Goal: Task Accomplishment & Management: Use online tool/utility

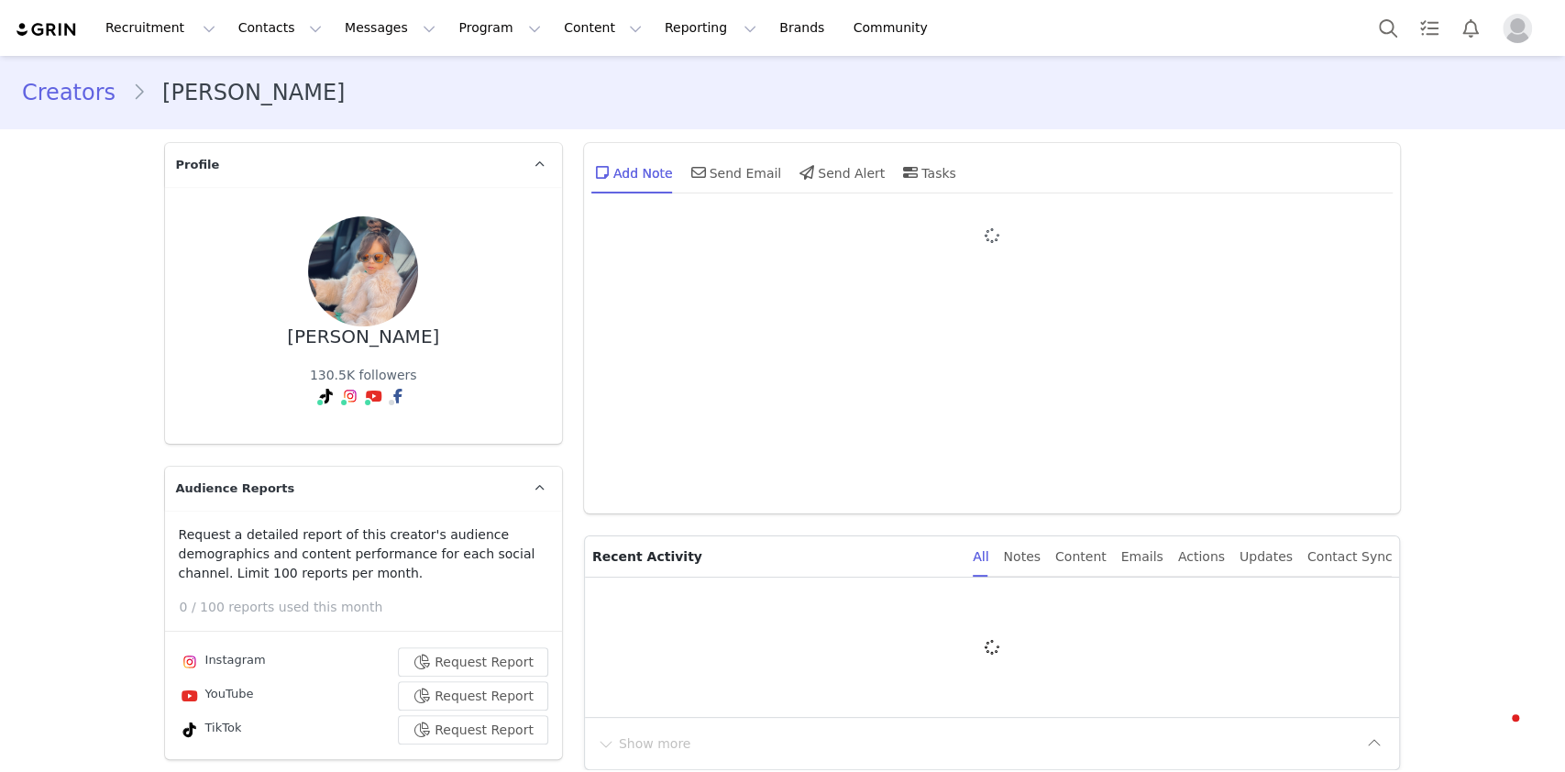
type input "+1 ([GEOGRAPHIC_DATA])"
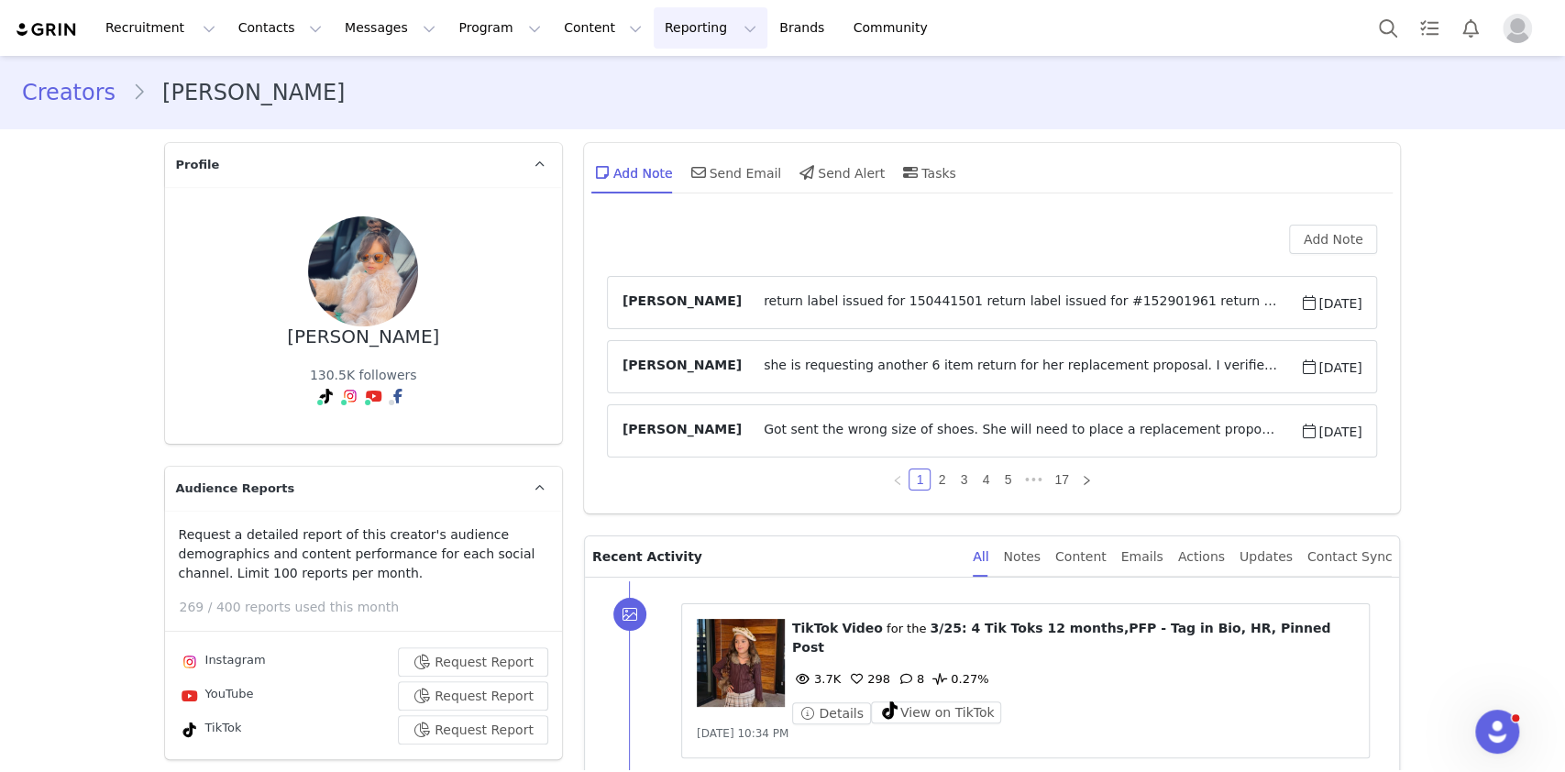
click at [654, 30] on button "Reporting Reporting" at bounding box center [711, 27] width 114 height 41
click at [482, 76] on div "Creators Kylie Feliz" at bounding box center [782, 92] width 1521 height 33
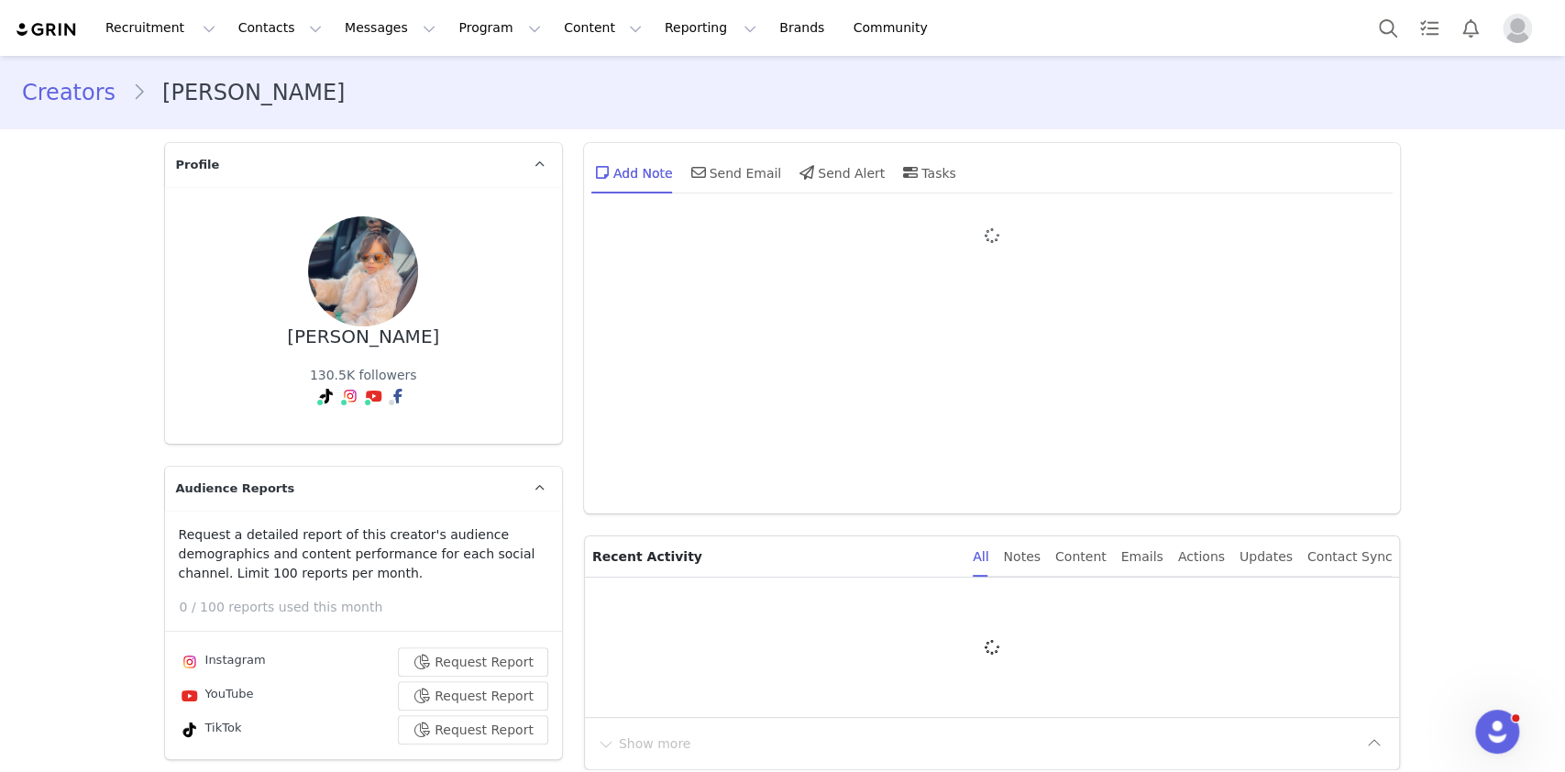
type input "+1 ([GEOGRAPHIC_DATA])"
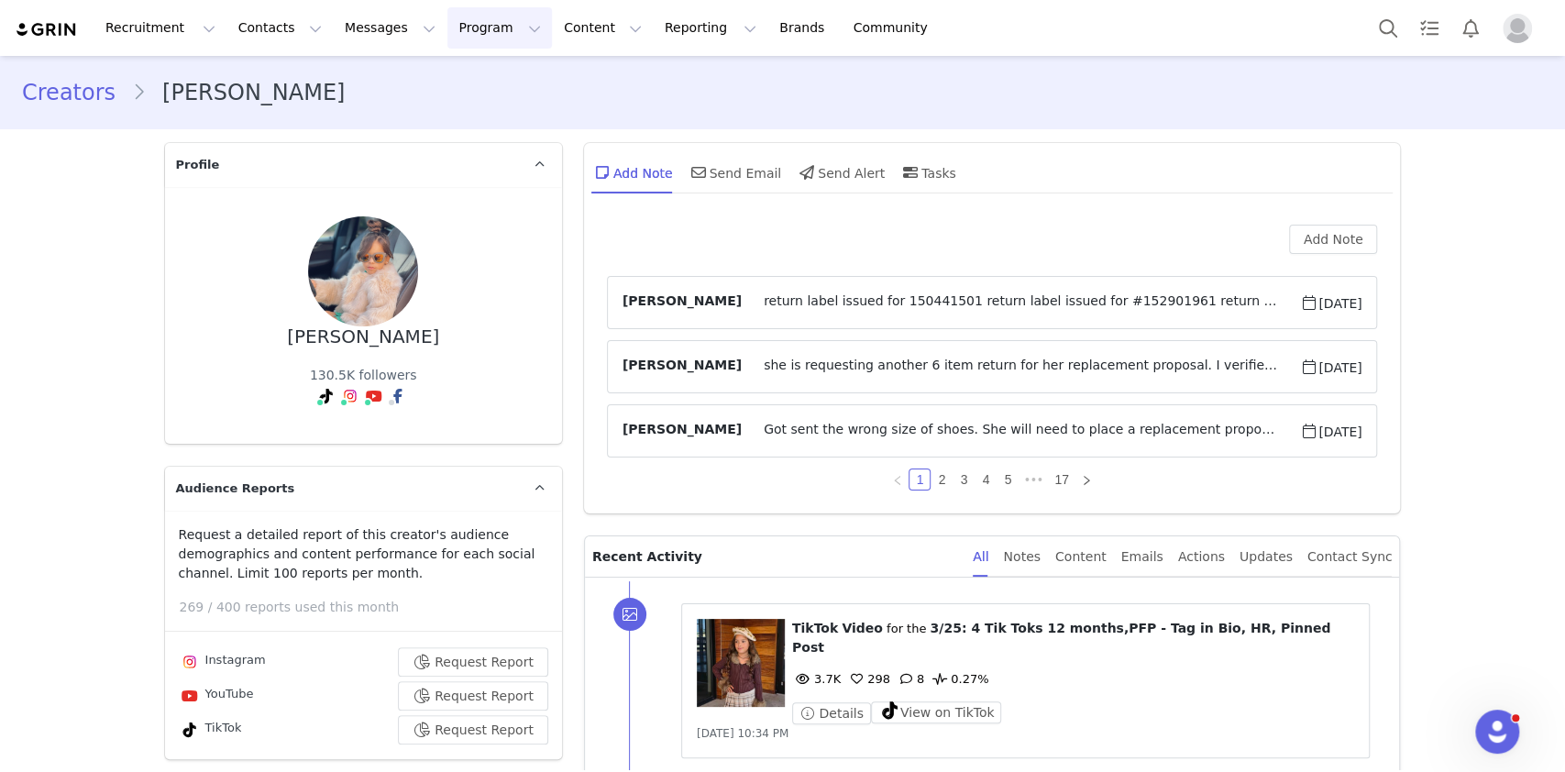
click at [469, 26] on button "Program Program" at bounding box center [499, 27] width 104 height 41
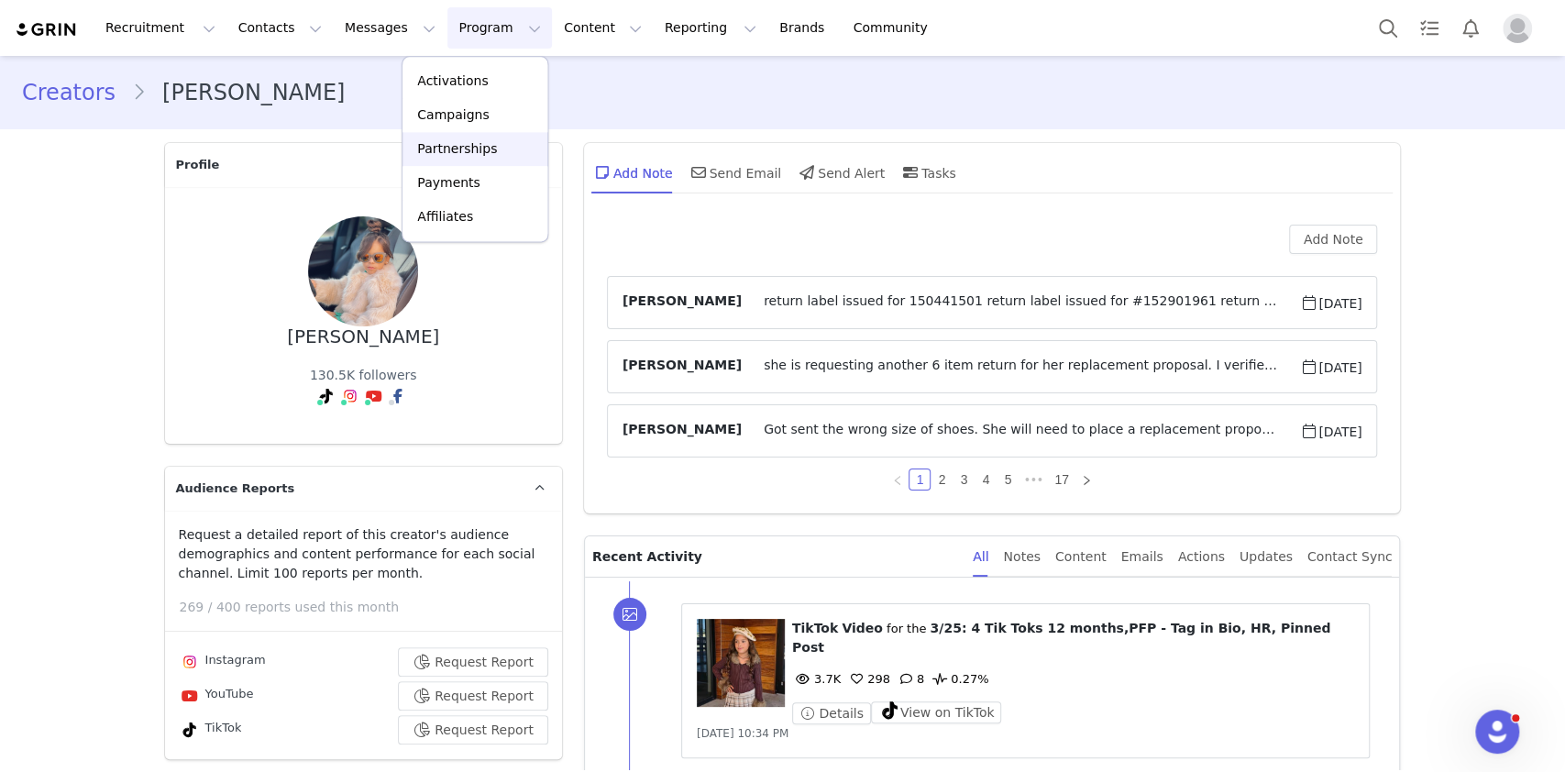
click at [484, 146] on p "Partnerships" at bounding box center [457, 148] width 80 height 19
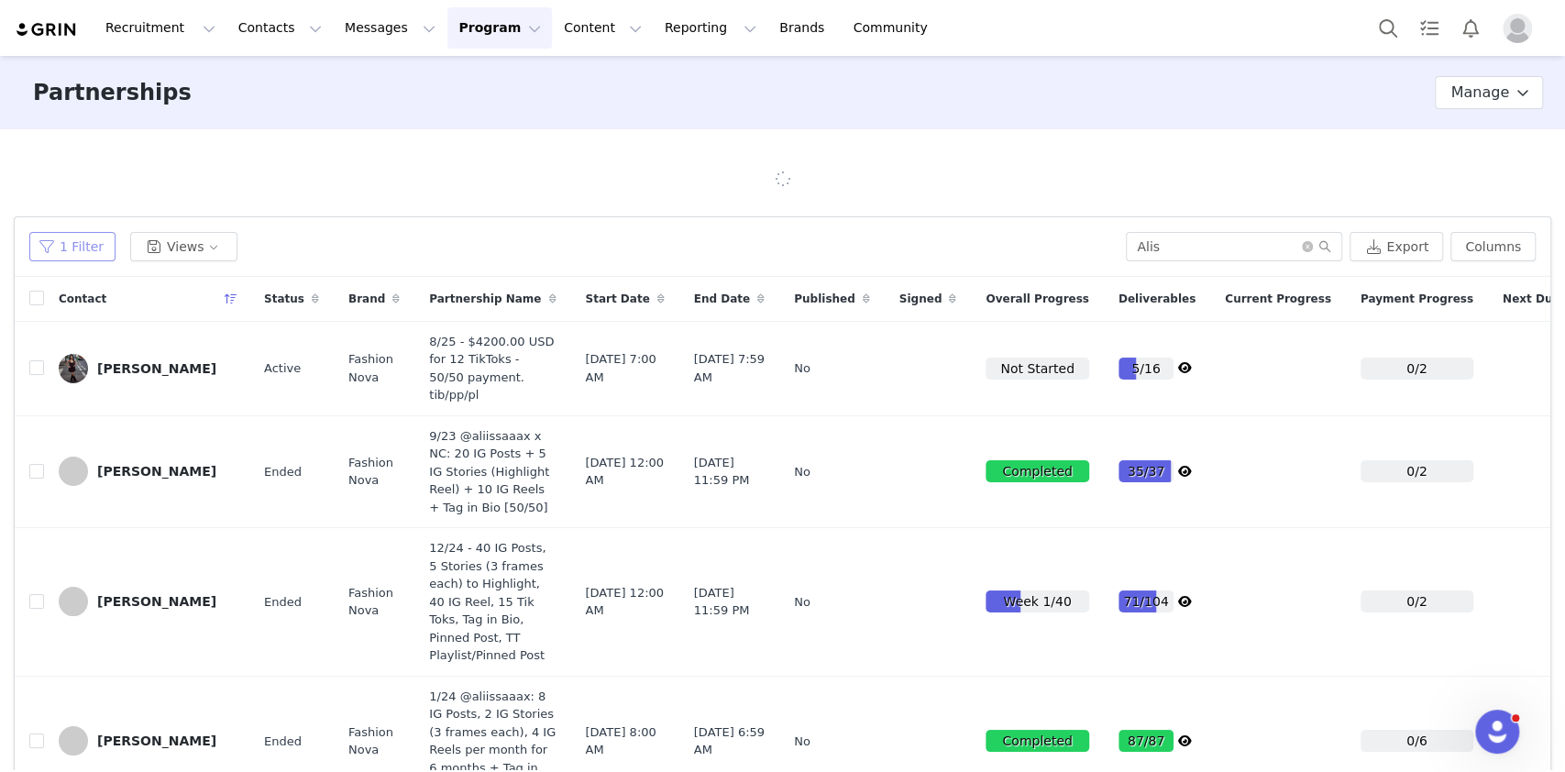
click at [84, 254] on button "1 Filter" at bounding box center [72, 246] width 86 height 29
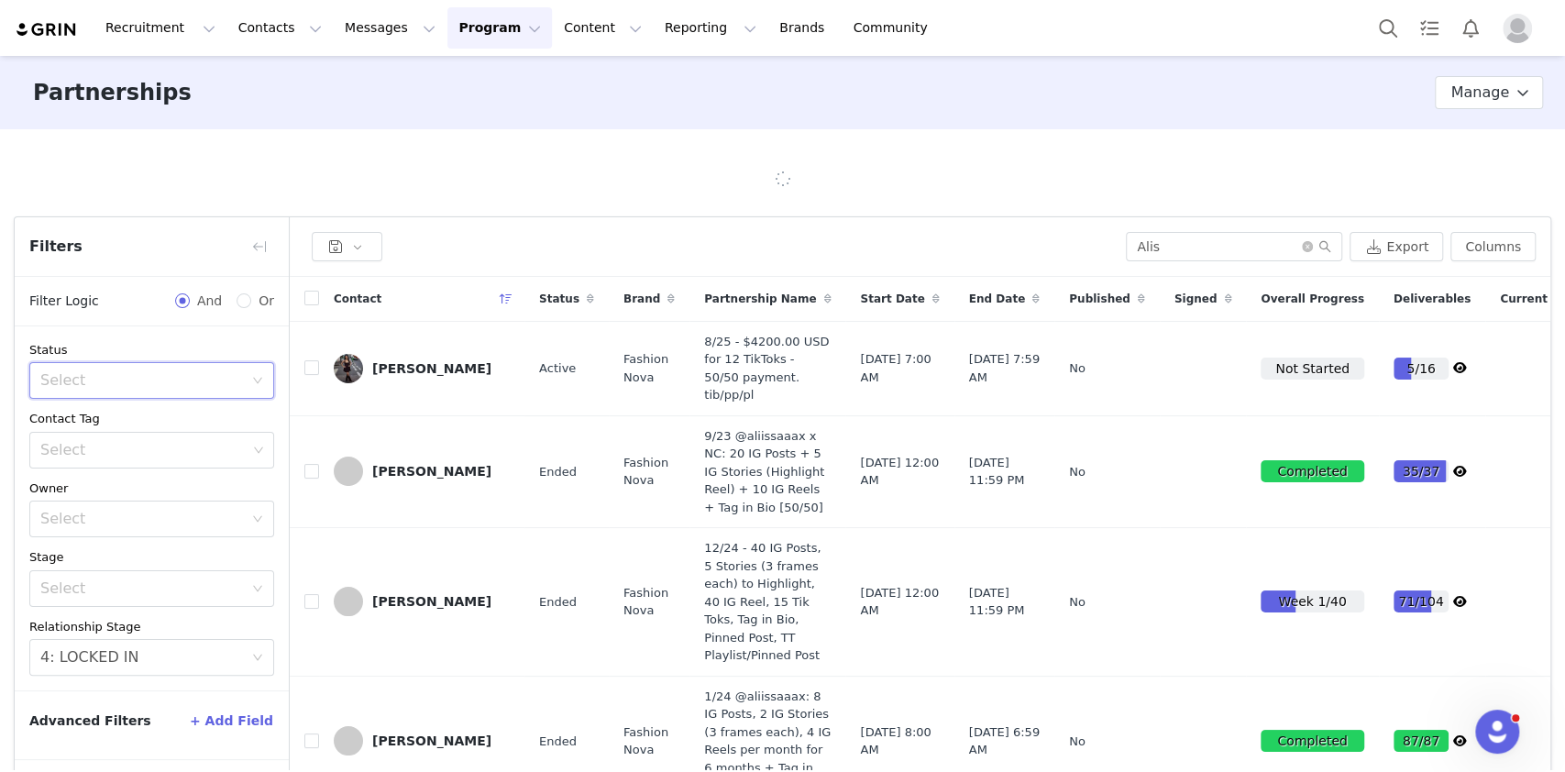
click at [130, 392] on div "Select" at bounding box center [145, 380] width 211 height 35
click at [101, 419] on li "Active" at bounding box center [151, 420] width 245 height 29
click at [248, 724] on button "+ Add Field" at bounding box center [231, 720] width 85 height 29
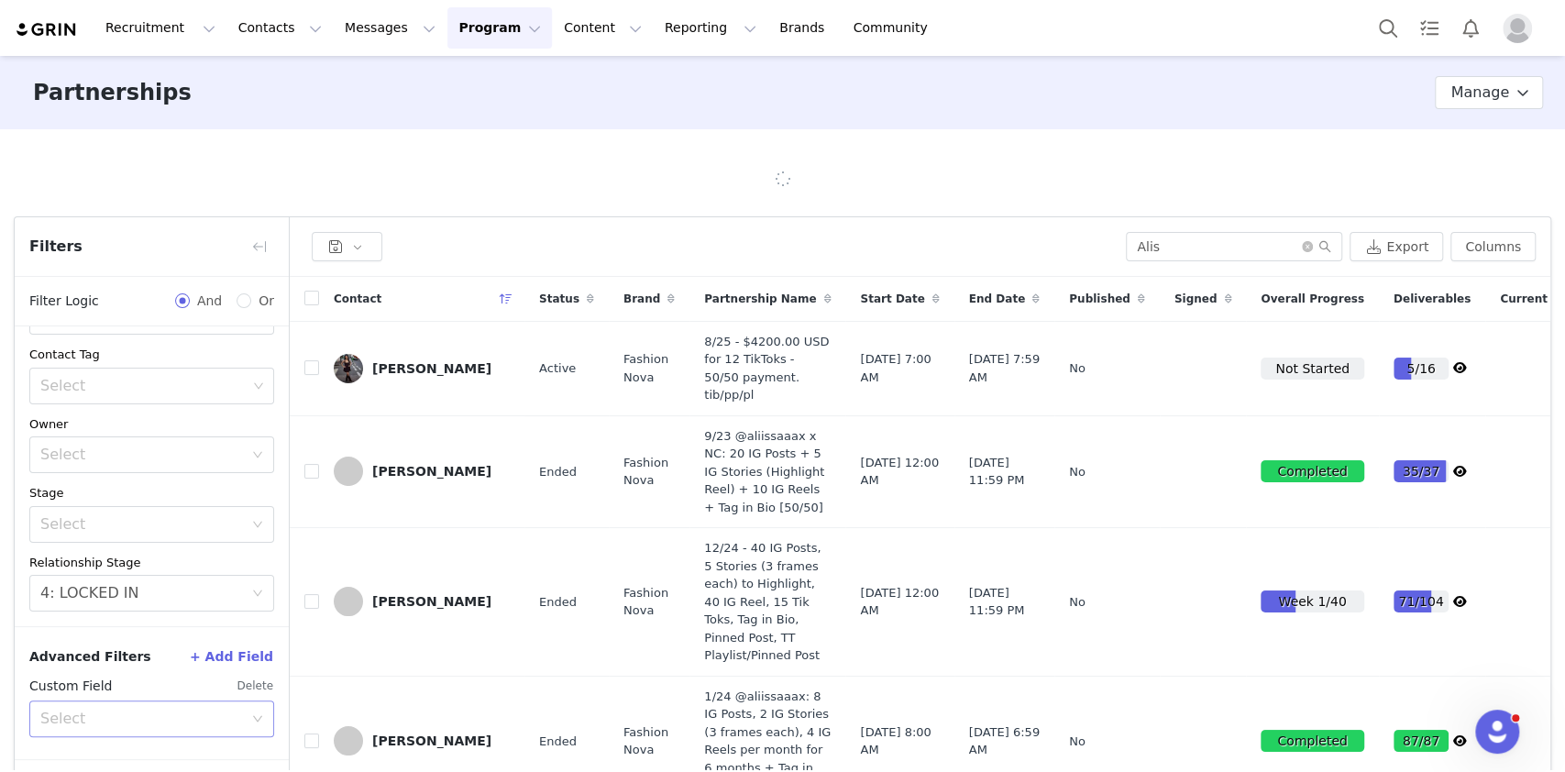
click at [161, 720] on div "Select" at bounding box center [141, 718] width 203 height 18
click at [161, 567] on li "End Date" at bounding box center [142, 565] width 226 height 29
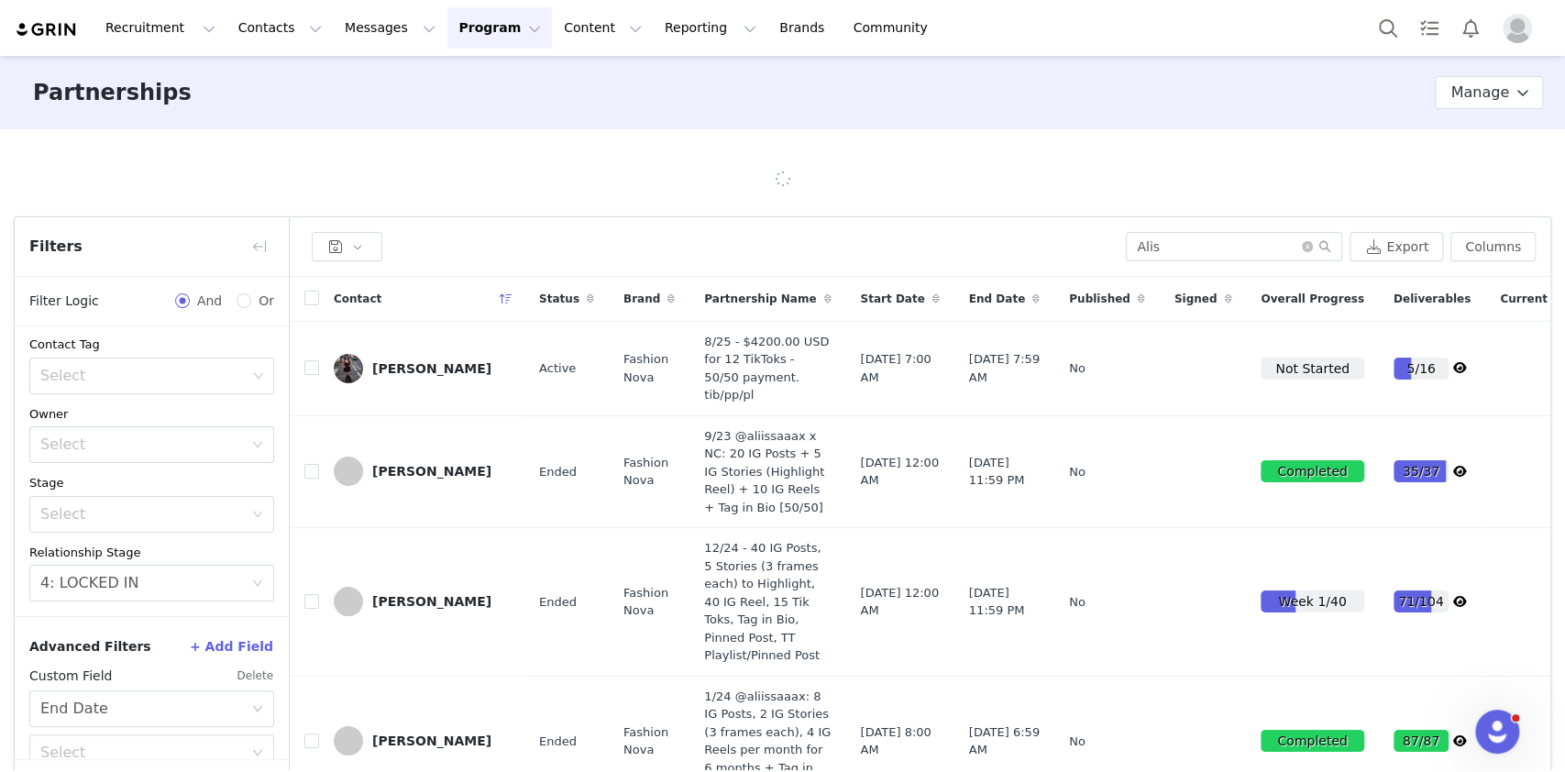
scroll to position [145, 0]
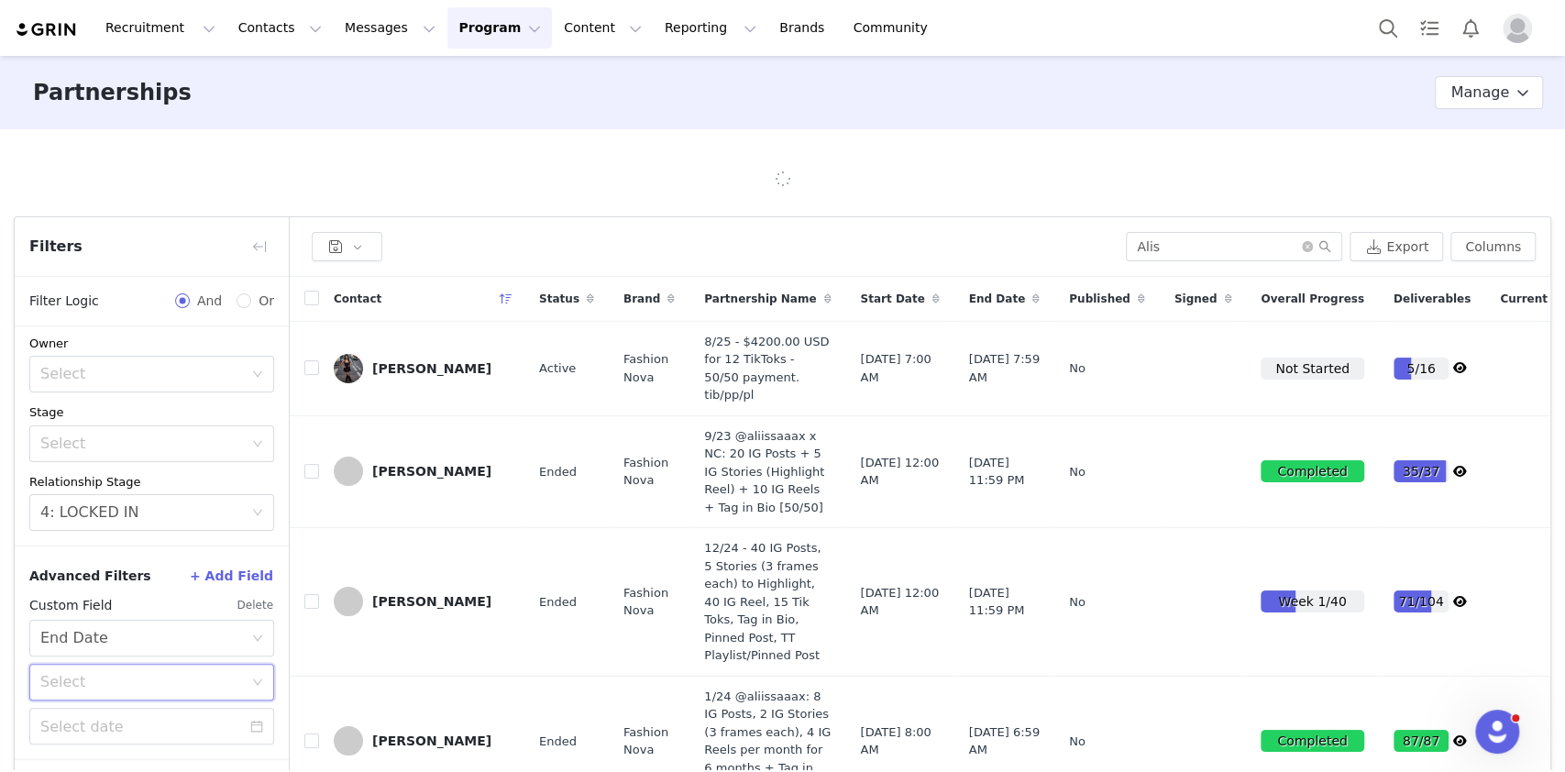
click at [190, 670] on div "Select" at bounding box center [145, 682] width 211 height 35
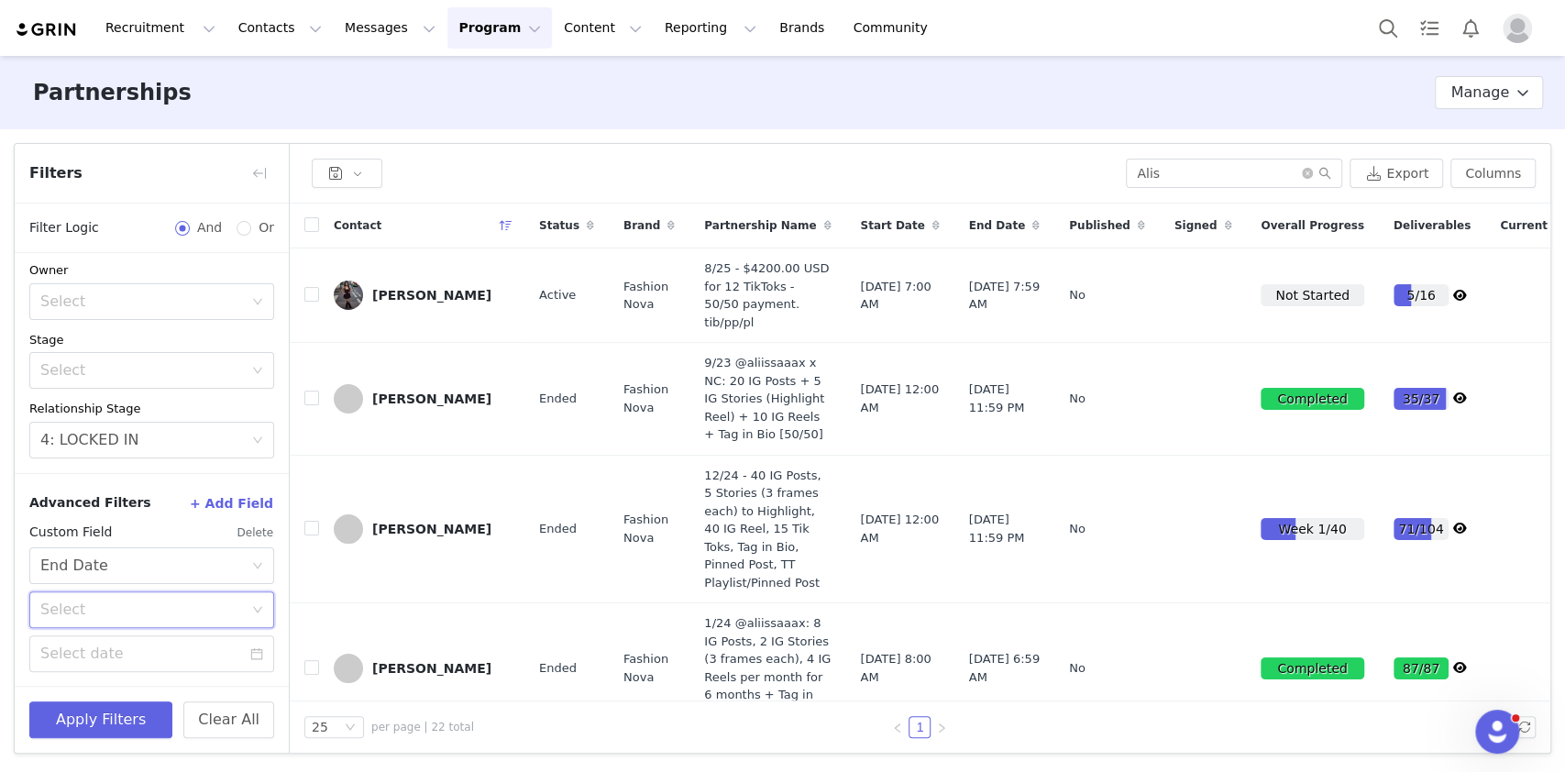
click at [249, 465] on div "Status Select Active Contact Tag Select Owner Select Stage Select Relationship …" at bounding box center [152, 290] width 274 height 365
click at [132, 573] on div "Select End Date" at bounding box center [145, 565] width 211 height 35
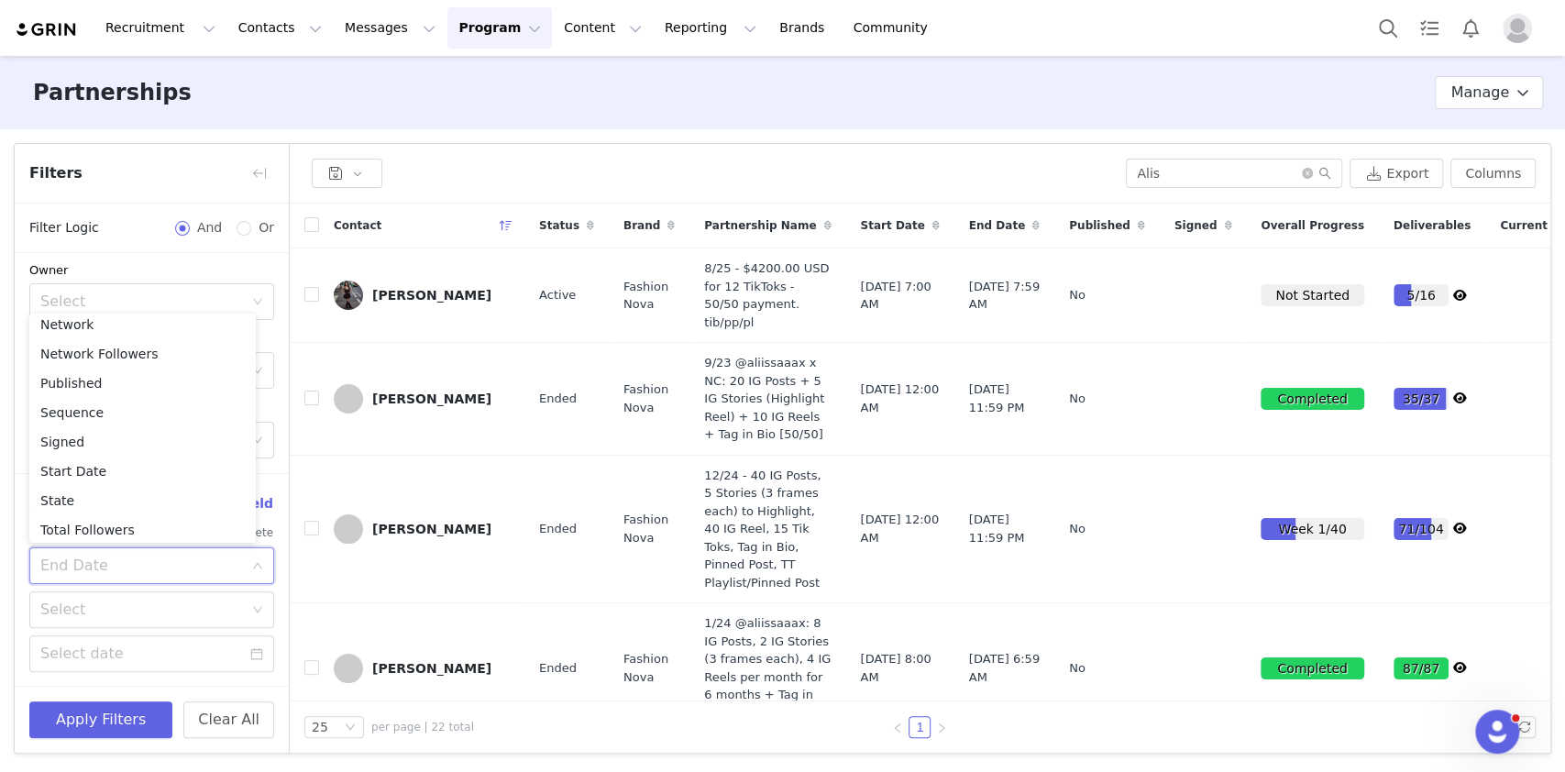
scroll to position [365, 0]
click at [228, 112] on div "Partnerships Partnership Stages Custom Properties Manage" at bounding box center [782, 92] width 1565 height 73
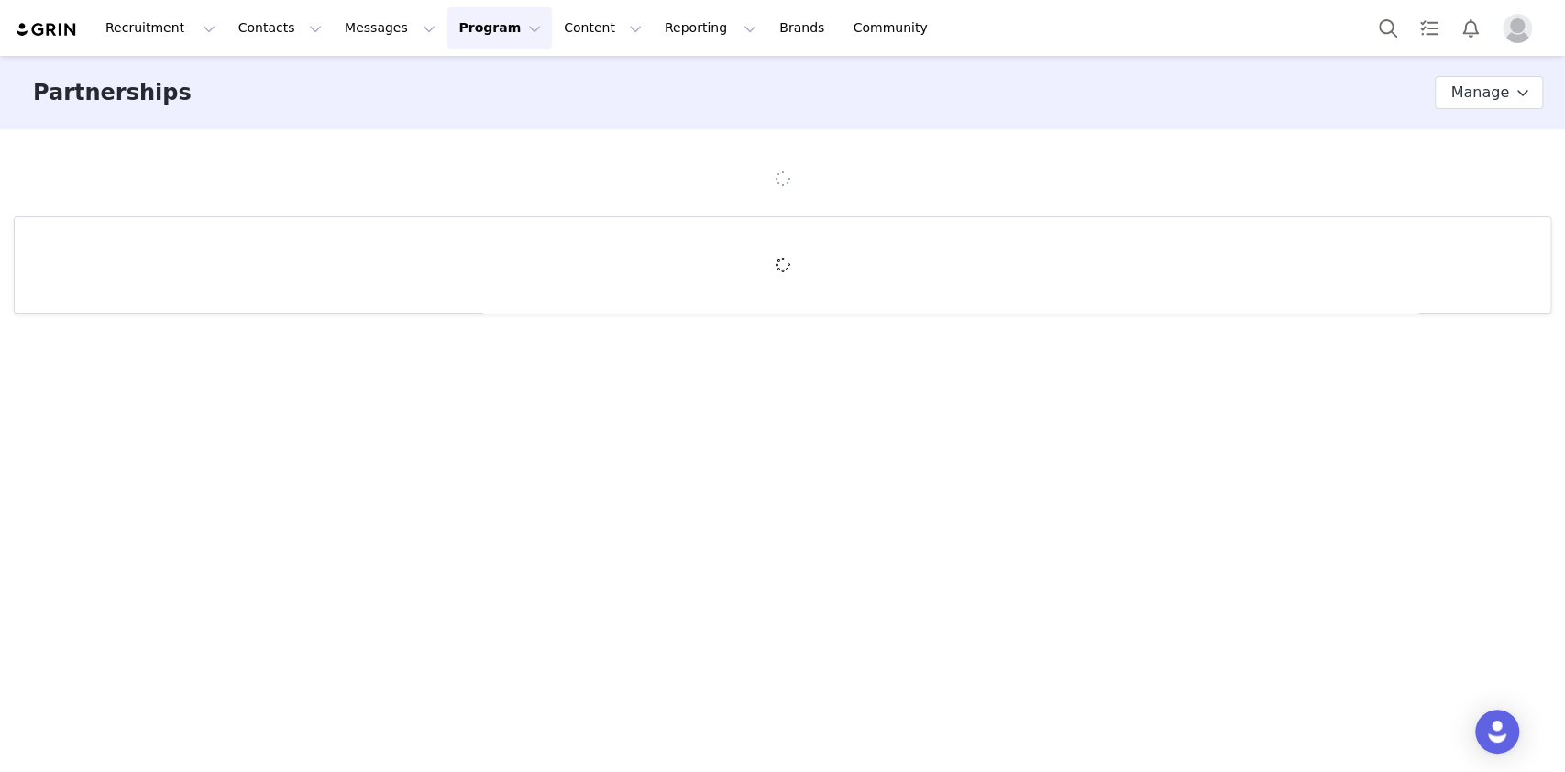
drag, startPoint x: 0, startPoint y: 0, endPoint x: 249, endPoint y: 109, distance: 272.1
click at [249, 109] on div "Partnerships Partnership Stages Custom Properties Manage" at bounding box center [782, 92] width 1565 height 73
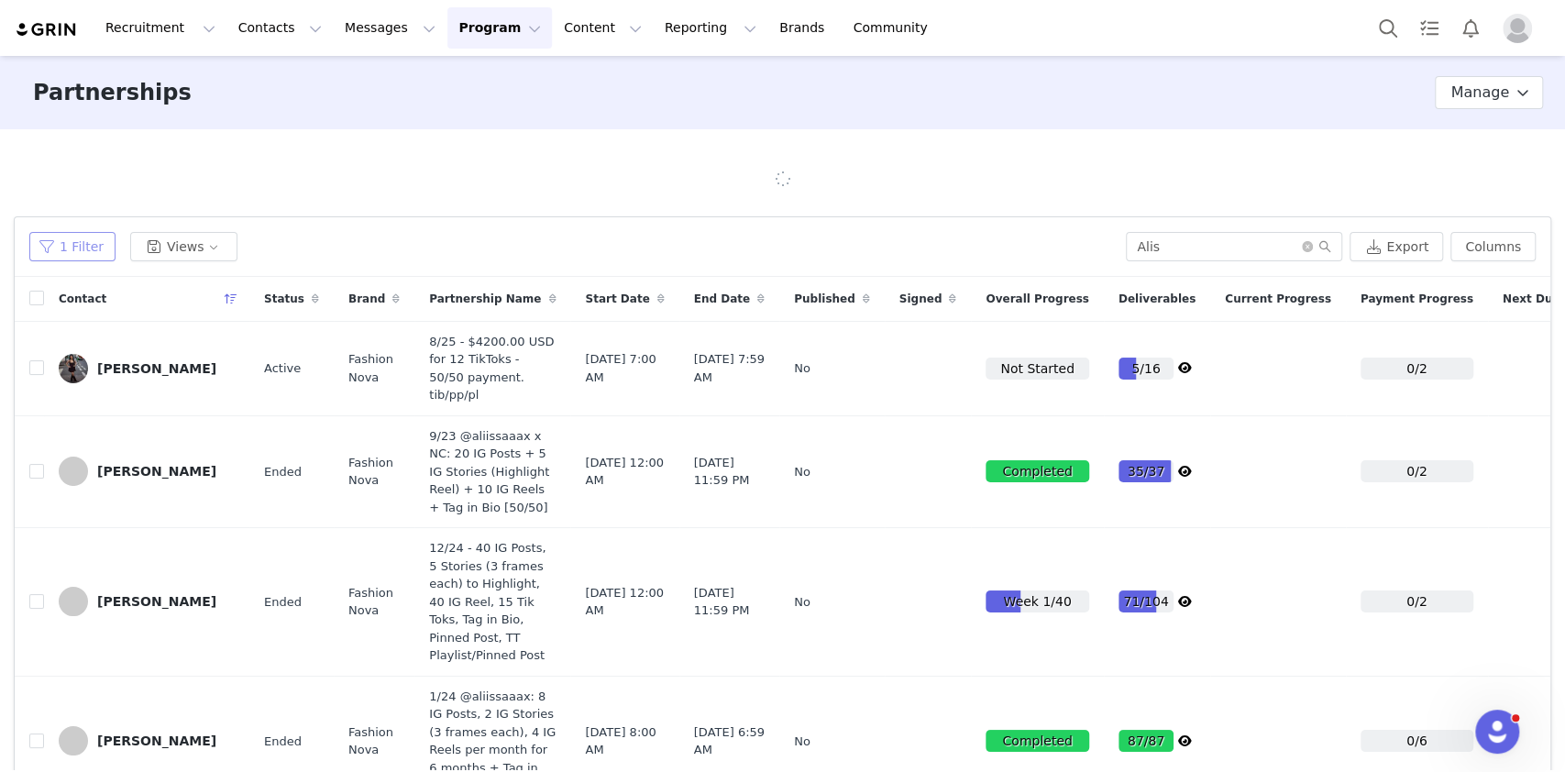
click at [72, 253] on button "1 Filter" at bounding box center [72, 246] width 86 height 29
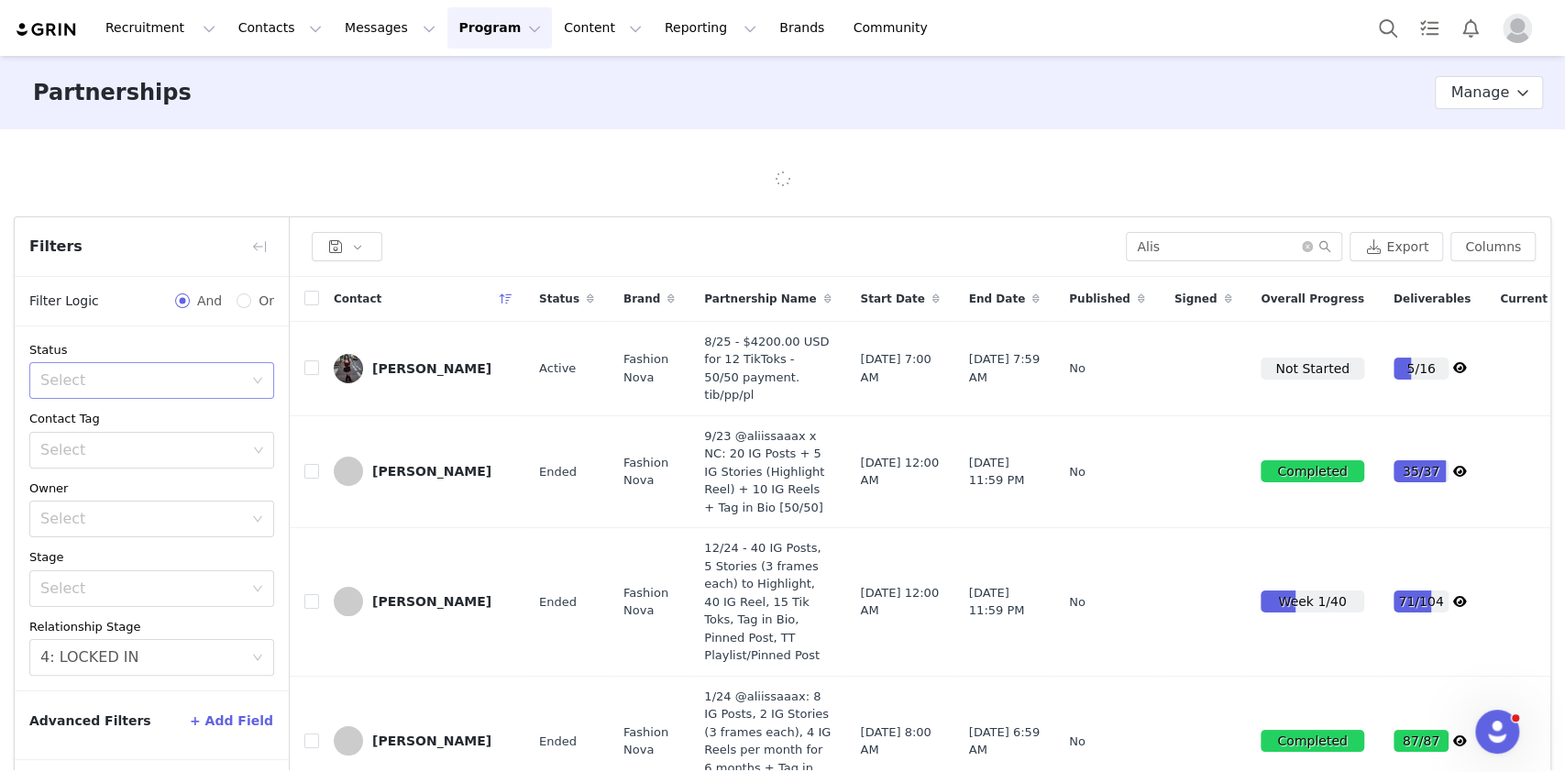
click at [81, 386] on div "Select" at bounding box center [141, 380] width 203 height 18
click at [76, 425] on li "Active" at bounding box center [151, 420] width 245 height 29
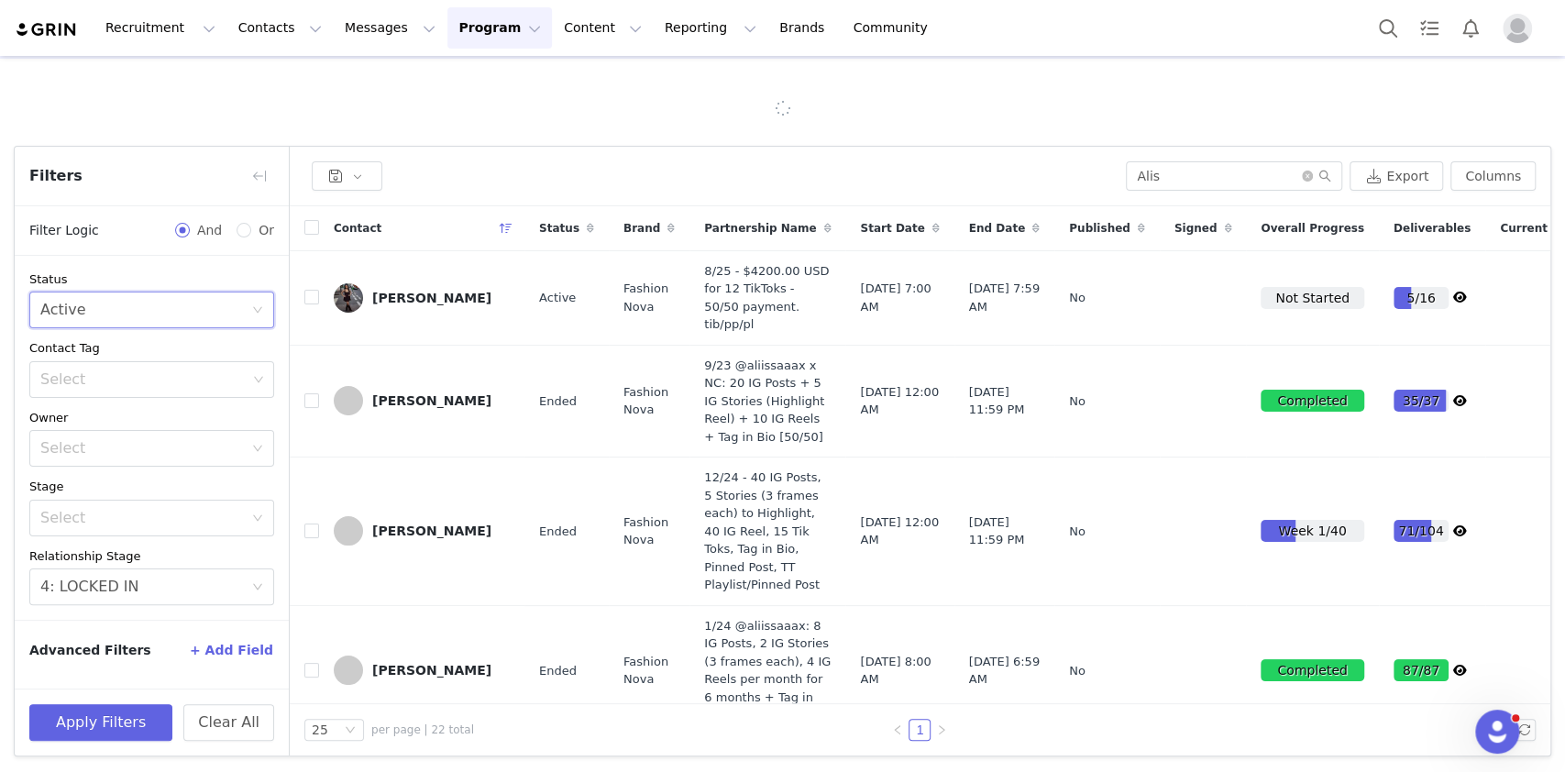
click at [226, 651] on button "+ Add Field" at bounding box center [231, 649] width 85 height 29
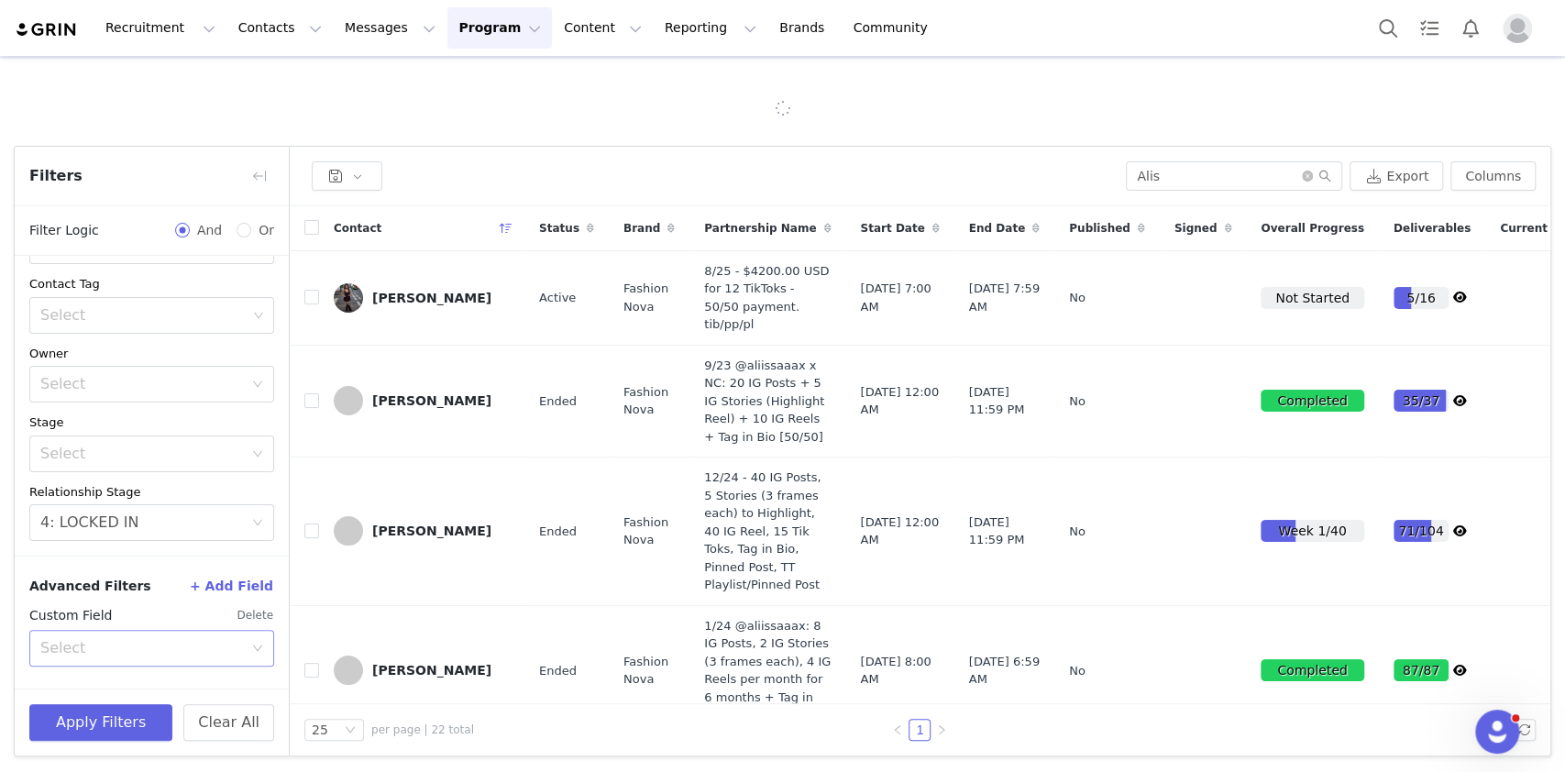
click at [60, 643] on div "Select" at bounding box center [141, 648] width 203 height 18
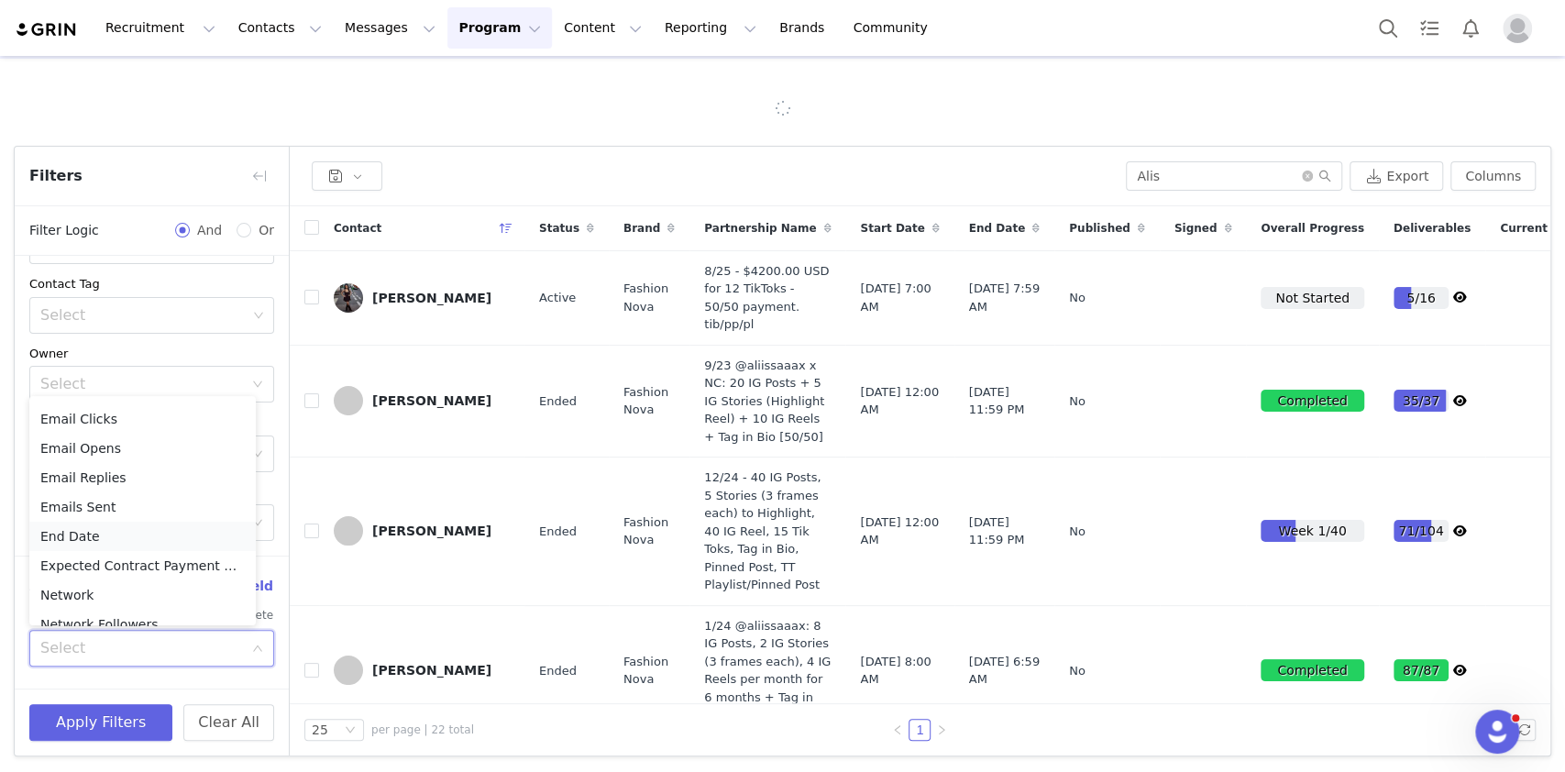
scroll to position [182, 0]
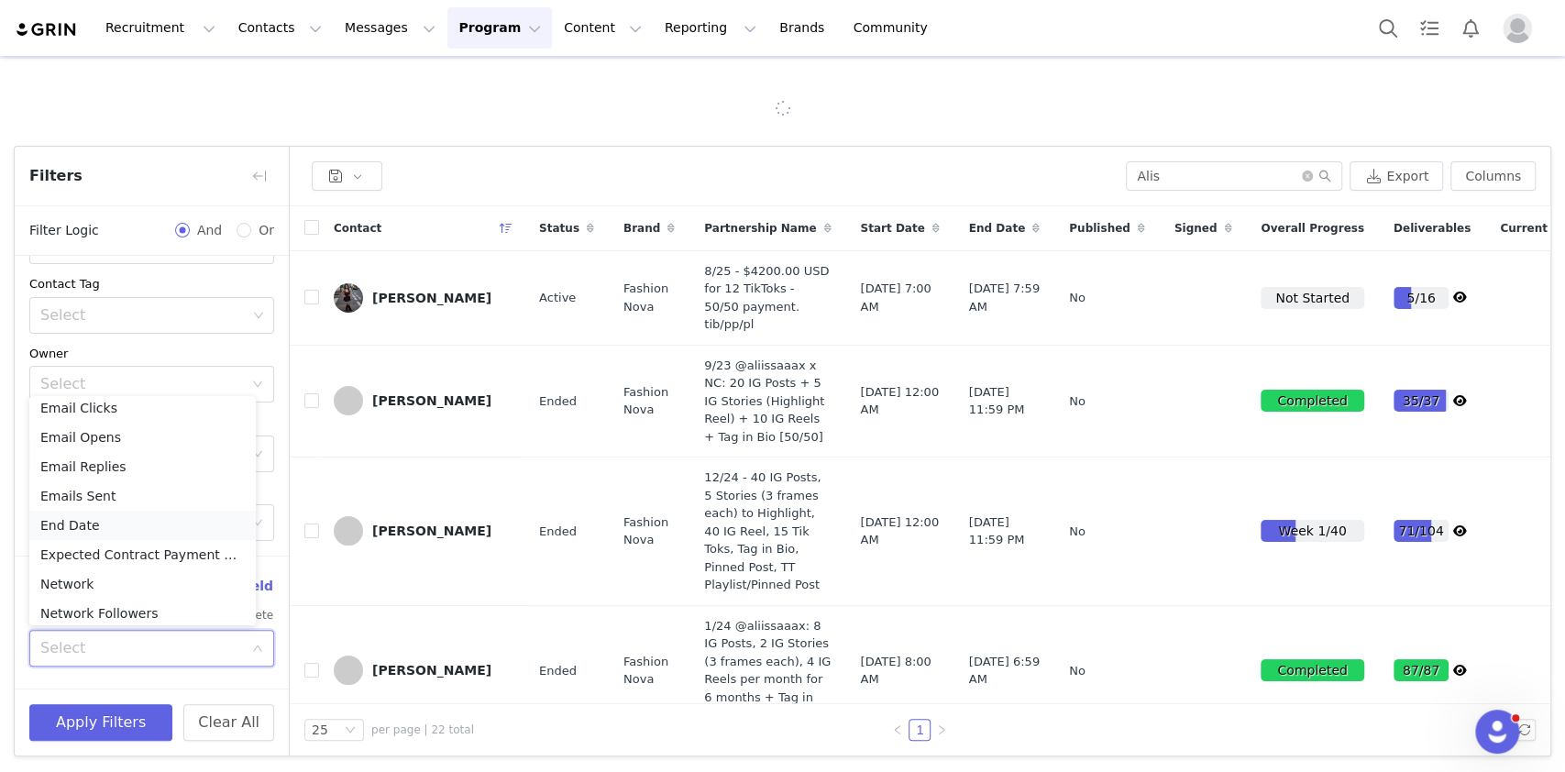
click at [158, 525] on li "End Date" at bounding box center [142, 525] width 226 height 29
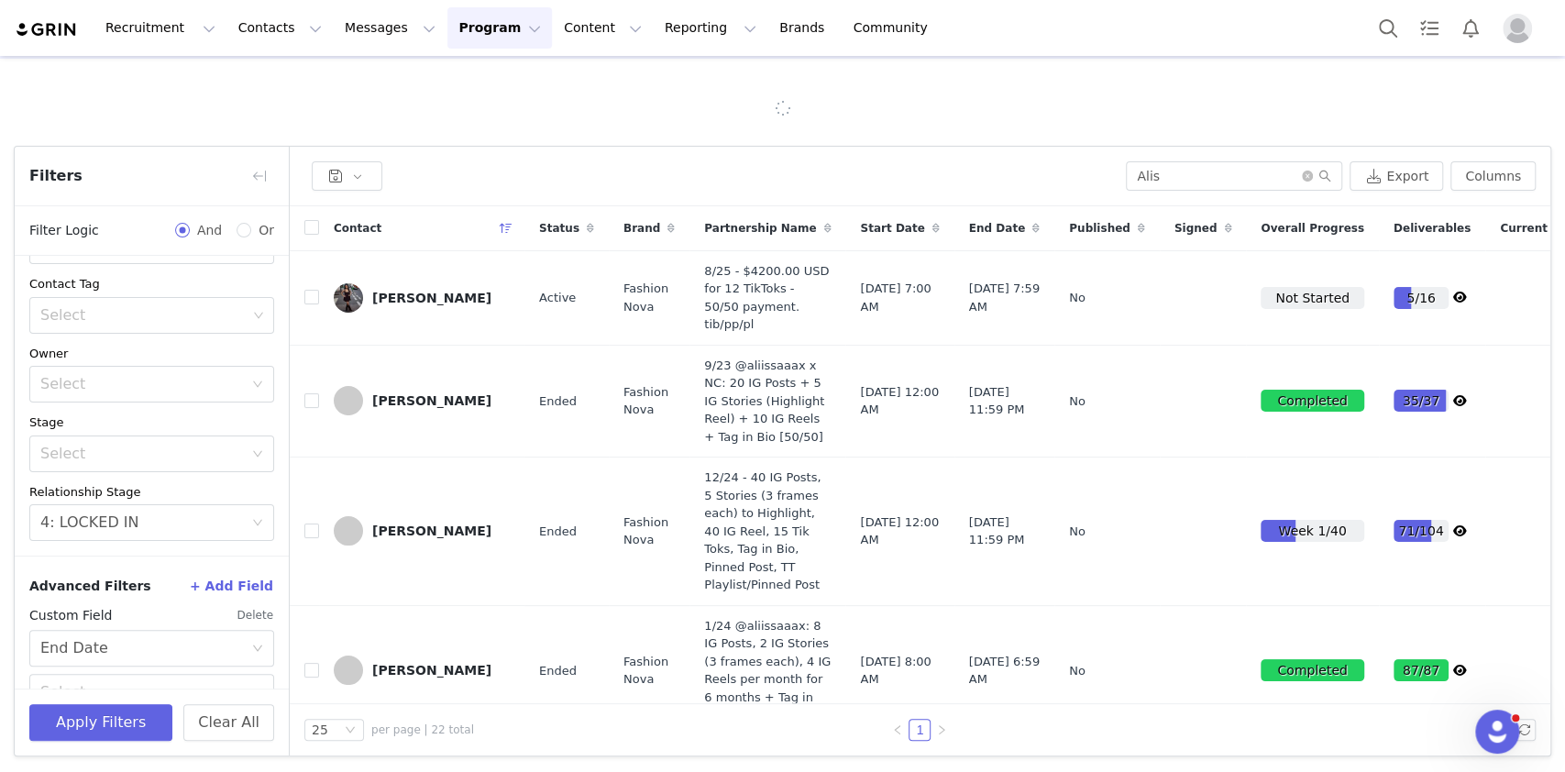
scroll to position [145, 0]
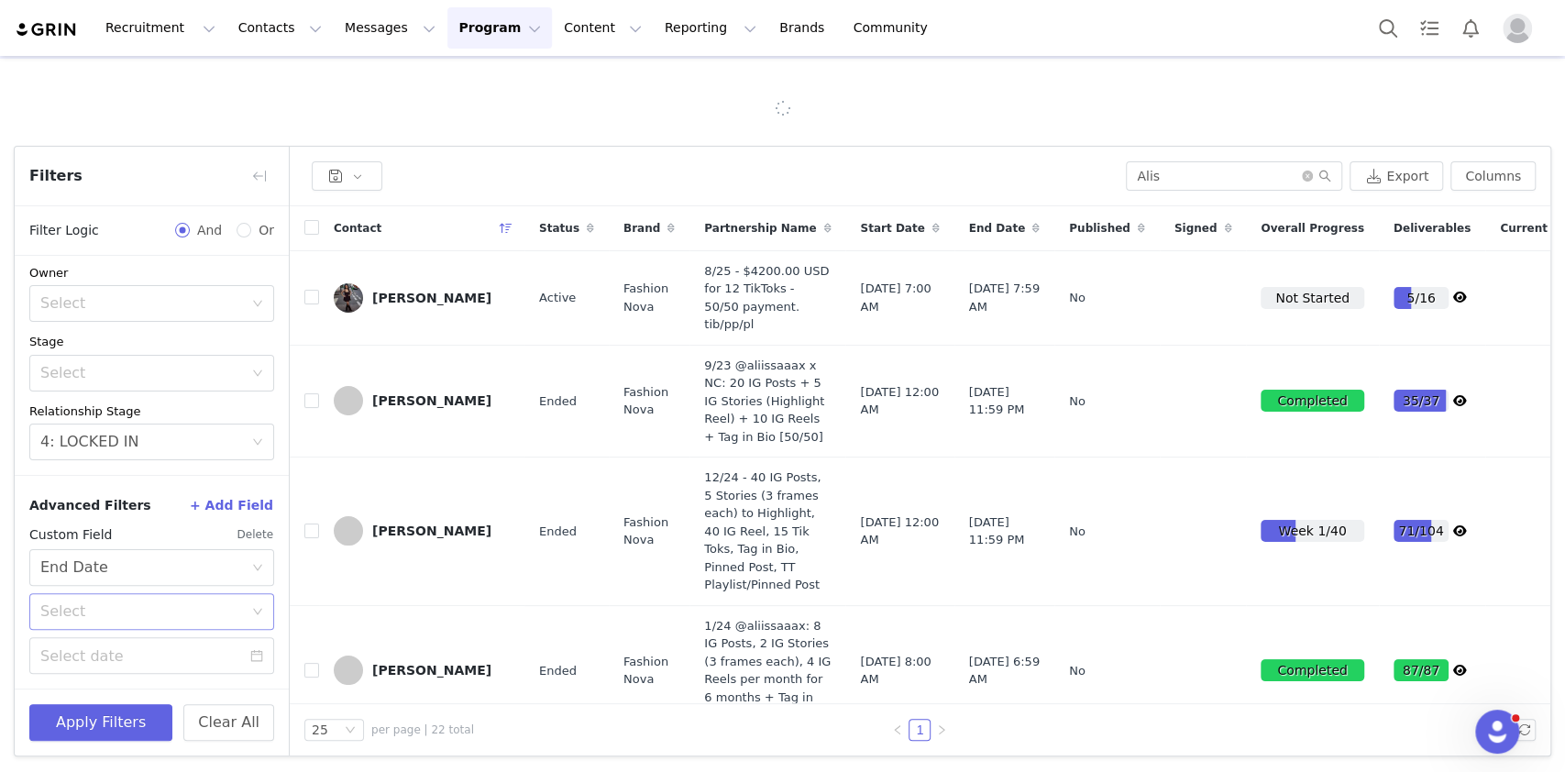
click at [176, 604] on div "Select" at bounding box center [141, 611] width 203 height 18
click at [65, 649] on li "On" at bounding box center [142, 650] width 226 height 29
click at [260, 180] on button "button" at bounding box center [259, 175] width 29 height 29
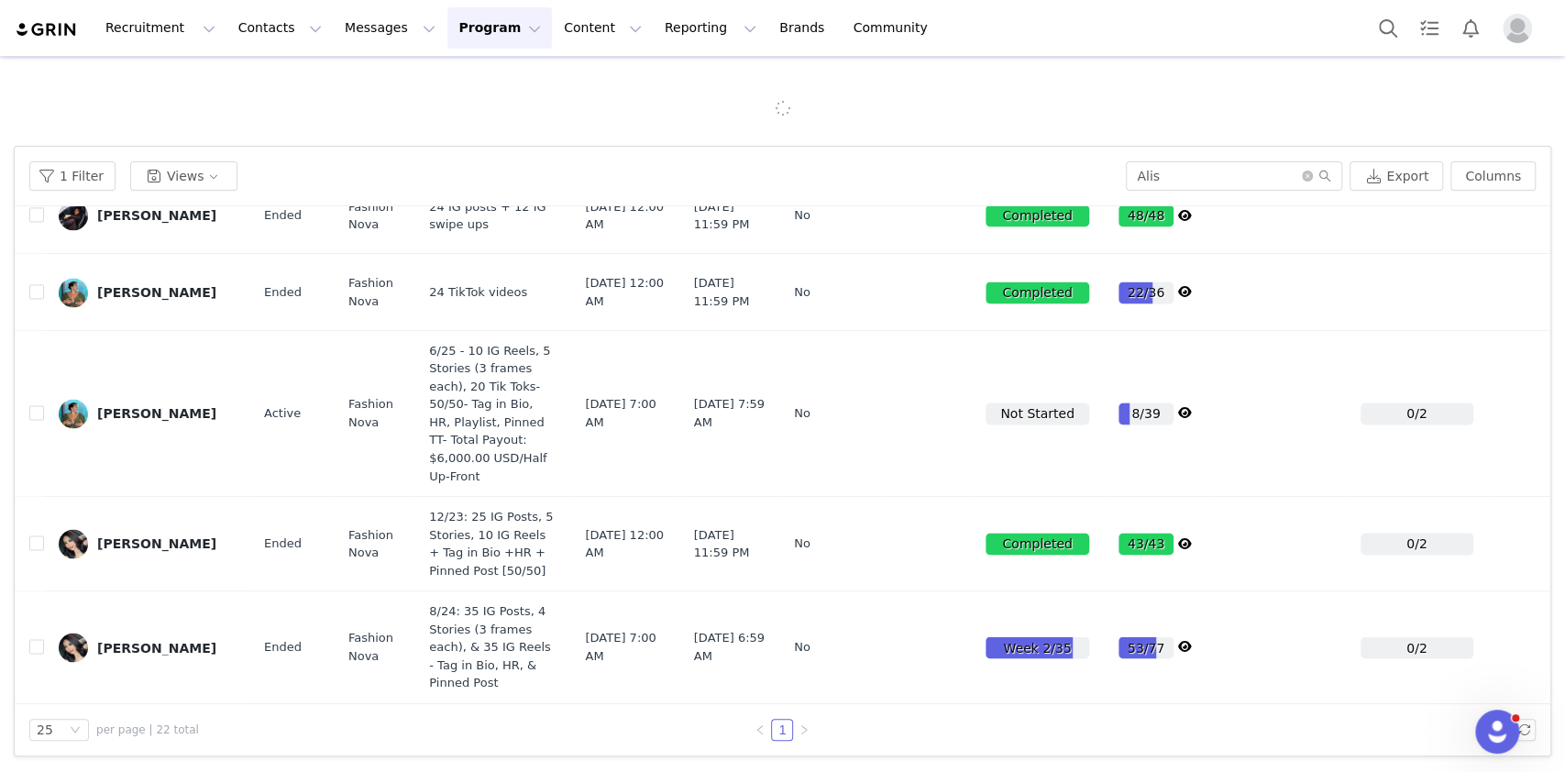
scroll to position [2090, 0]
click at [1302, 172] on icon "icon: close-circle" at bounding box center [1307, 175] width 11 height 11
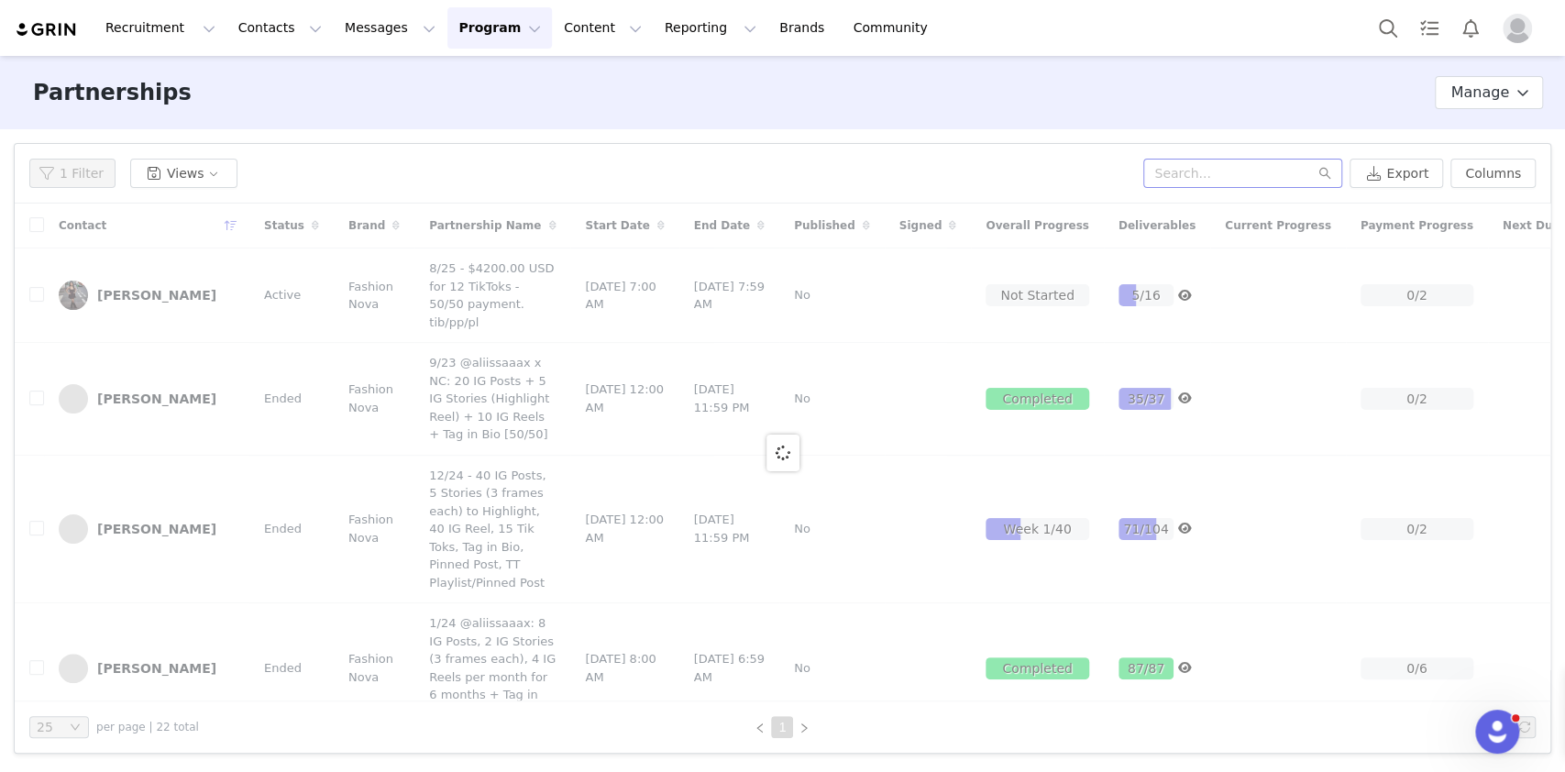
scroll to position [0, 0]
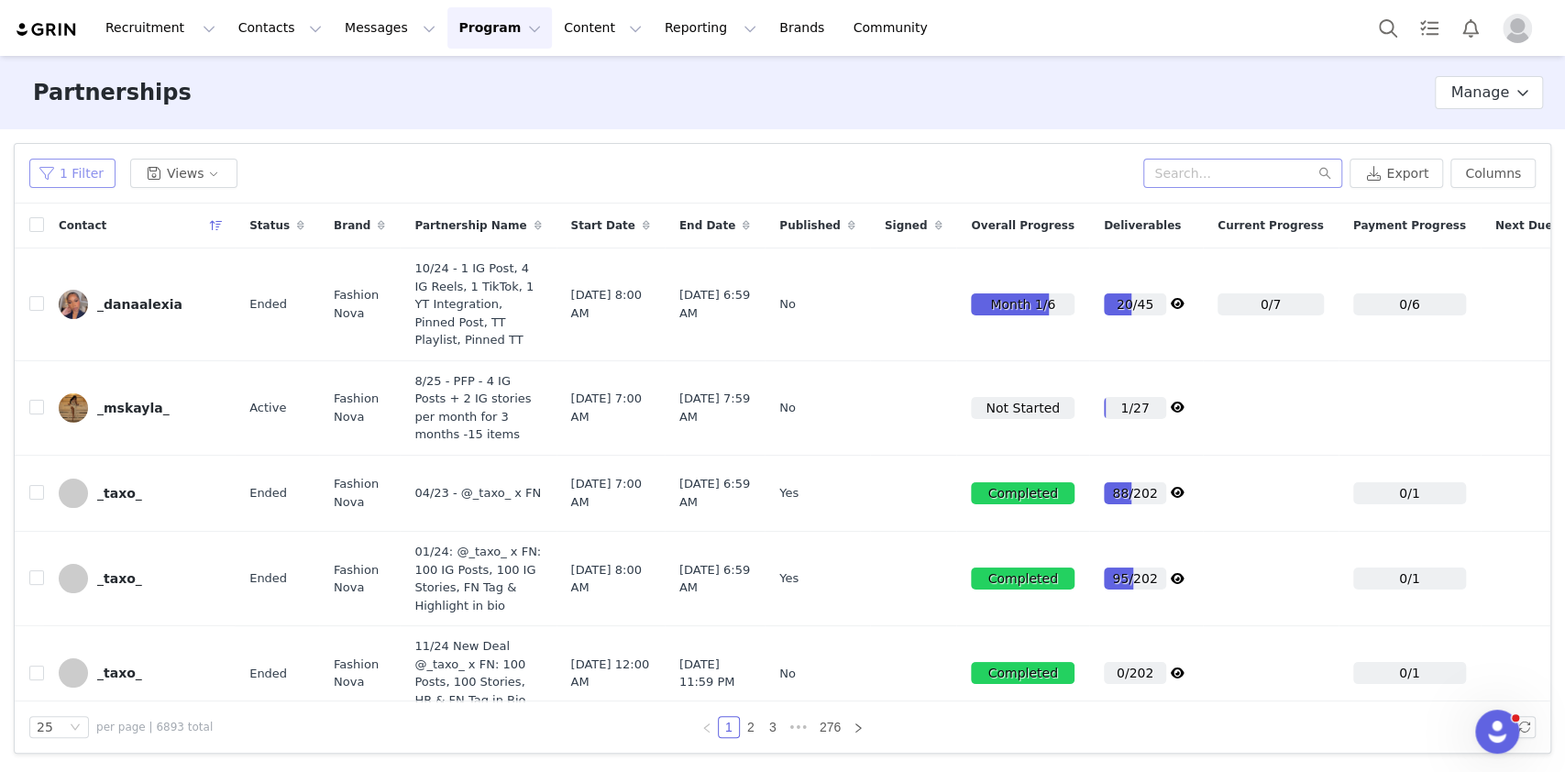
click at [68, 183] on button "1 Filter" at bounding box center [72, 173] width 86 height 29
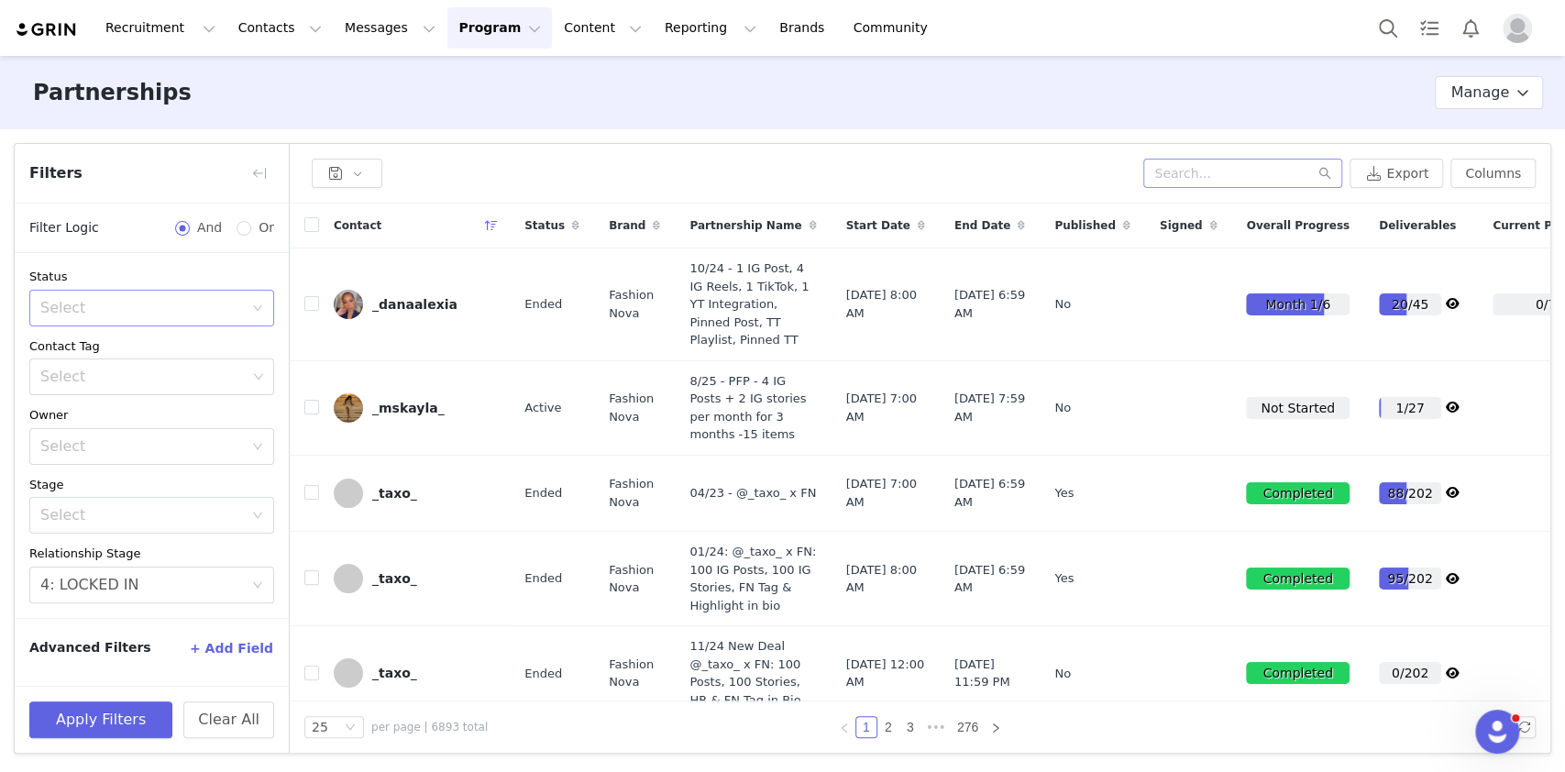
click at [78, 293] on div "Select" at bounding box center [145, 308] width 211 height 35
click at [103, 335] on li "Active" at bounding box center [151, 347] width 245 height 29
click at [240, 654] on button "+ Add Field" at bounding box center [231, 647] width 85 height 29
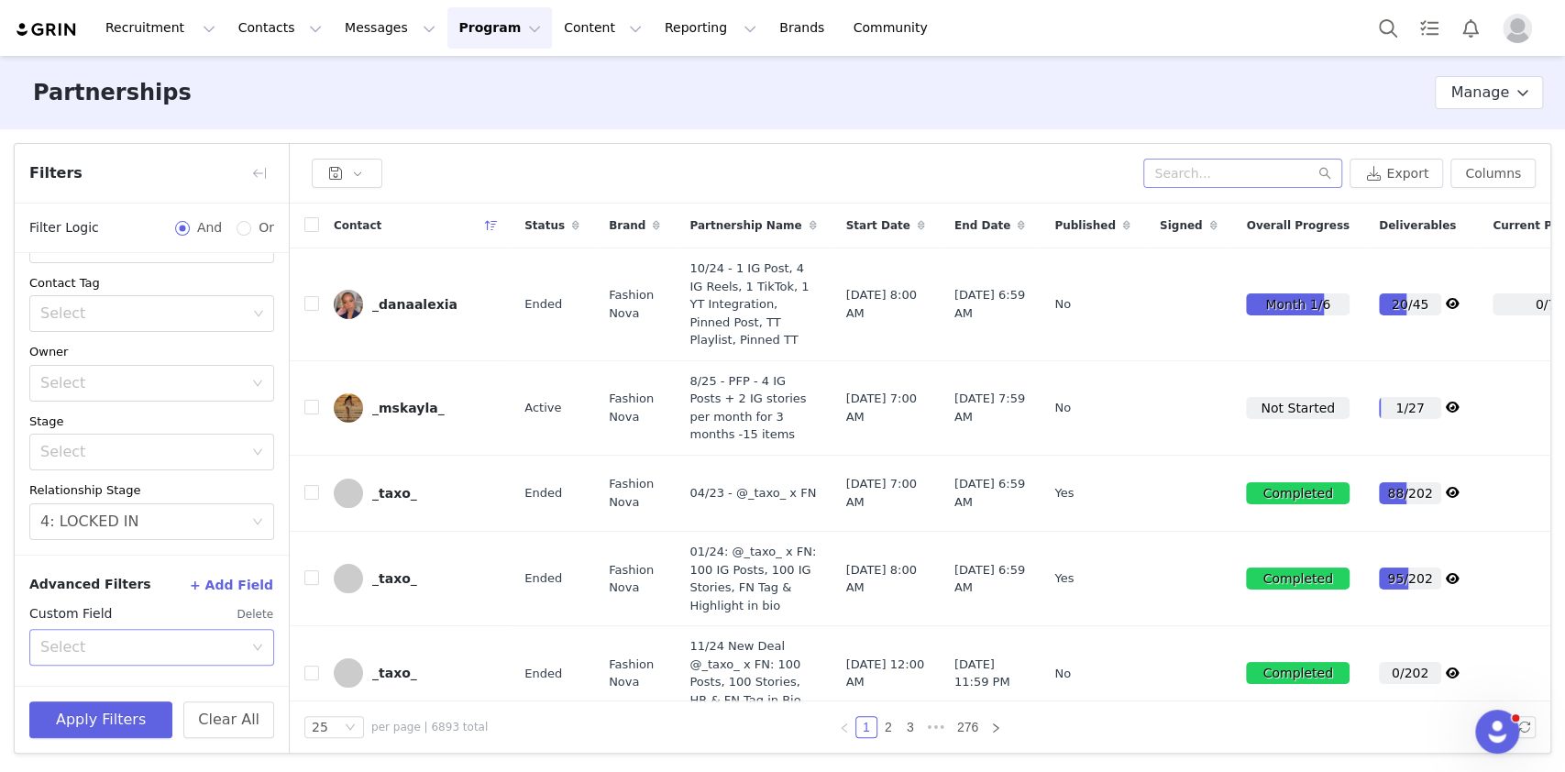
click at [63, 644] on div "Select" at bounding box center [141, 647] width 203 height 18
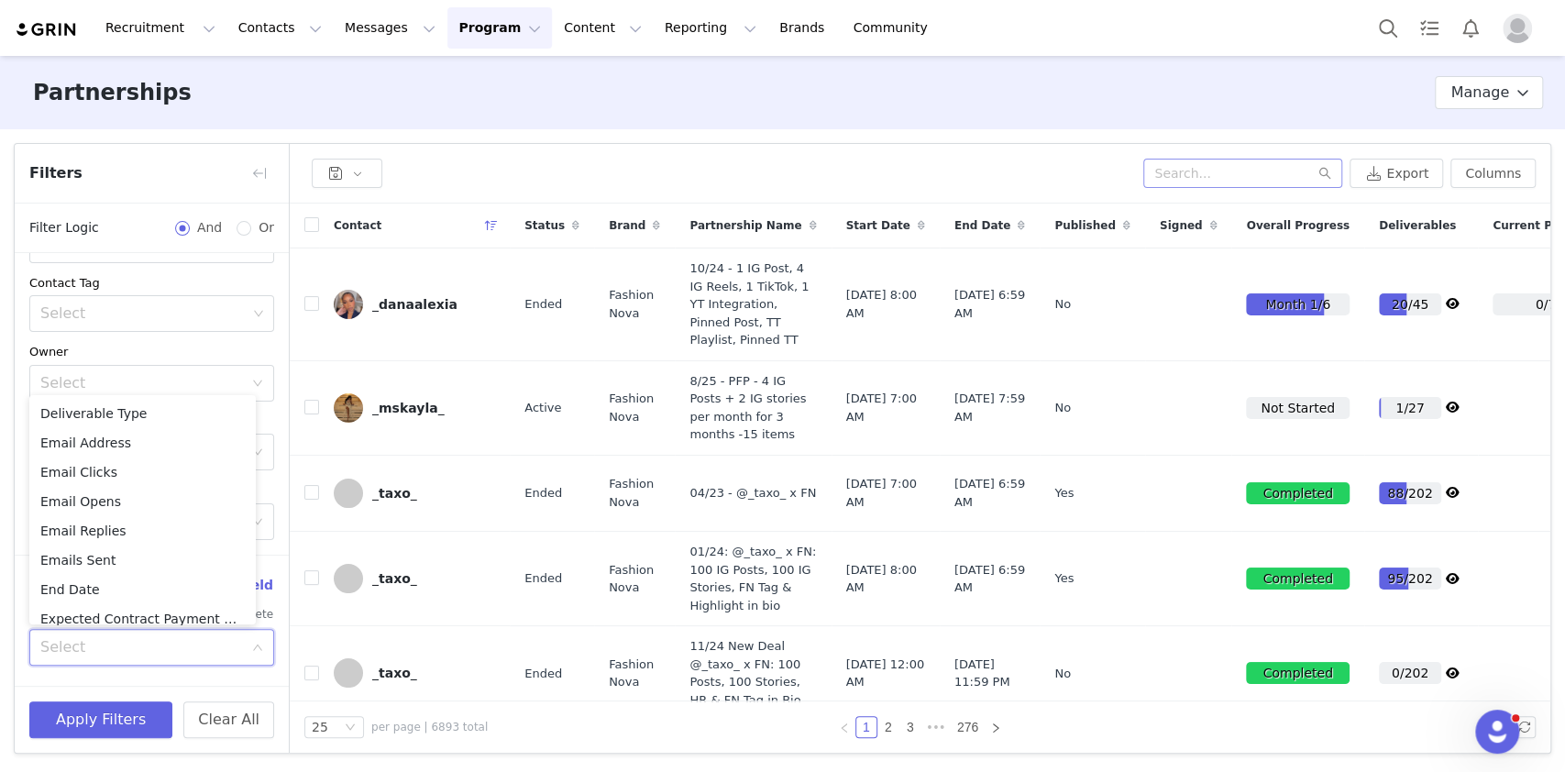
scroll to position [126, 0]
click at [59, 588] on li "End Date" at bounding box center [142, 580] width 226 height 29
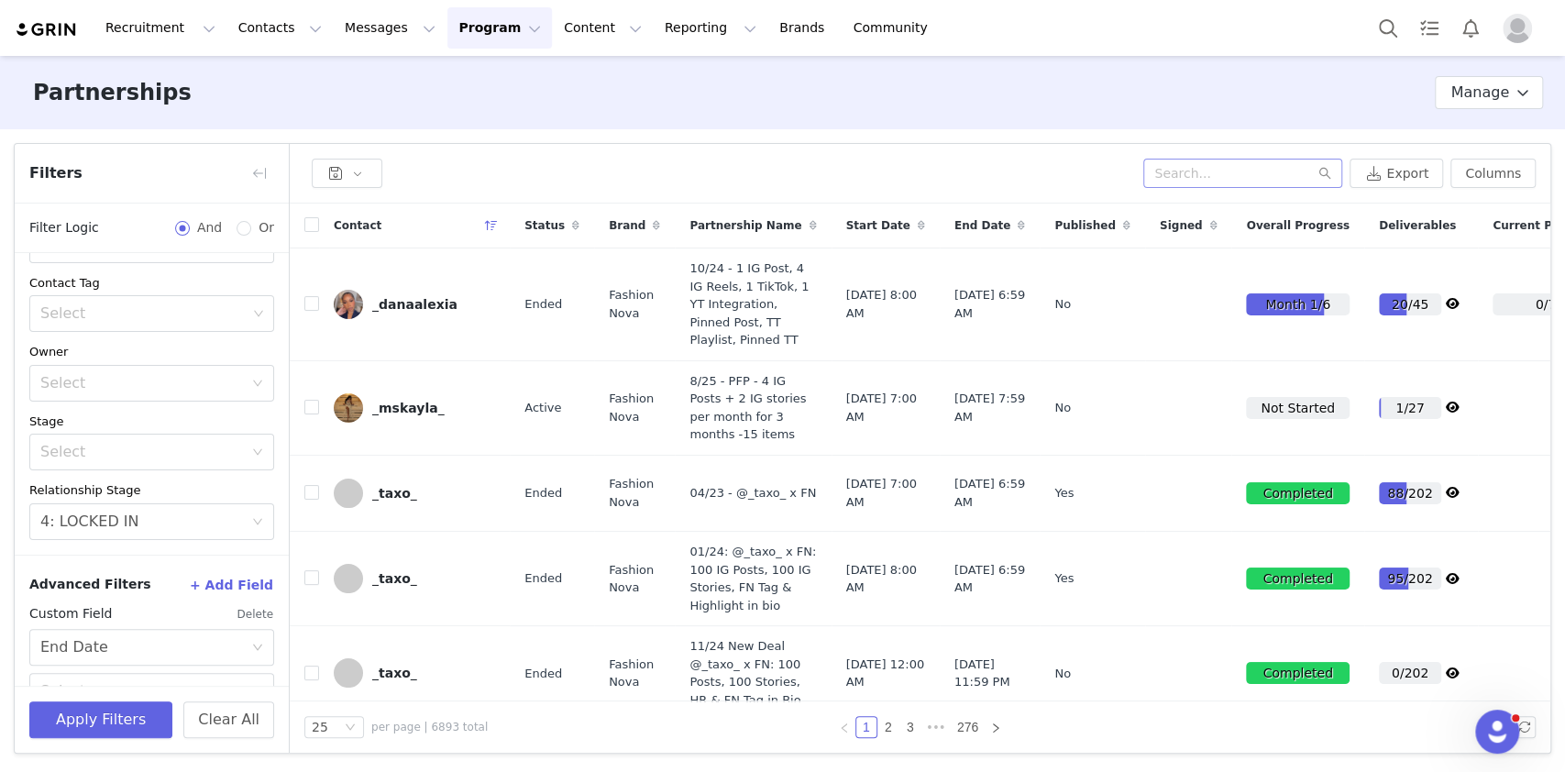
scroll to position [144, 0]
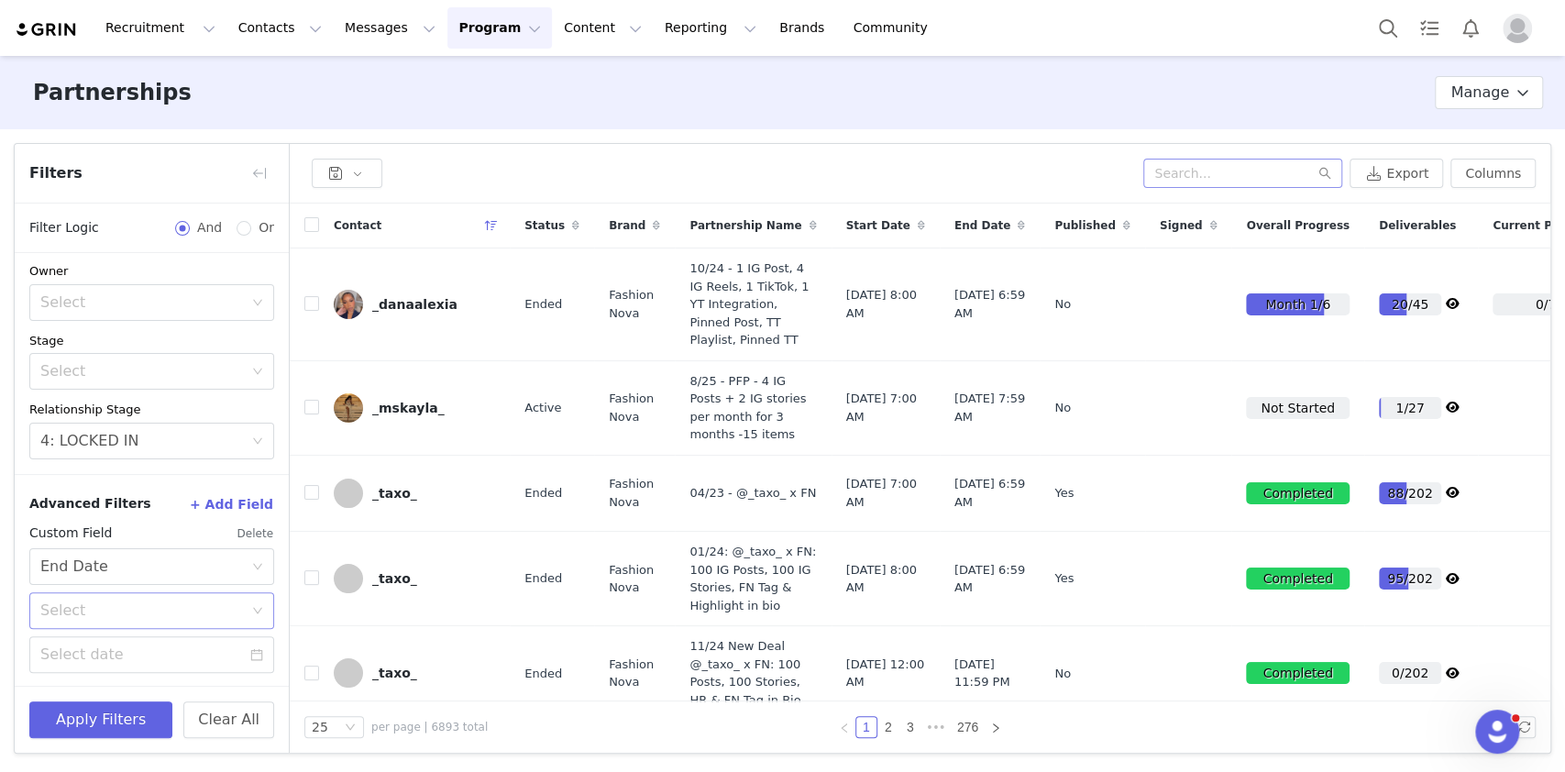
click at [73, 611] on div "Select" at bounding box center [141, 610] width 203 height 18
click at [192, 646] on li "On" at bounding box center [142, 649] width 226 height 29
click at [183, 665] on input at bounding box center [151, 654] width 245 height 37
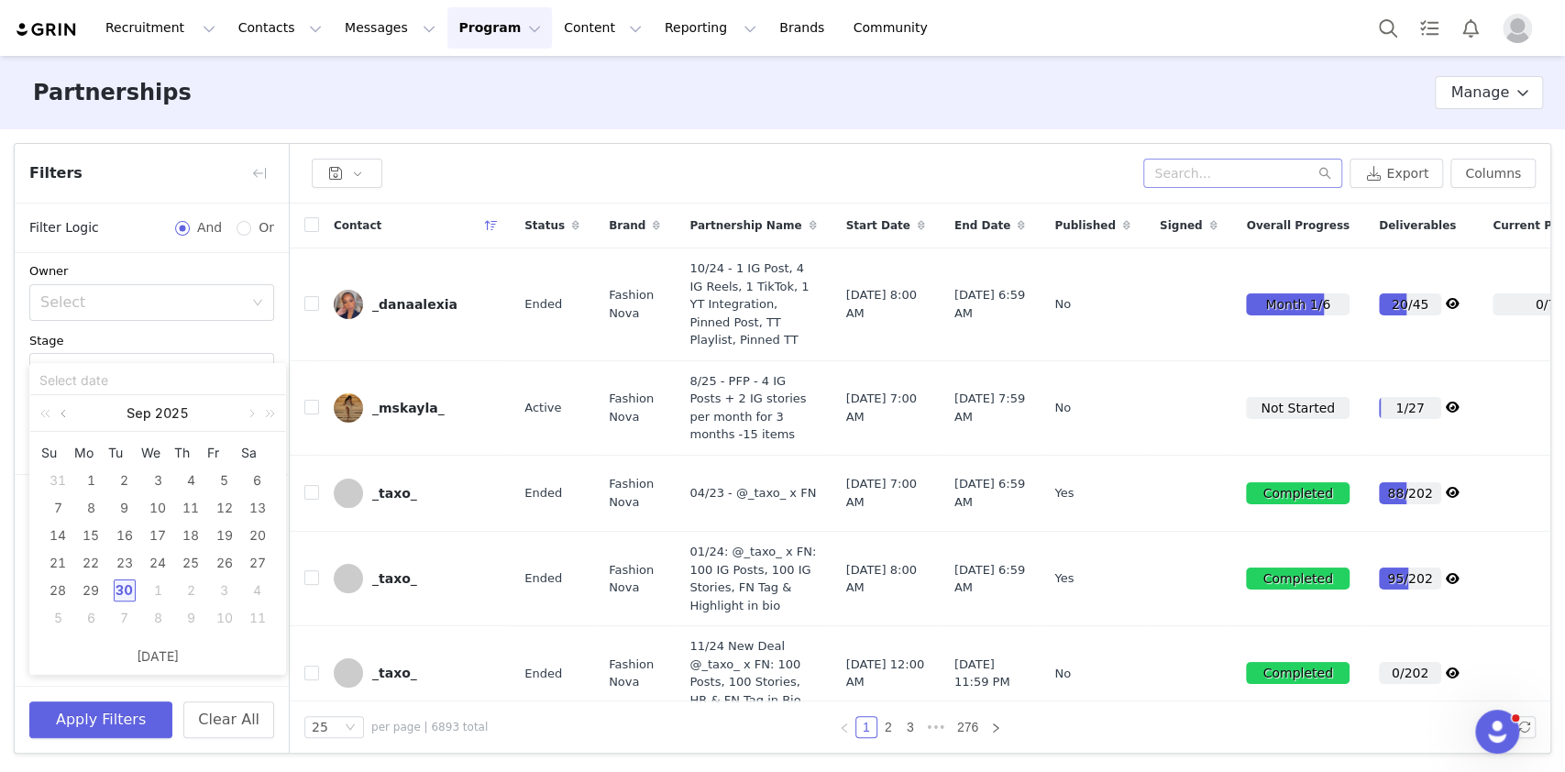
click at [62, 404] on link at bounding box center [65, 413] width 16 height 37
click at [251, 591] on div "31" at bounding box center [258, 590] width 22 height 22
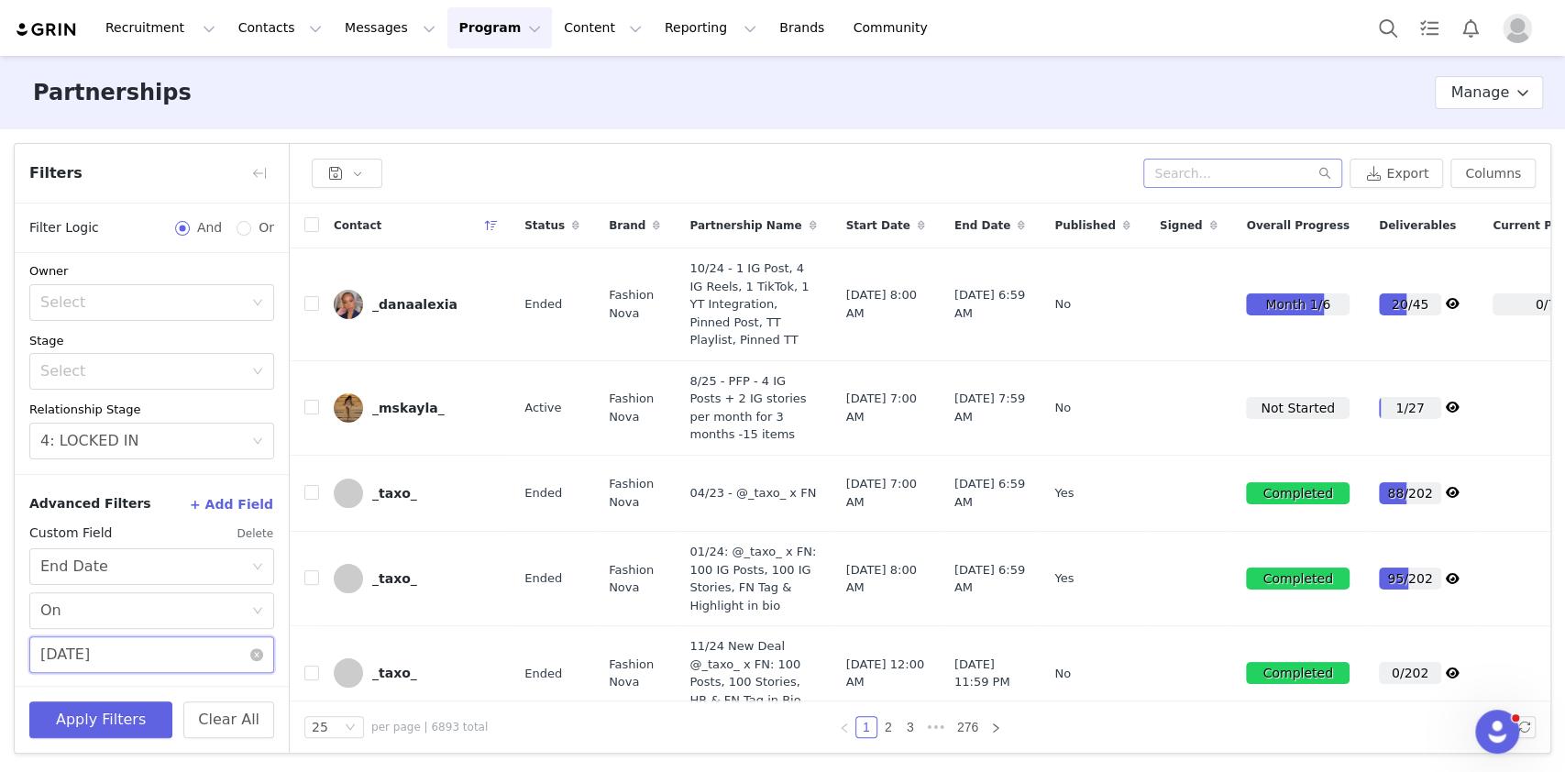
click at [214, 658] on input "05/31/2025" at bounding box center [151, 654] width 245 height 37
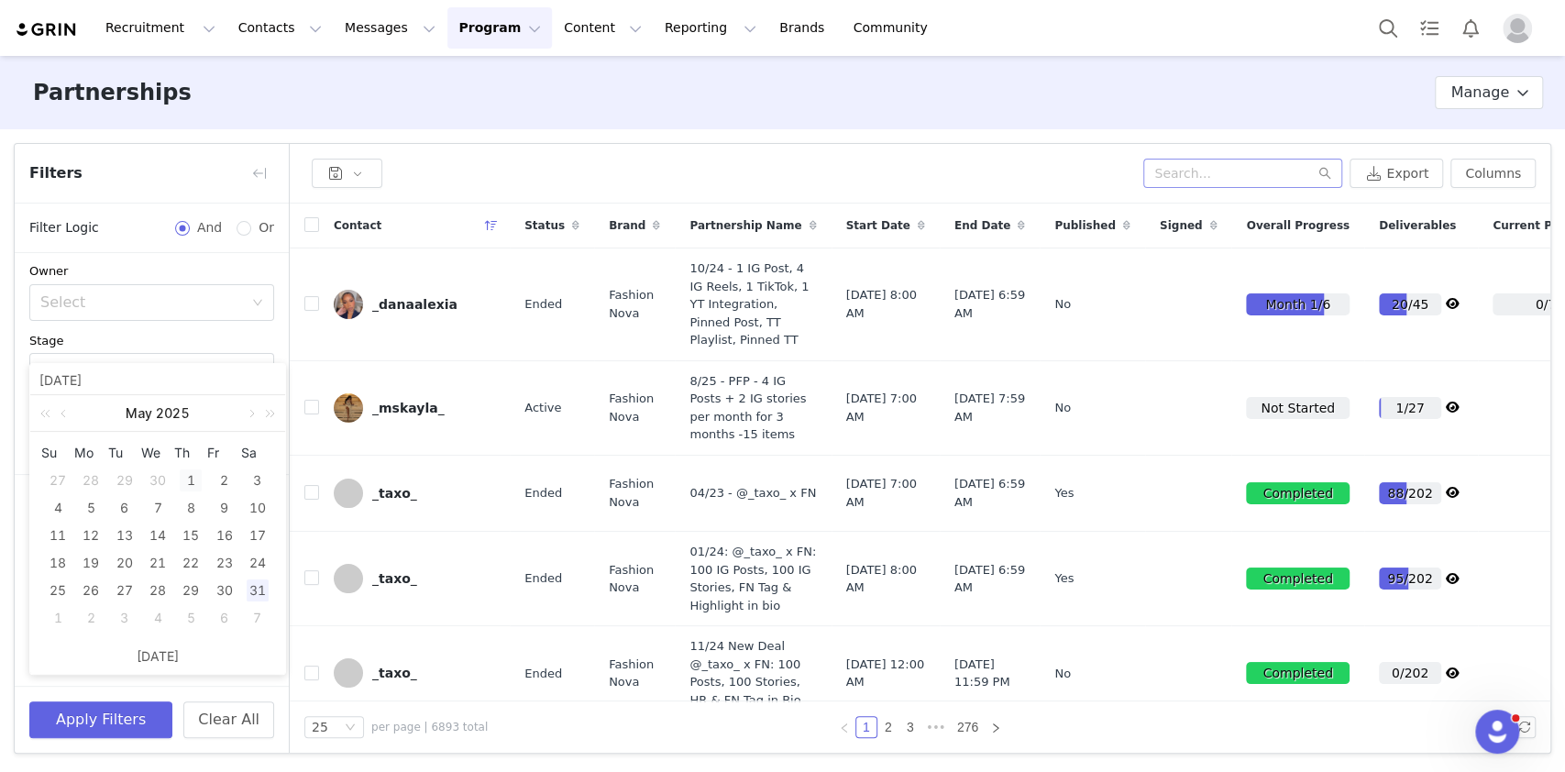
click at [196, 480] on div "1" at bounding box center [191, 480] width 22 height 22
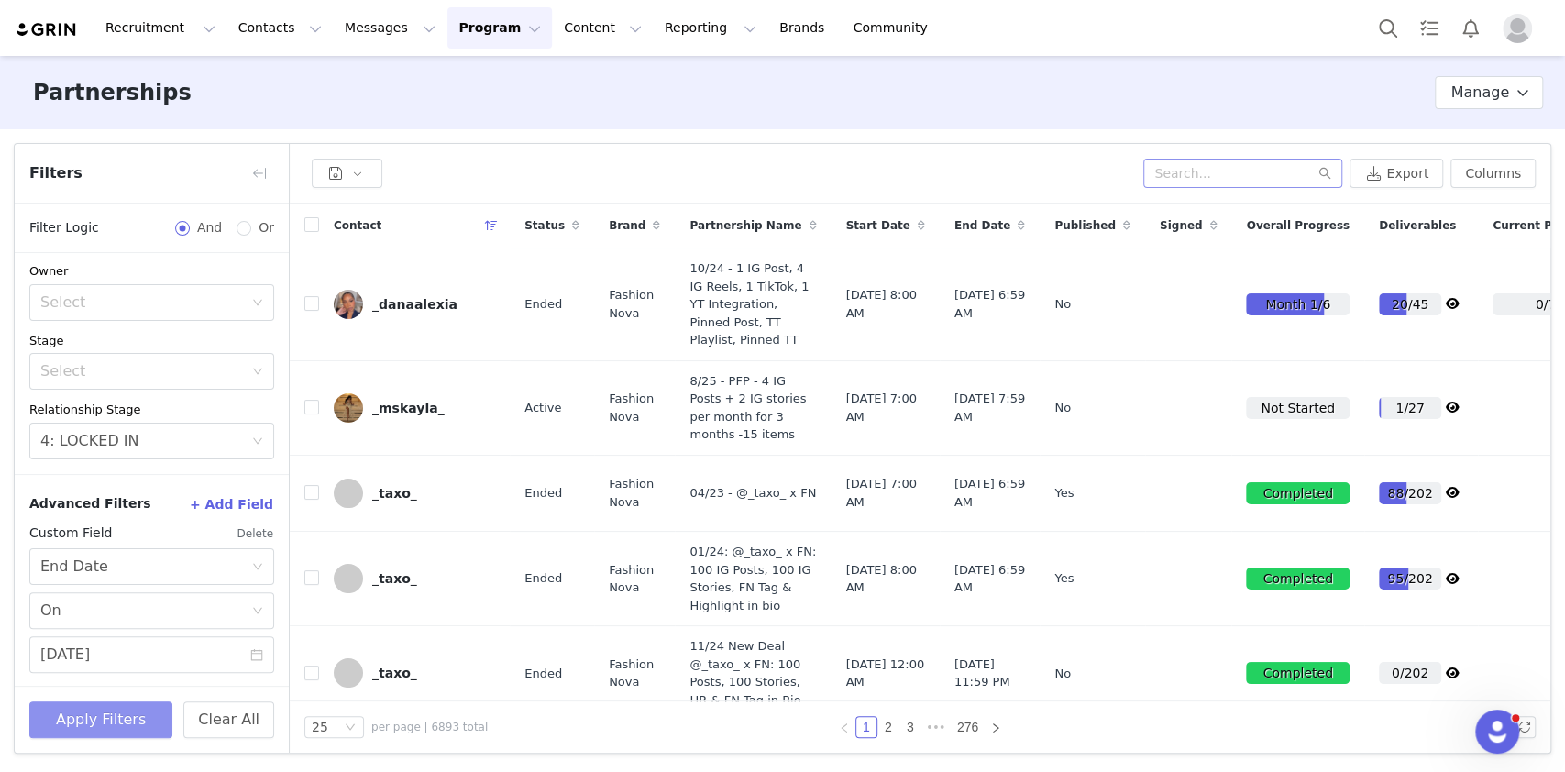
click at [126, 713] on button "Apply Filters" at bounding box center [100, 719] width 143 height 37
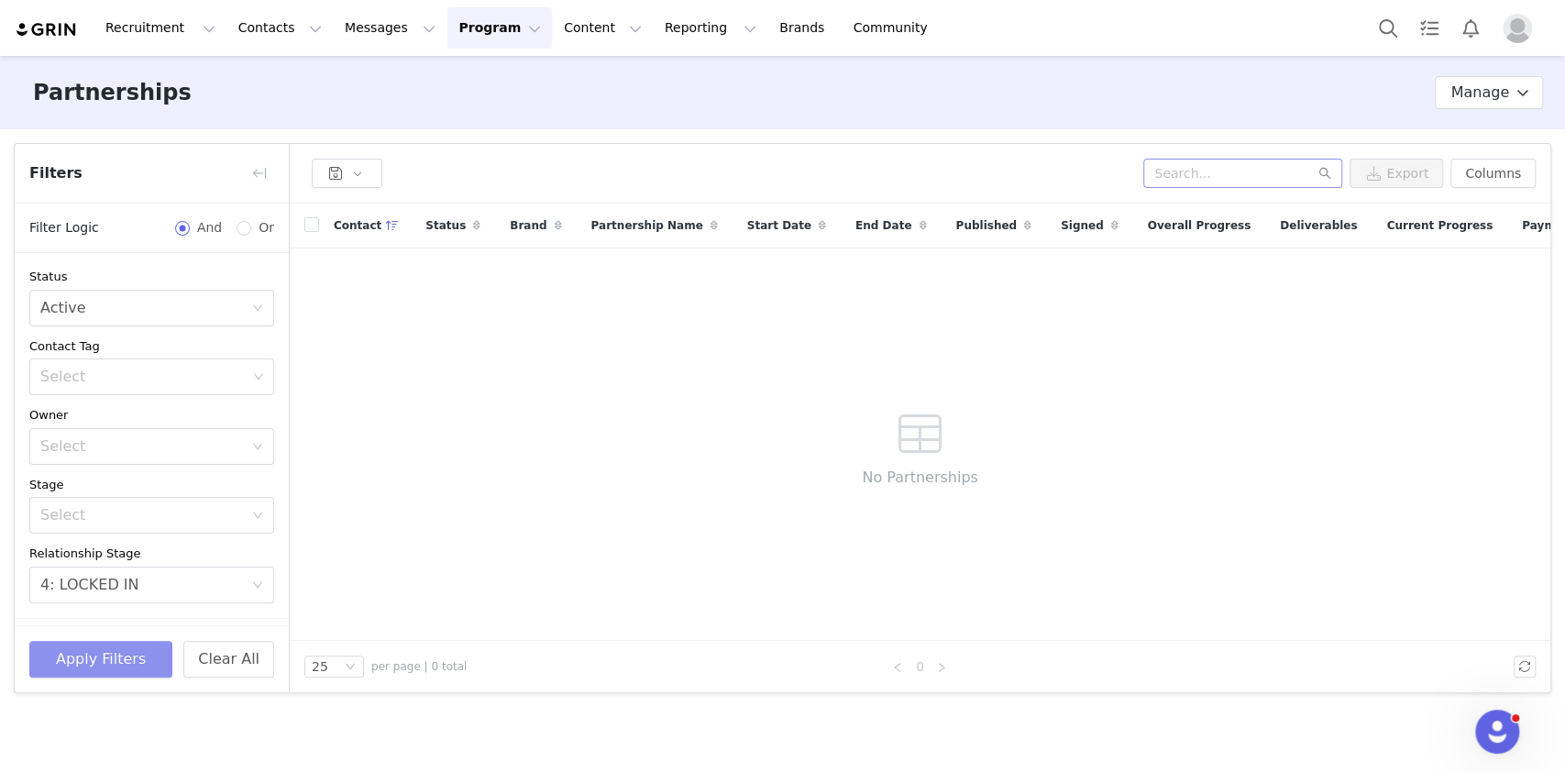
scroll to position [204, 0]
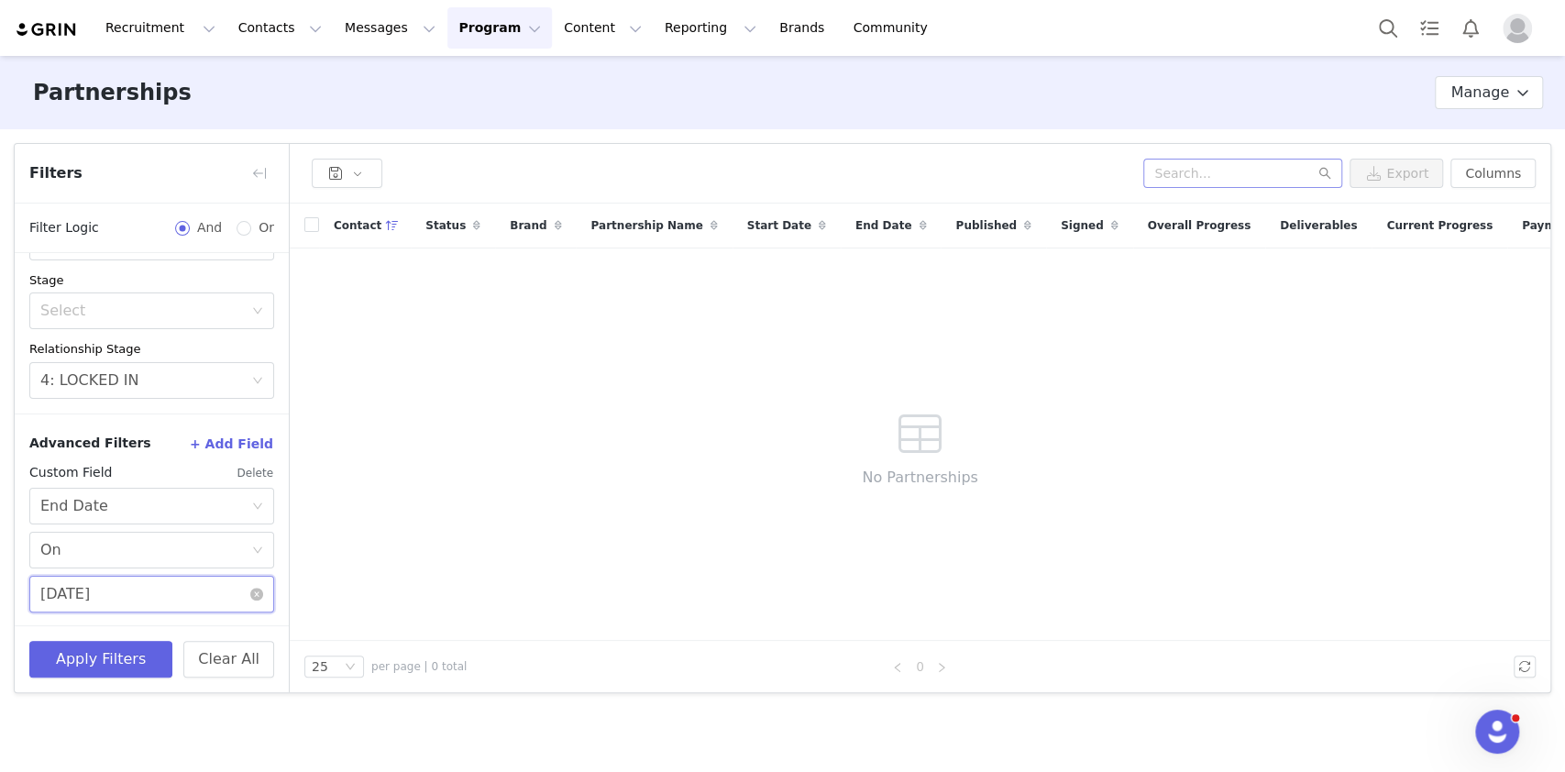
click at [129, 597] on input "05/01/2025" at bounding box center [151, 594] width 245 height 37
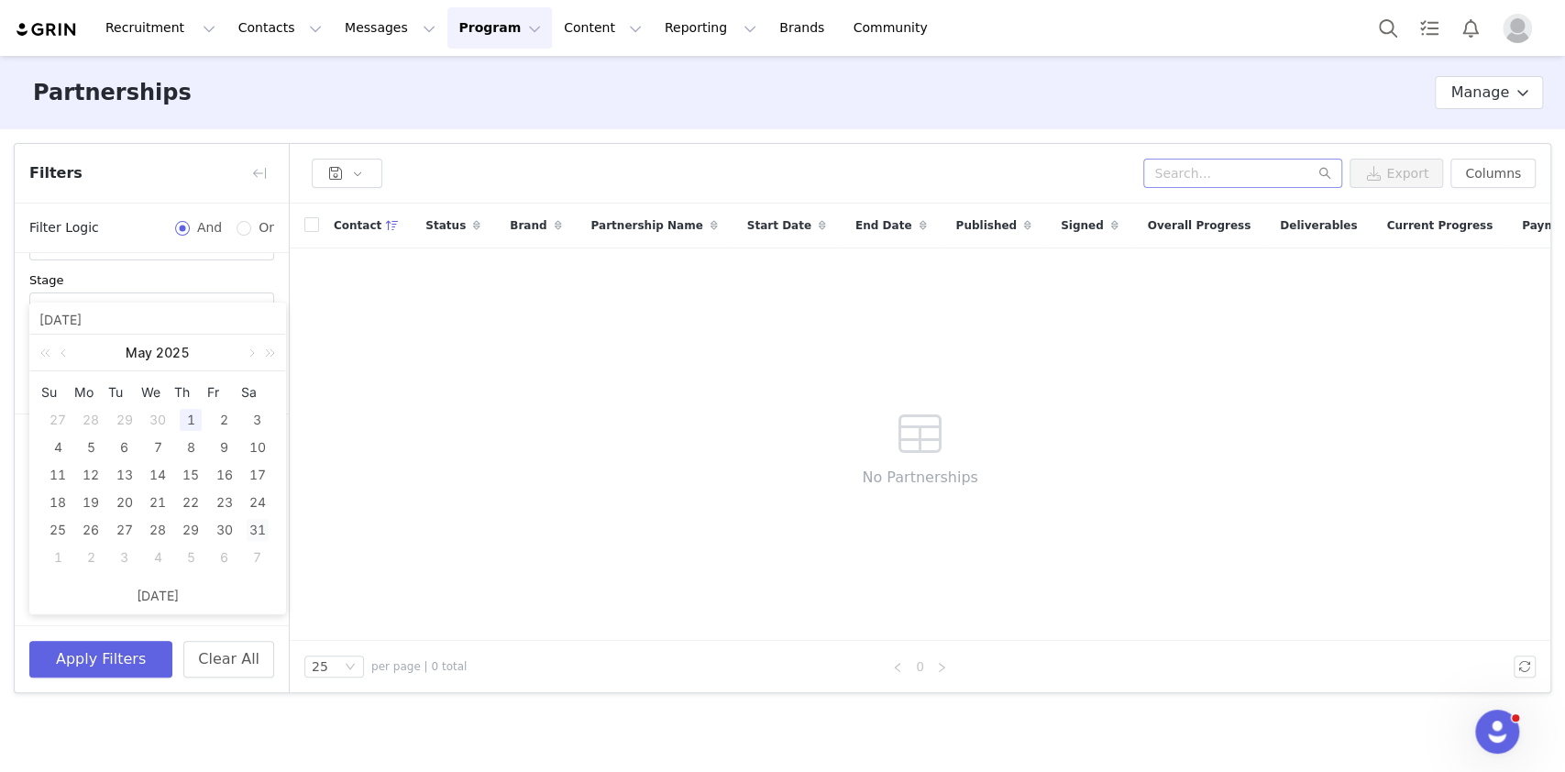
click at [249, 524] on div "31" at bounding box center [258, 530] width 22 height 22
type input "05/31/2025"
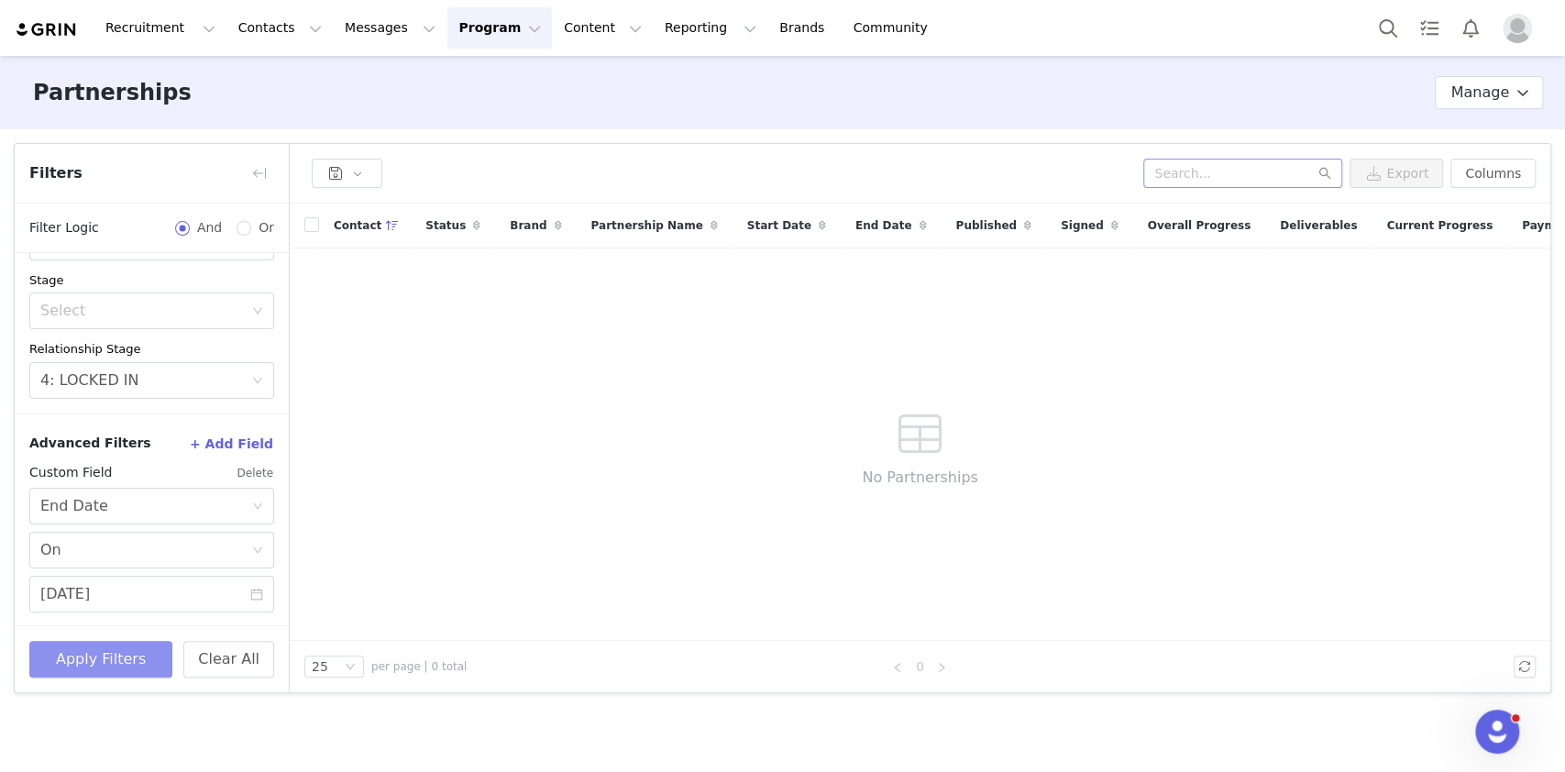
click at [144, 665] on button "Apply Filters" at bounding box center [100, 659] width 143 height 37
click at [138, 511] on div "Select End Date" at bounding box center [145, 506] width 211 height 35
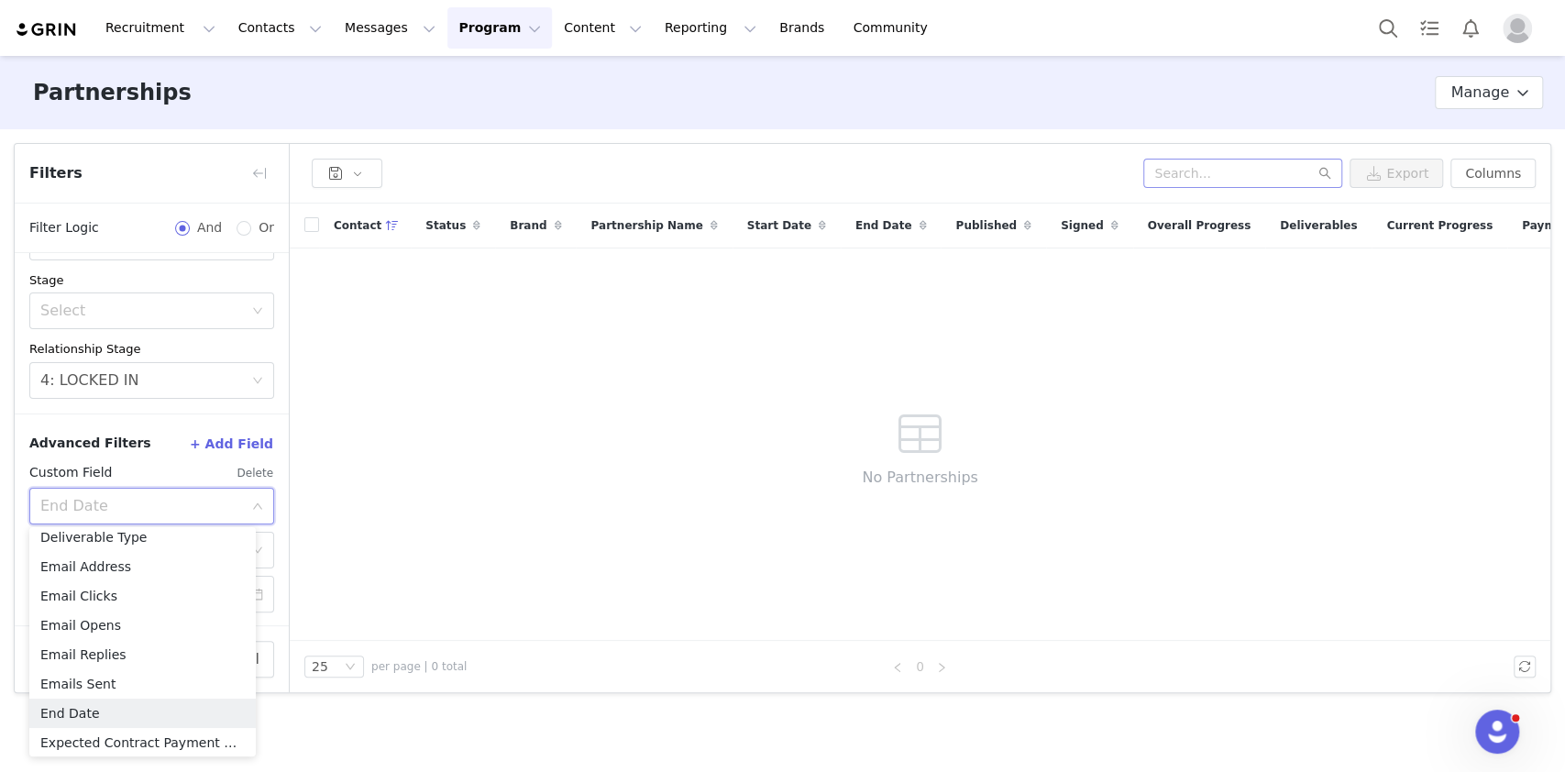
click at [262, 414] on div "Advanced Filters + Add Field Custom Field Delete Select End Date Select On 05/3…" at bounding box center [152, 520] width 274 height 214
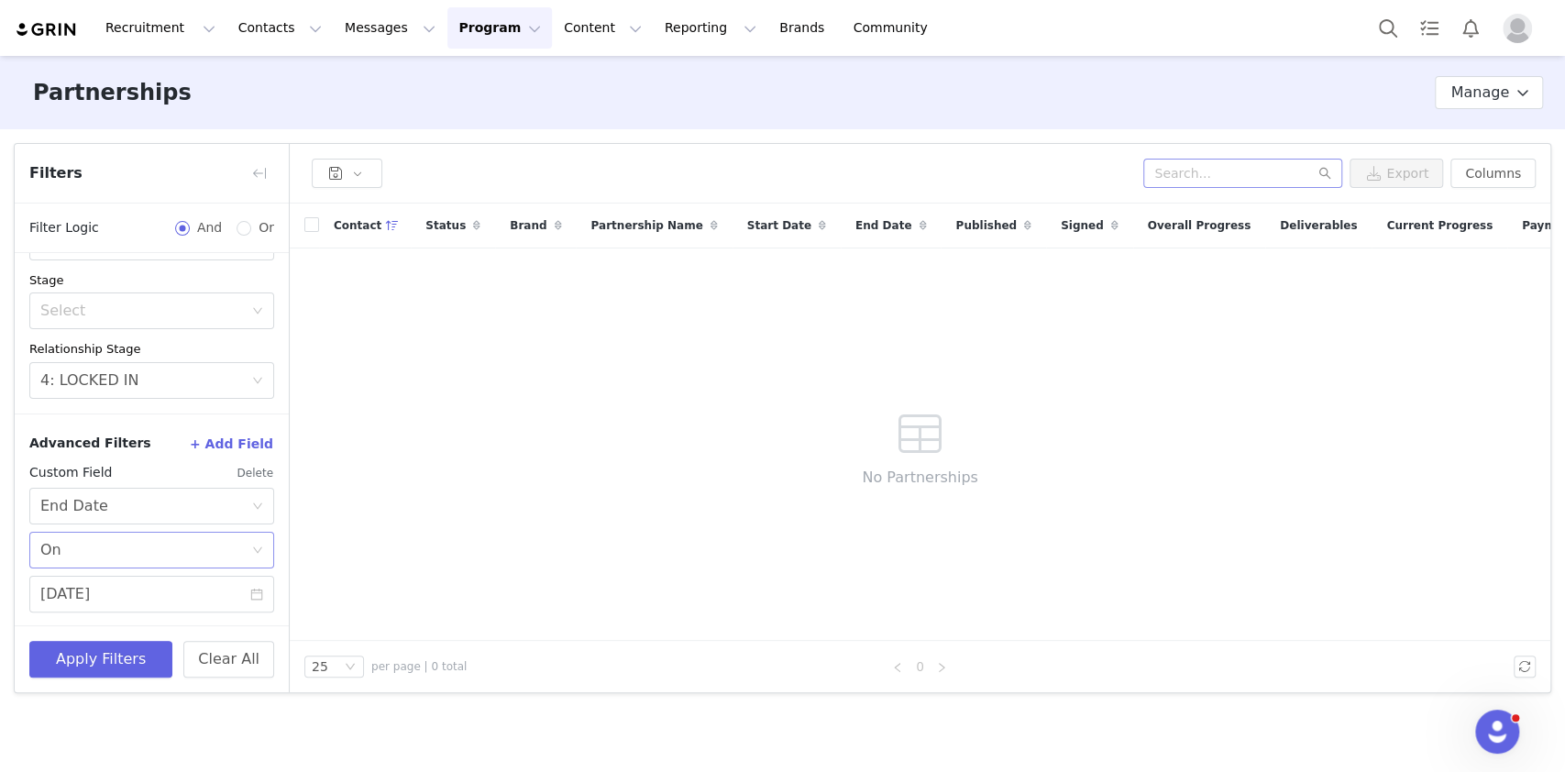
click at [99, 548] on div "Select On" at bounding box center [145, 550] width 211 height 35
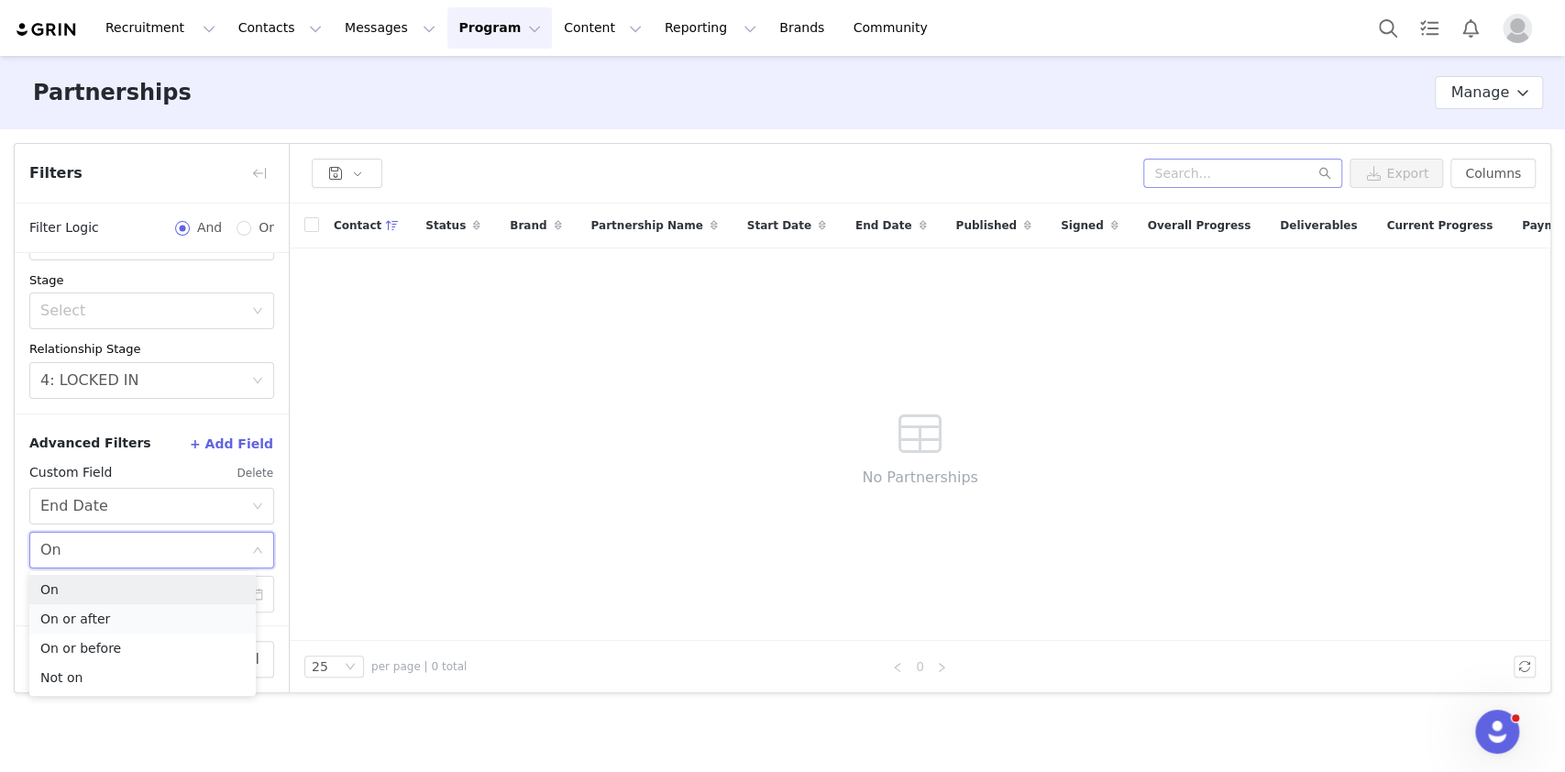
click at [111, 614] on li "On or after" at bounding box center [142, 618] width 226 height 29
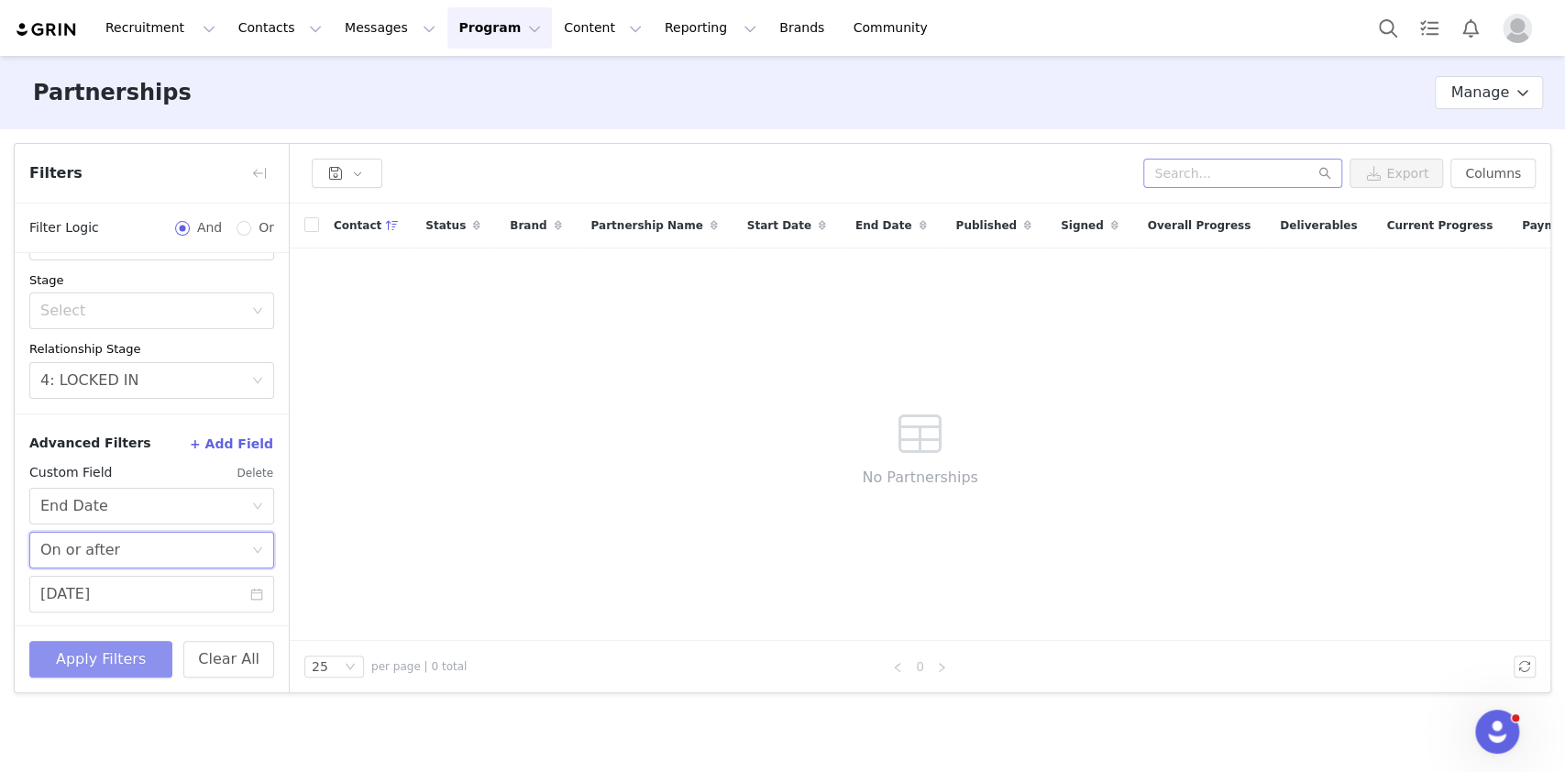
click at [119, 664] on button "Apply Filters" at bounding box center [100, 659] width 143 height 37
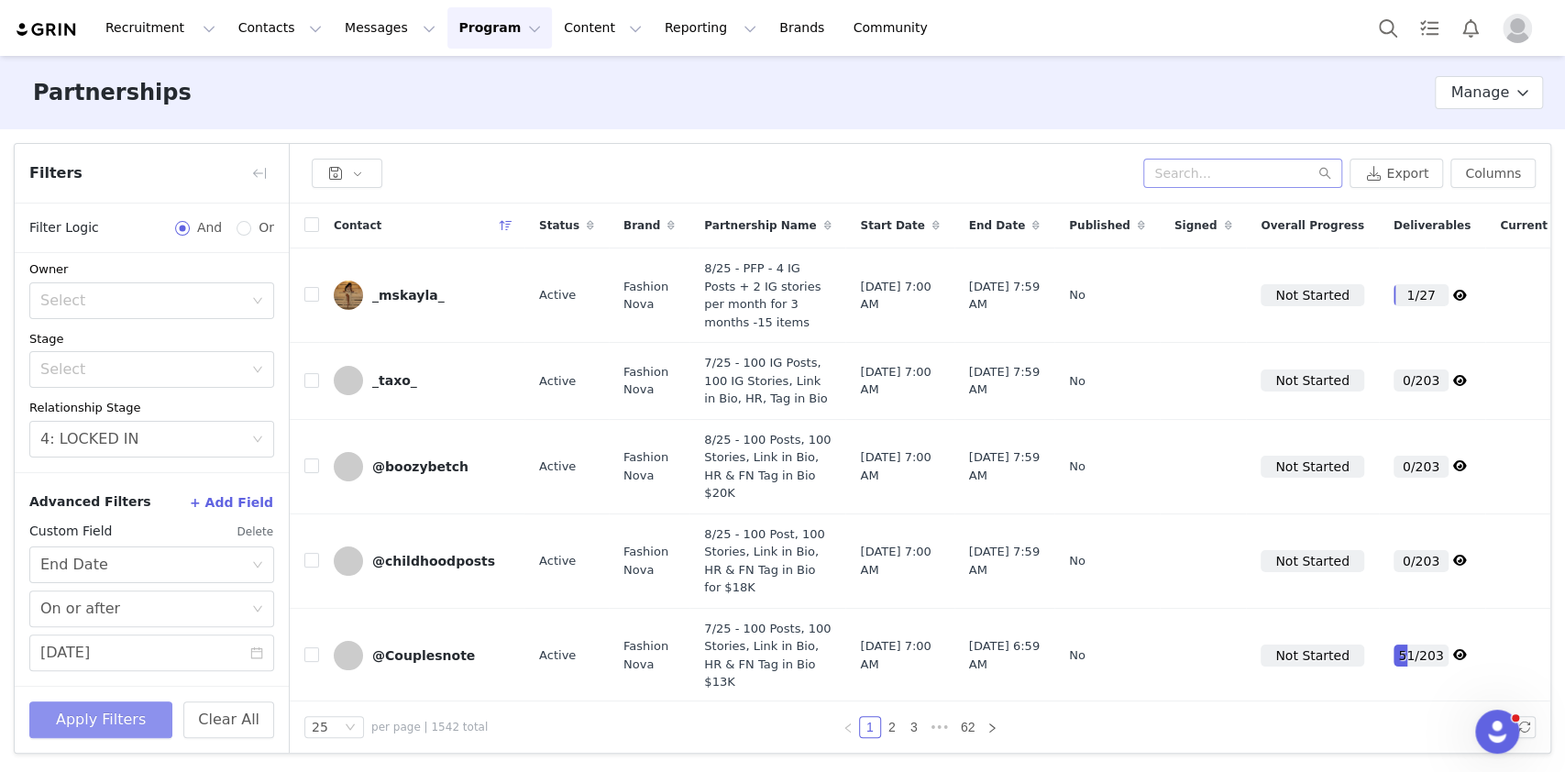
scroll to position [145, 0]
click at [229, 493] on button "+ Add Field" at bounding box center [231, 503] width 85 height 29
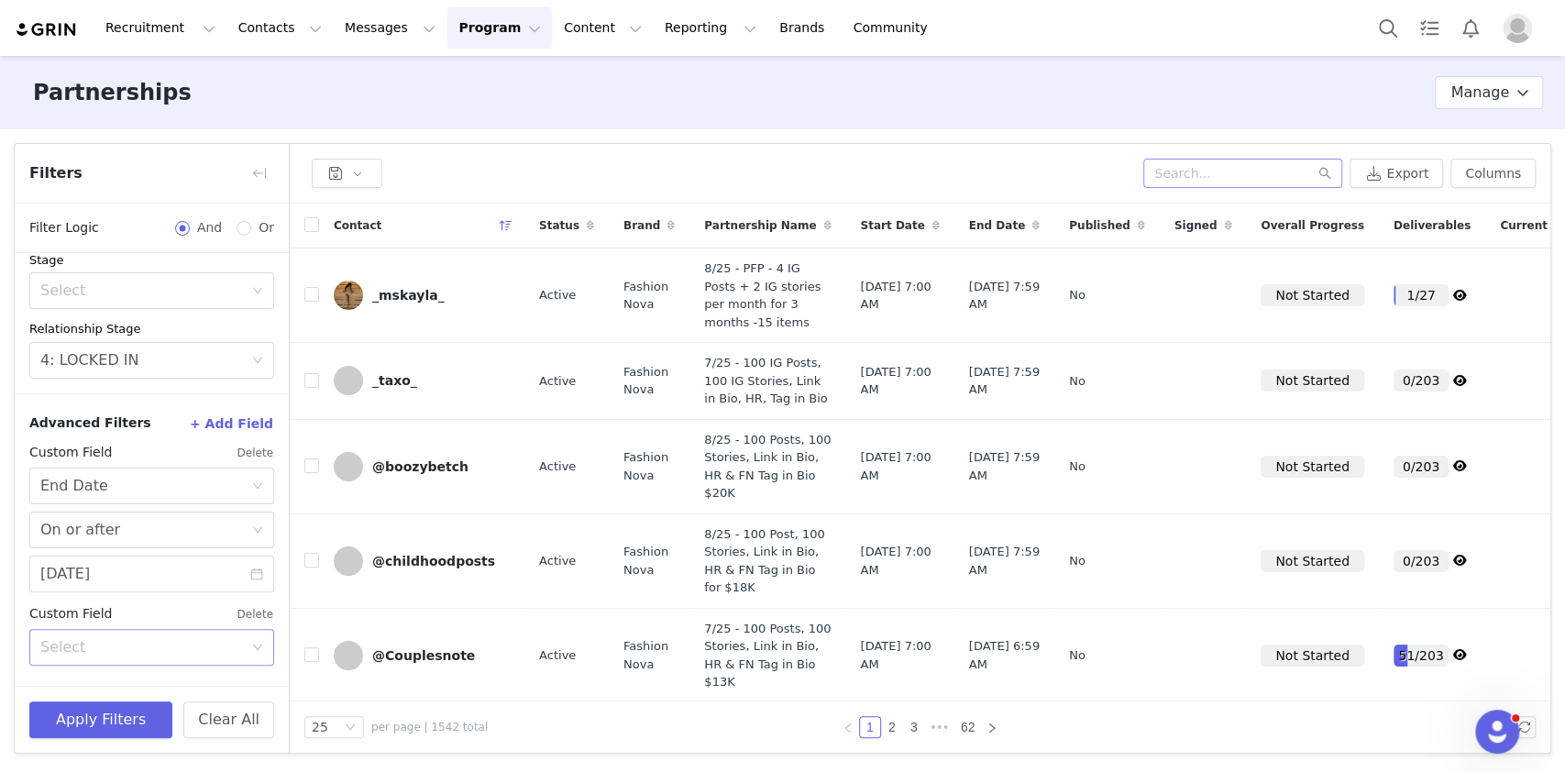
click at [202, 641] on div "Select" at bounding box center [141, 647] width 203 height 18
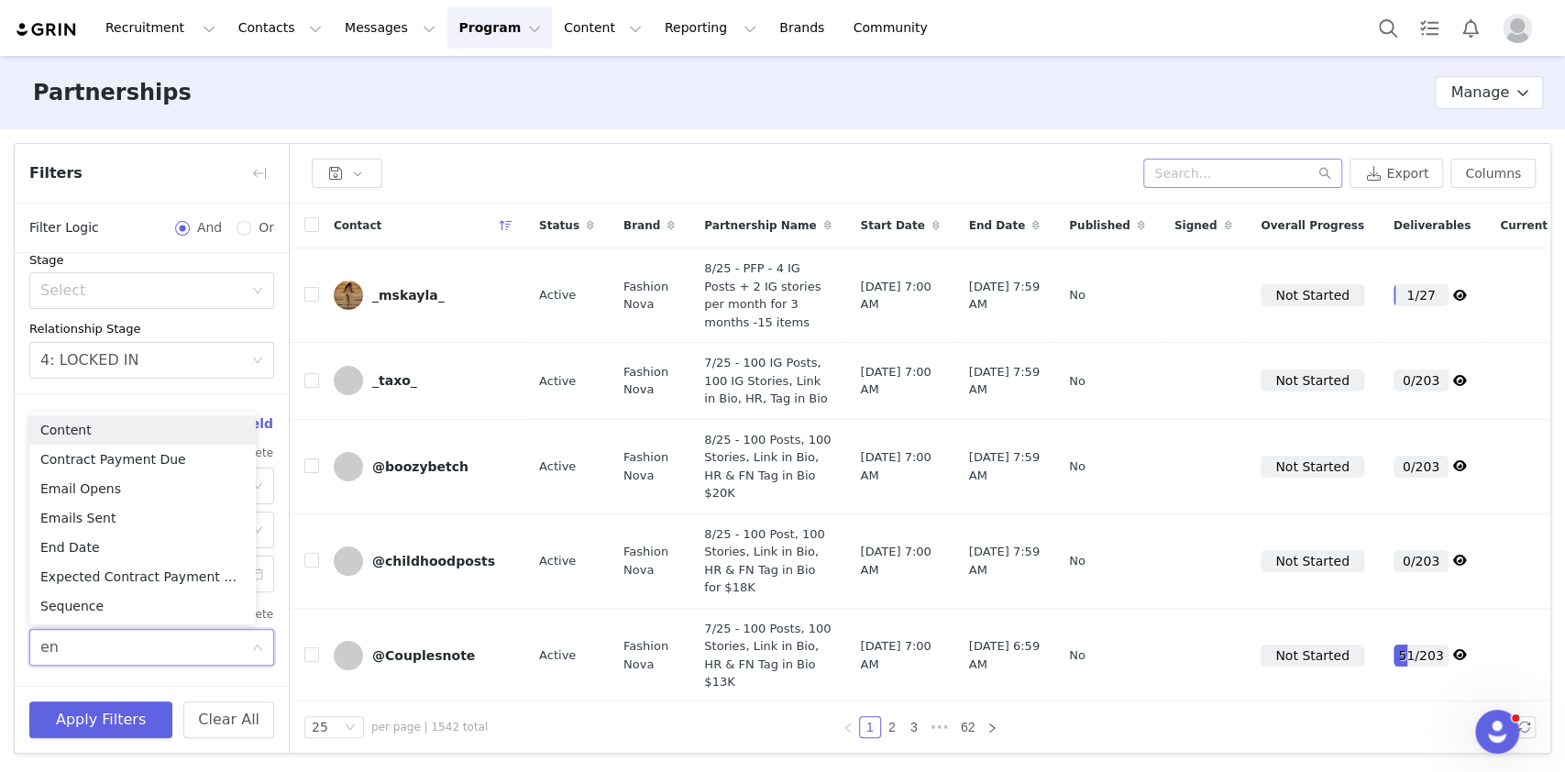
type input "end"
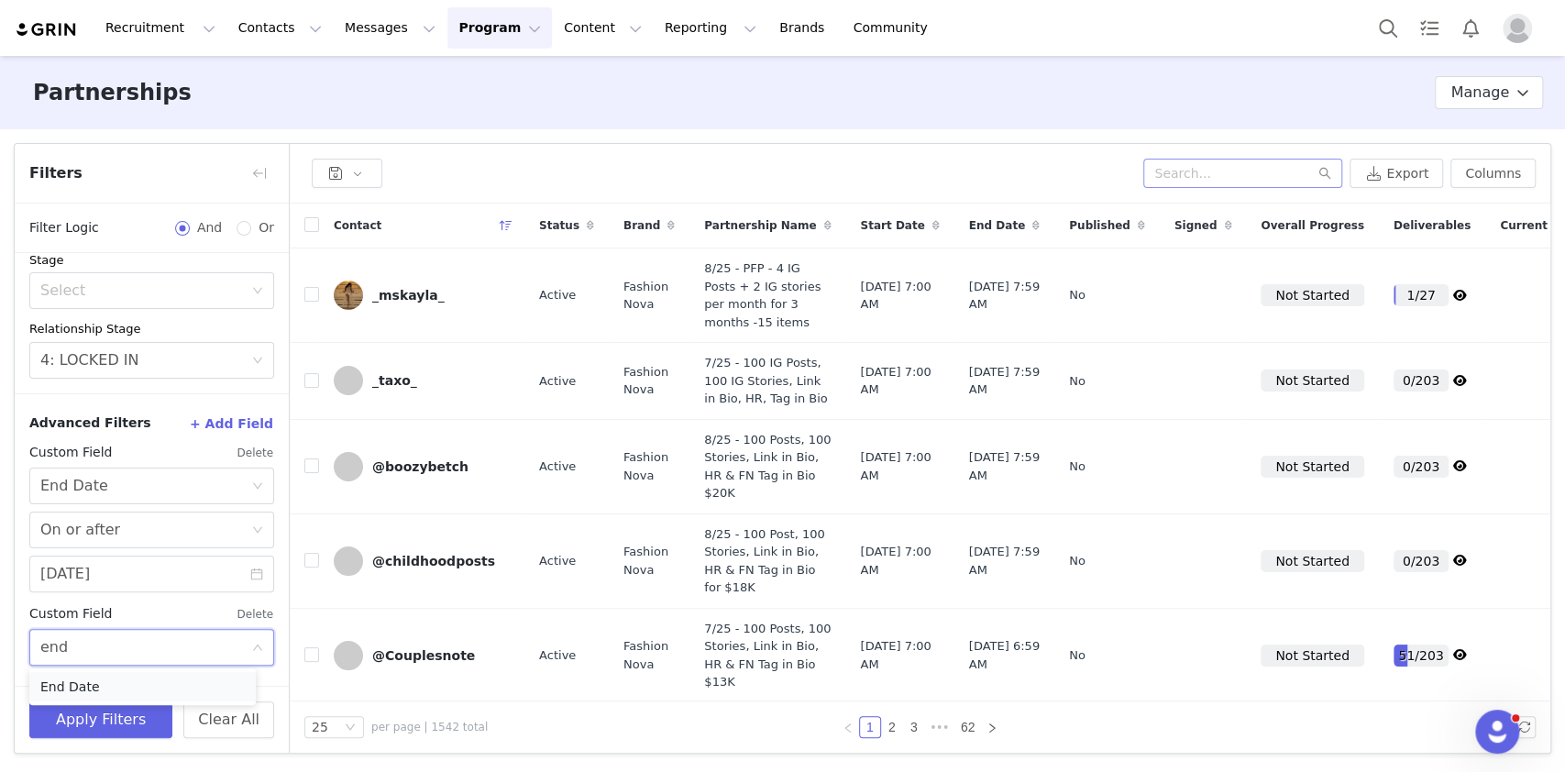
click at [139, 675] on li "End Date" at bounding box center [142, 686] width 226 height 29
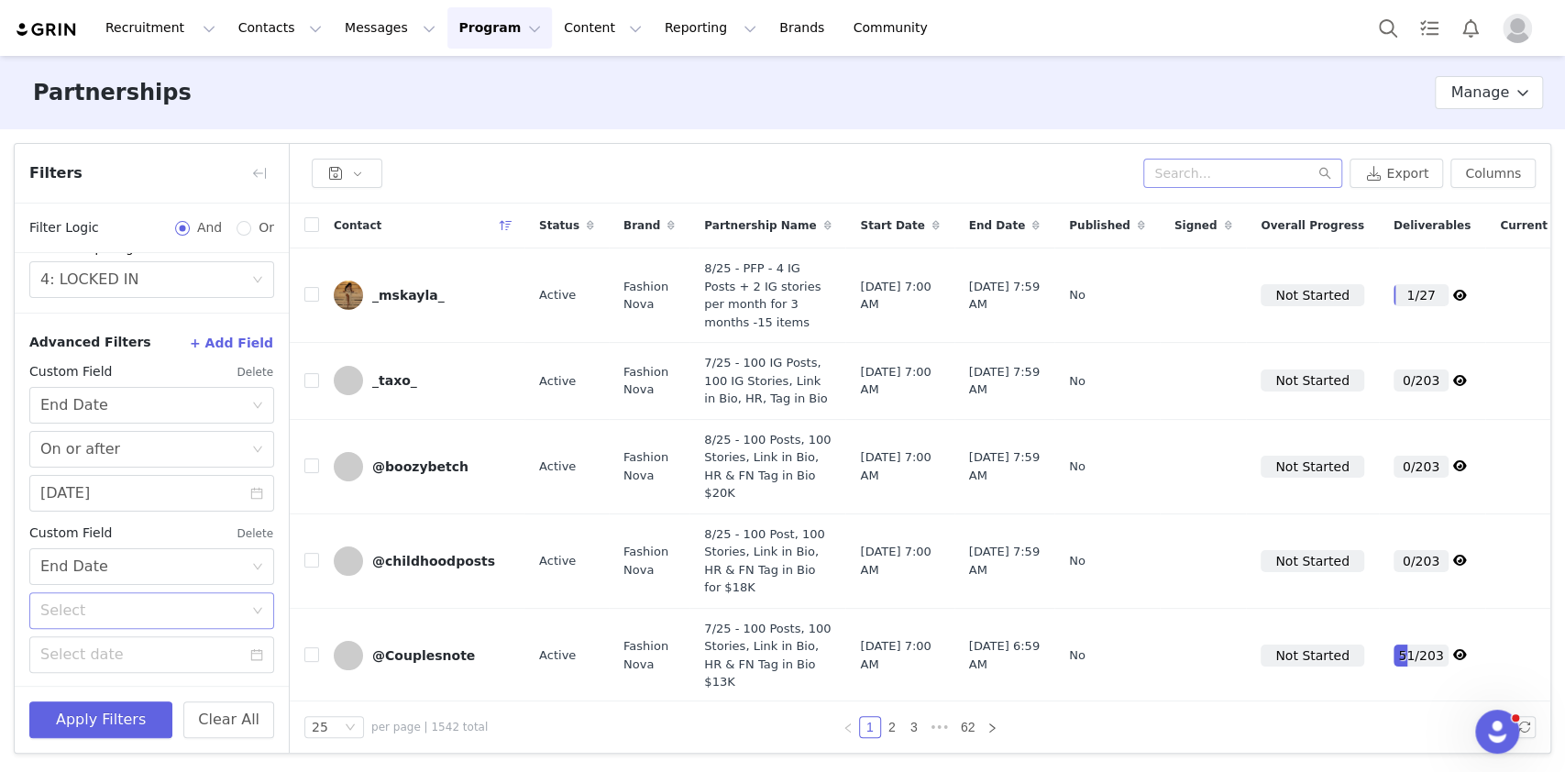
click at [178, 612] on div "Select" at bounding box center [141, 610] width 203 height 18
click at [98, 701] on li "On or before" at bounding box center [142, 708] width 226 height 29
click at [104, 651] on input at bounding box center [151, 654] width 245 height 37
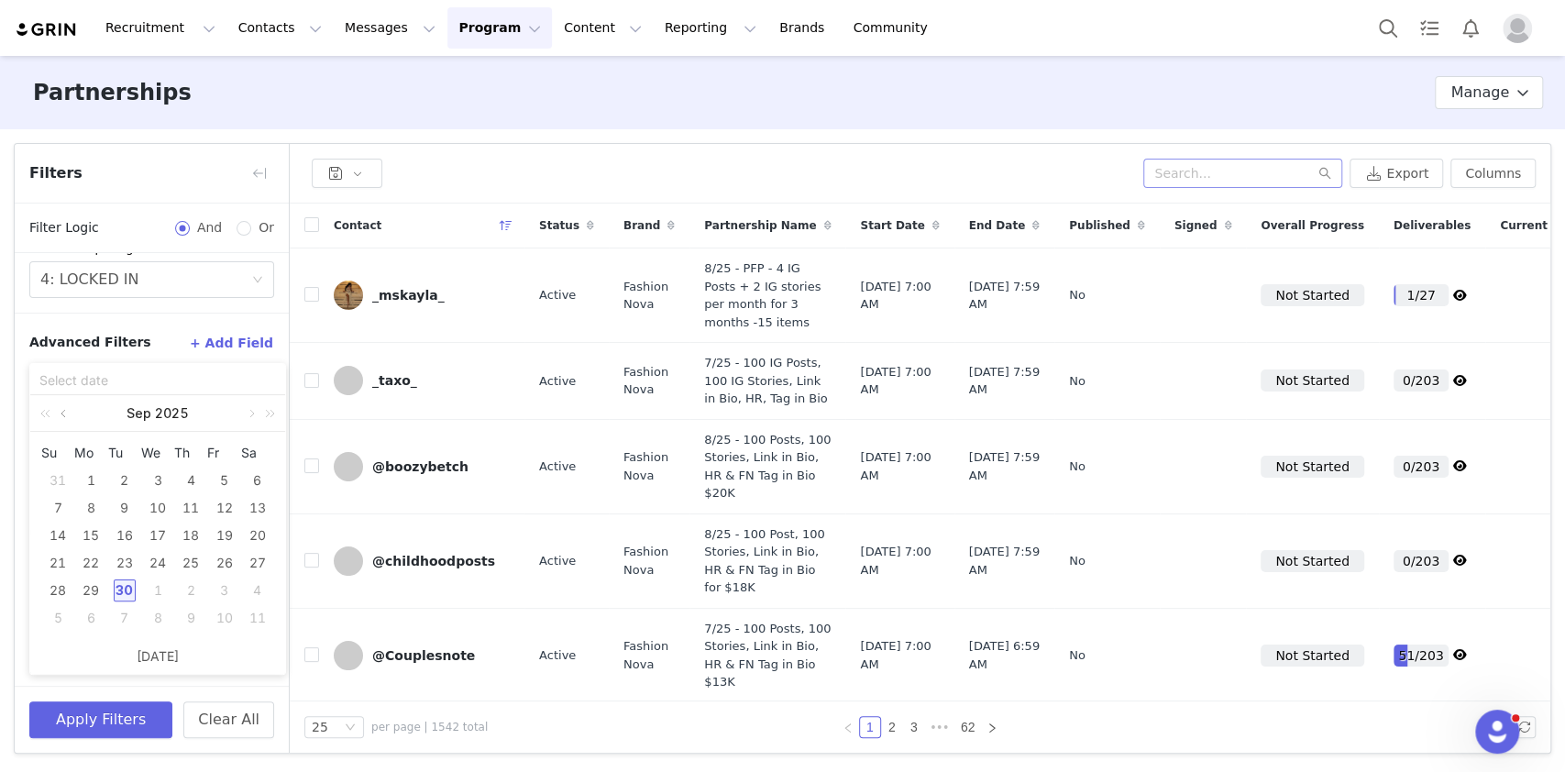
click at [67, 412] on link at bounding box center [65, 413] width 16 height 37
click at [65, 412] on link at bounding box center [65, 413] width 16 height 37
click at [258, 595] on div "31" at bounding box center [258, 590] width 22 height 22
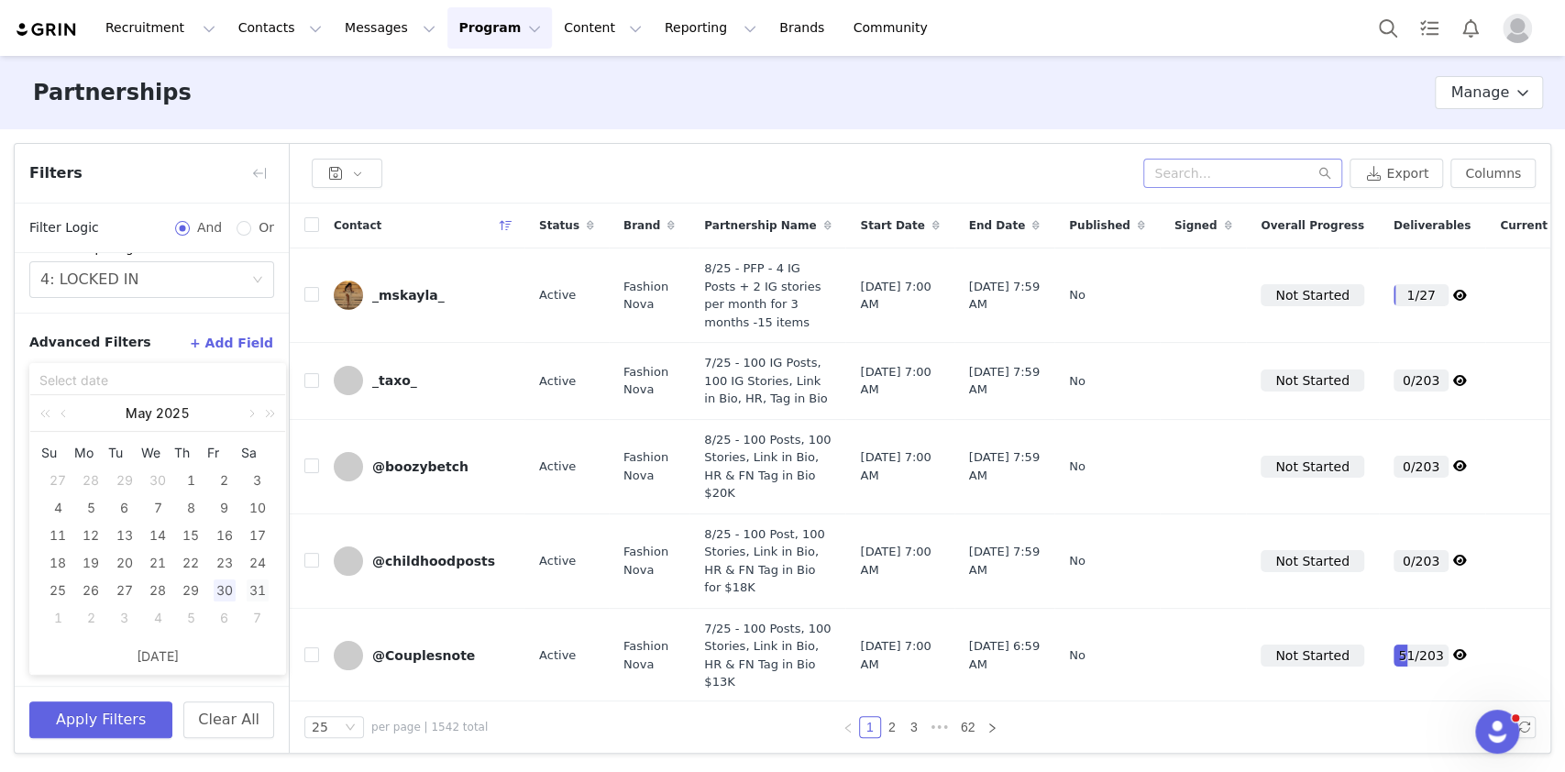
type input "05/31/2025"
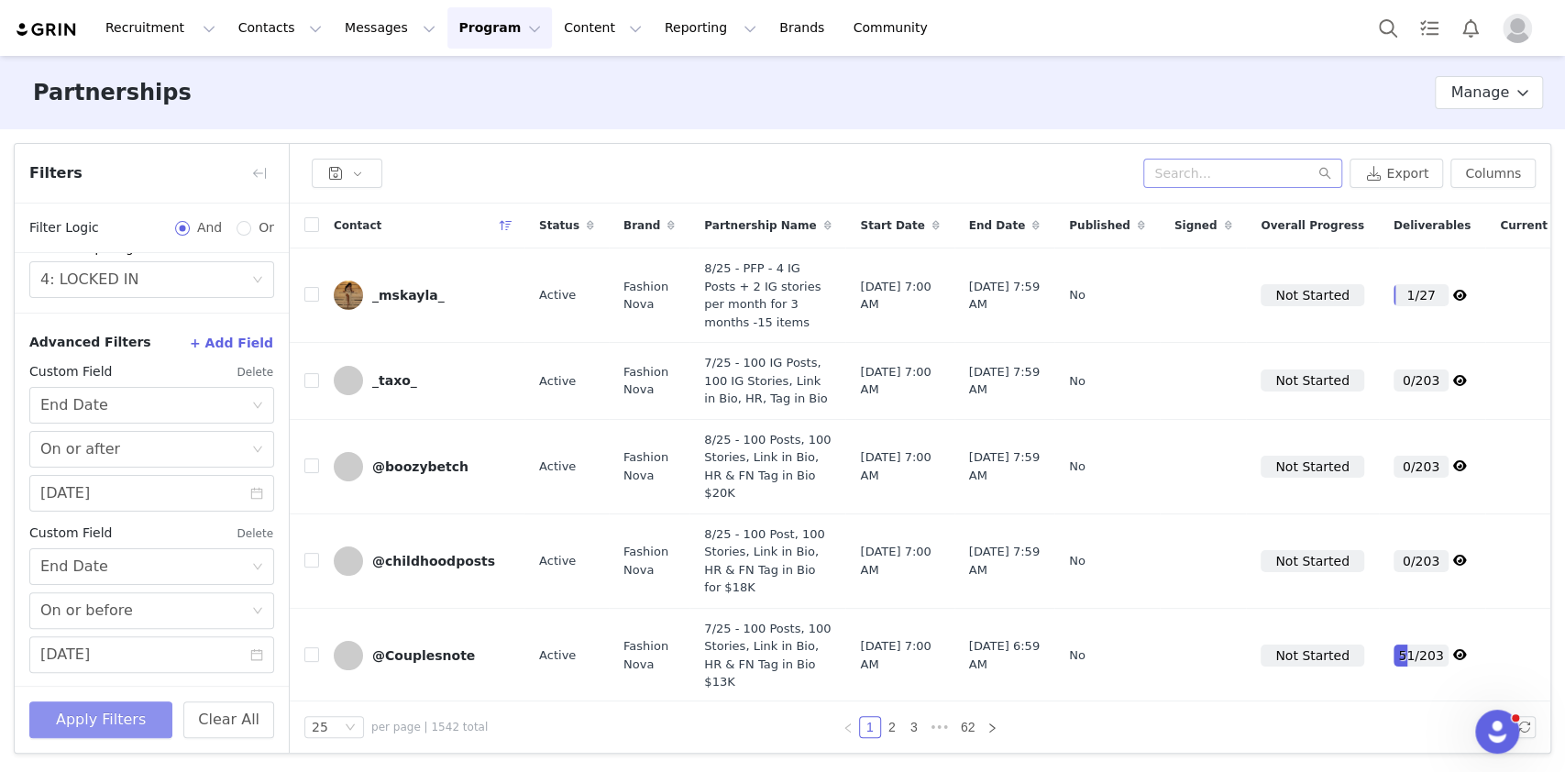
click at [132, 716] on button "Apply Filters" at bounding box center [100, 719] width 143 height 37
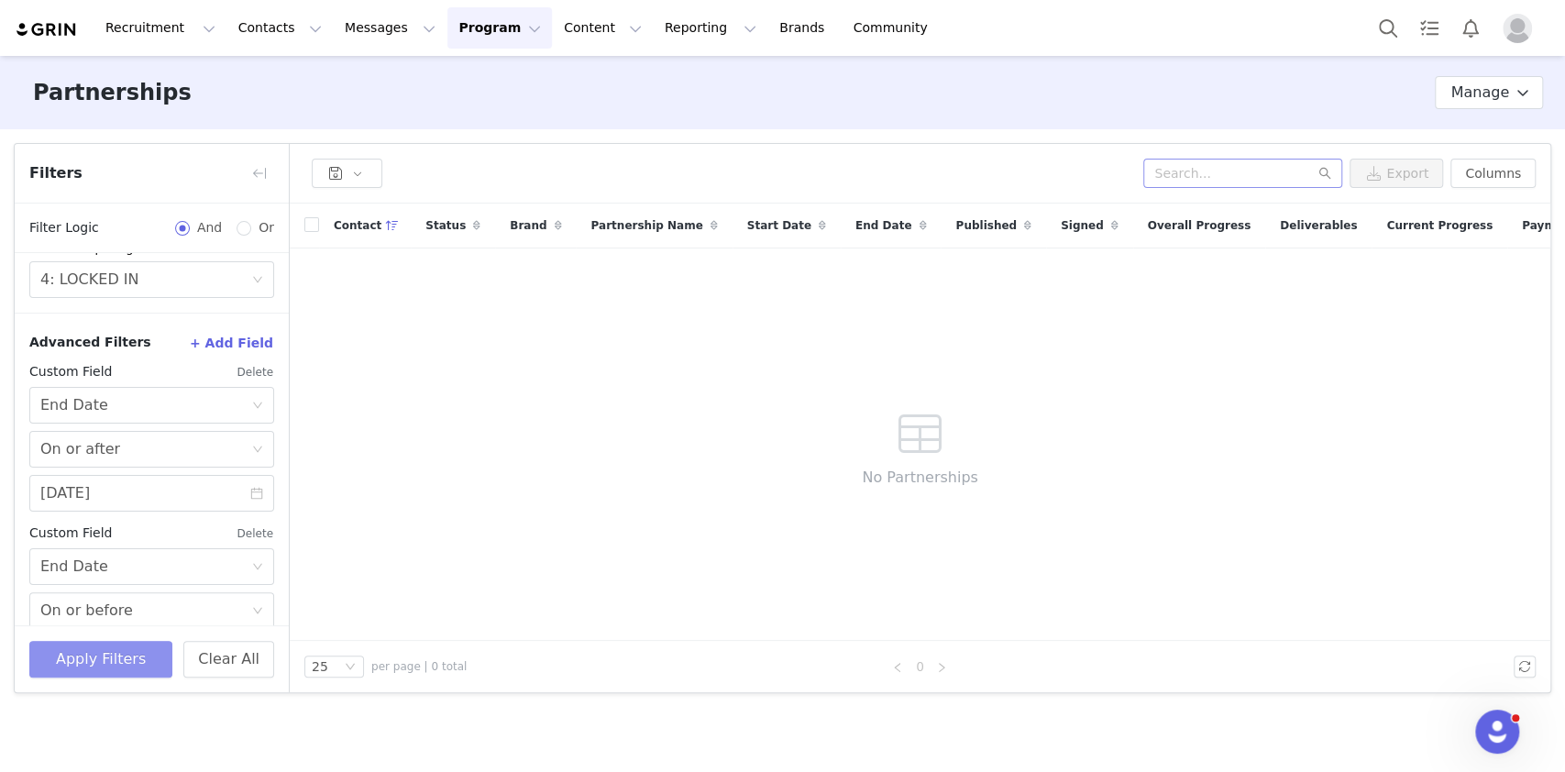
scroll to position [366, 0]
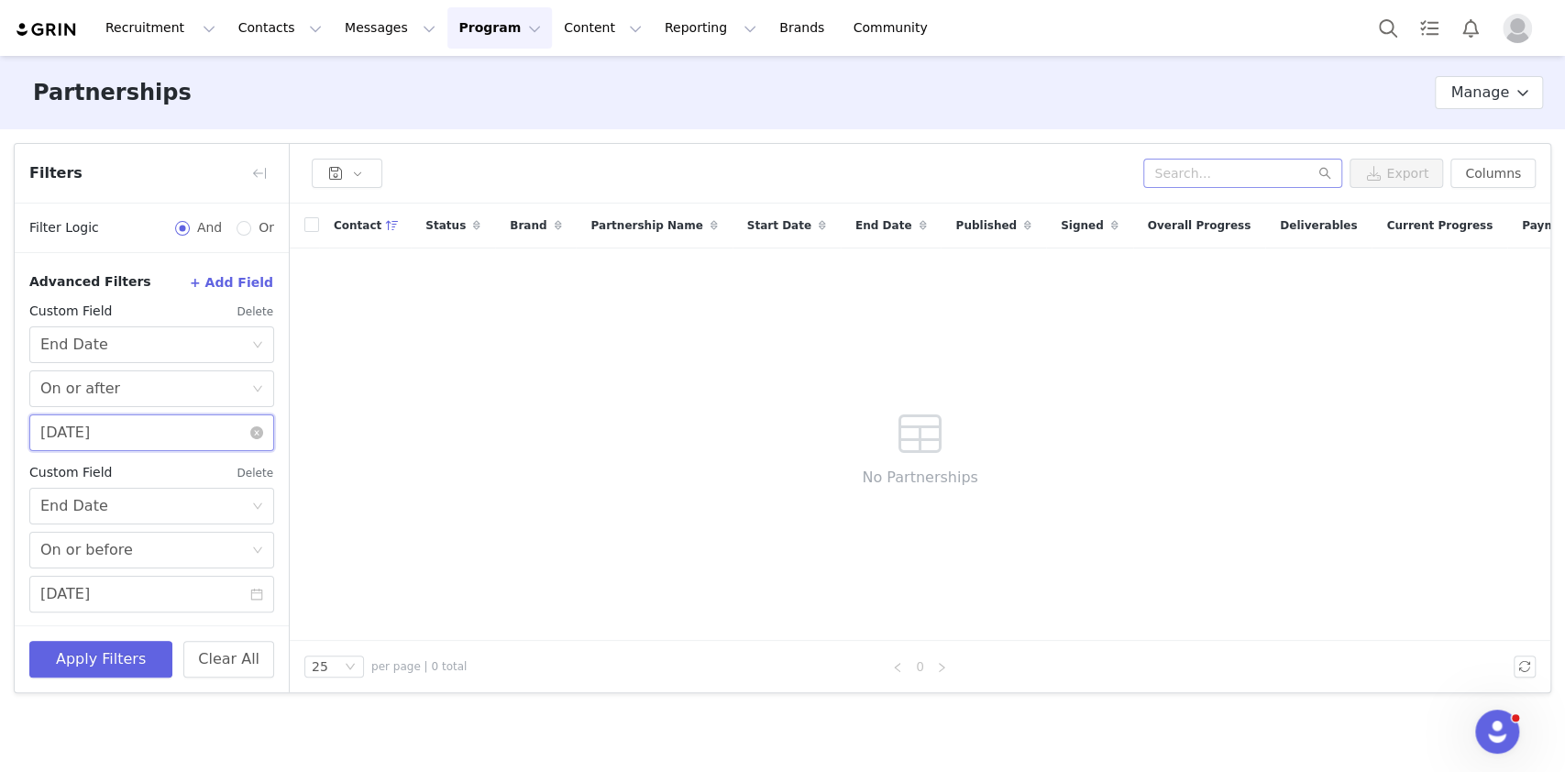
click at [153, 434] on input "05/31/2025" at bounding box center [151, 432] width 245 height 37
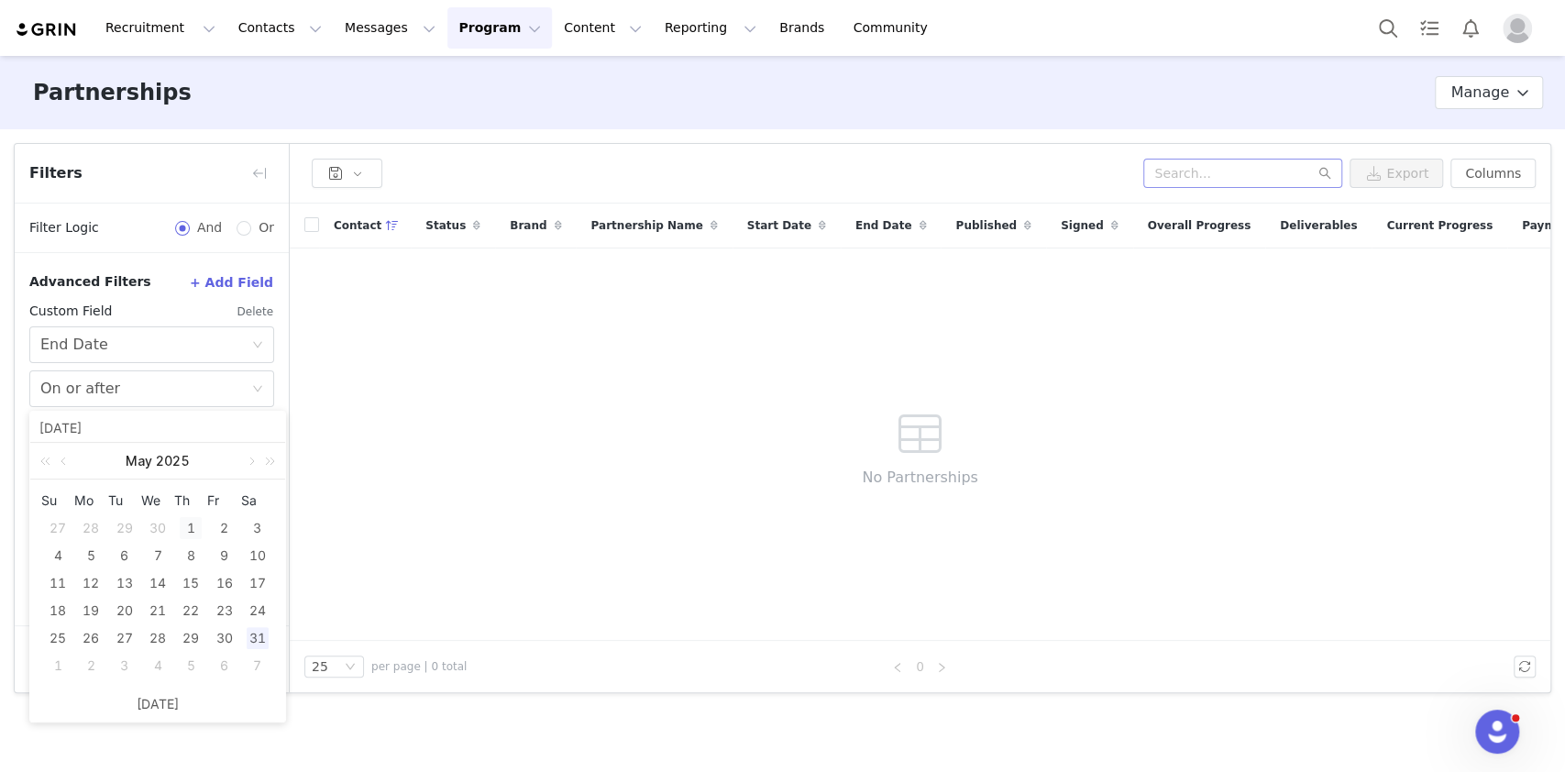
click at [188, 523] on div "1" at bounding box center [191, 528] width 22 height 22
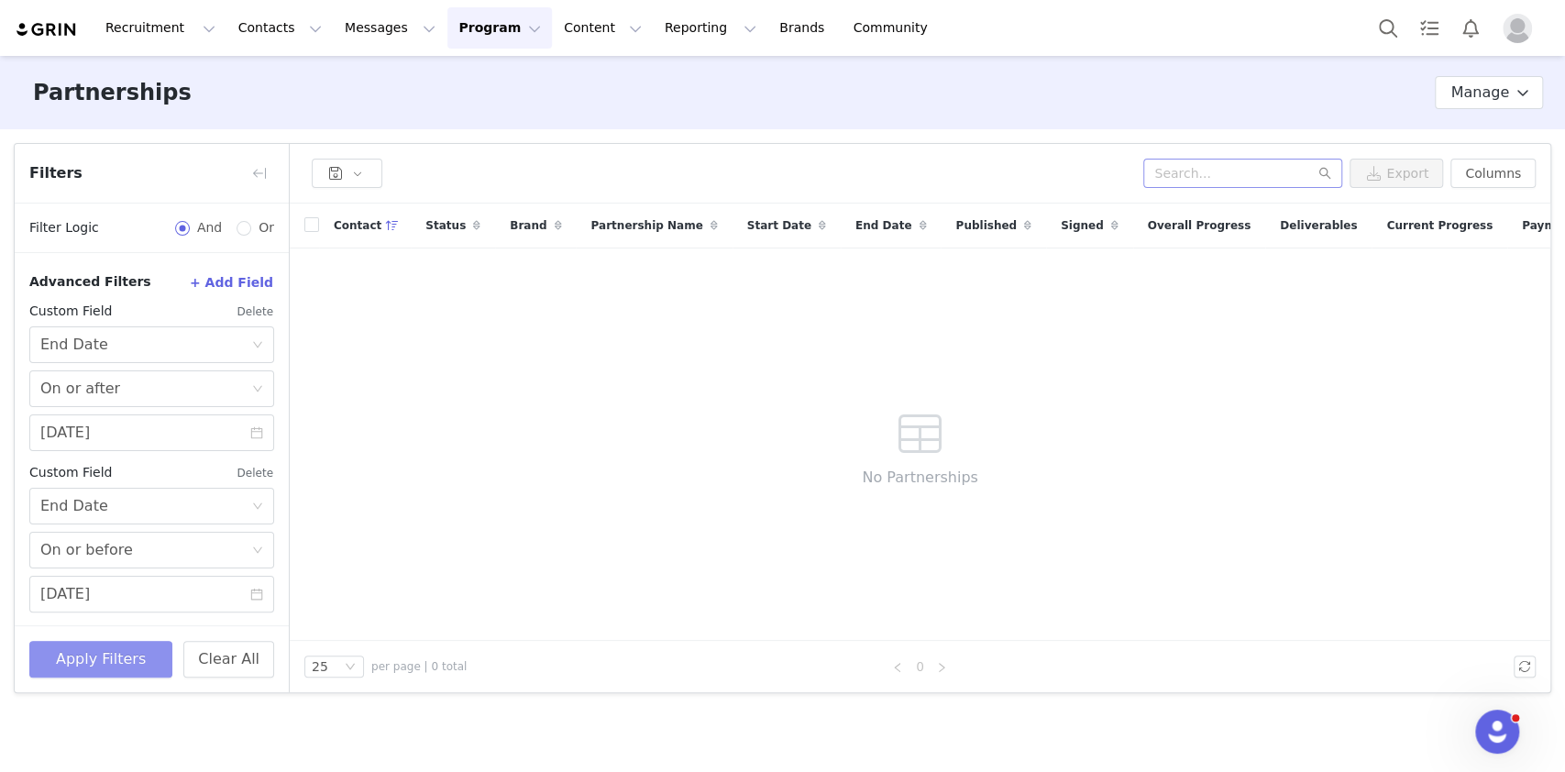
click at [85, 667] on button "Apply Filters" at bounding box center [100, 659] width 143 height 37
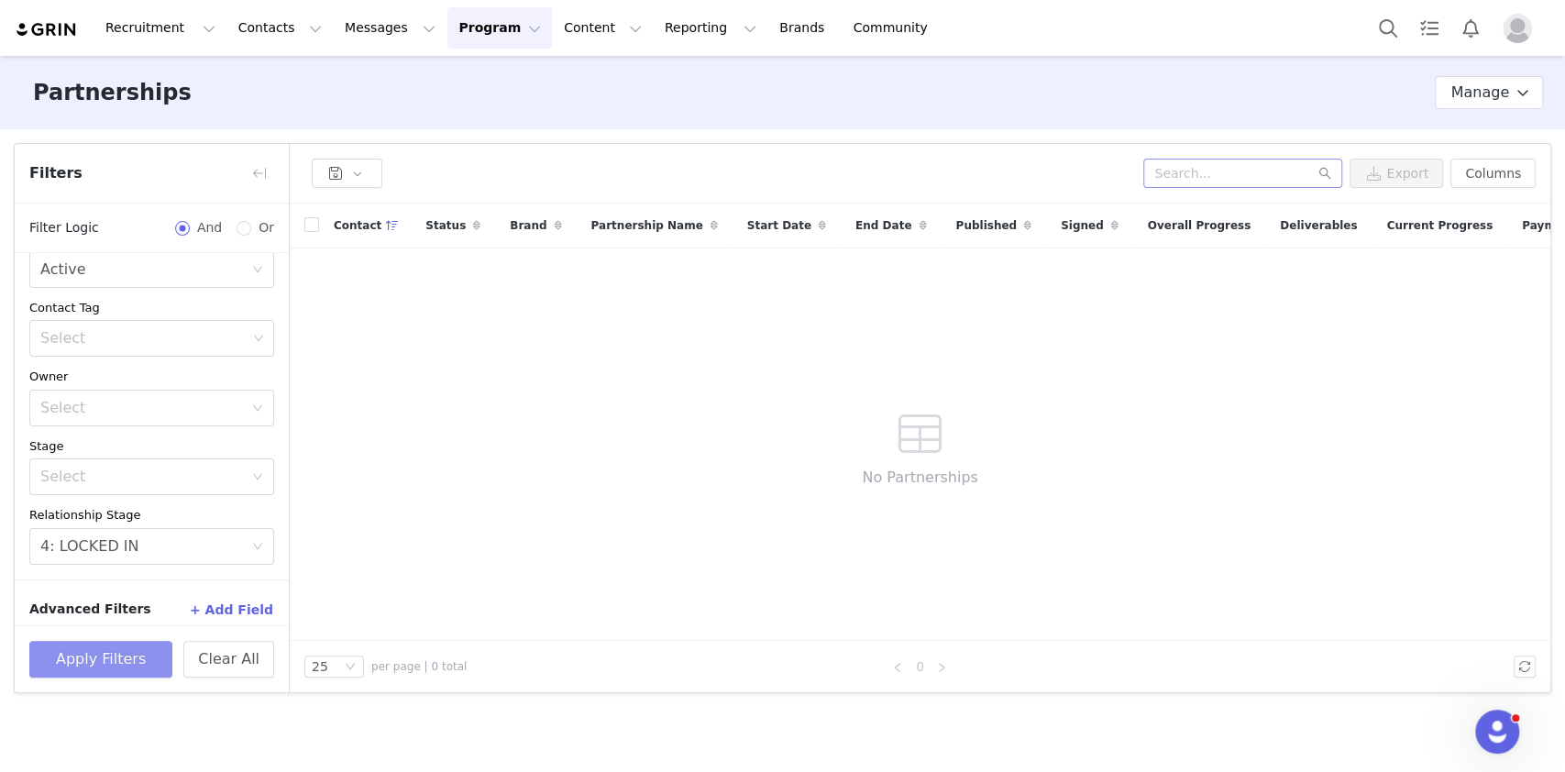
scroll to position [0, 0]
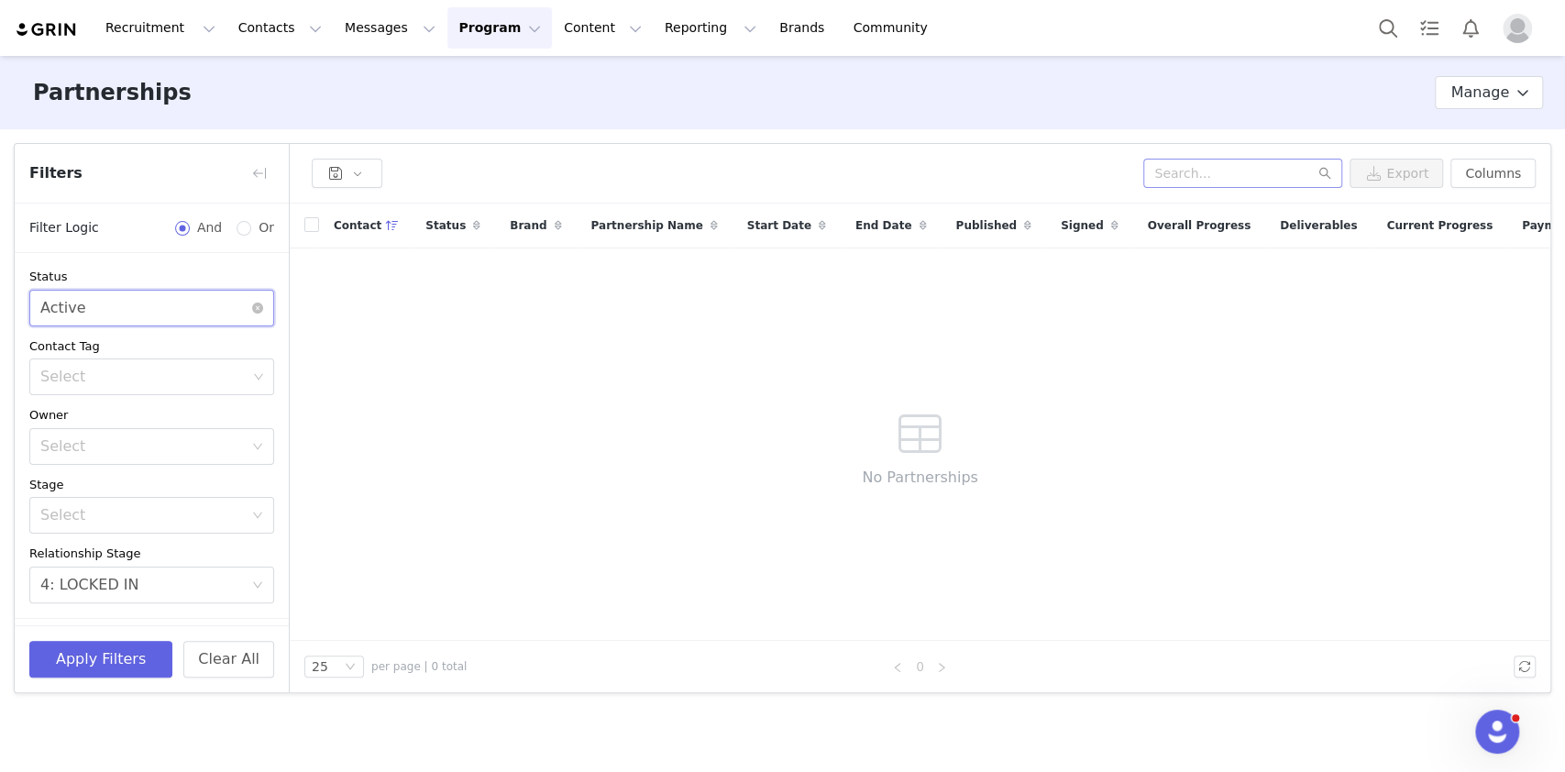
click at [126, 303] on div "Select Active" at bounding box center [145, 308] width 211 height 35
click at [116, 373] on li "Ended" at bounding box center [142, 376] width 226 height 29
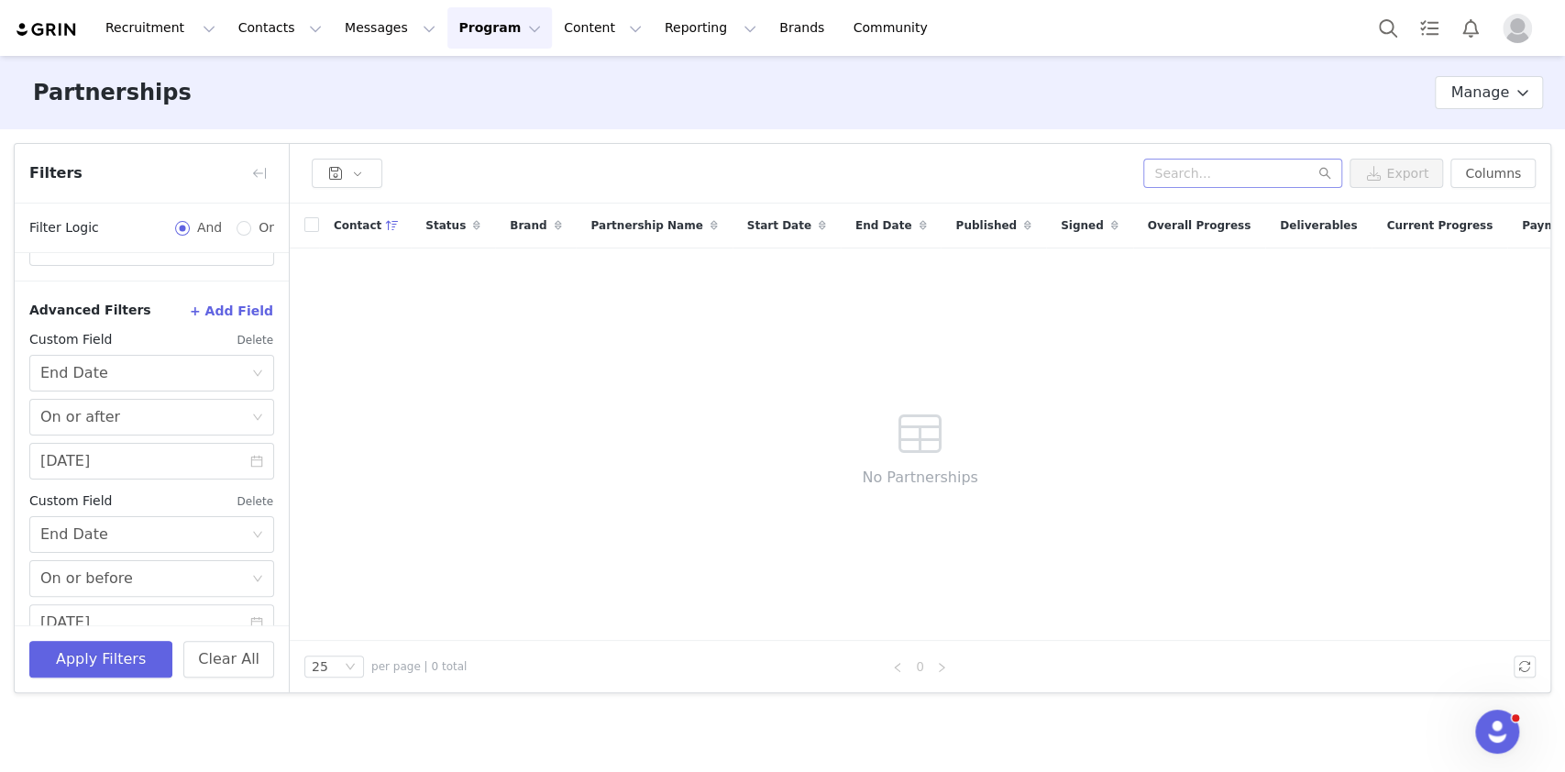
scroll to position [338, 0]
click at [262, 319] on div "Advanced Filters + Add Field Custom Field Delete Select End Date Select On or a…" at bounding box center [152, 467] width 274 height 375
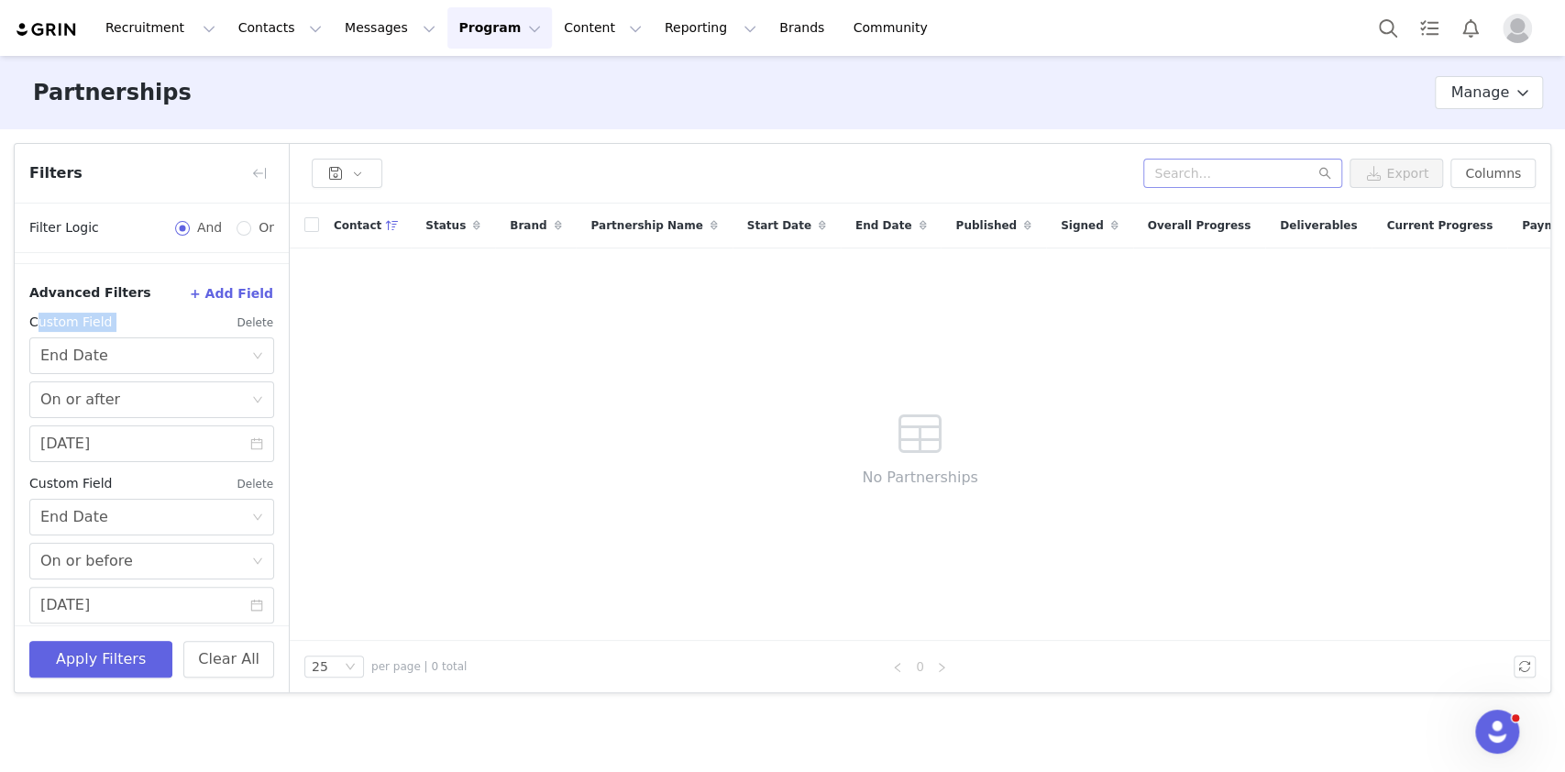
scroll to position [357, 0]
click at [236, 318] on button "Delete" at bounding box center [255, 320] width 38 height 29
type input "05/31/2025"
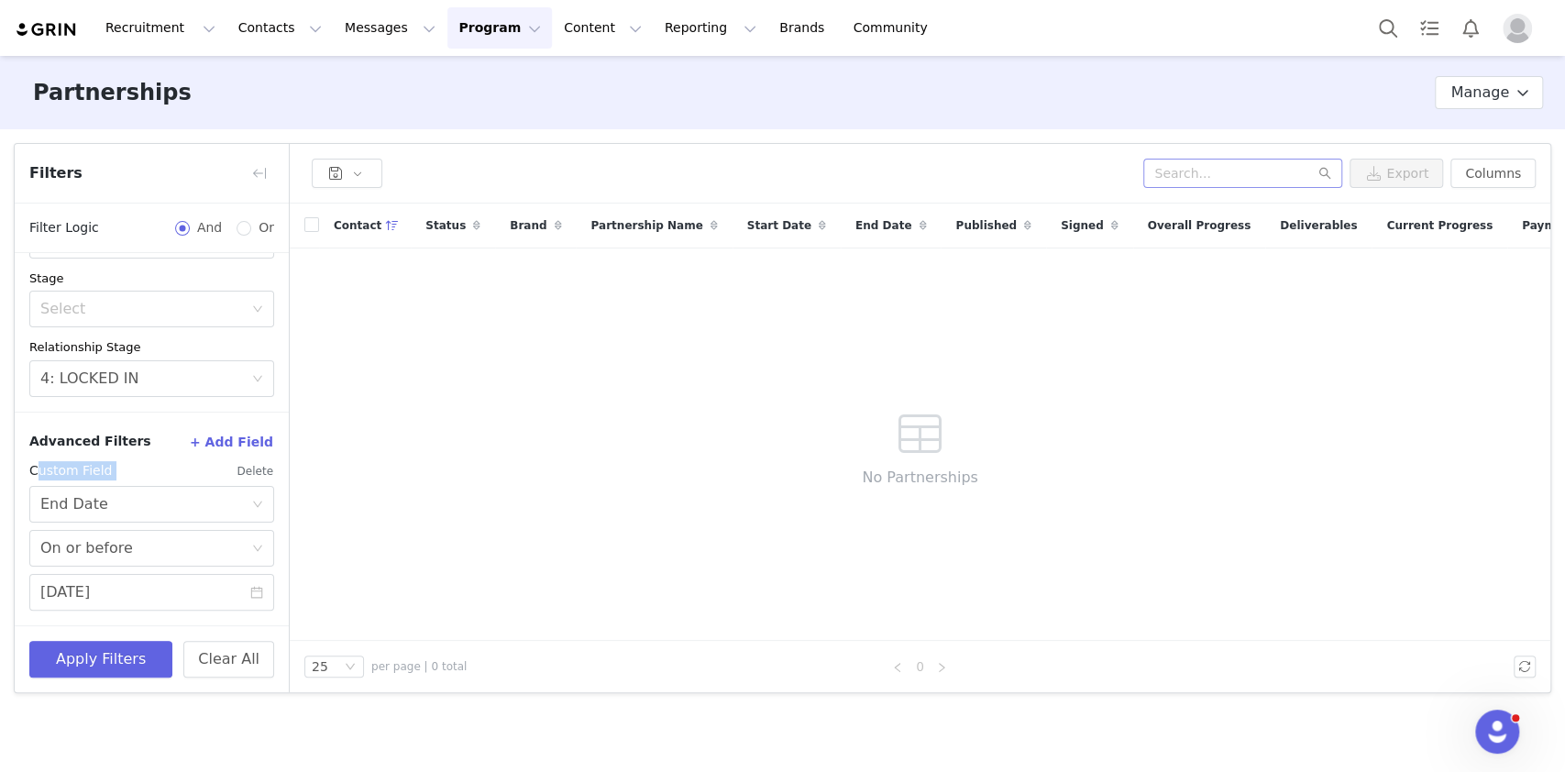
scroll to position [205, 0]
click at [236, 473] on button "Delete" at bounding box center [255, 471] width 38 height 29
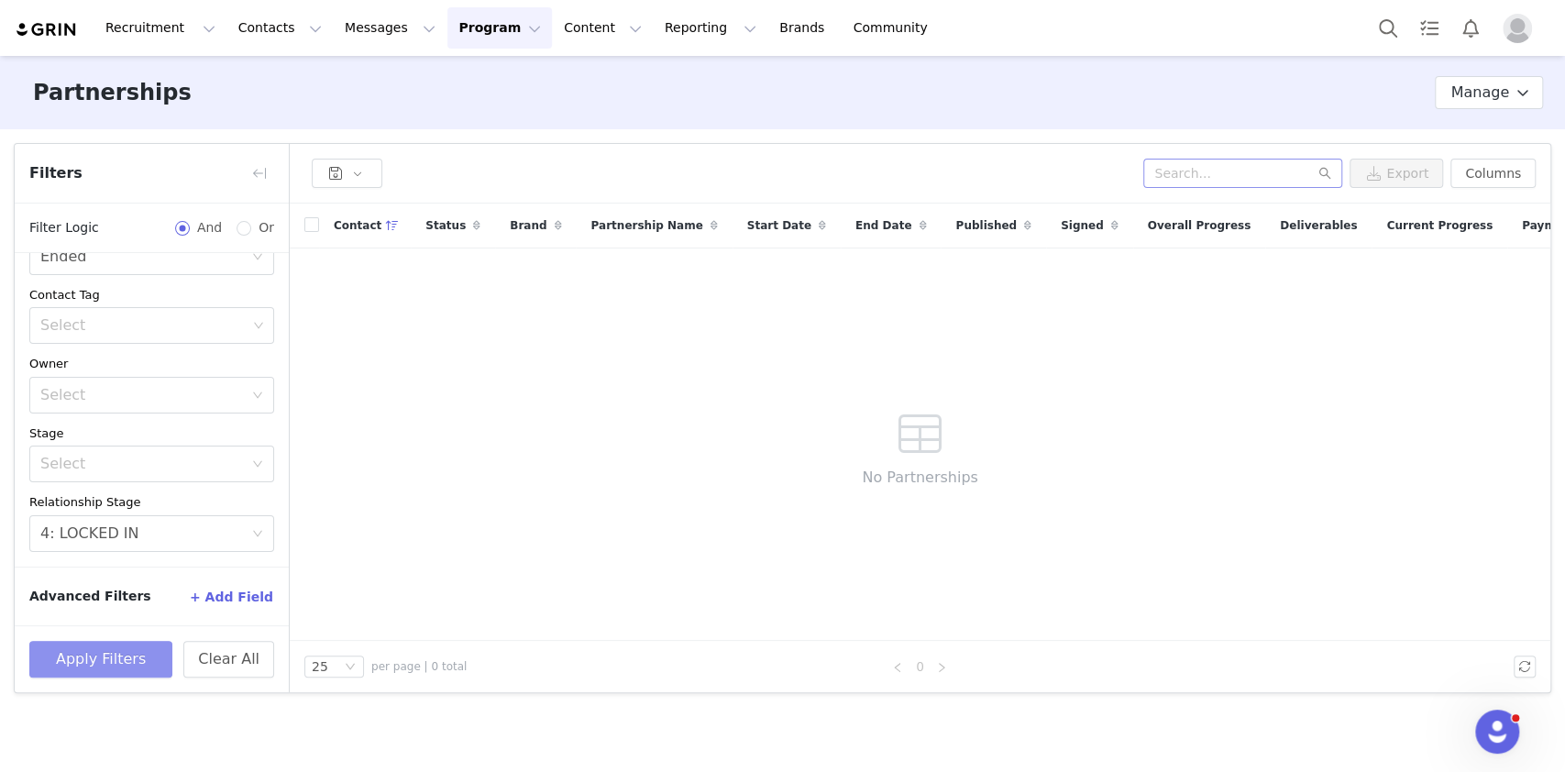
click at [105, 655] on button "Apply Filters" at bounding box center [100, 659] width 143 height 37
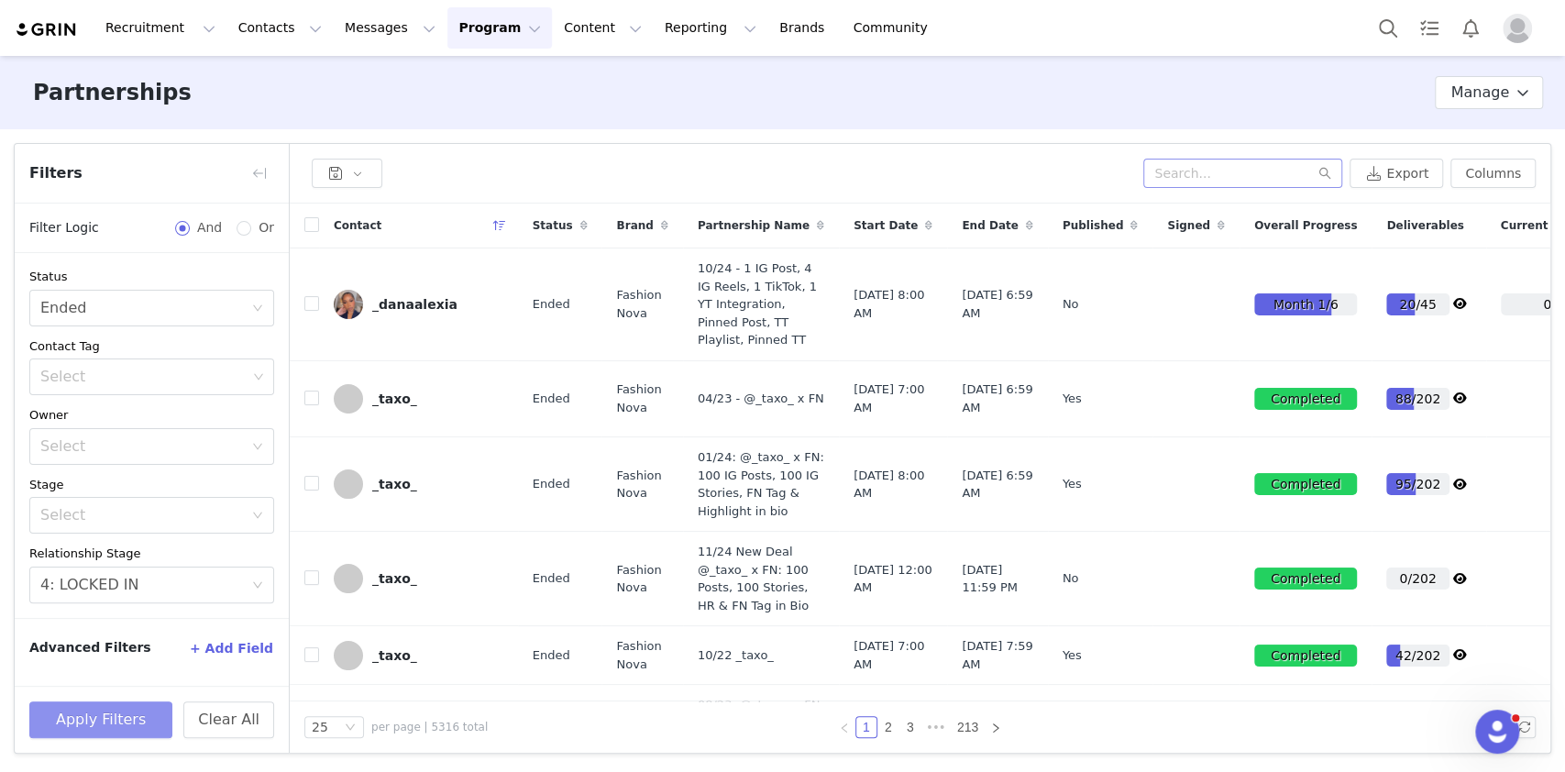
scroll to position [0, 0]
drag, startPoint x: 358, startPoint y: 297, endPoint x: 491, endPoint y: 123, distance: 219.1
click at [491, 123] on div "Partnerships Partnership Stages Custom Properties Manage" at bounding box center [782, 92] width 1565 height 73
click at [367, 291] on link "_danaalexia" at bounding box center [419, 304] width 170 height 29
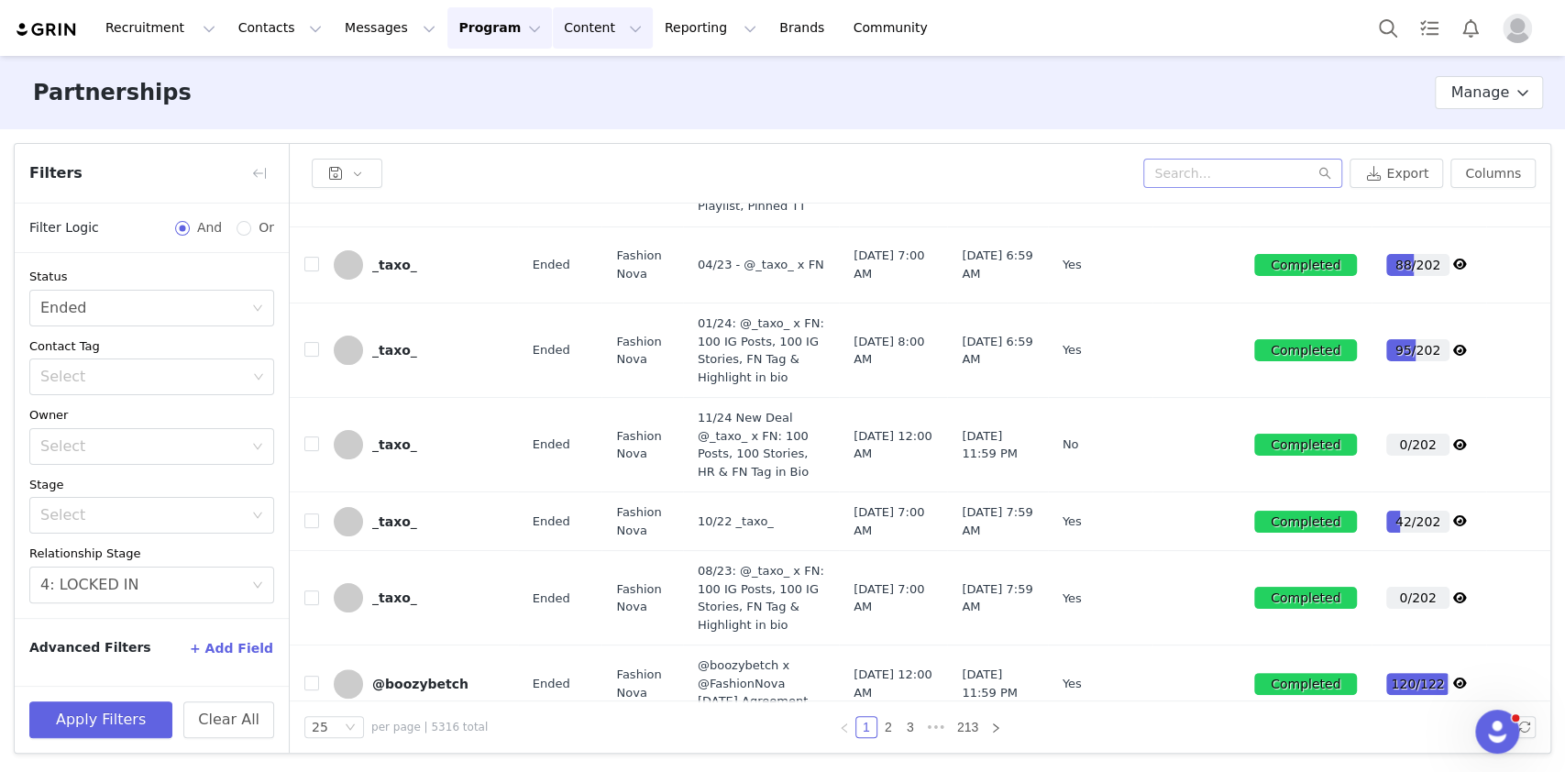
scroll to position [145, 0]
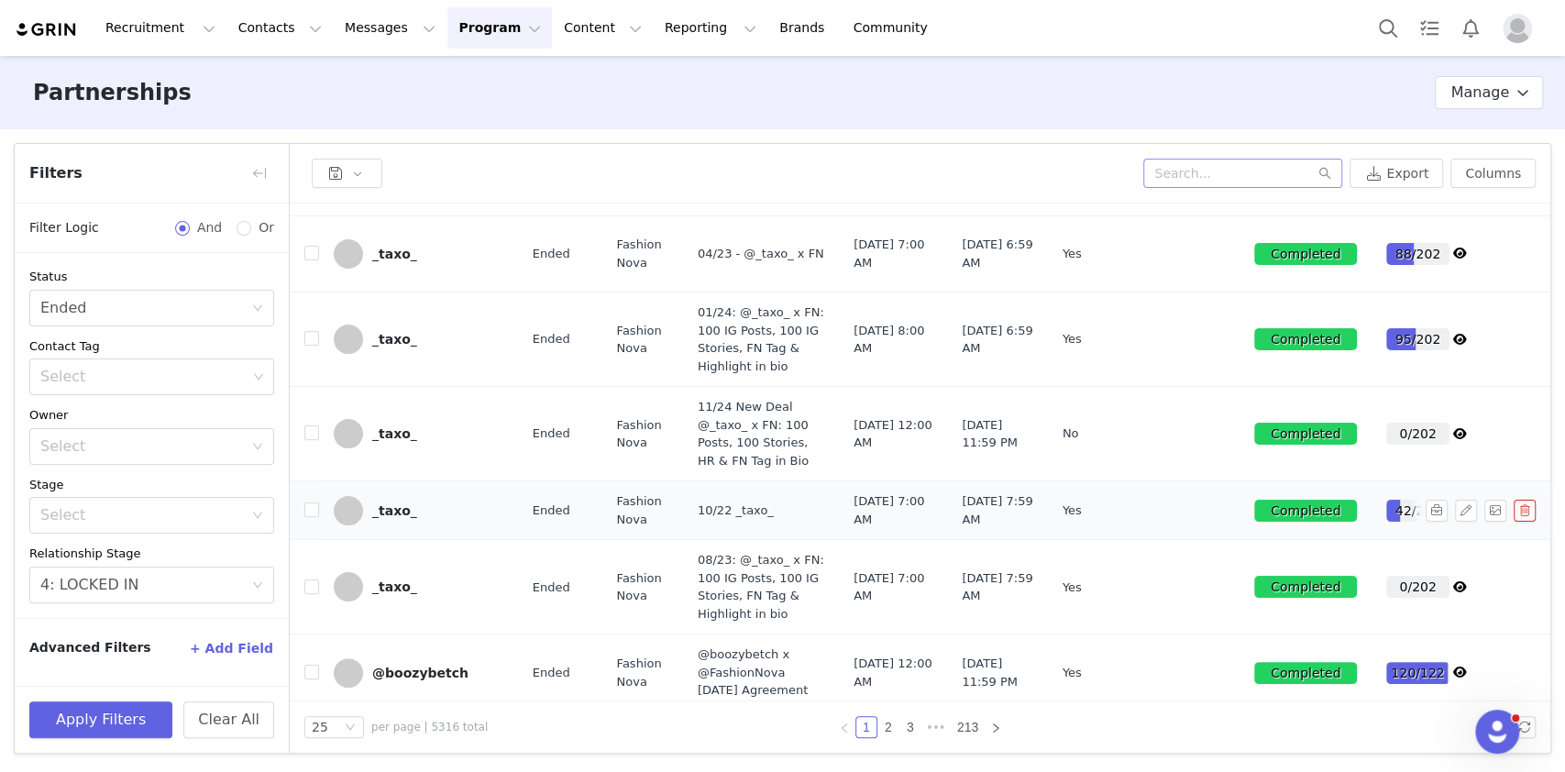
click at [1486, 540] on td at bounding box center [1554, 510] width 136 height 59
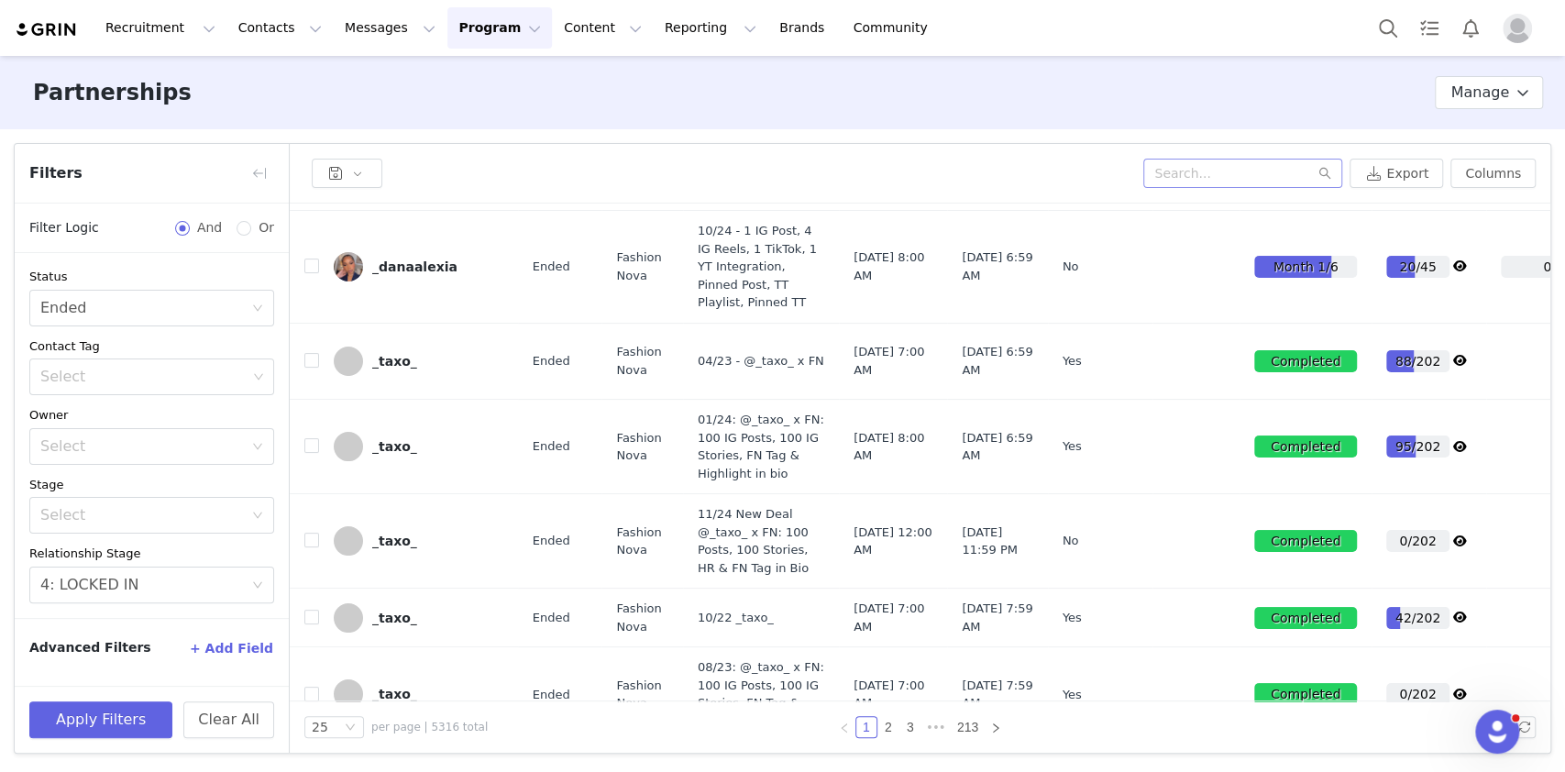
scroll to position [0, 0]
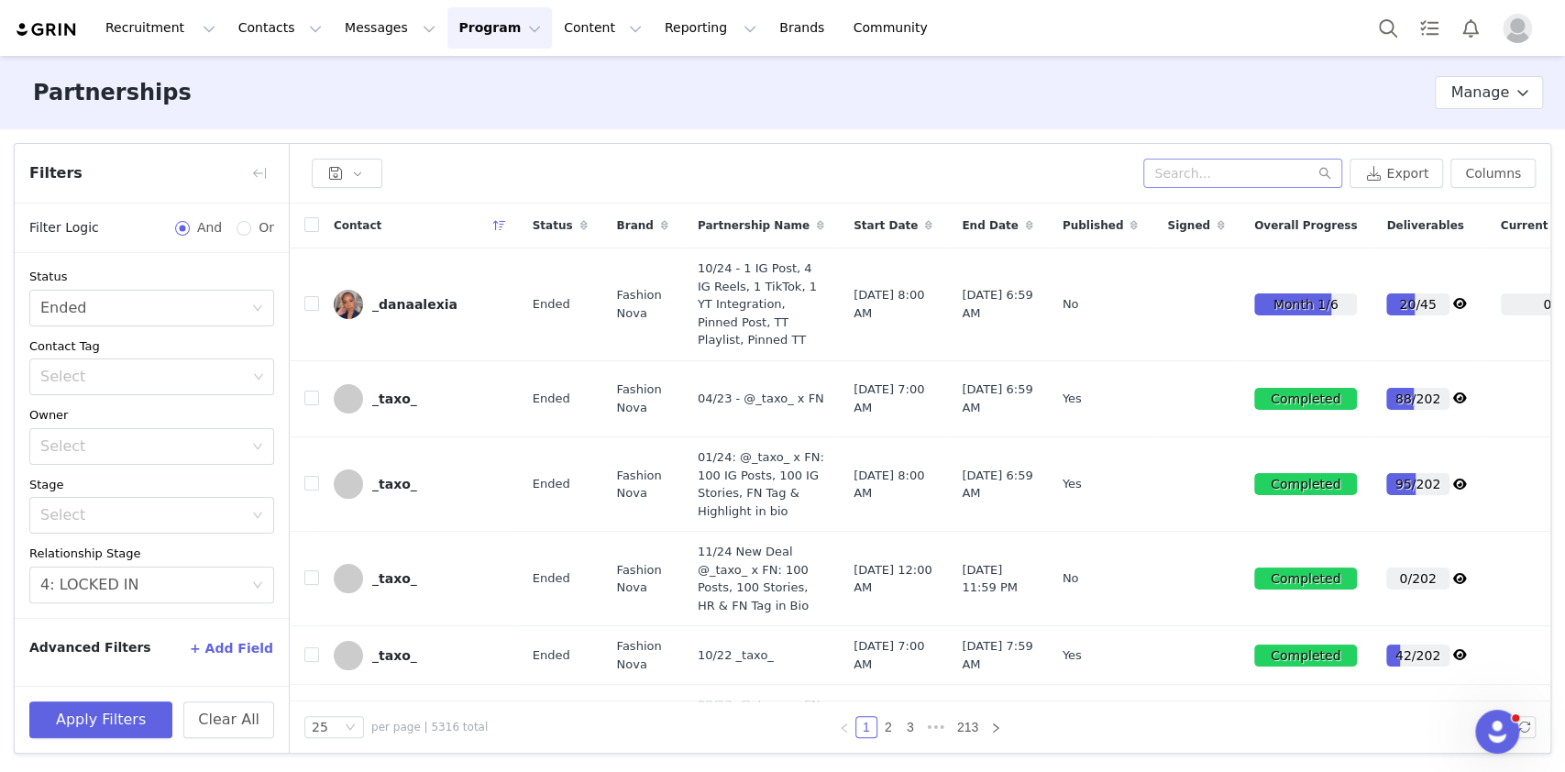
click at [244, 645] on button "+ Add Field" at bounding box center [231, 647] width 85 height 29
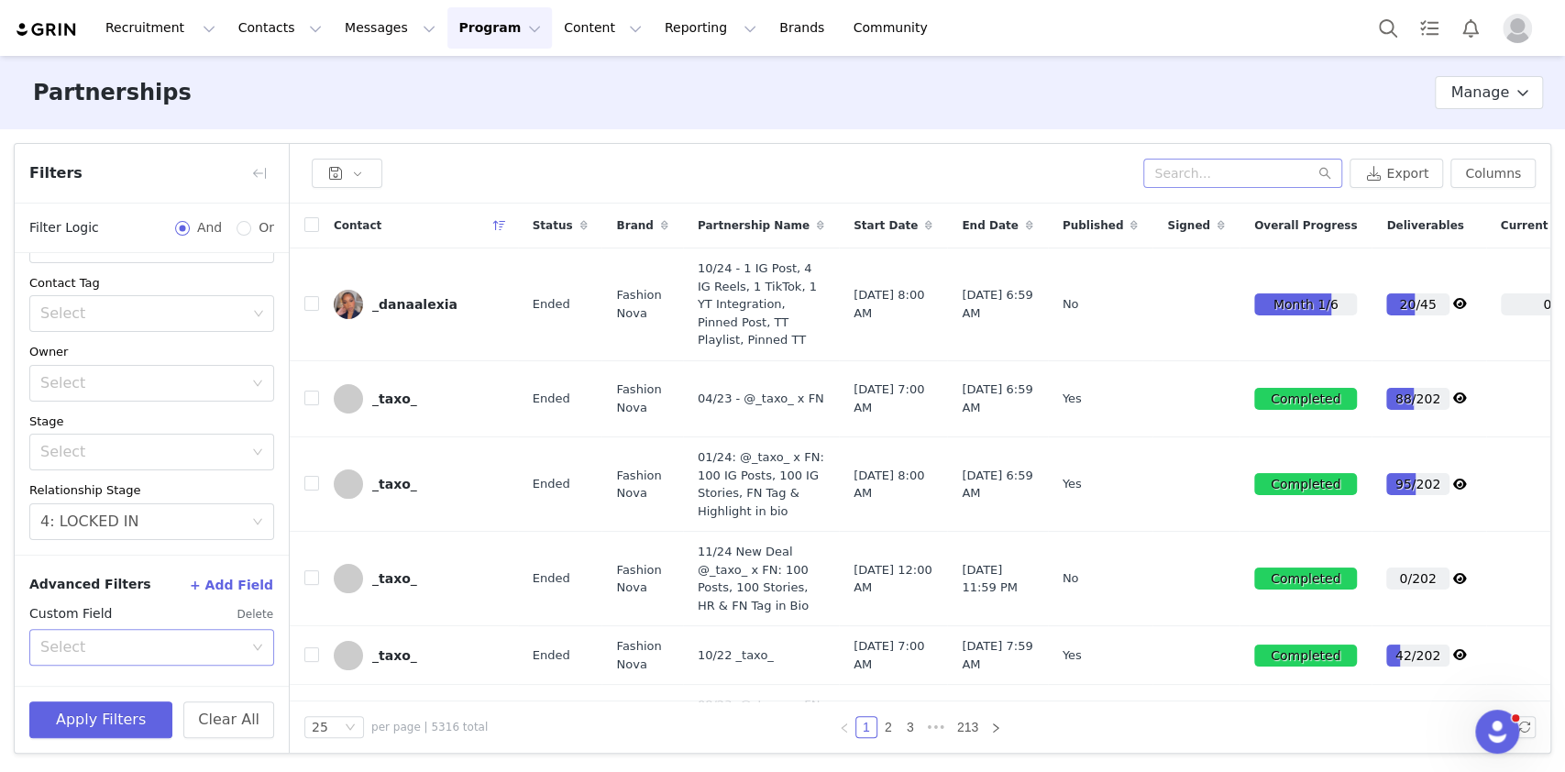
click at [163, 643] on div "Select" at bounding box center [141, 647] width 203 height 18
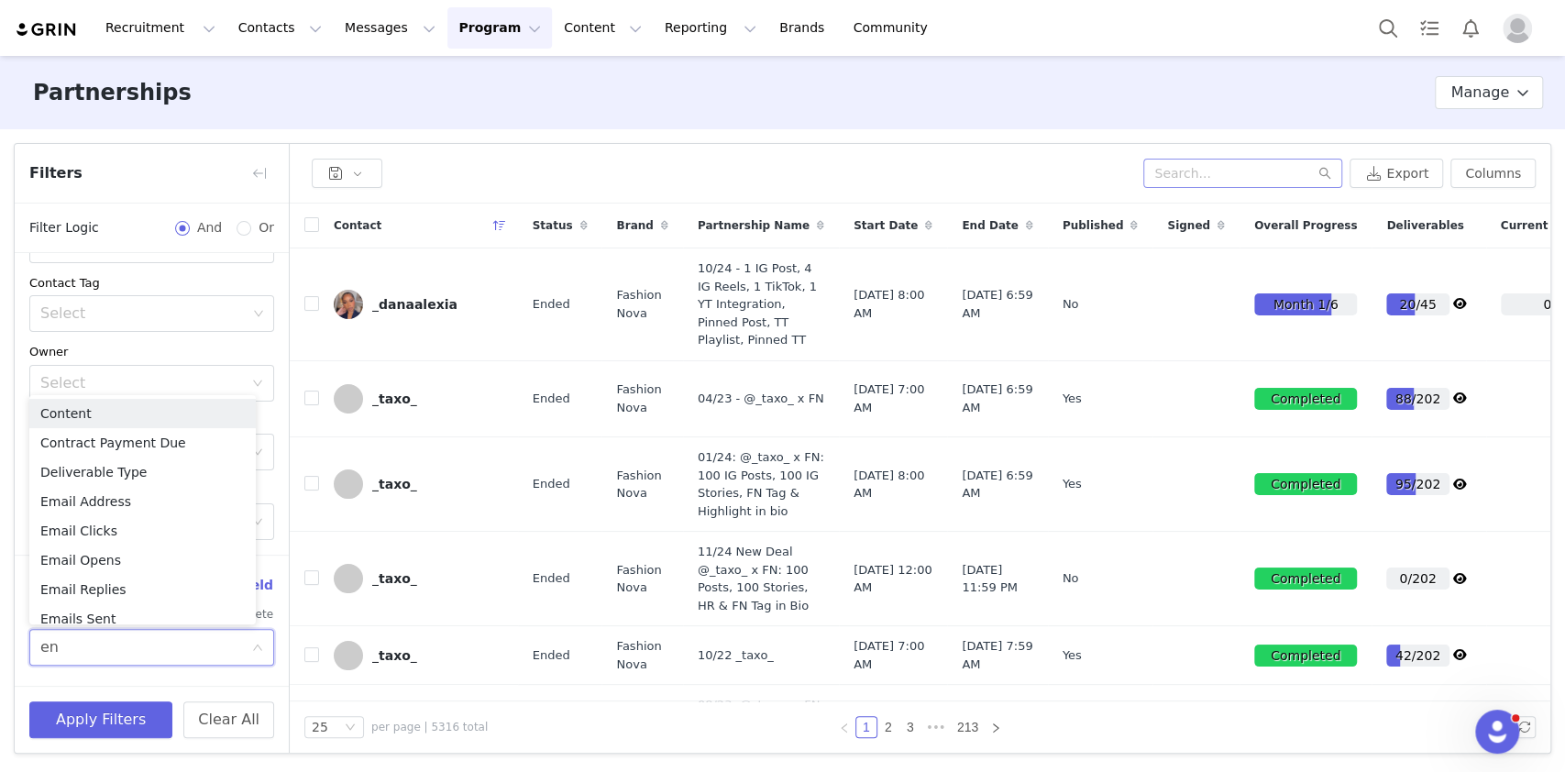
type input "end"
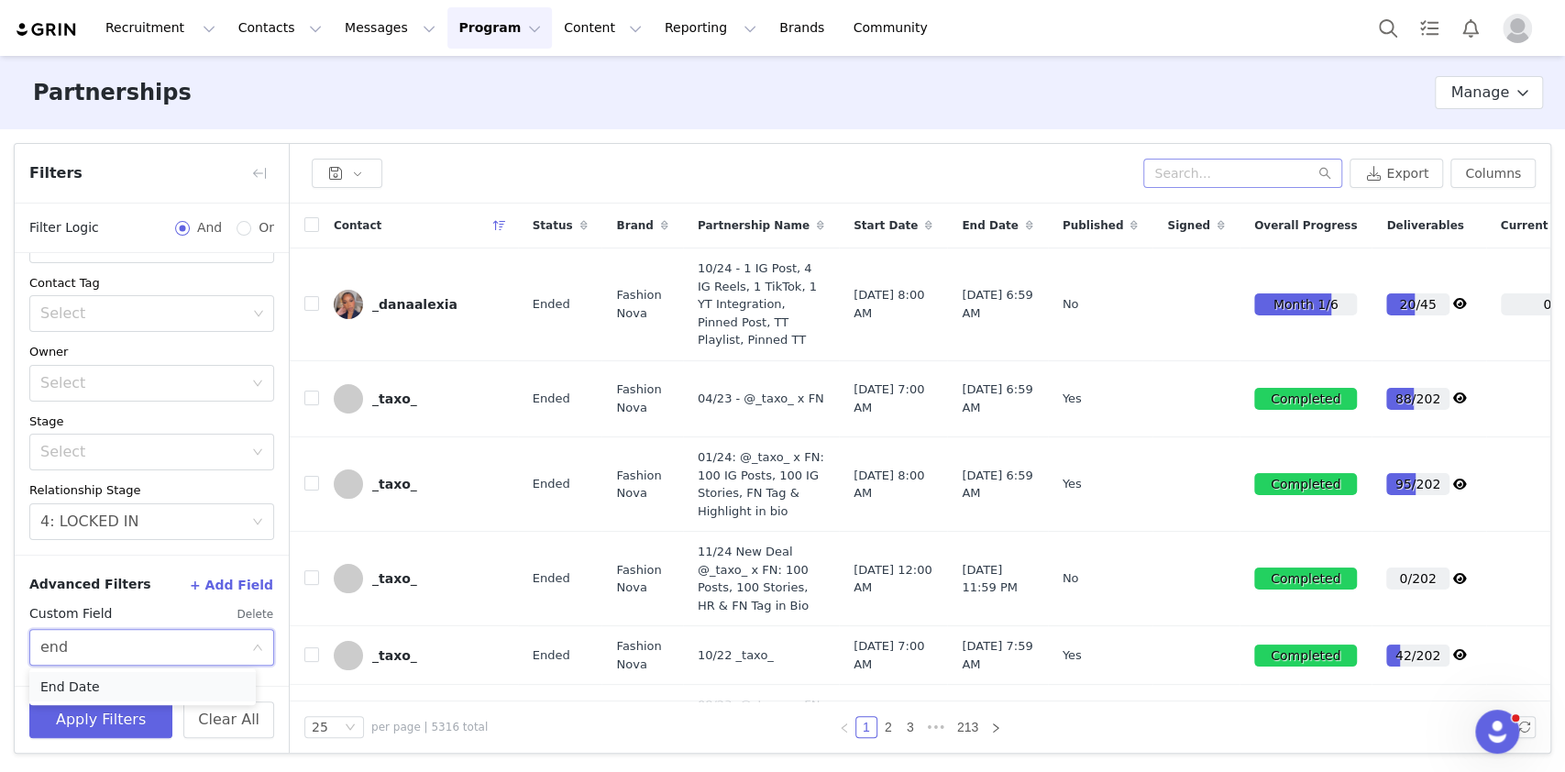
click at [137, 686] on li "End Date" at bounding box center [142, 686] width 226 height 29
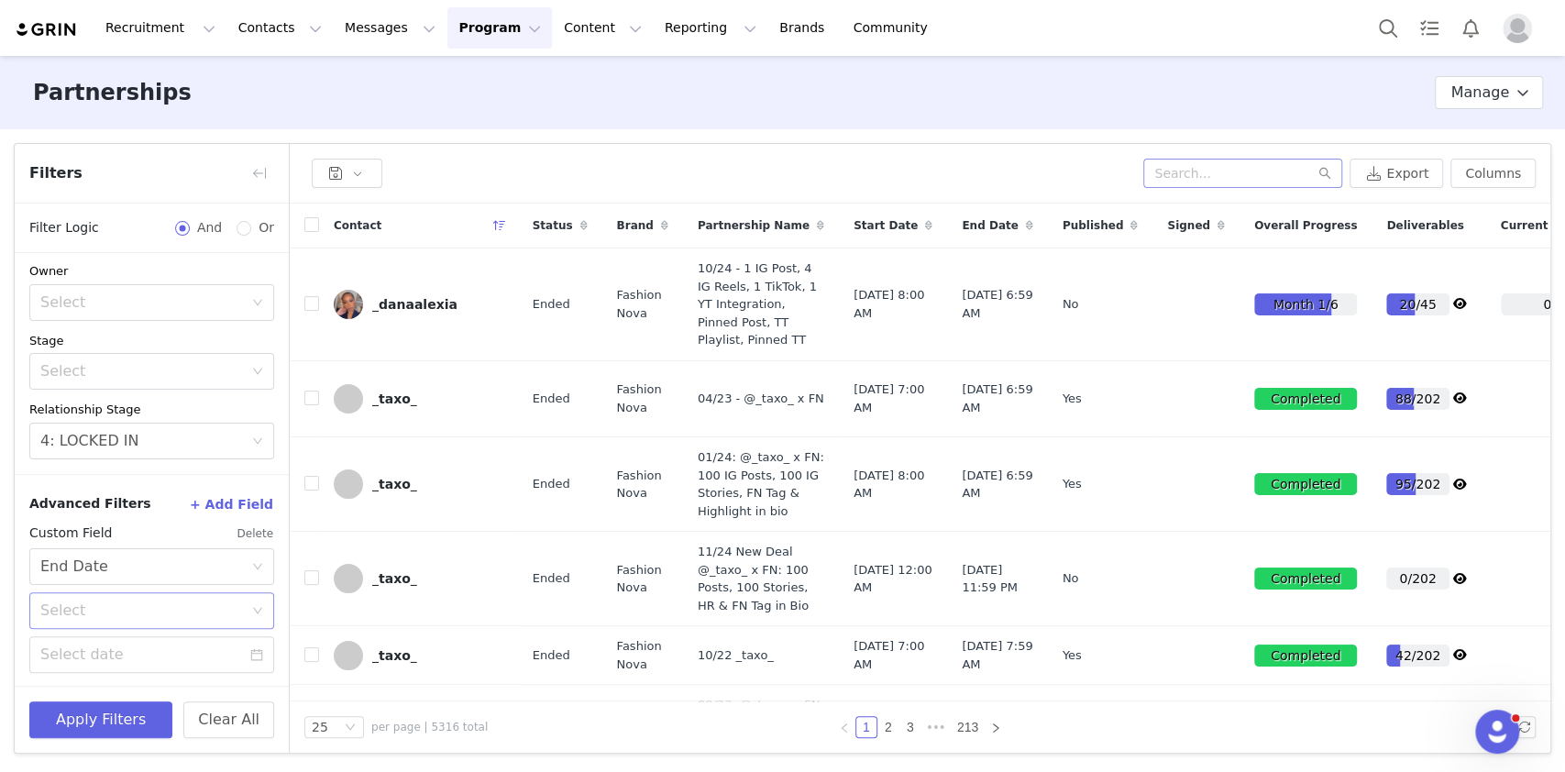
click at [181, 601] on div "Select" at bounding box center [141, 610] width 203 height 18
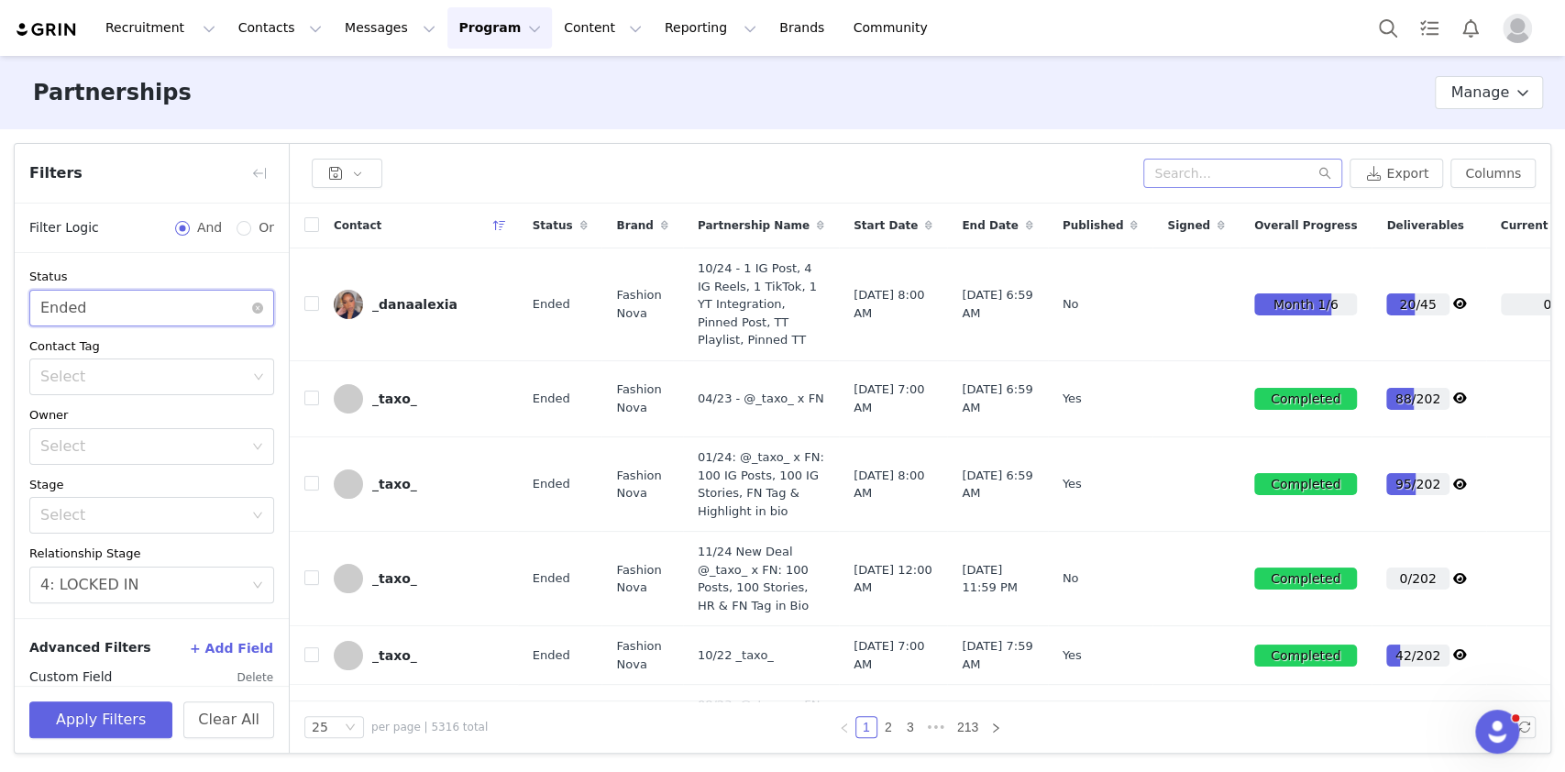
click at [149, 297] on div "Select Ended" at bounding box center [145, 308] width 211 height 35
click at [115, 412] on li "Scheduled" at bounding box center [142, 405] width 226 height 29
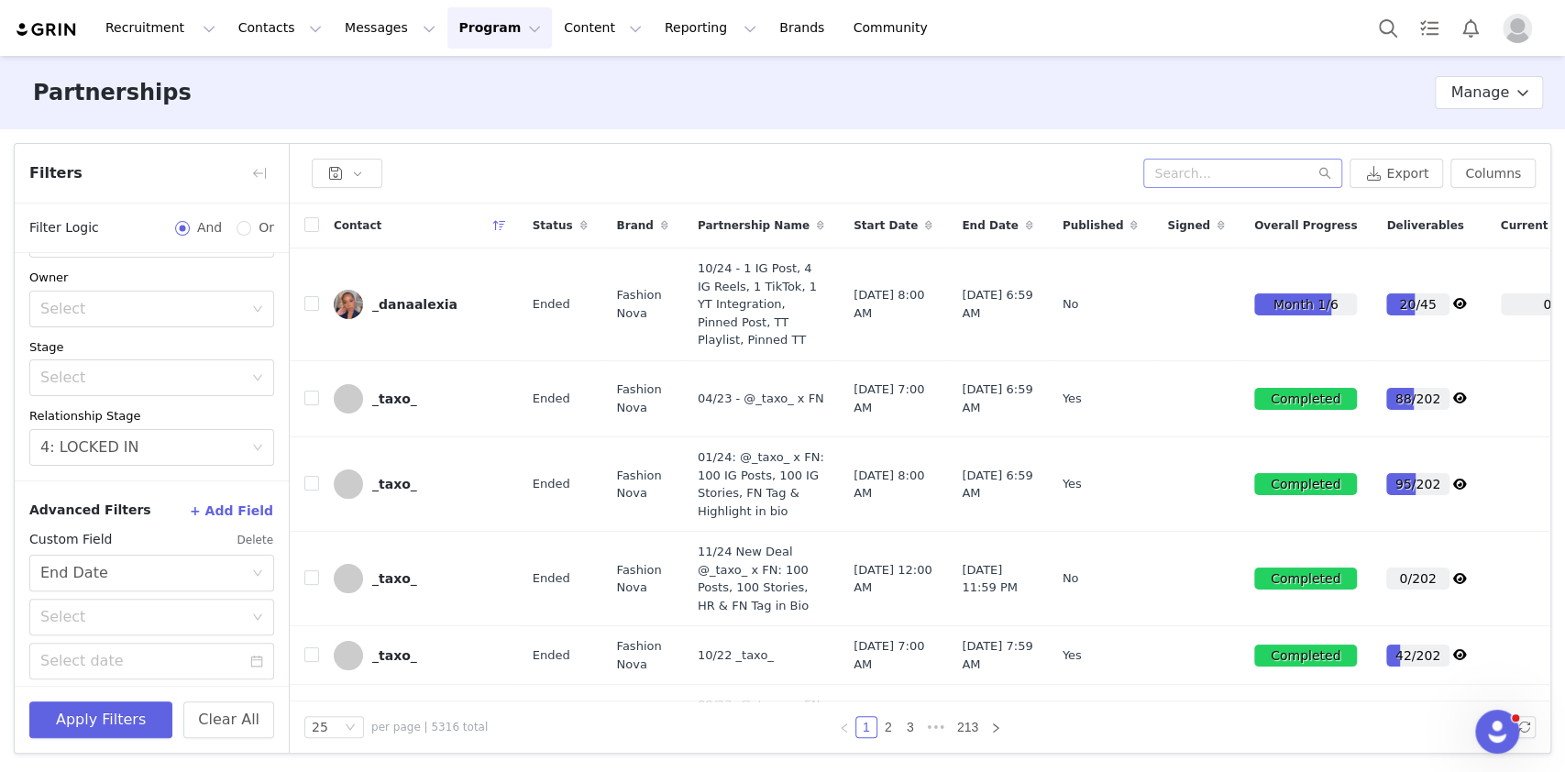
scroll to position [144, 0]
click at [250, 527] on button "Delete" at bounding box center [255, 533] width 38 height 29
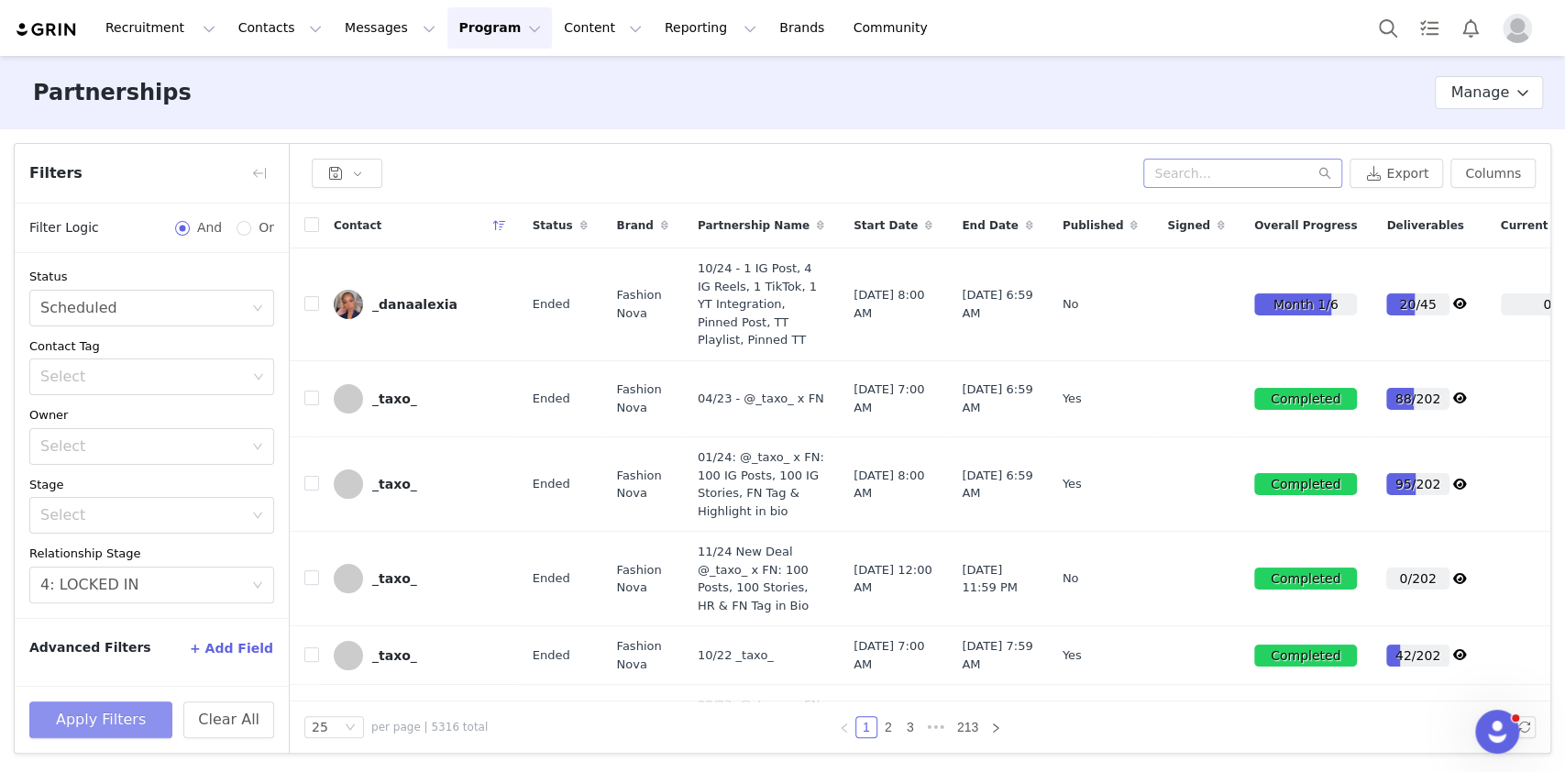
click at [110, 719] on button "Apply Filters" at bounding box center [100, 719] width 143 height 37
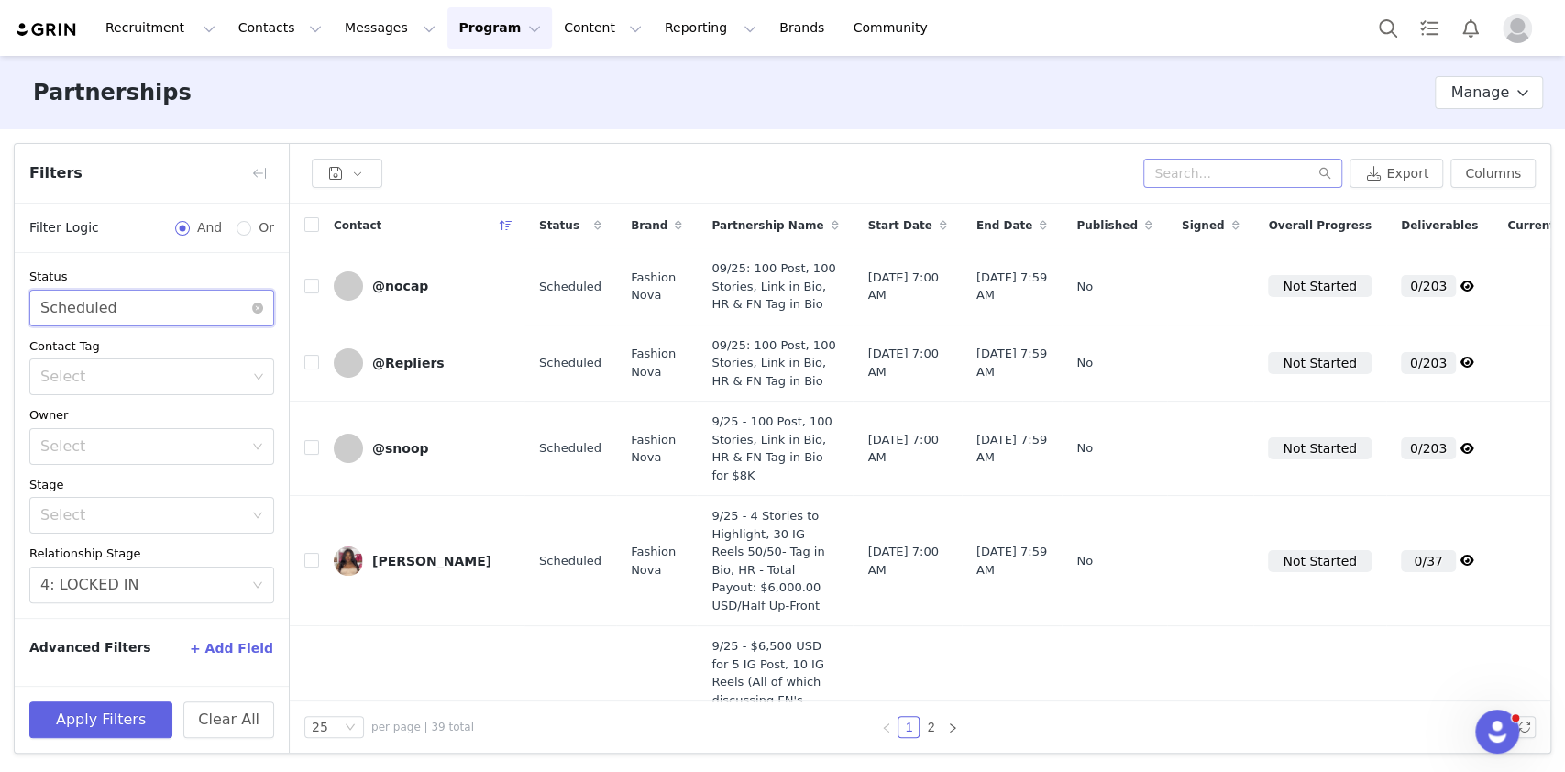
click at [168, 297] on div "Select Scheduled" at bounding box center [145, 308] width 211 height 35
click at [149, 345] on li "Active" at bounding box center [151, 347] width 245 height 29
click at [234, 658] on button "+ Add Field" at bounding box center [231, 647] width 85 height 29
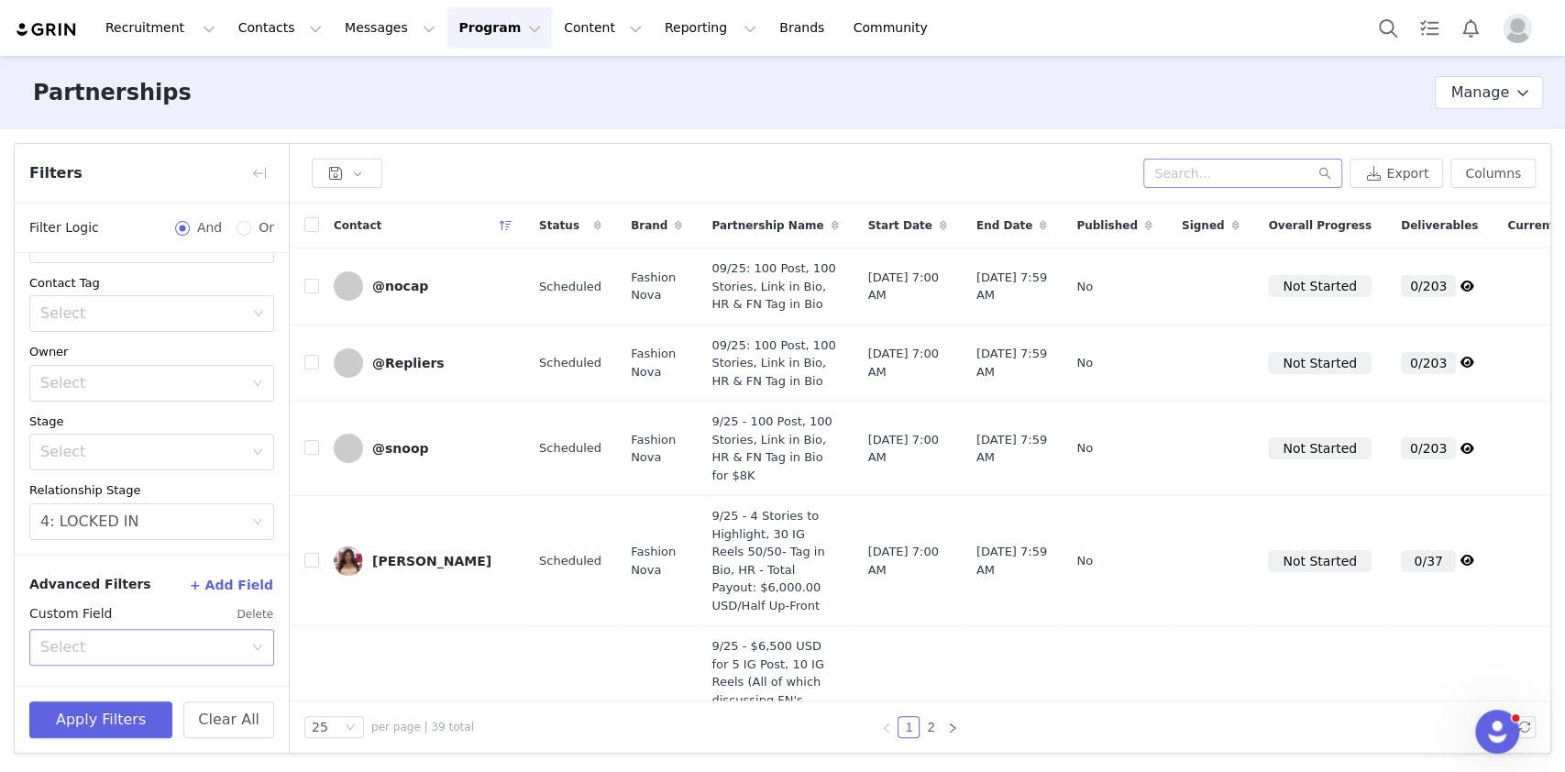
click at [104, 640] on div "Select" at bounding box center [141, 647] width 203 height 18
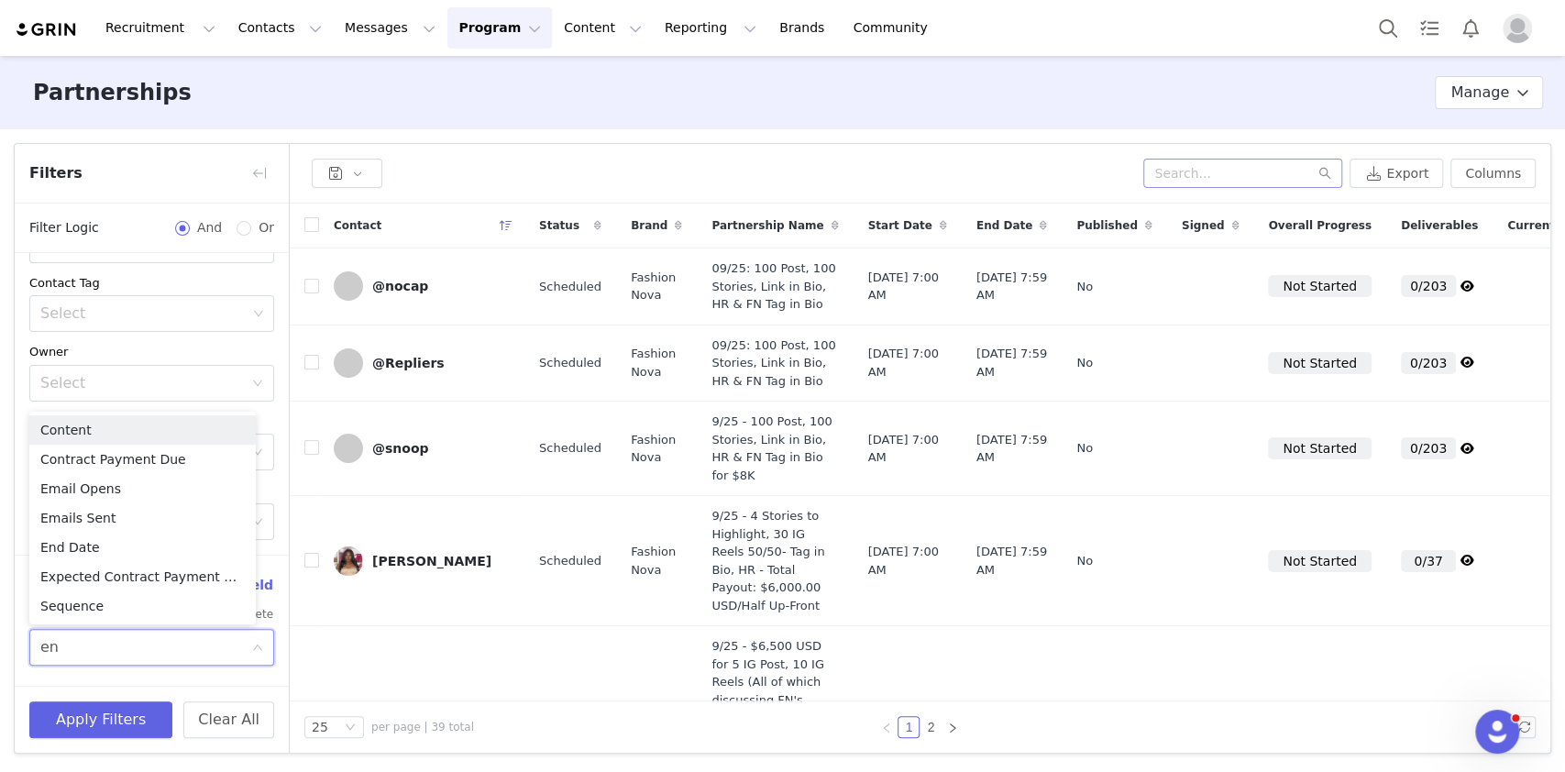
type input "end"
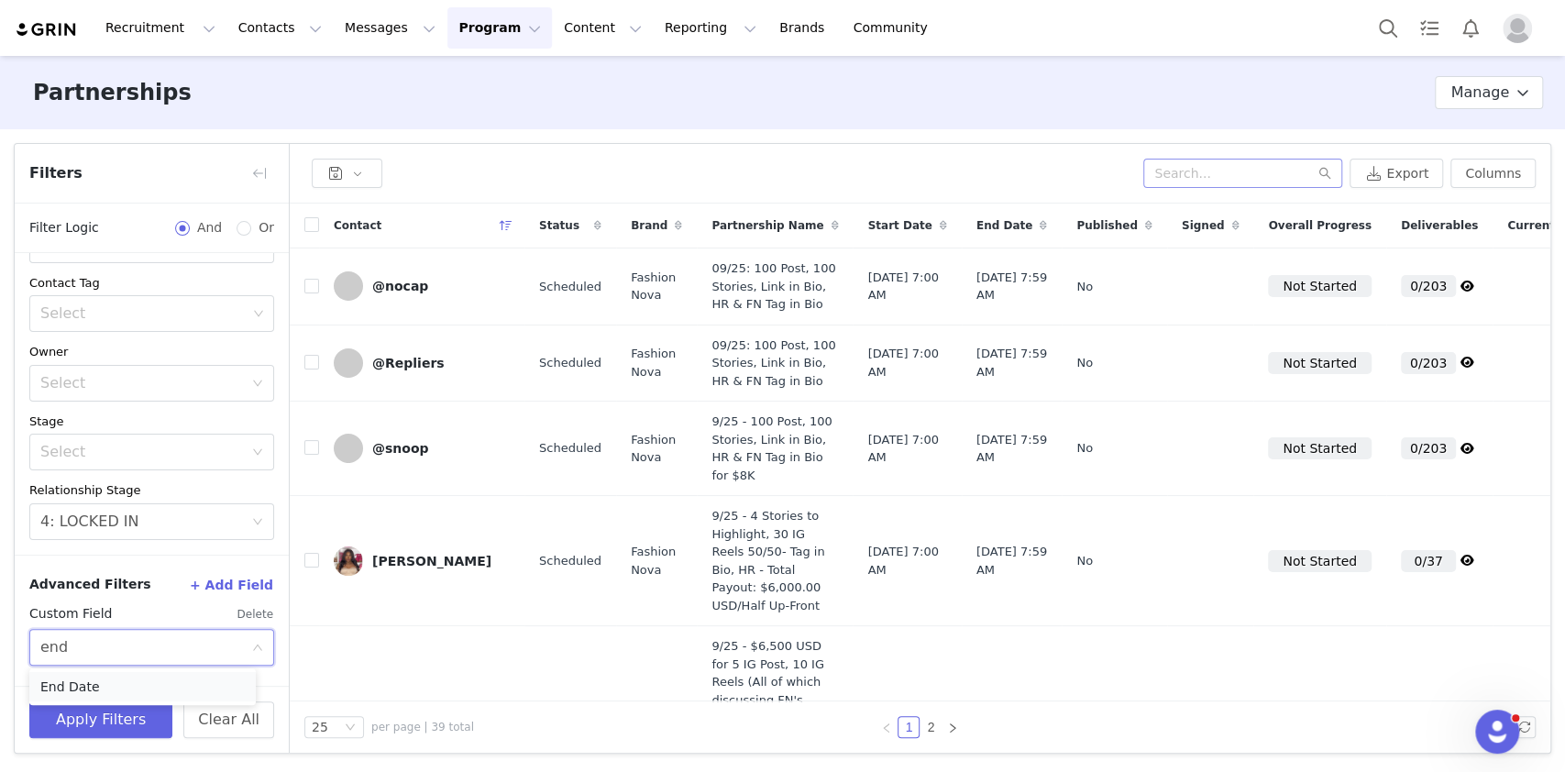
click at [105, 686] on li "End Date" at bounding box center [142, 686] width 226 height 29
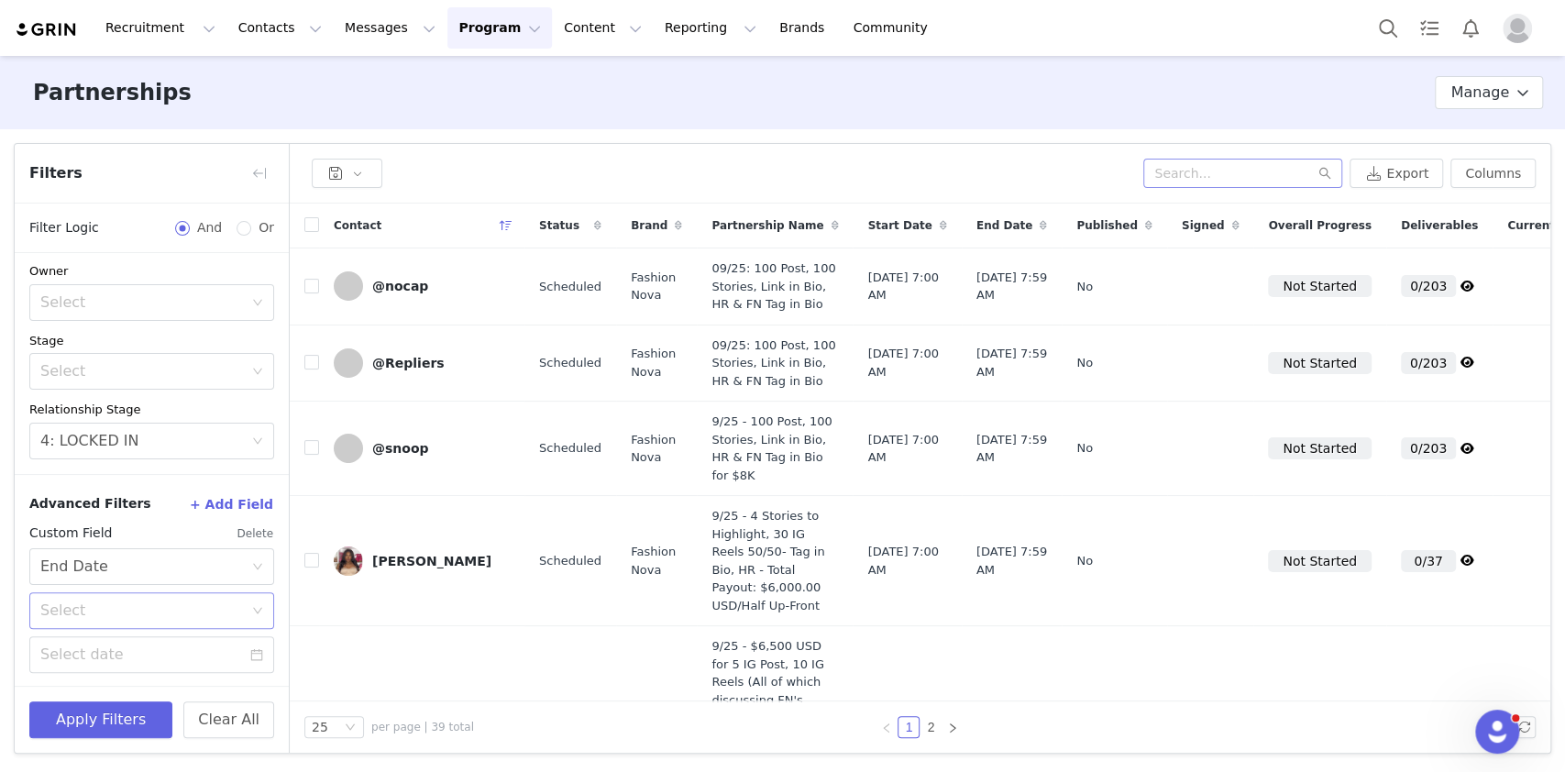
click at [91, 607] on div "Select" at bounding box center [141, 610] width 203 height 18
click at [112, 706] on li "On or before" at bounding box center [142, 708] width 226 height 29
click at [98, 643] on input at bounding box center [151, 654] width 245 height 37
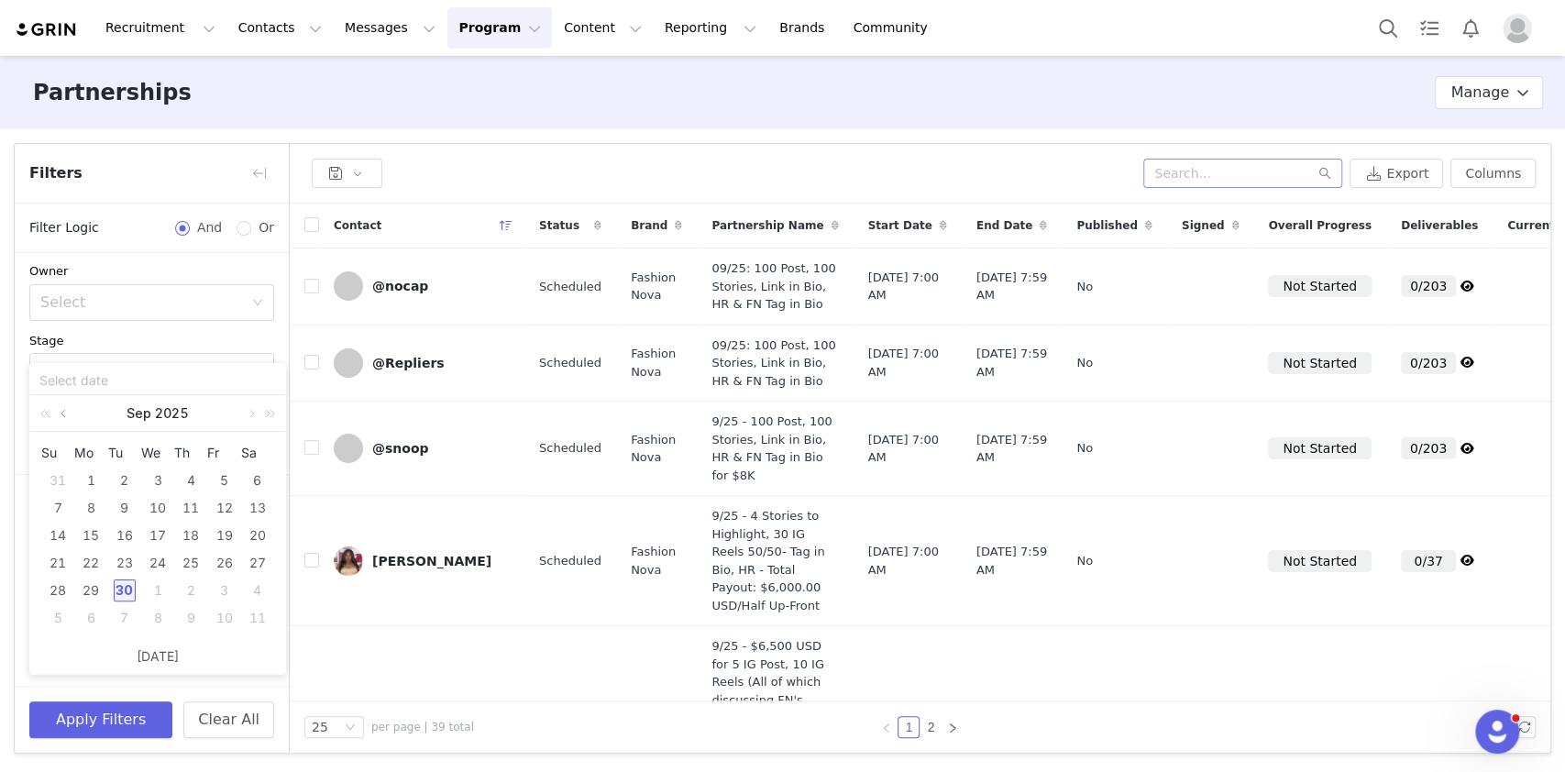
click at [60, 411] on link at bounding box center [65, 413] width 16 height 37
click at [125, 480] on div "1" at bounding box center [125, 480] width 22 height 22
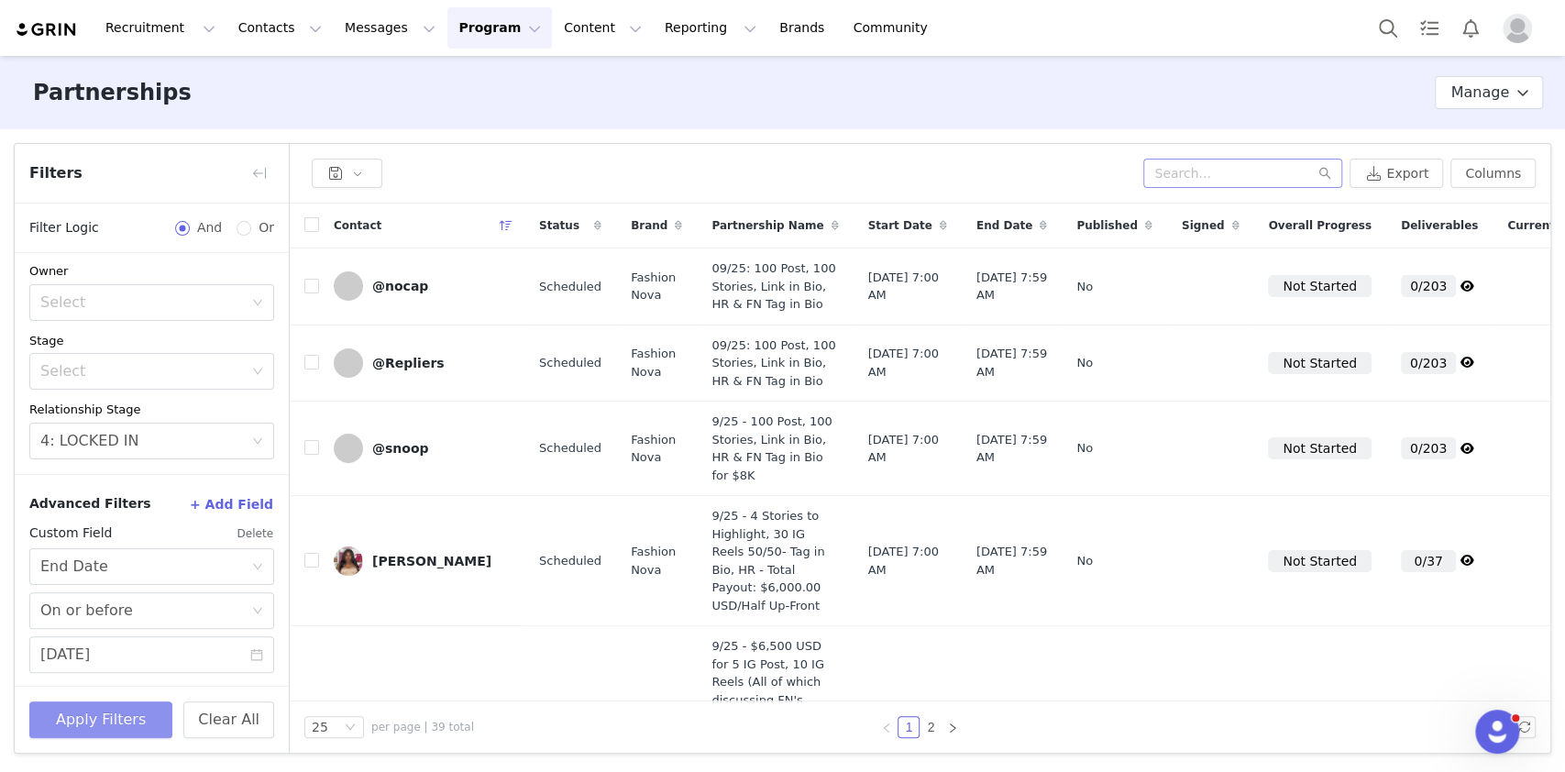
click at [104, 702] on button "Apply Filters" at bounding box center [100, 719] width 143 height 37
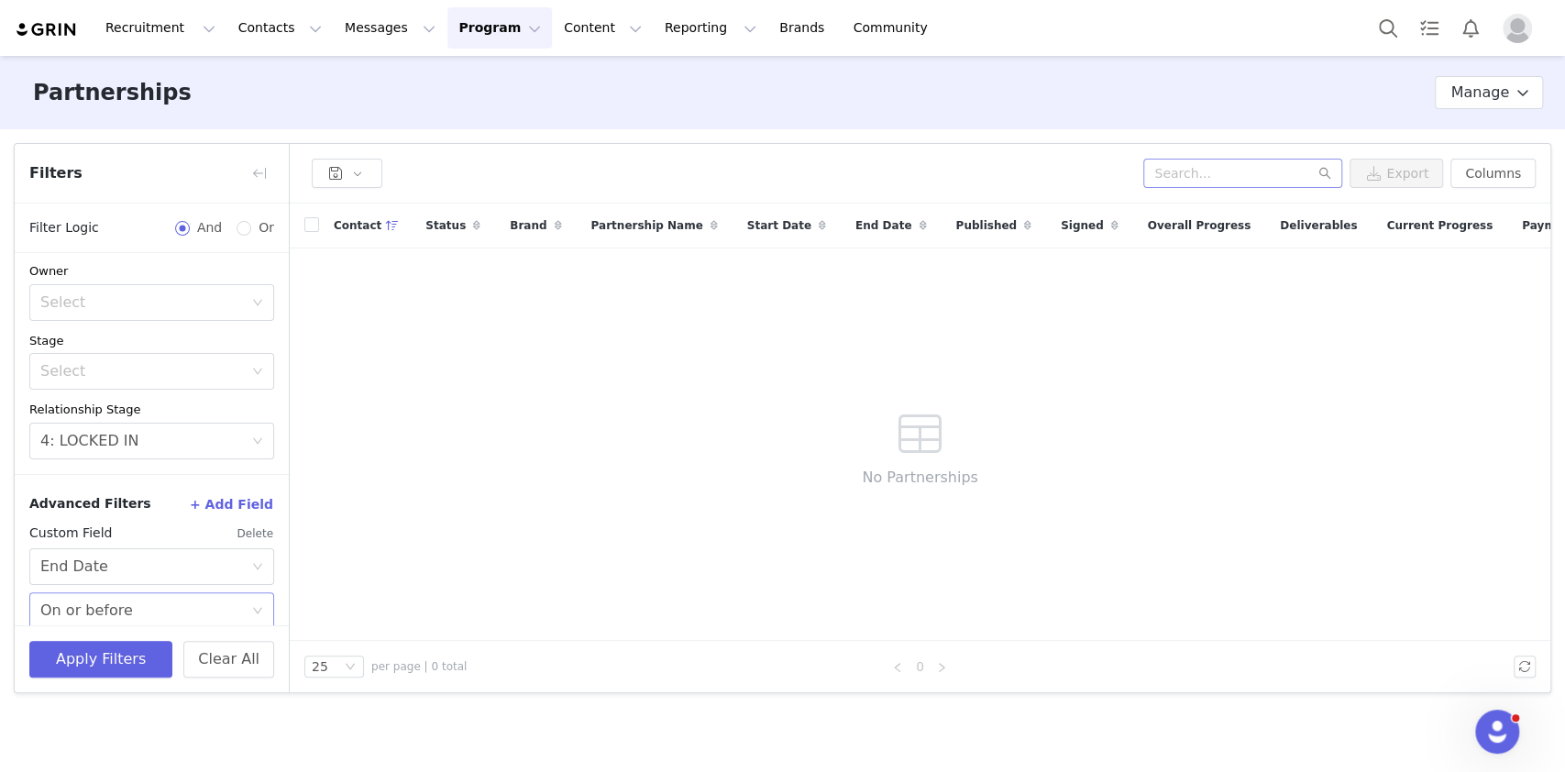
click at [88, 601] on div "On or before" at bounding box center [86, 610] width 93 height 35
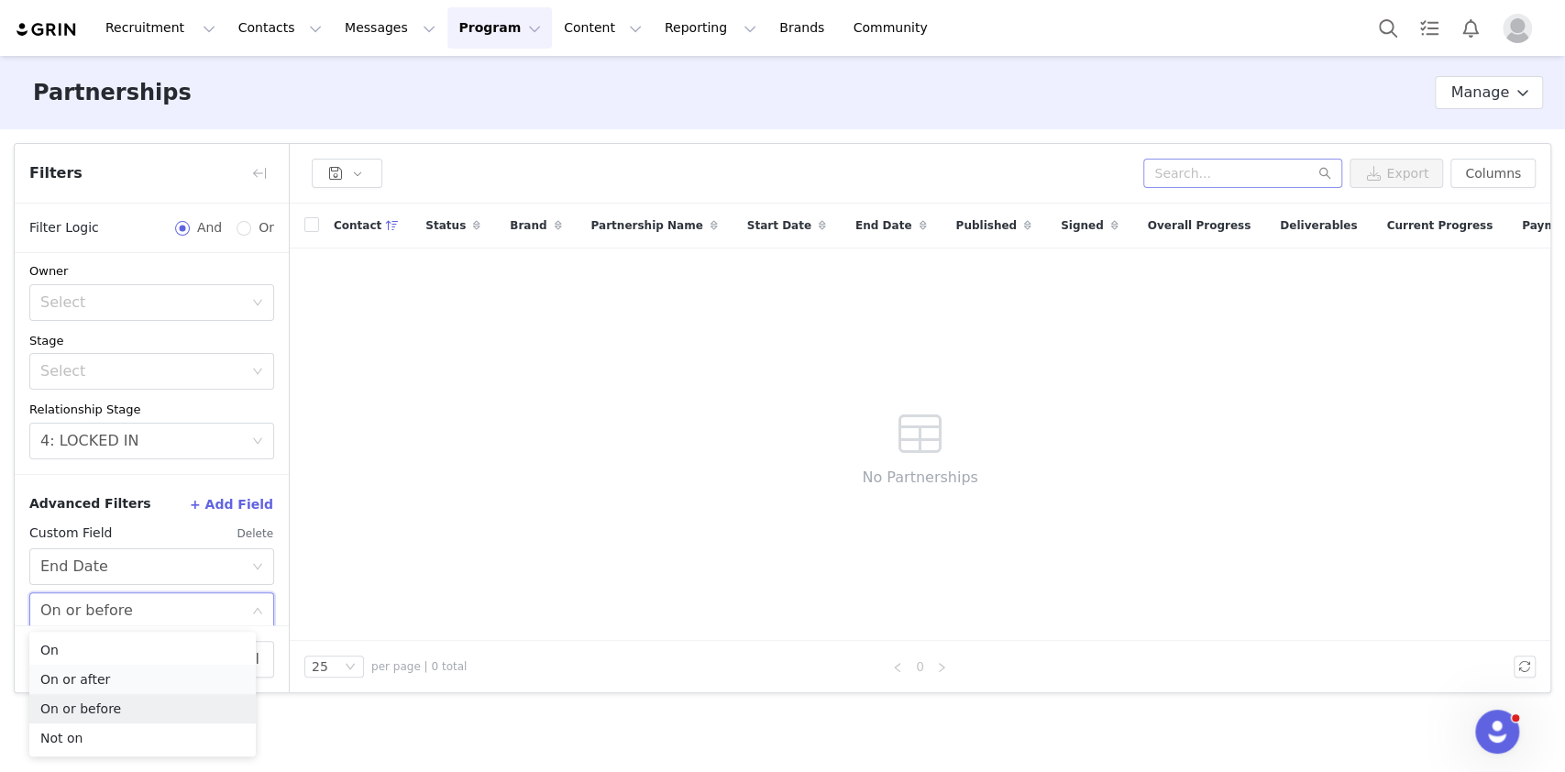
click at [93, 674] on li "On or after" at bounding box center [142, 679] width 226 height 29
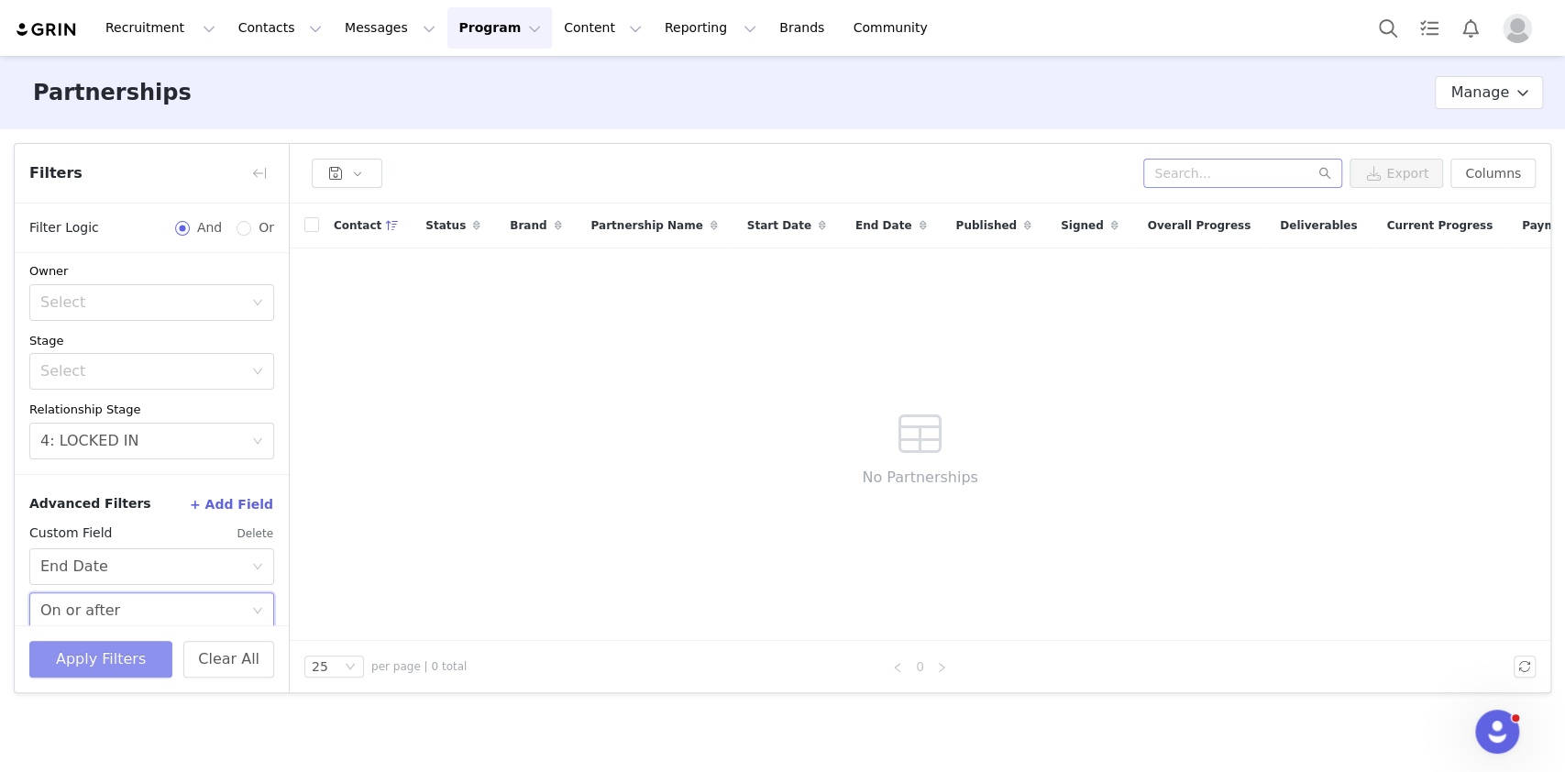
click at [90, 670] on button "Apply Filters" at bounding box center [100, 659] width 143 height 37
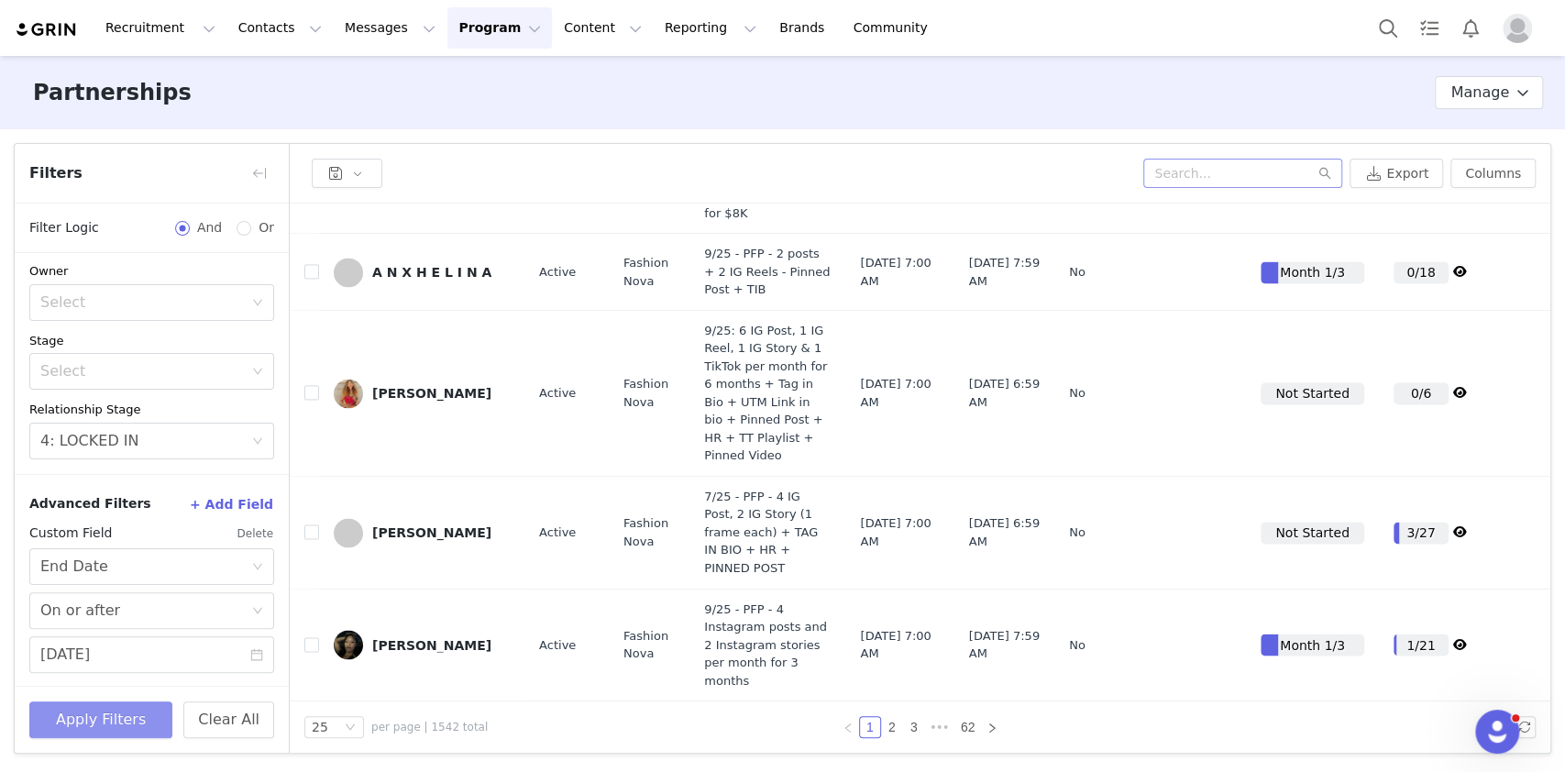
scroll to position [2121, 0]
click at [894, 732] on link "2" at bounding box center [892, 727] width 20 height 20
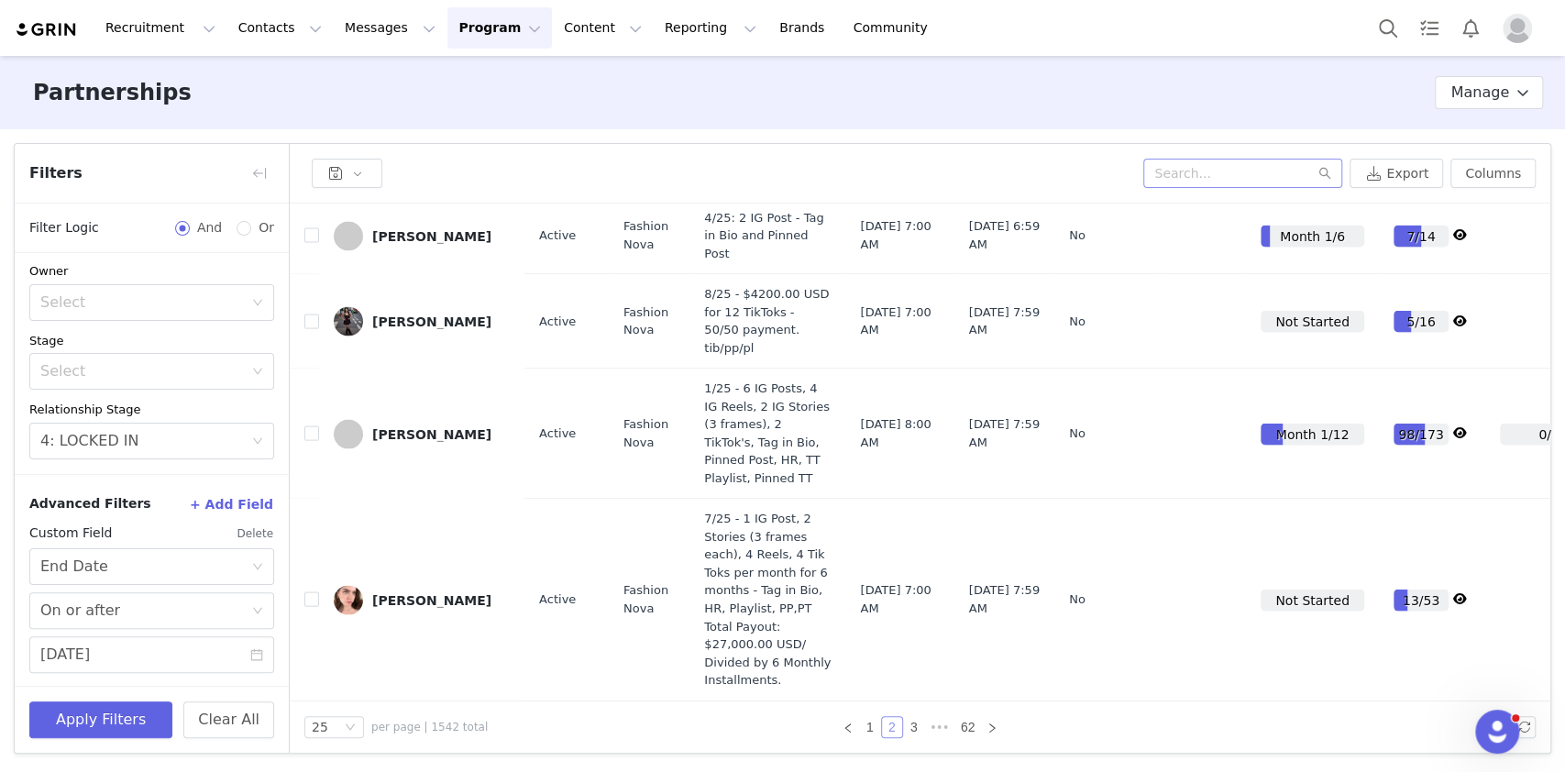
scroll to position [2618, 0]
click at [177, 651] on input "07/01/2025" at bounding box center [151, 654] width 245 height 37
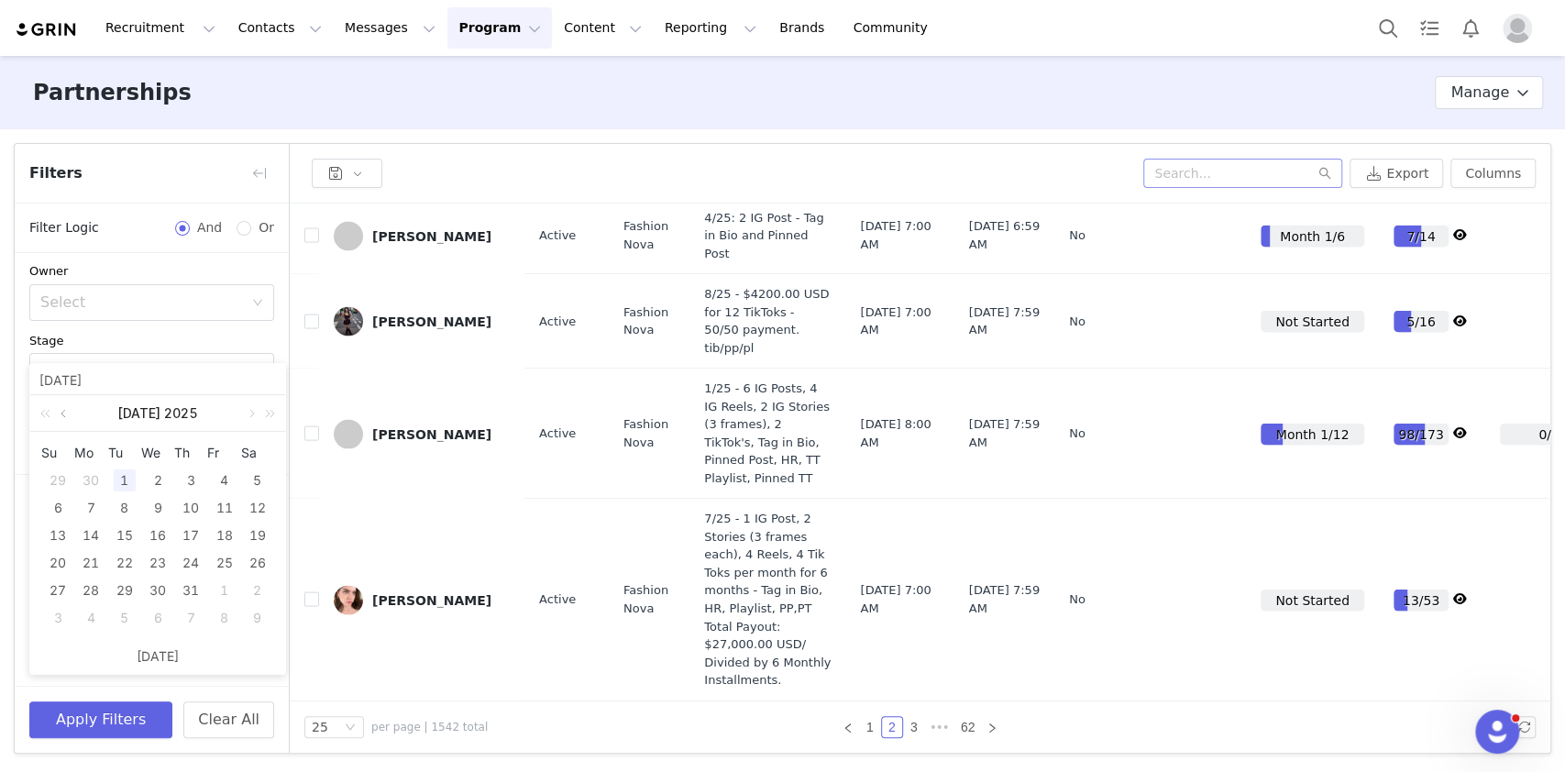
click at [61, 412] on link at bounding box center [65, 413] width 16 height 37
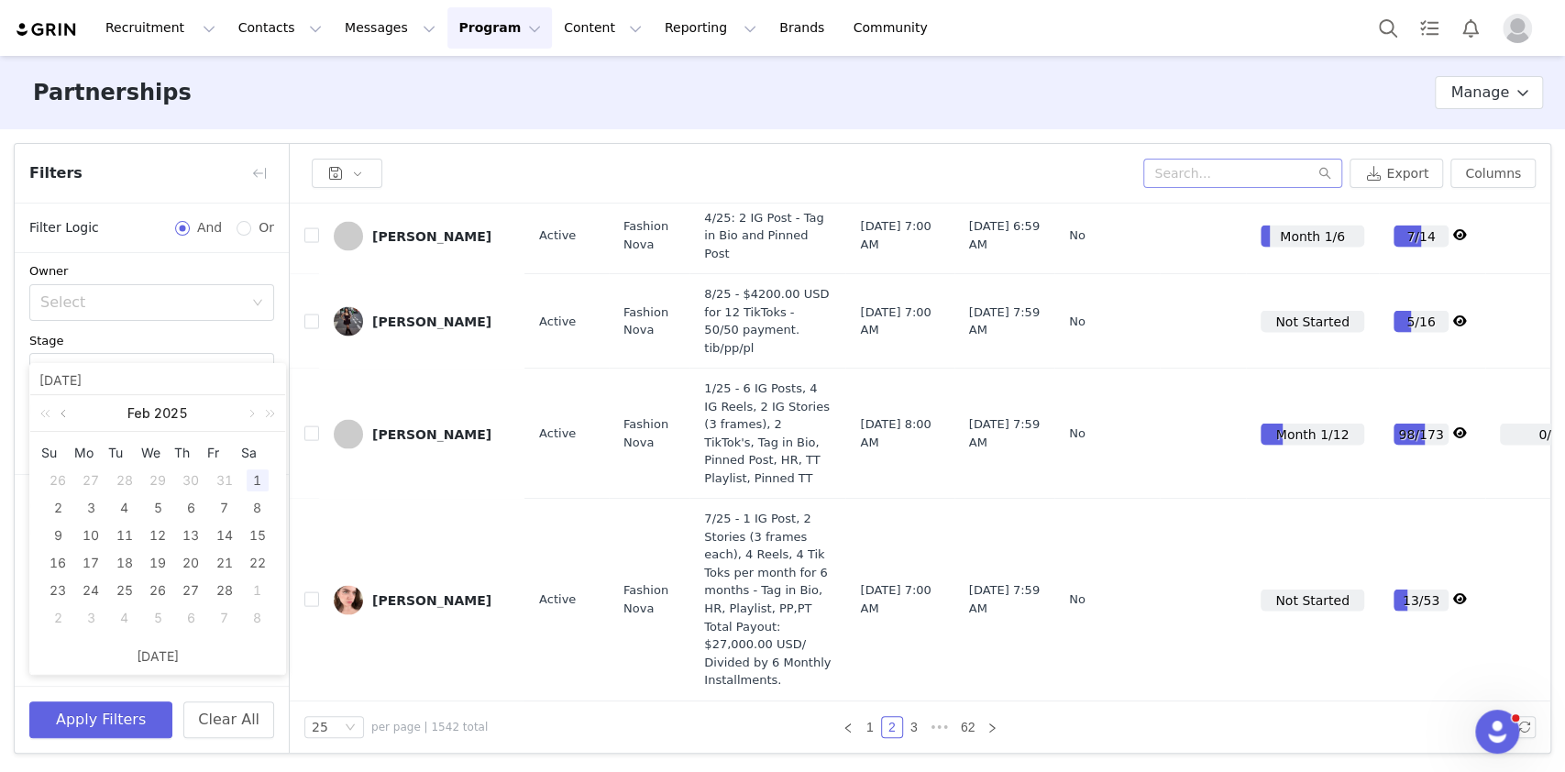
click at [61, 412] on link at bounding box center [65, 413] width 16 height 37
click at [168, 478] on div "1" at bounding box center [158, 480] width 22 height 22
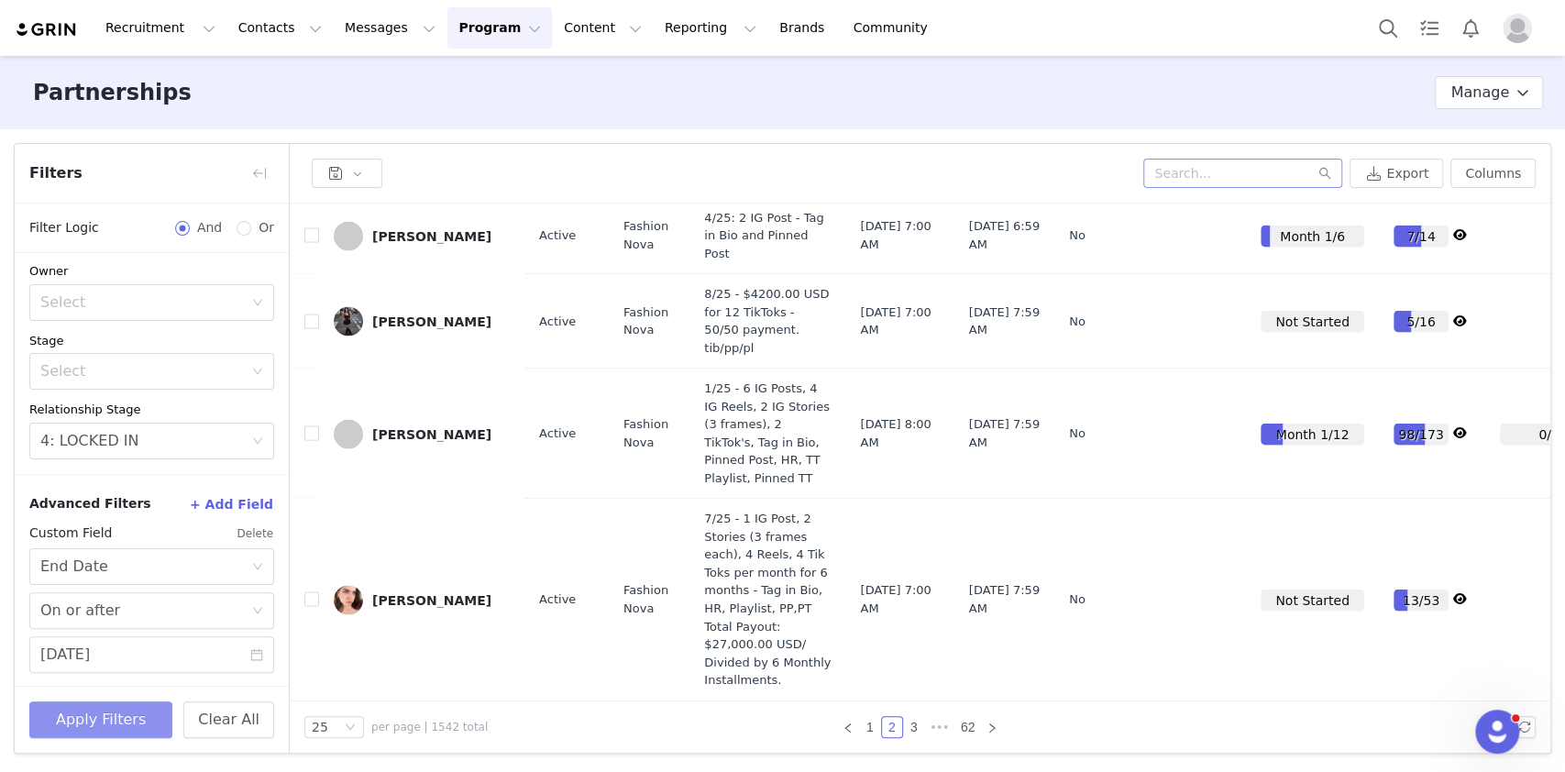
click at [111, 710] on button "Apply Filters" at bounding box center [100, 719] width 143 height 37
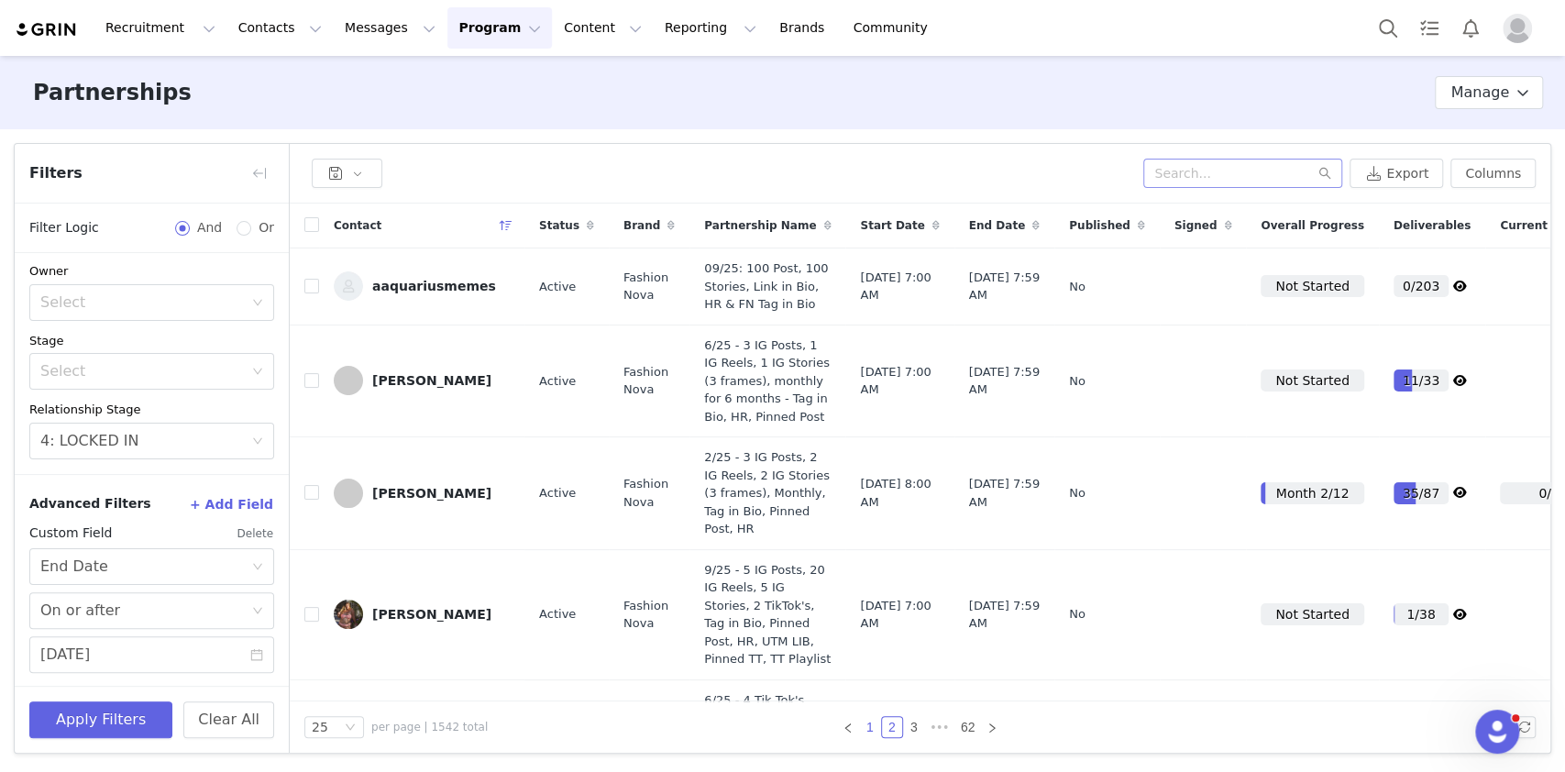
click at [873, 720] on link "1" at bounding box center [870, 727] width 20 height 20
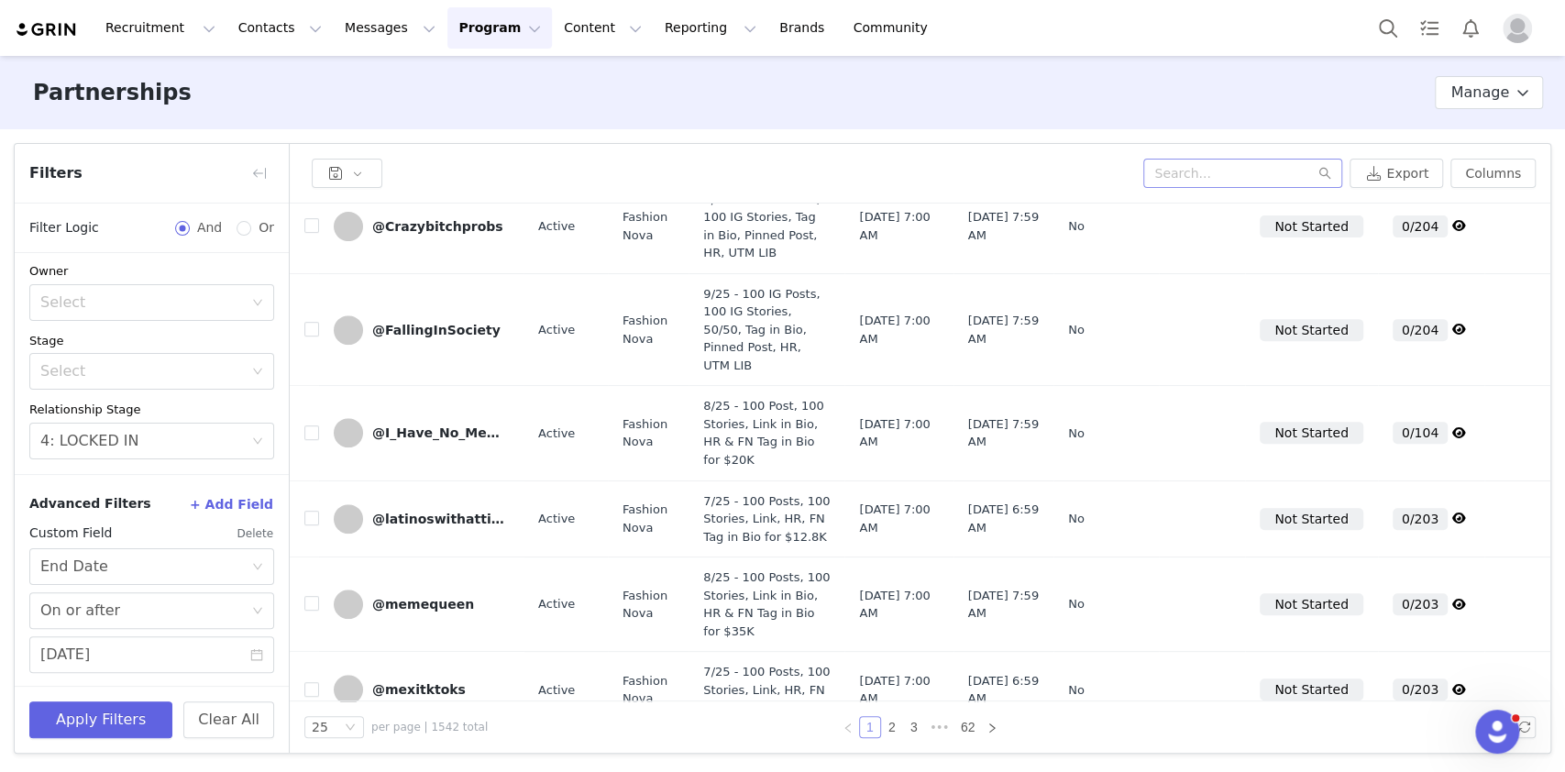
scroll to position [0, 1]
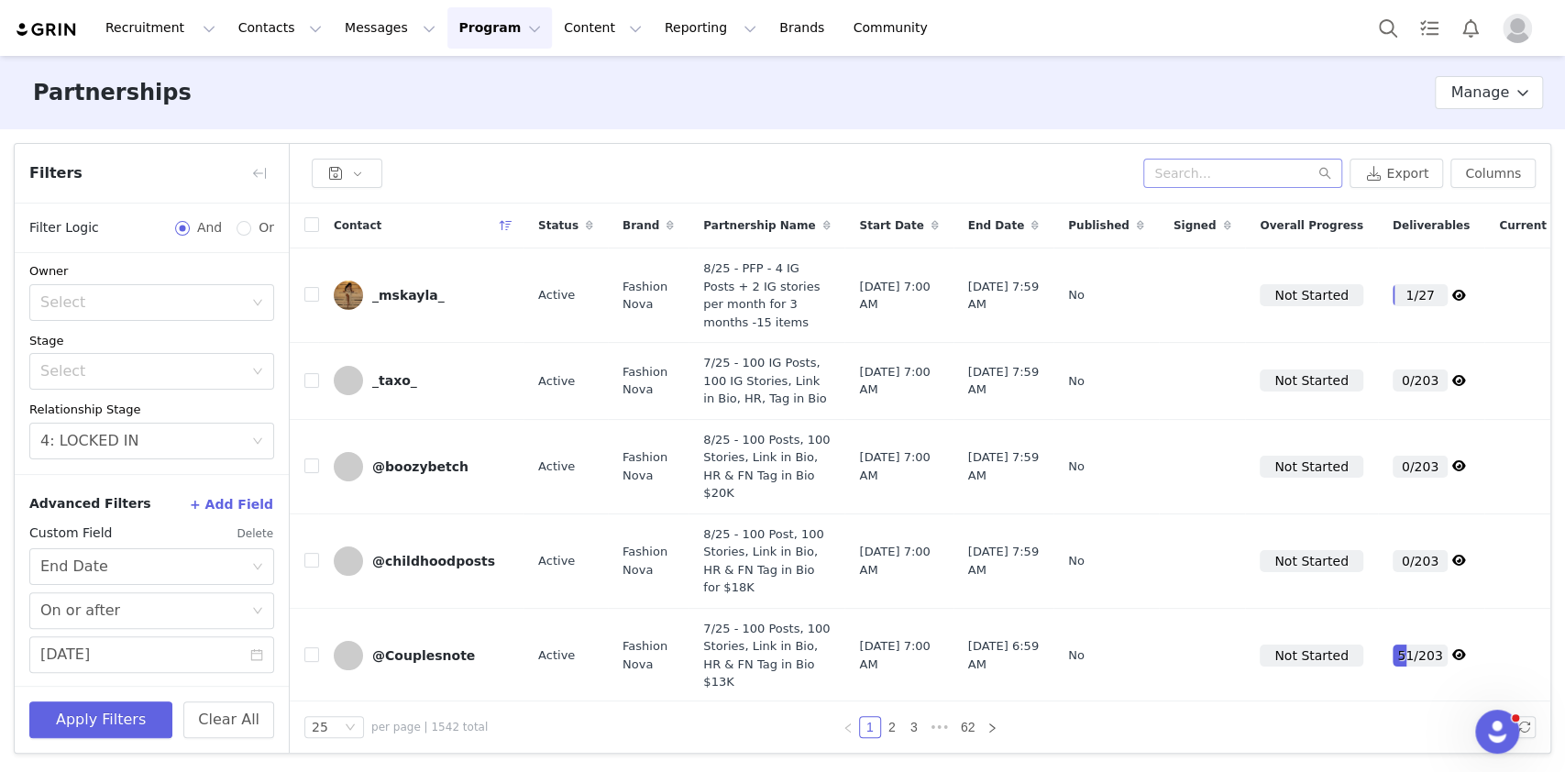
click at [996, 244] on div "End Date" at bounding box center [1003, 225] width 100 height 44
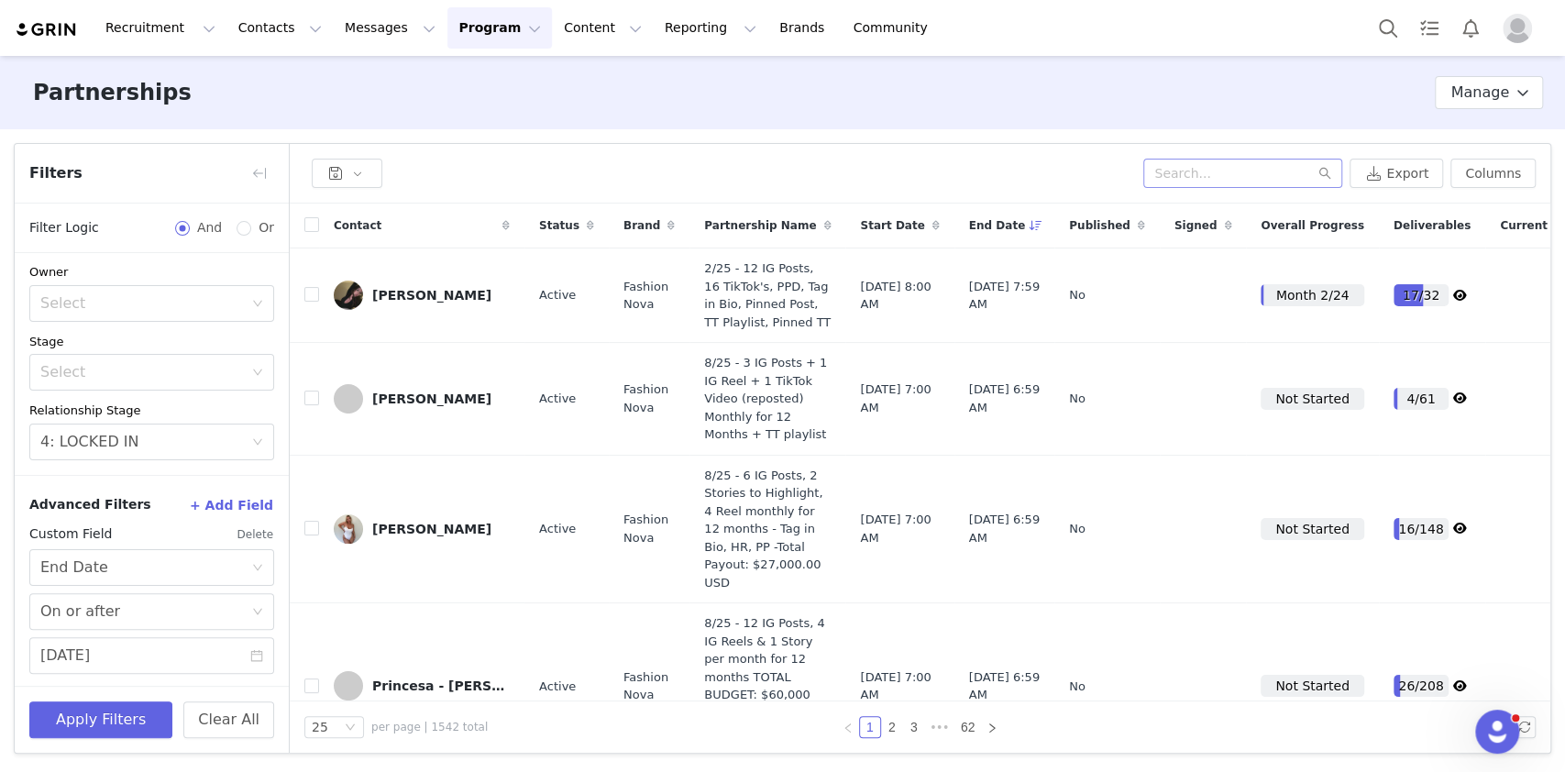
scroll to position [0, 0]
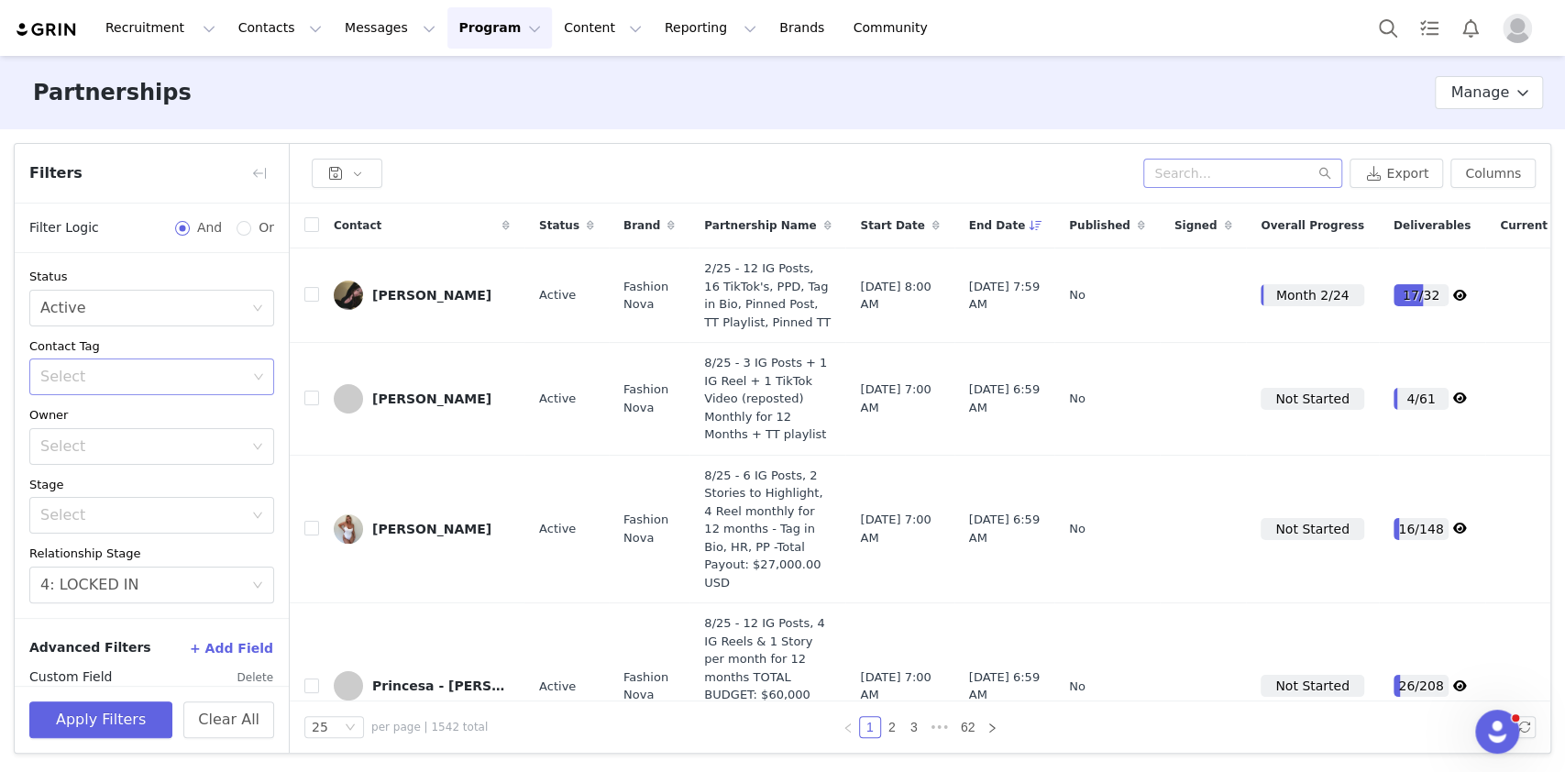
click at [167, 372] on div "Select" at bounding box center [143, 377] width 206 height 18
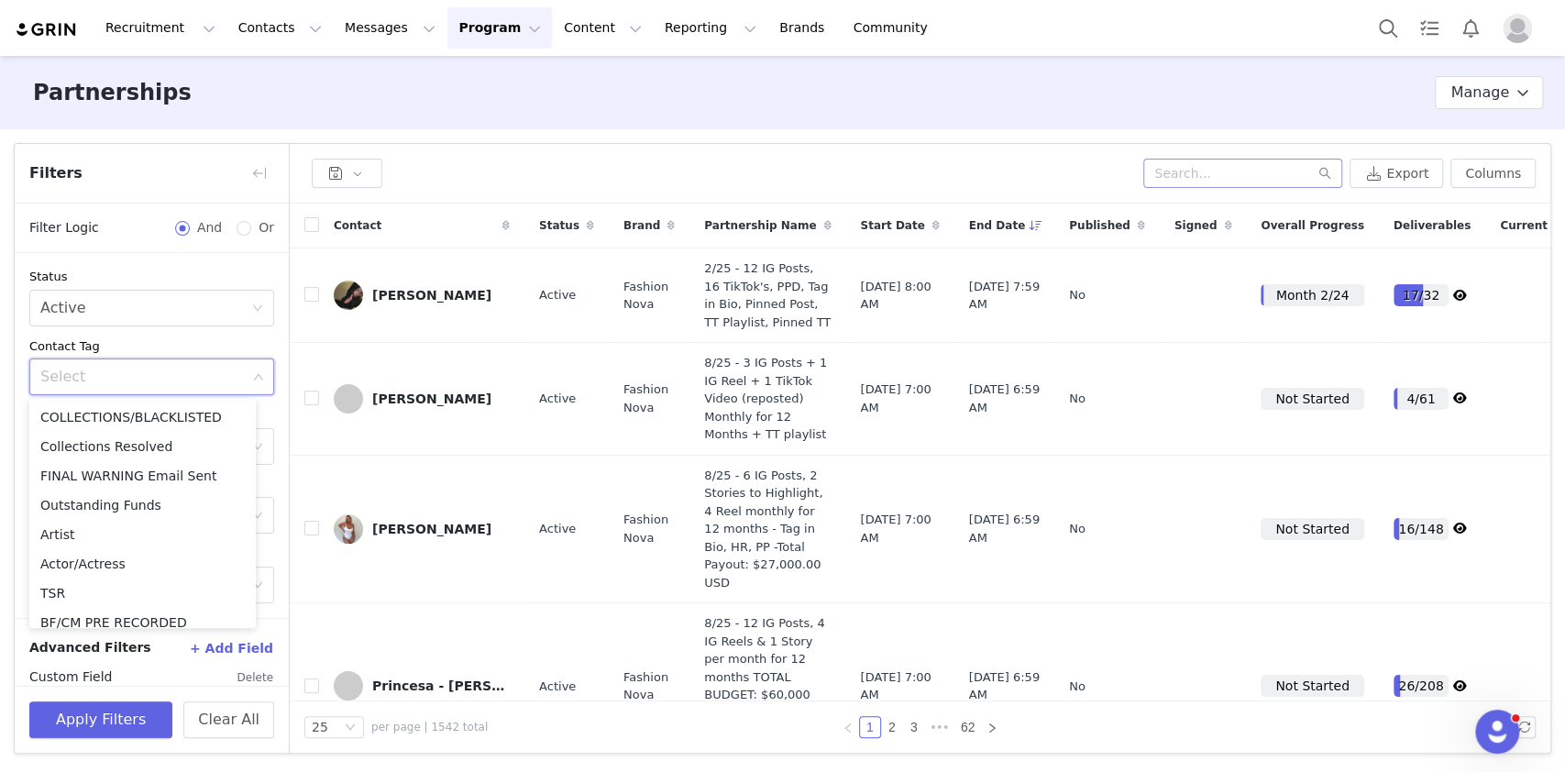
click at [256, 340] on div "Status Select Active Contact Tag Select Owner Select Stage Select Relationship …" at bounding box center [152, 435] width 274 height 365
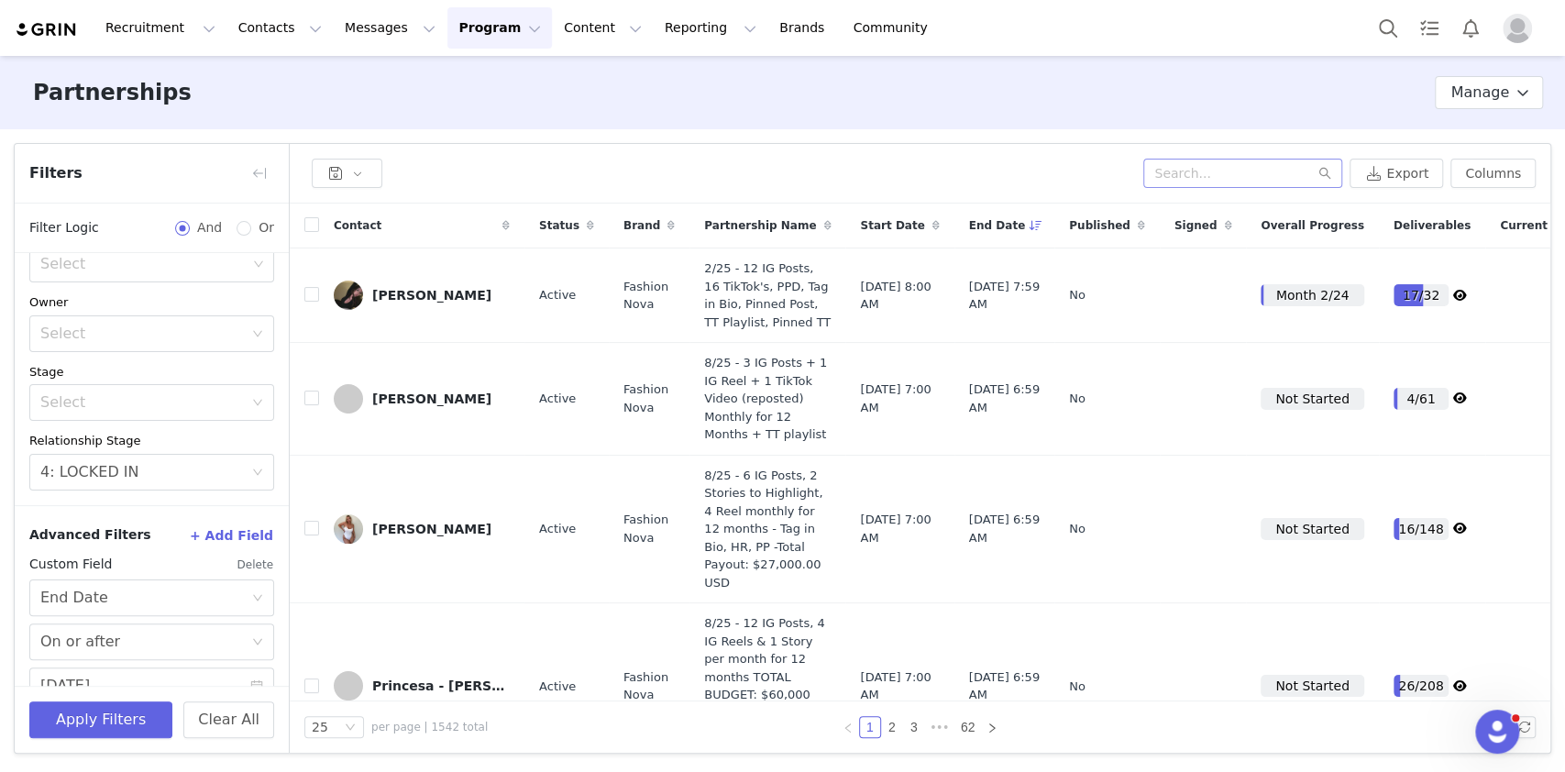
scroll to position [144, 0]
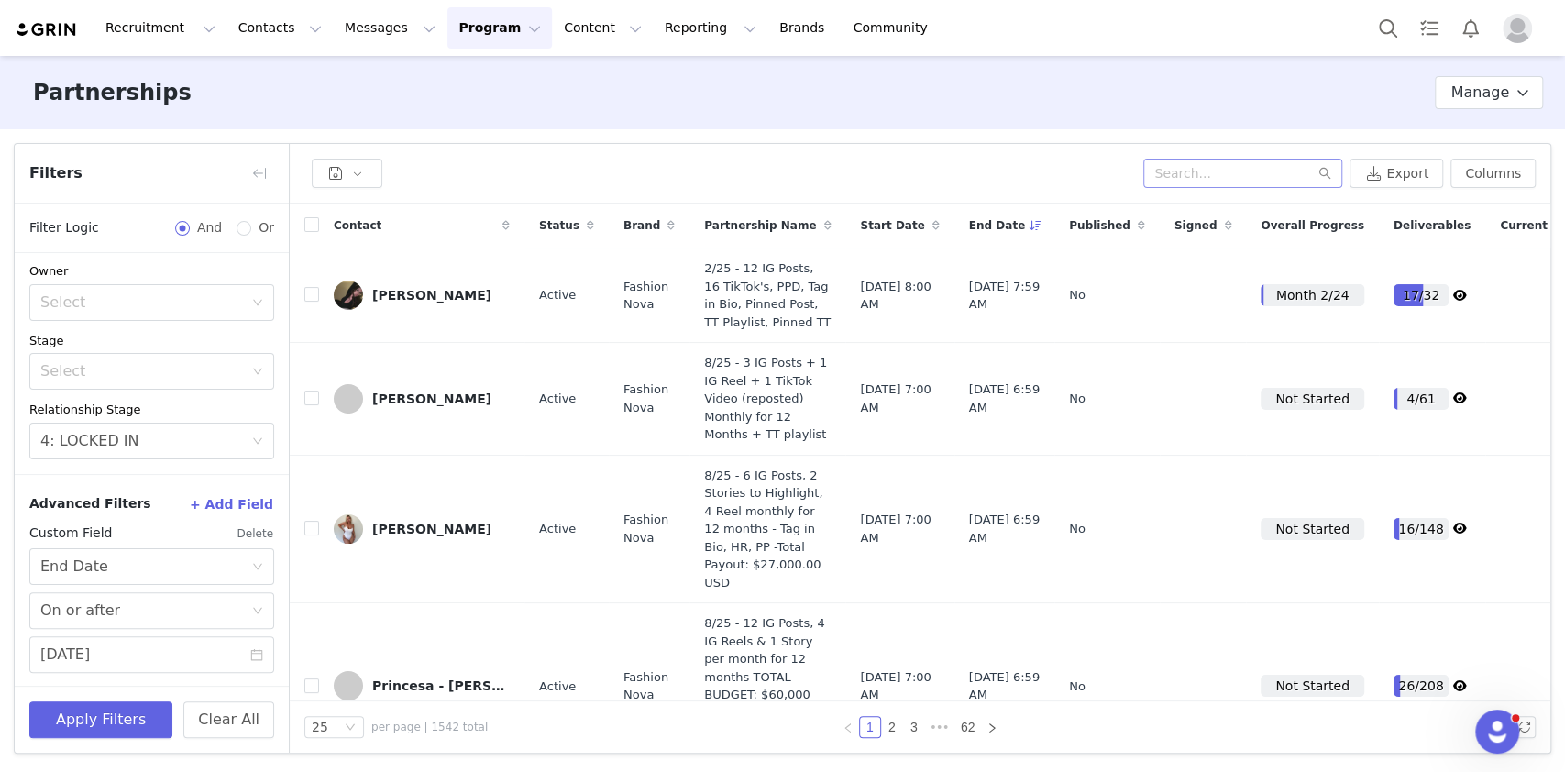
click at [502, 213] on div "Contact" at bounding box center [421, 225] width 205 height 44
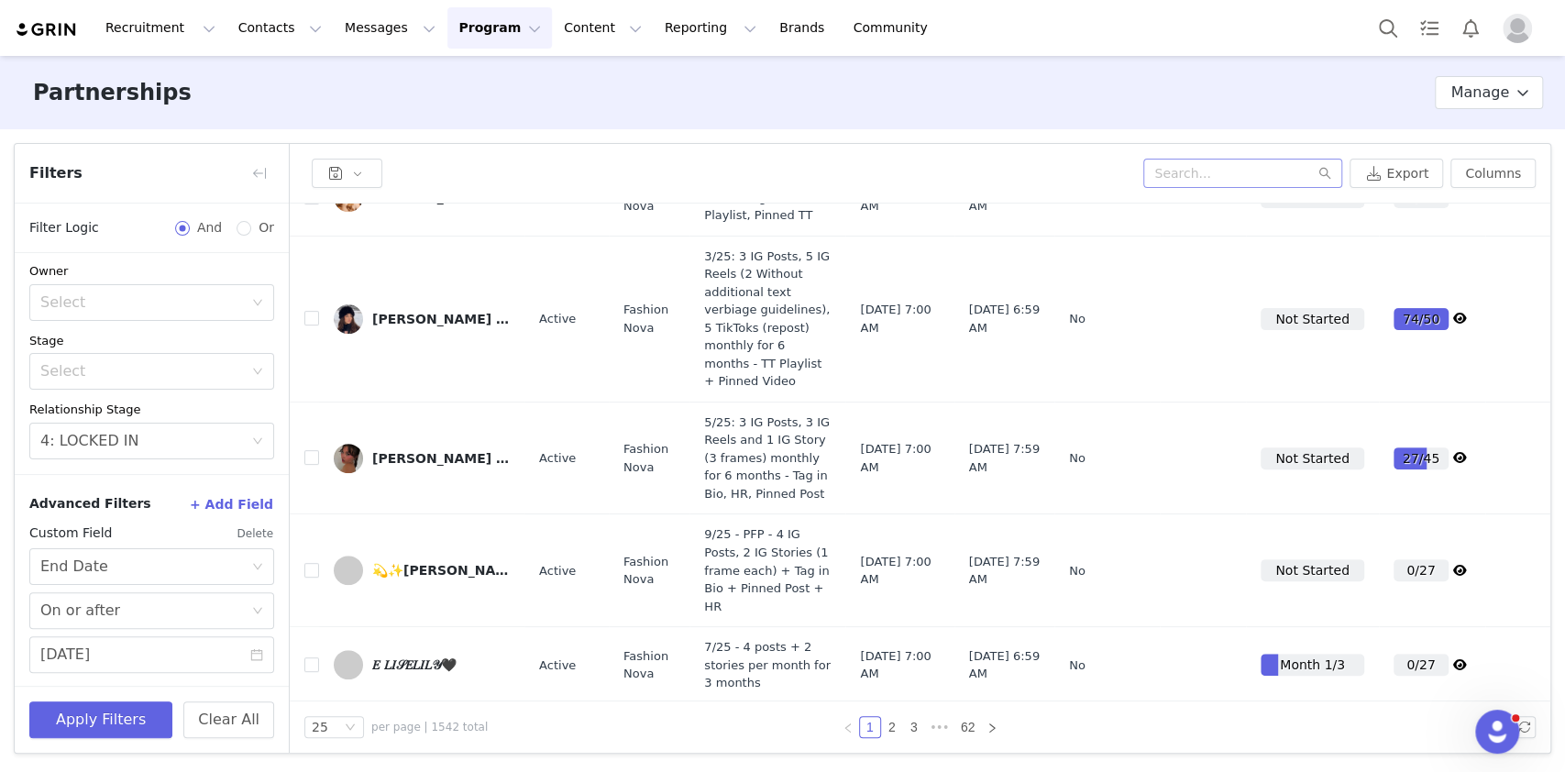
scroll to position [0, 0]
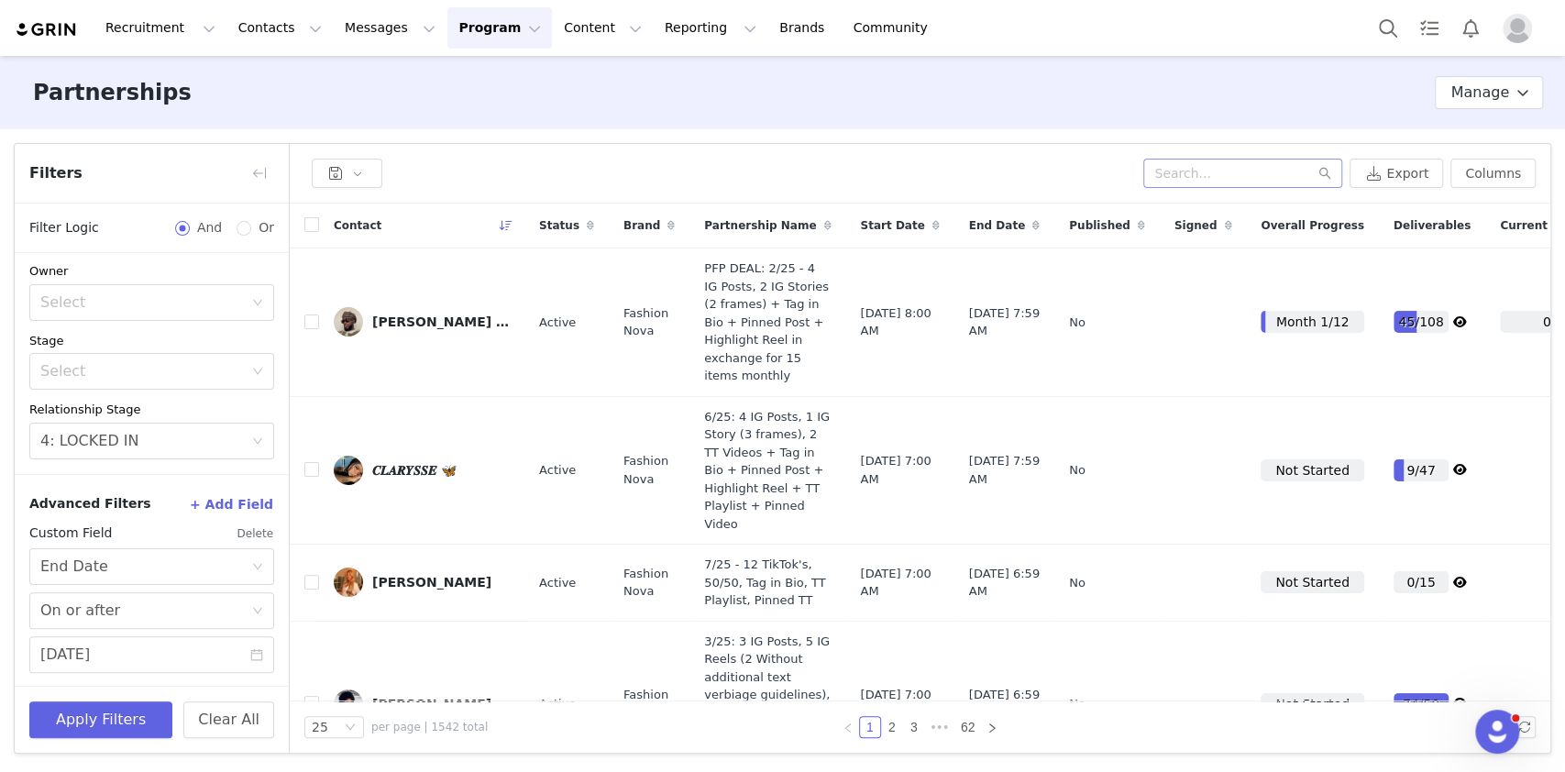
click at [495, 229] on span at bounding box center [506, 225] width 22 height 22
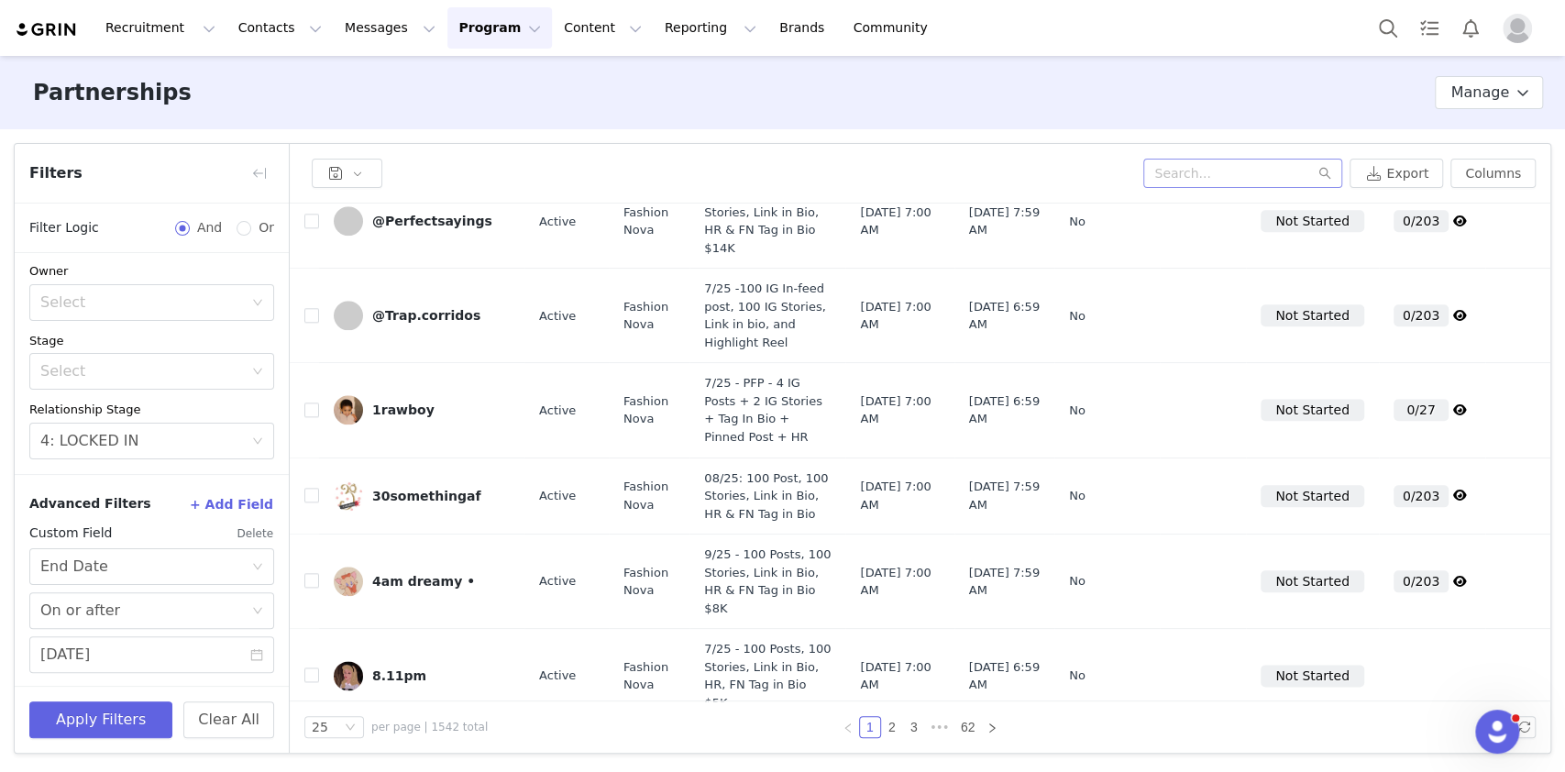
scroll to position [1367, 0]
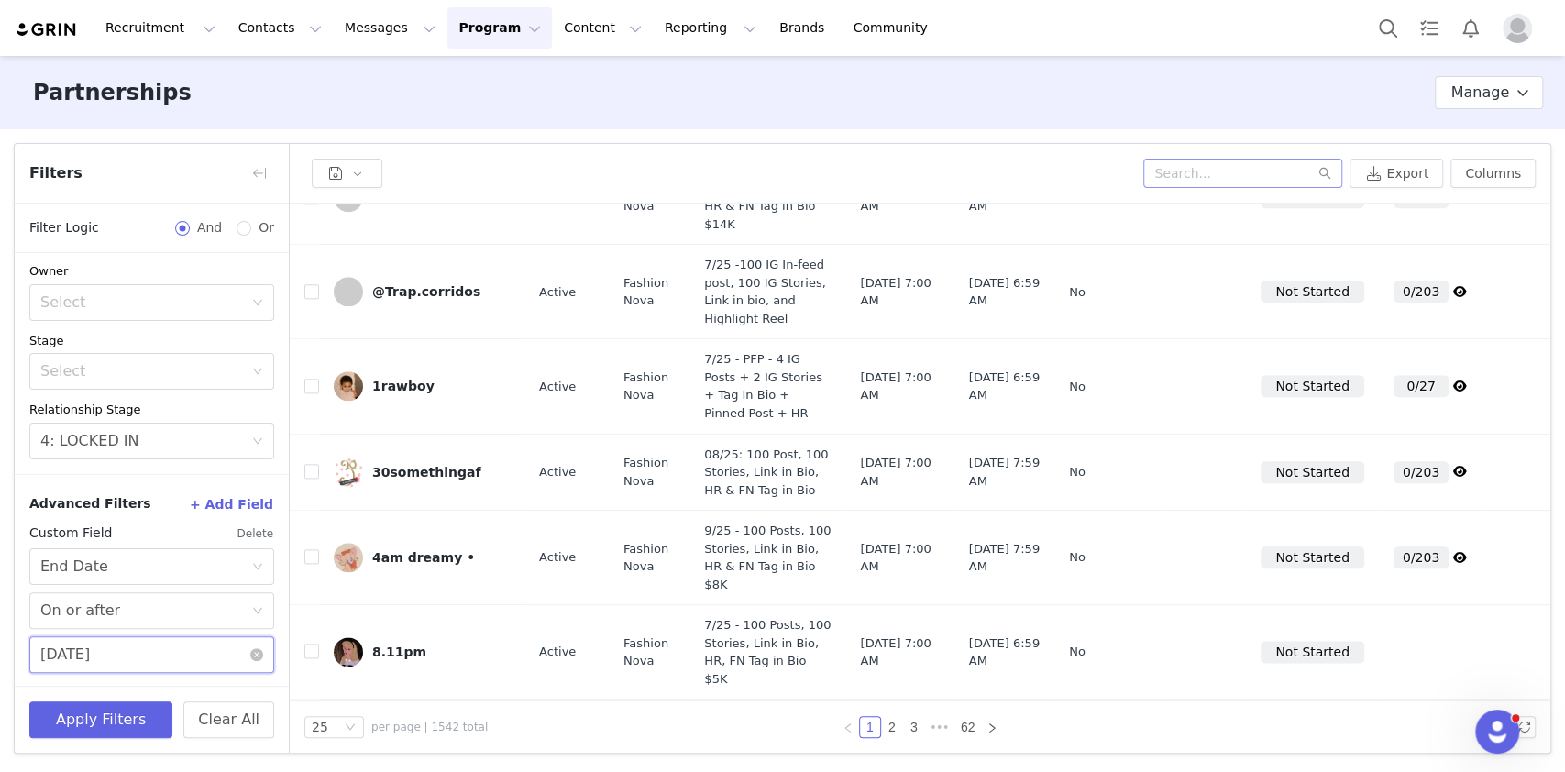
click at [170, 653] on input "01/01/2025" at bounding box center [151, 654] width 245 height 37
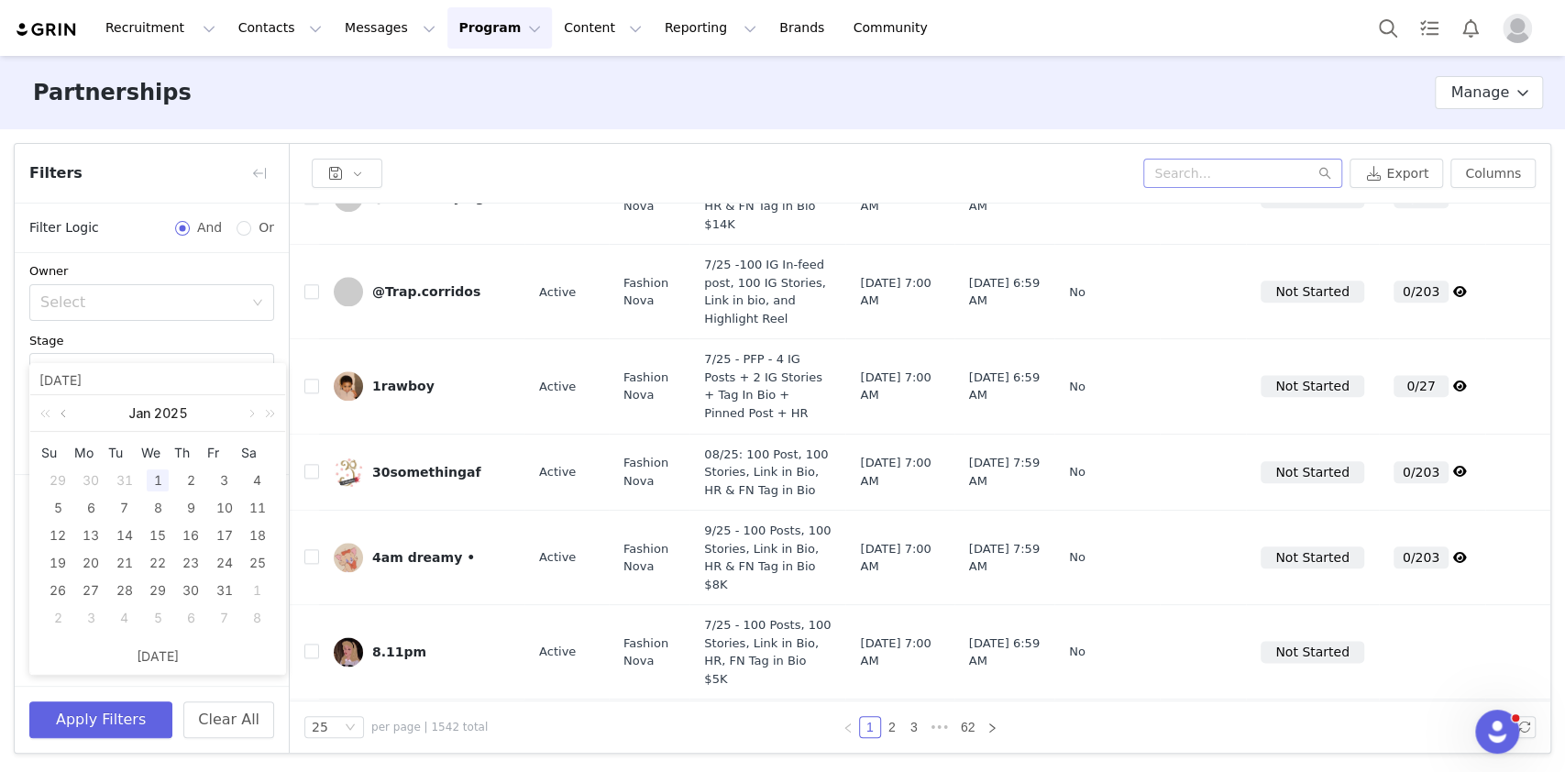
click at [59, 414] on link at bounding box center [65, 413] width 16 height 37
click at [51, 483] on div "1" at bounding box center [58, 480] width 22 height 22
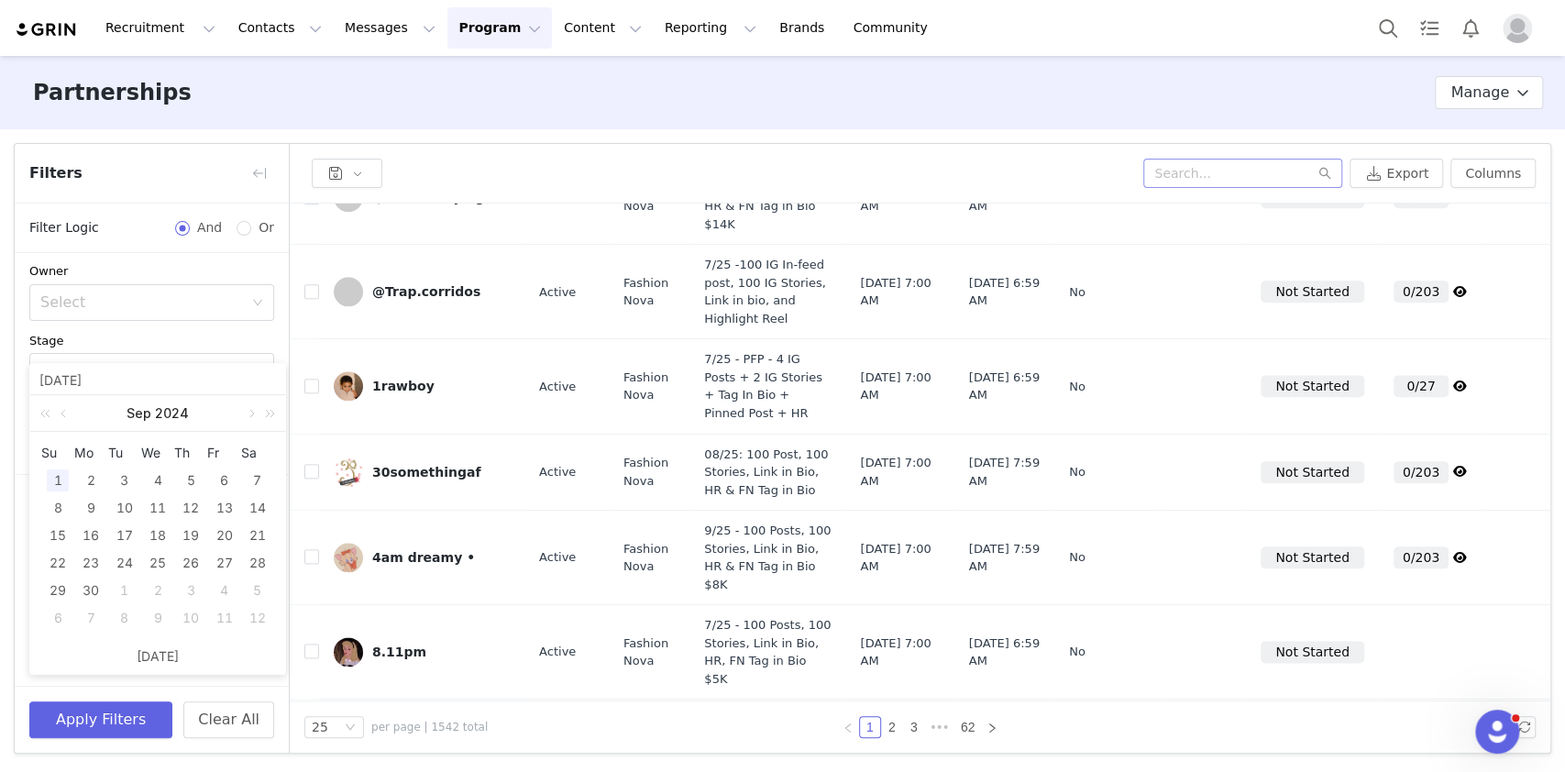
type input "09/01/2024"
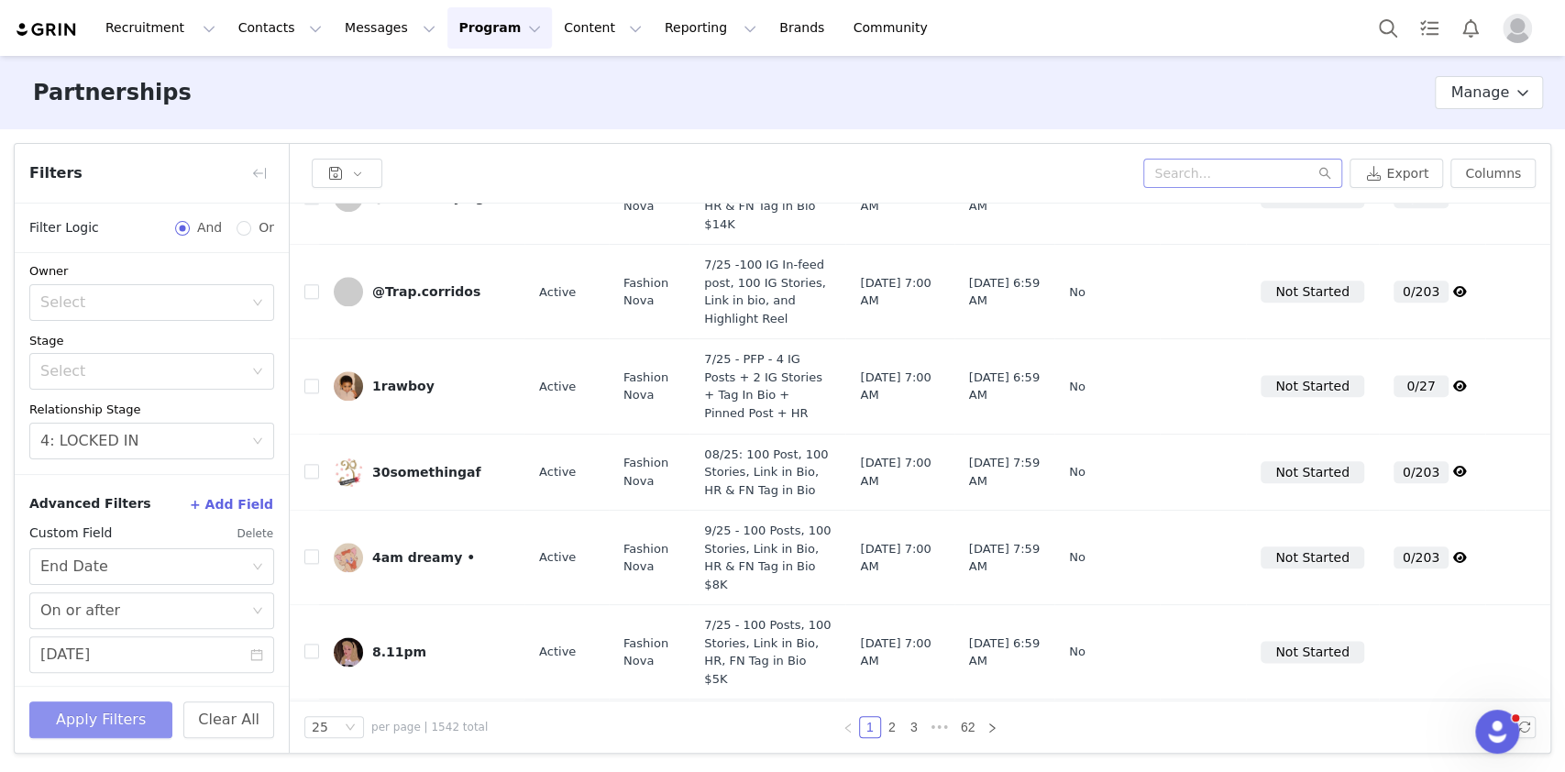
scroll to position [0, 0]
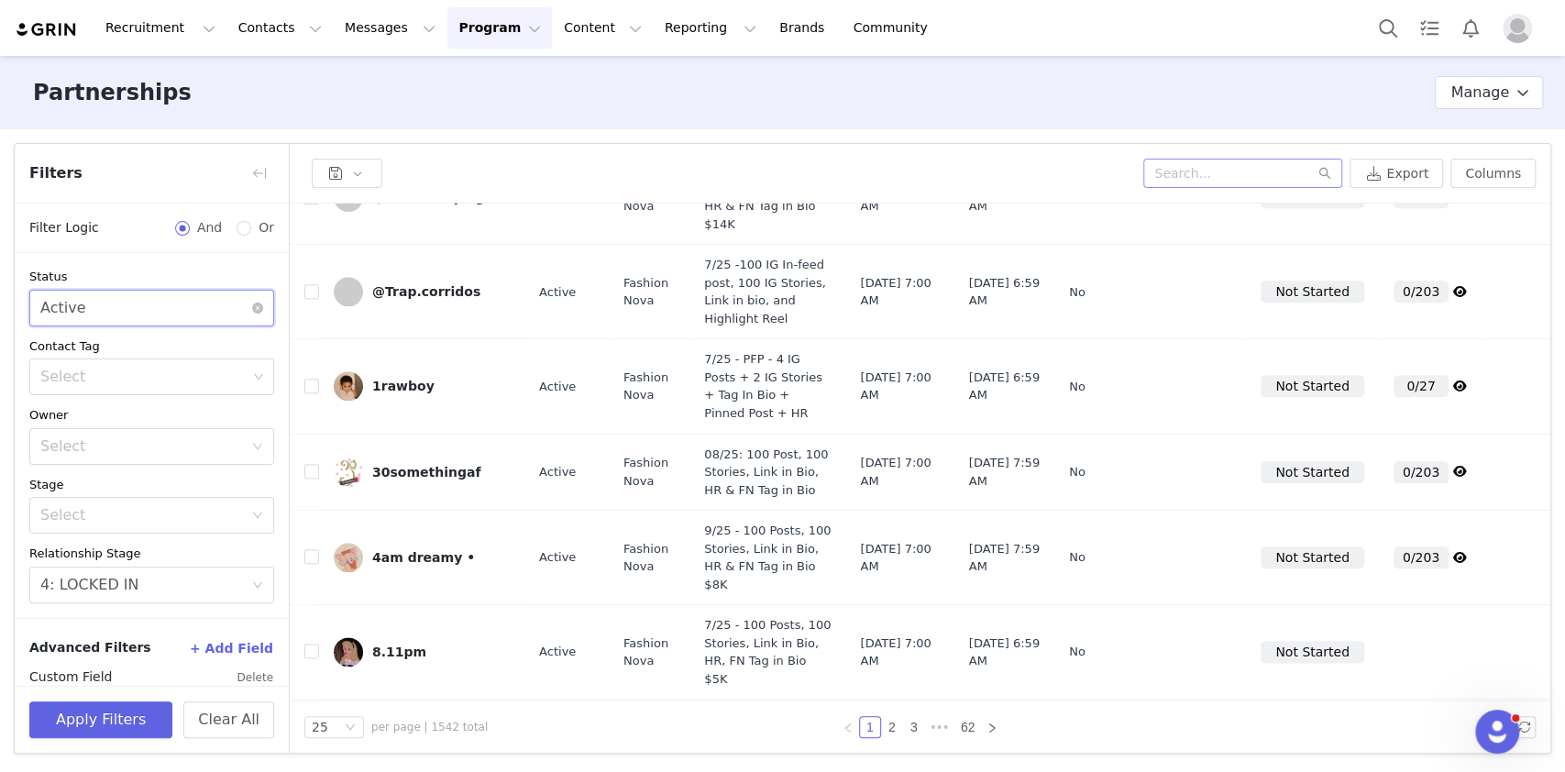
click at [117, 300] on div "Select Active" at bounding box center [145, 308] width 211 height 35
click at [114, 368] on li "Ended" at bounding box center [142, 376] width 226 height 29
click at [102, 714] on button "Apply Filters" at bounding box center [100, 719] width 143 height 37
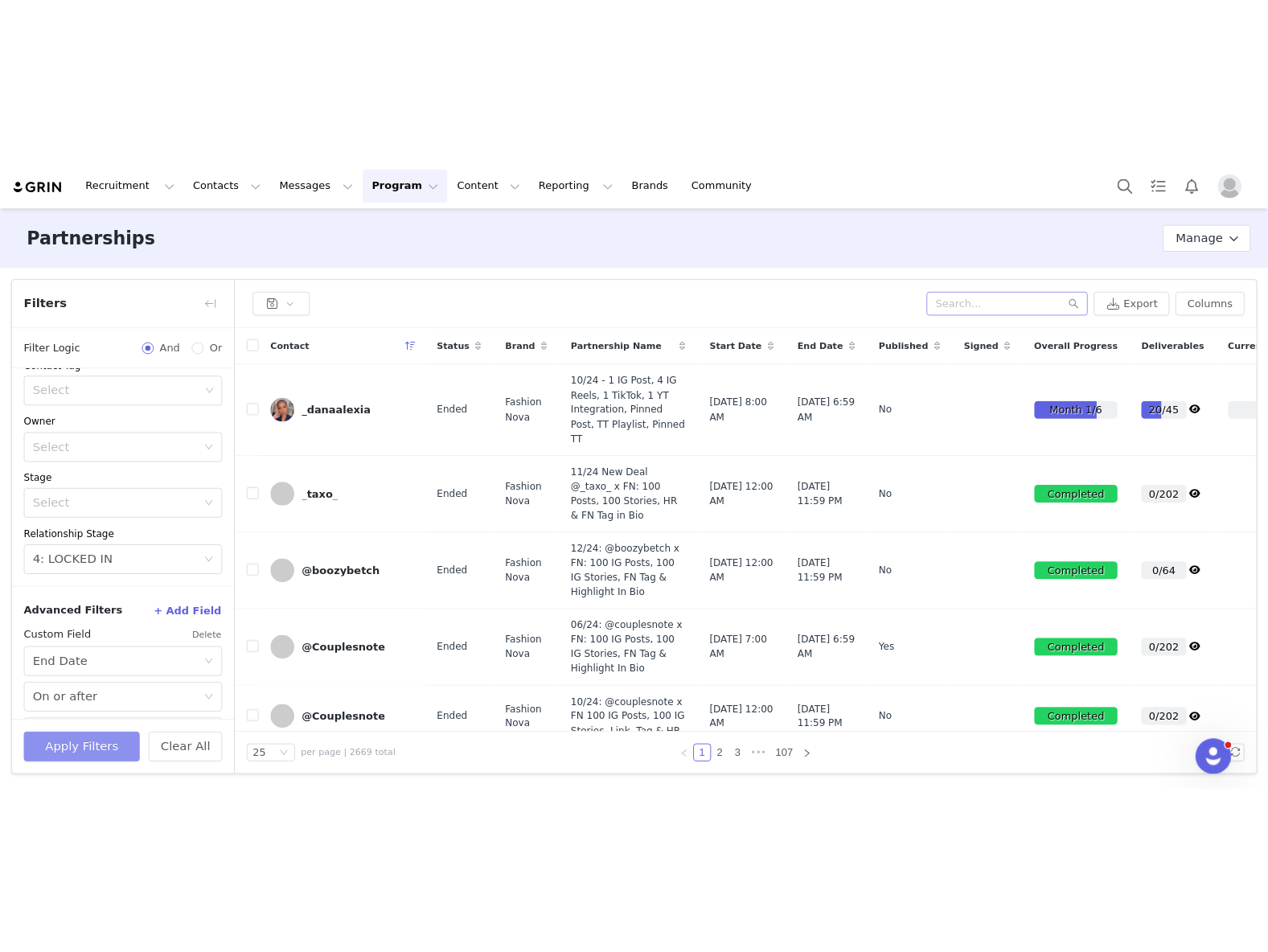
scroll to position [126, 0]
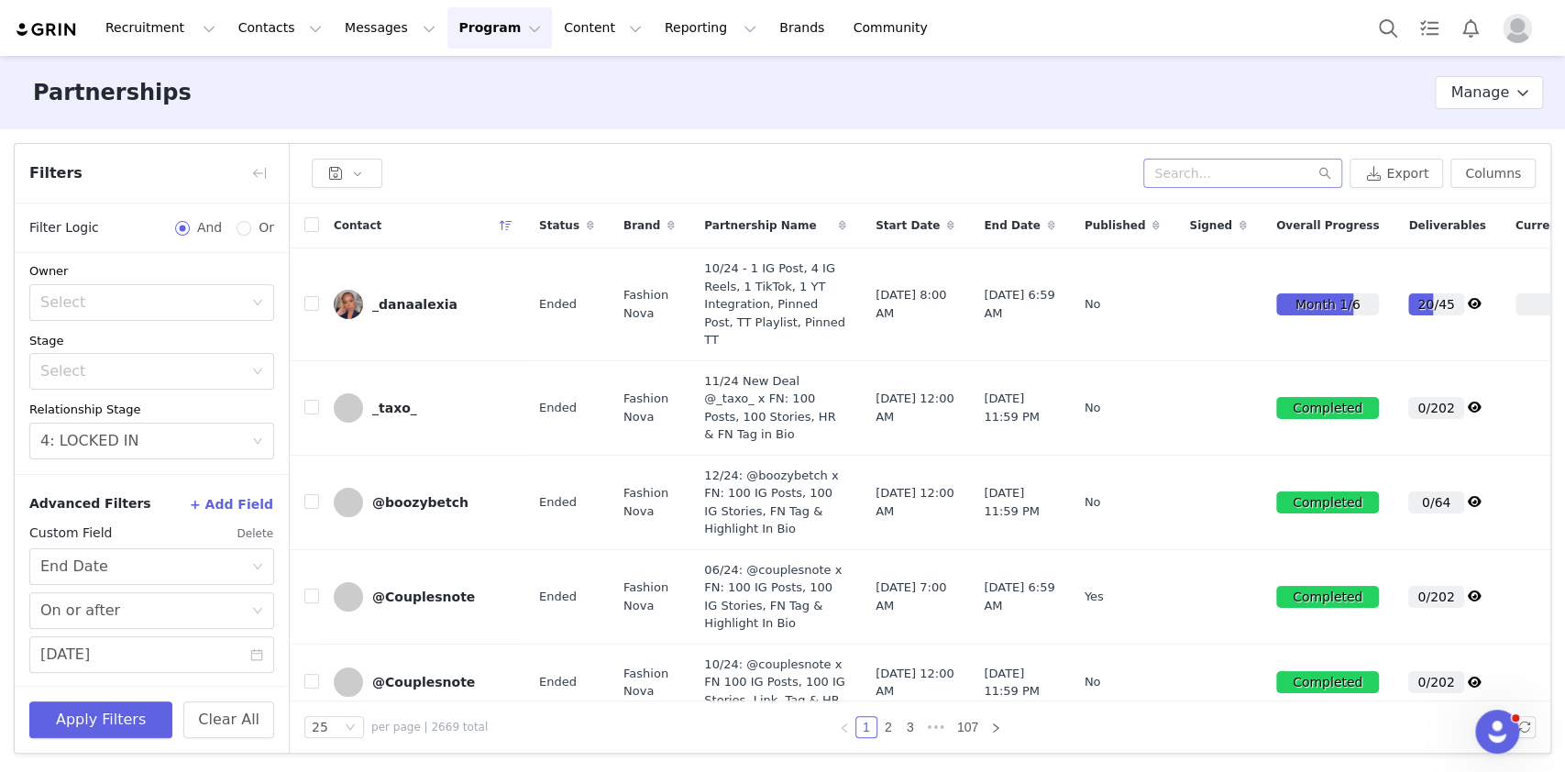
click at [1562, 433] on section "Filters Filter Logic And Or Status Select Ended Contact Tag Select Owner Select…" at bounding box center [782, 448] width 1565 height 638
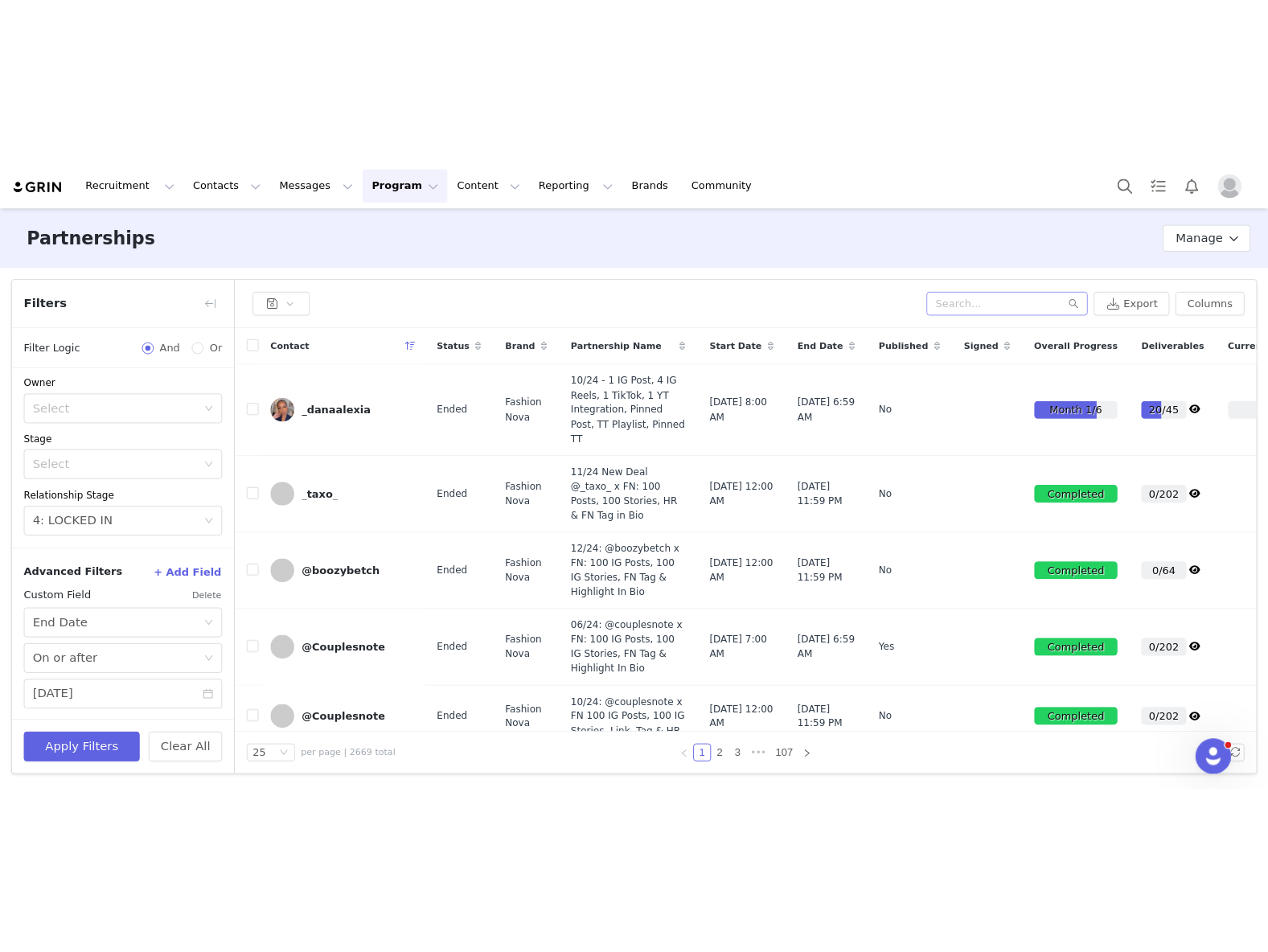
scroll to position [0, 0]
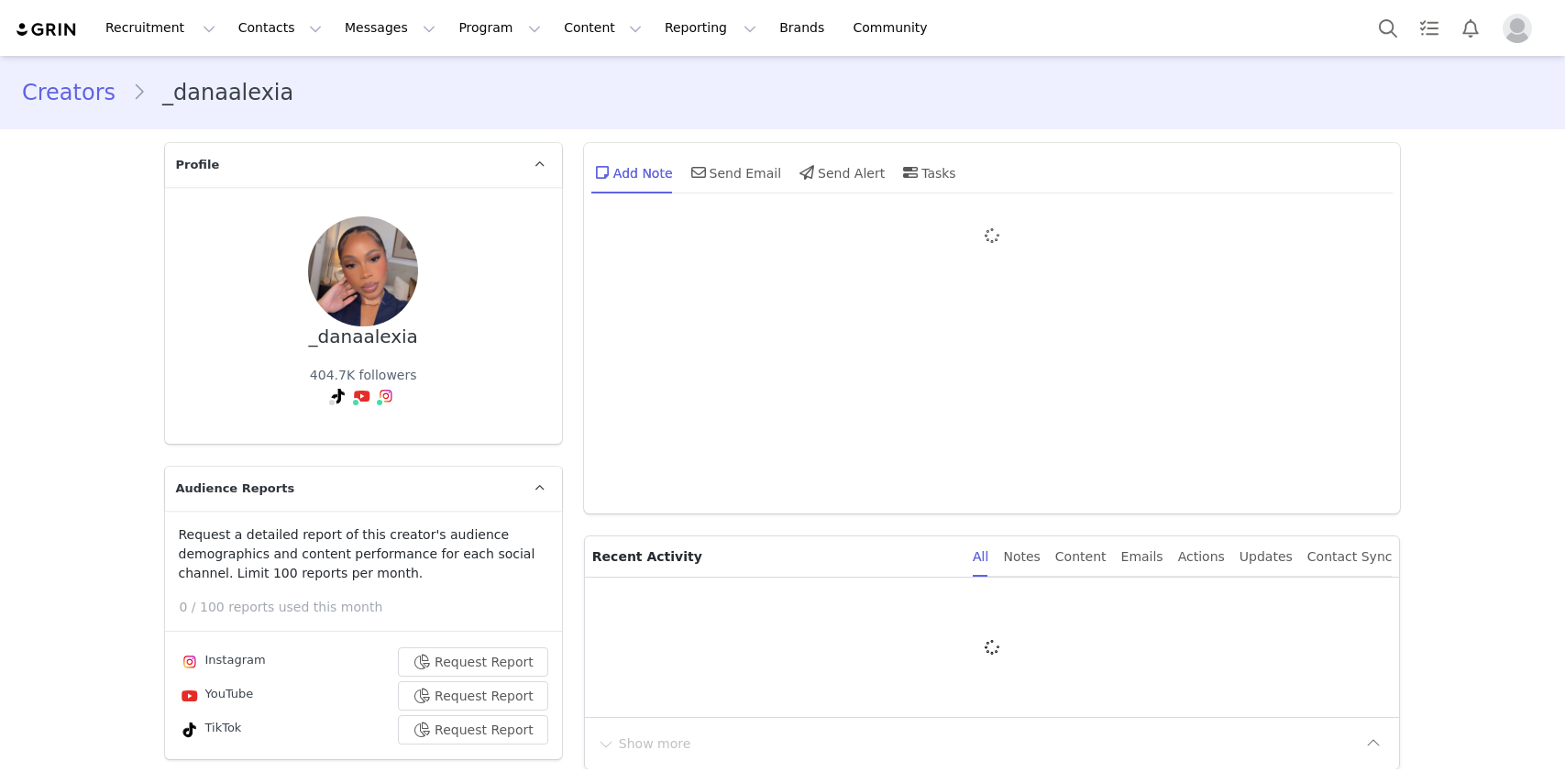
type input "+1 ([GEOGRAPHIC_DATA])"
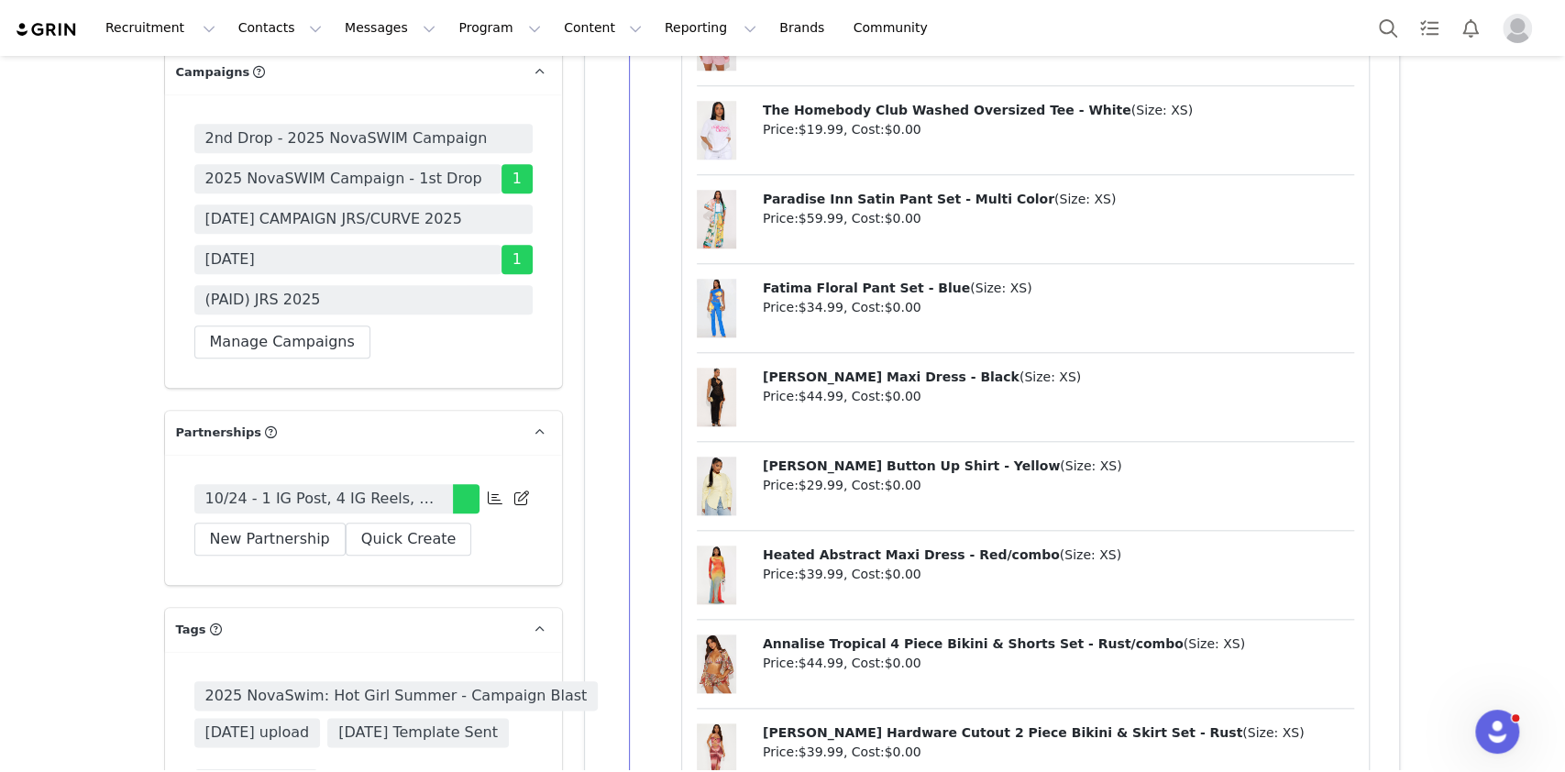
scroll to position [5820, 0]
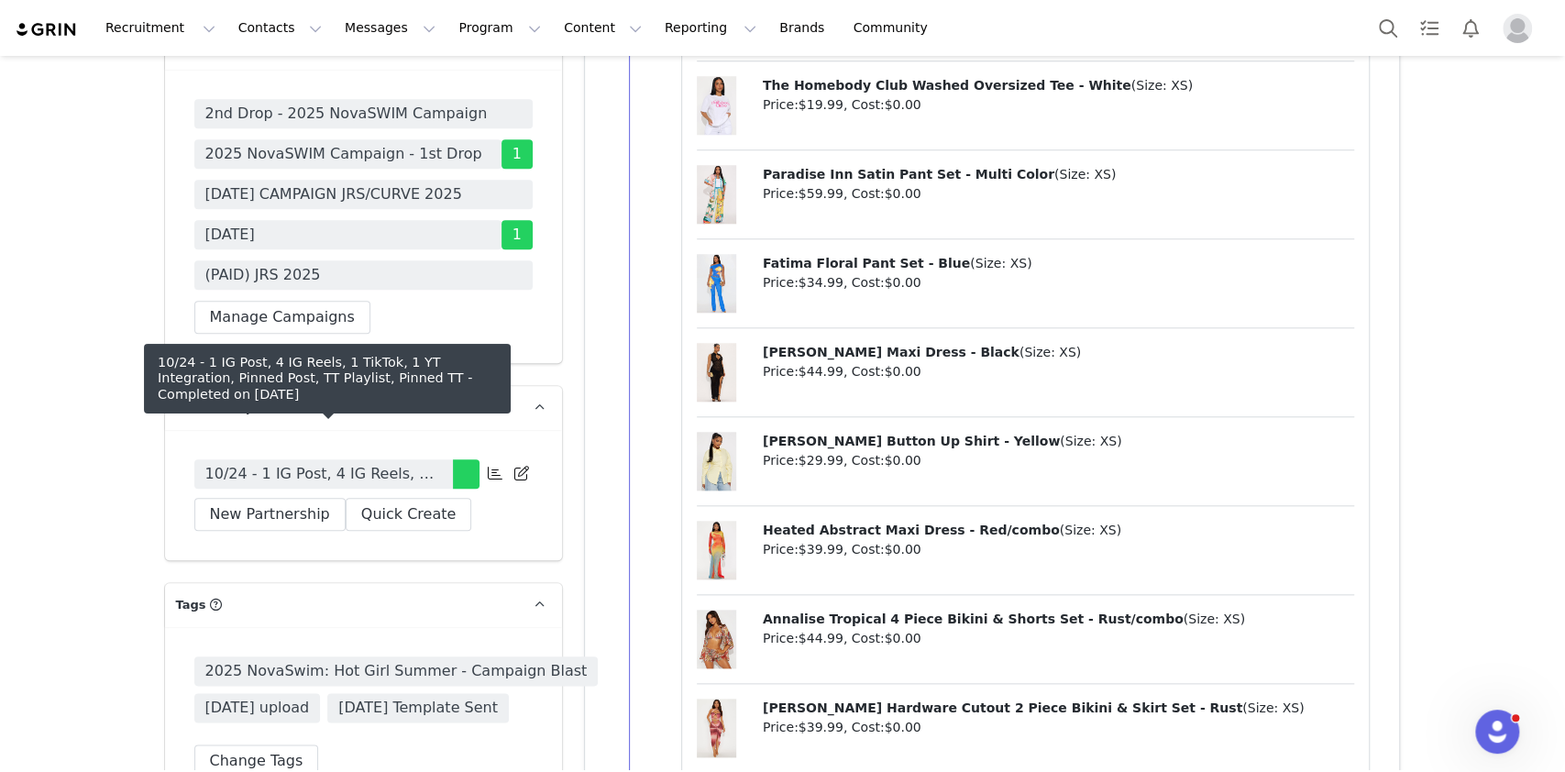
click at [393, 463] on span "10/24 - 1 IG Post, 4 IG Reels, 1 TikTok, 1 YT Integration, Pinned Post, TT Play…" at bounding box center [323, 474] width 236 height 22
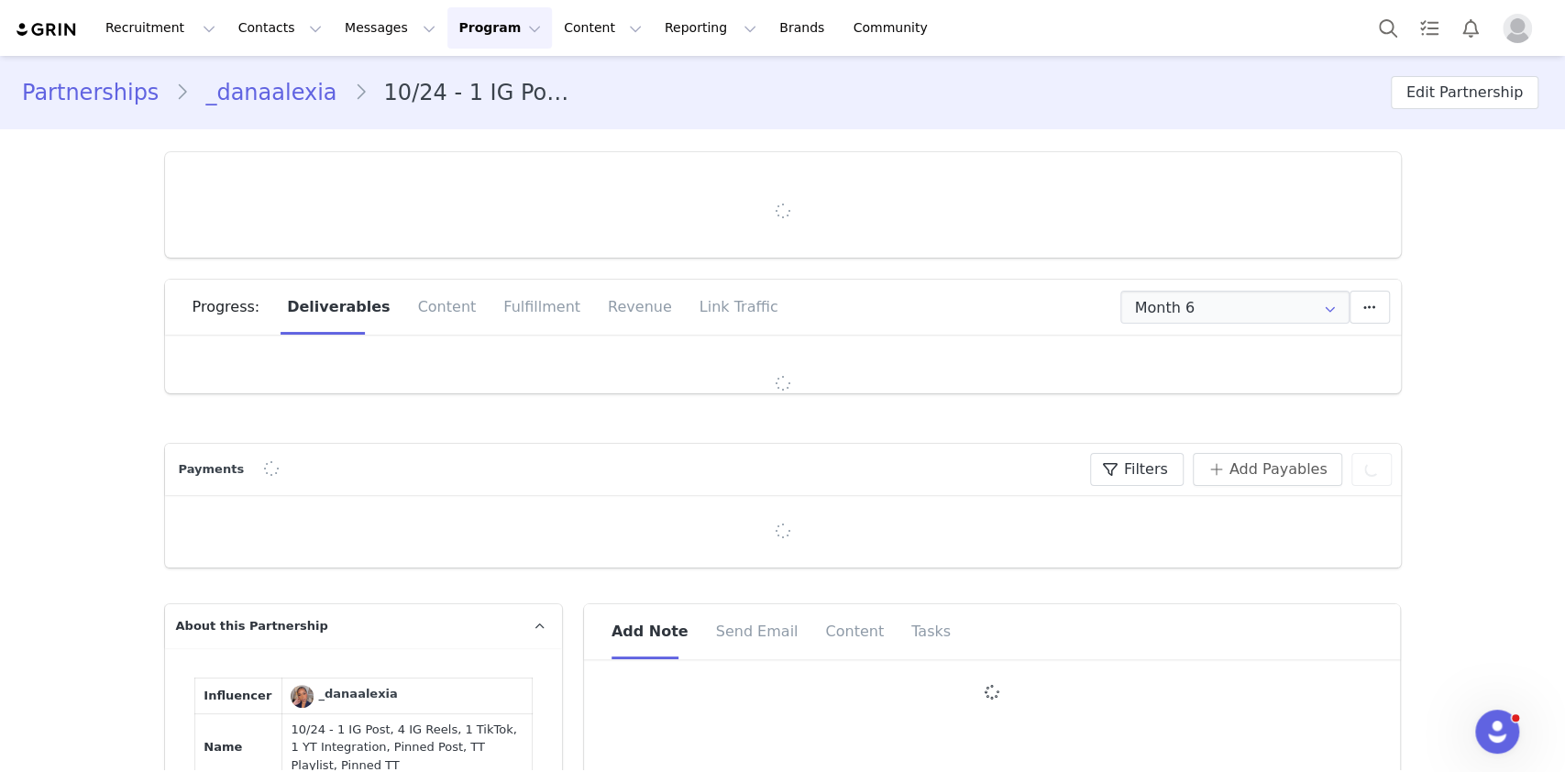
type input "+1 (Canada)"
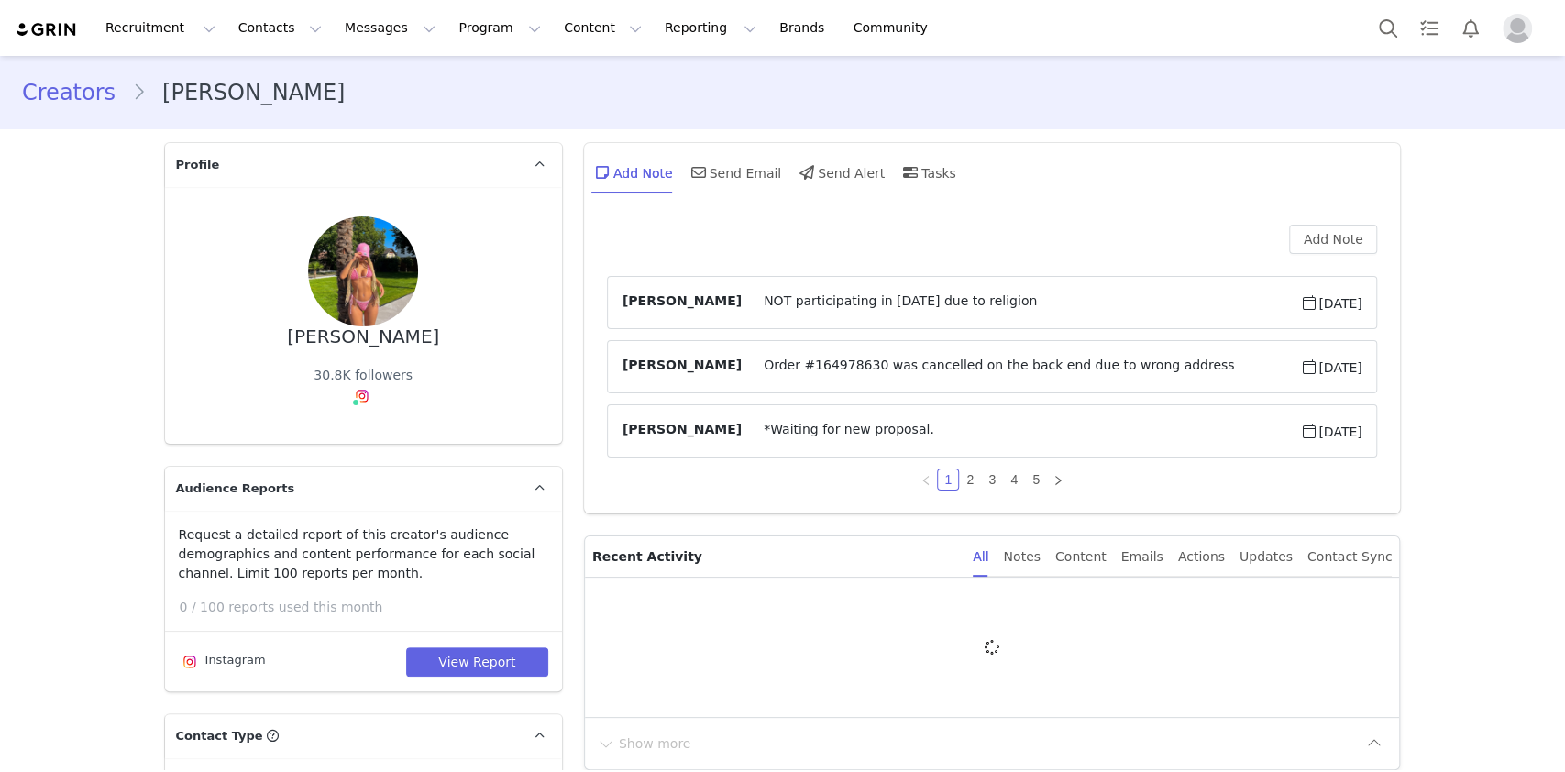
type input "+49 ([GEOGRAPHIC_DATA])"
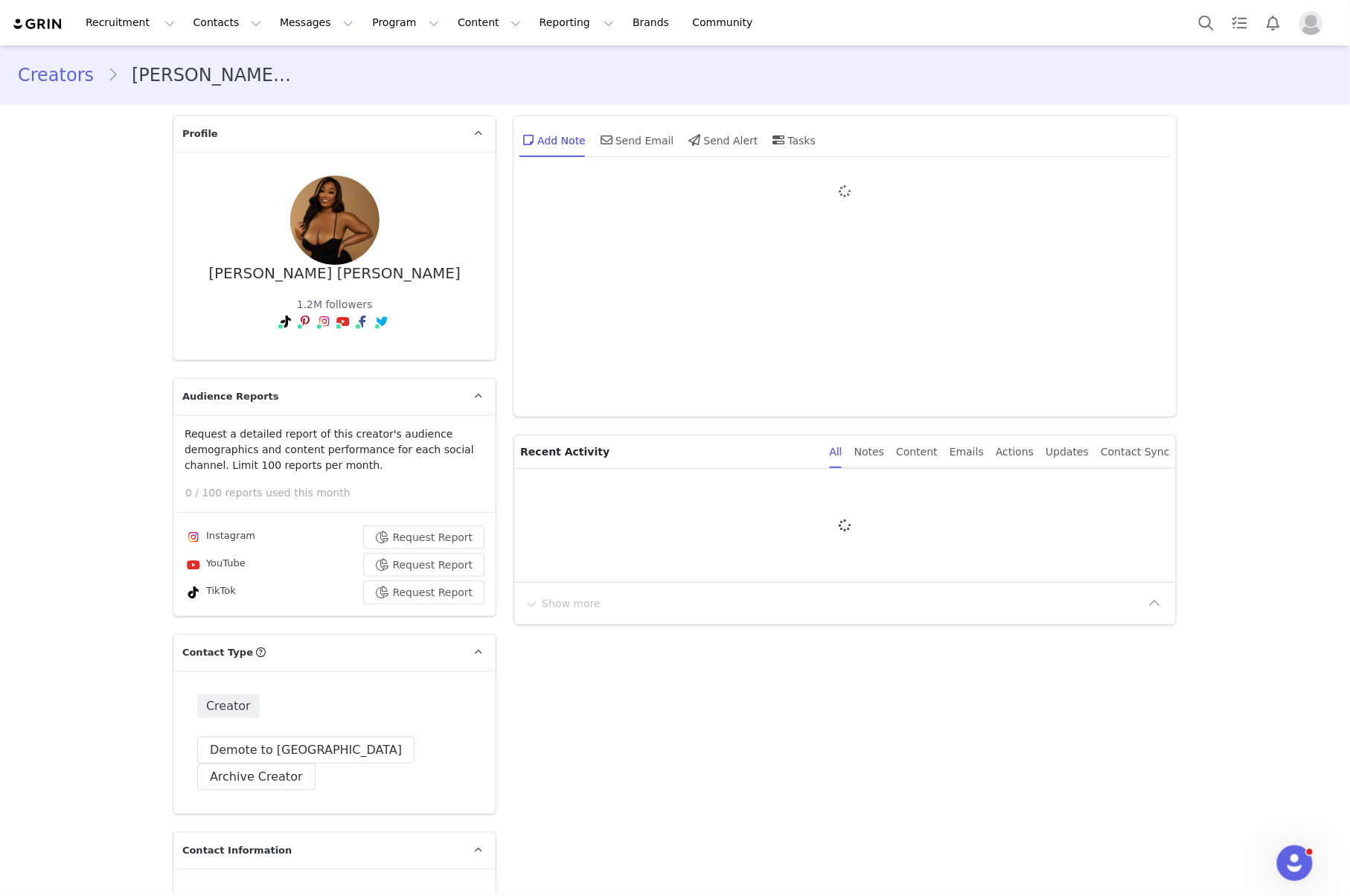
type input "+1 ([GEOGRAPHIC_DATA])"
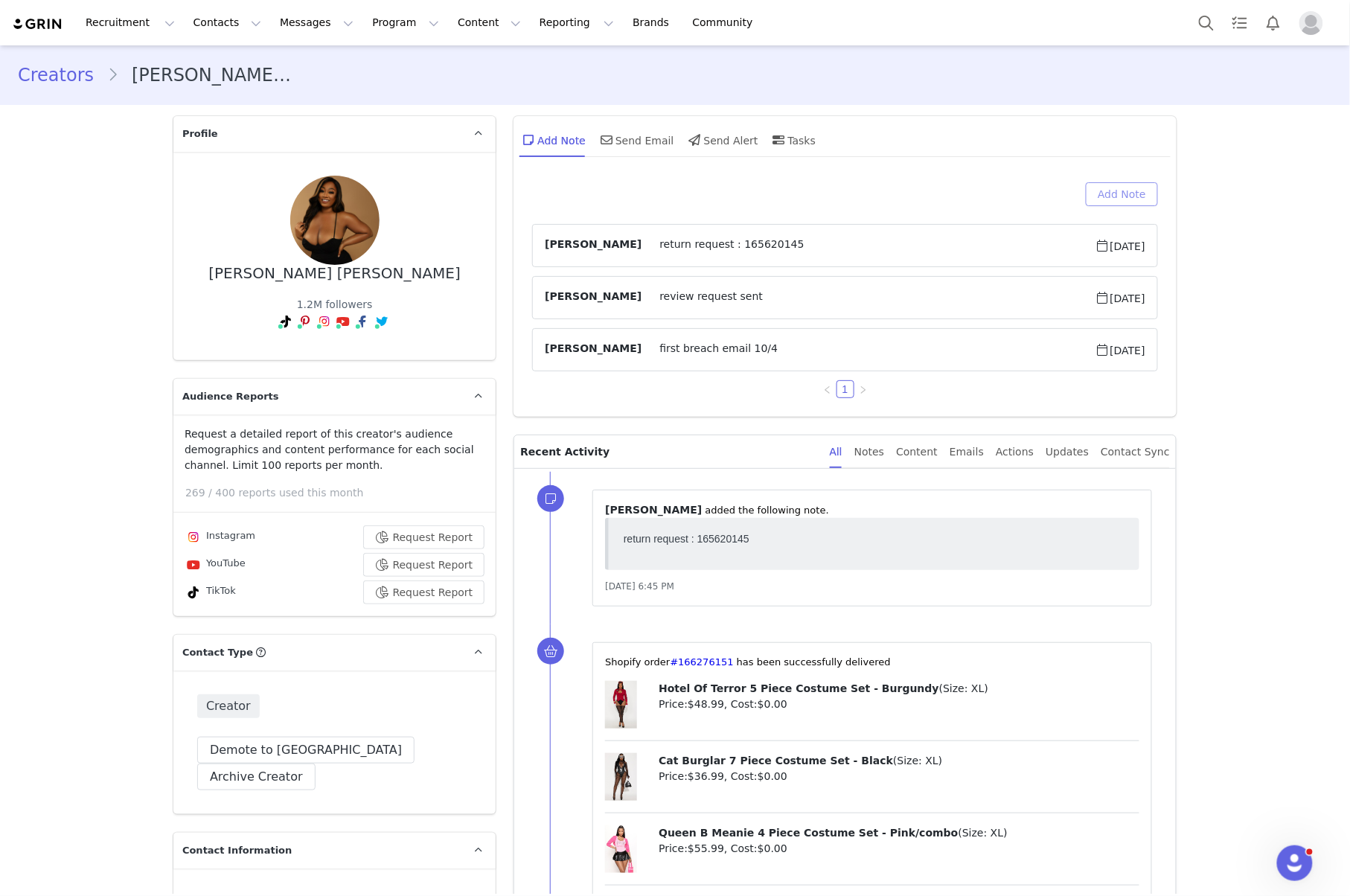
click at [1097, 185] on button "Add Note" at bounding box center [1121, 194] width 72 height 24
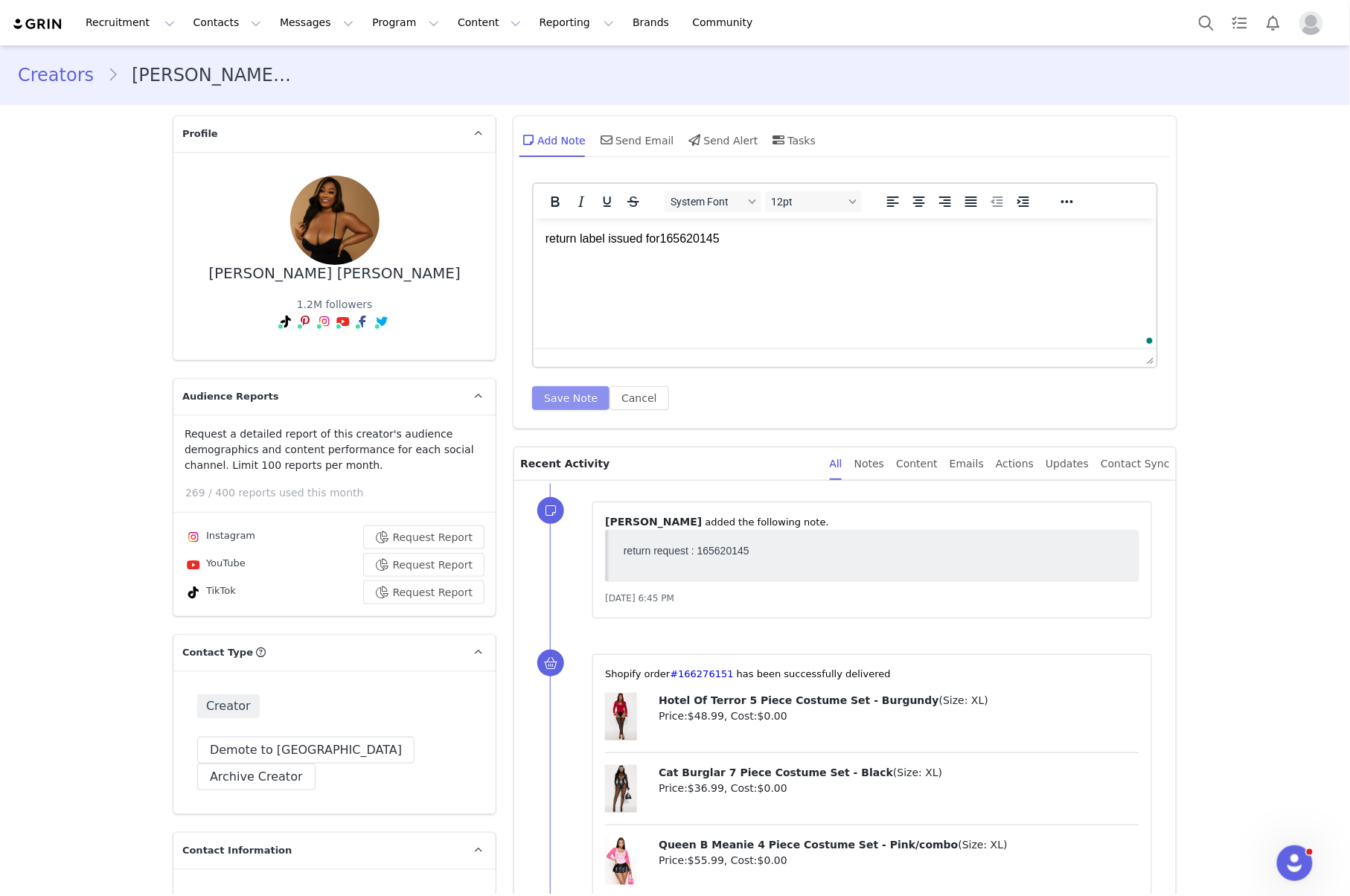
click at [587, 399] on button "Save Note" at bounding box center [570, 398] width 77 height 24
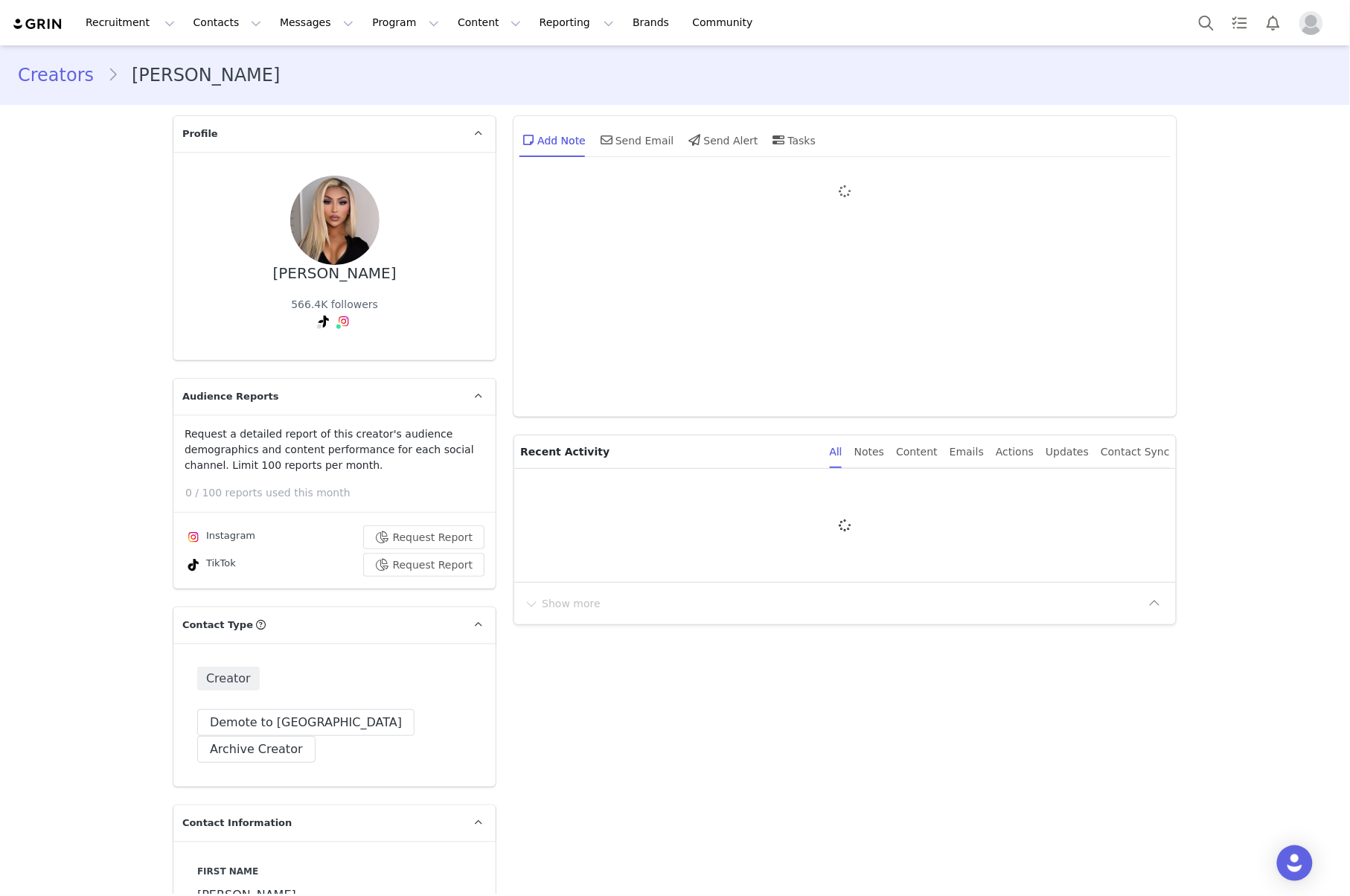
type input "+1 ([GEOGRAPHIC_DATA])"
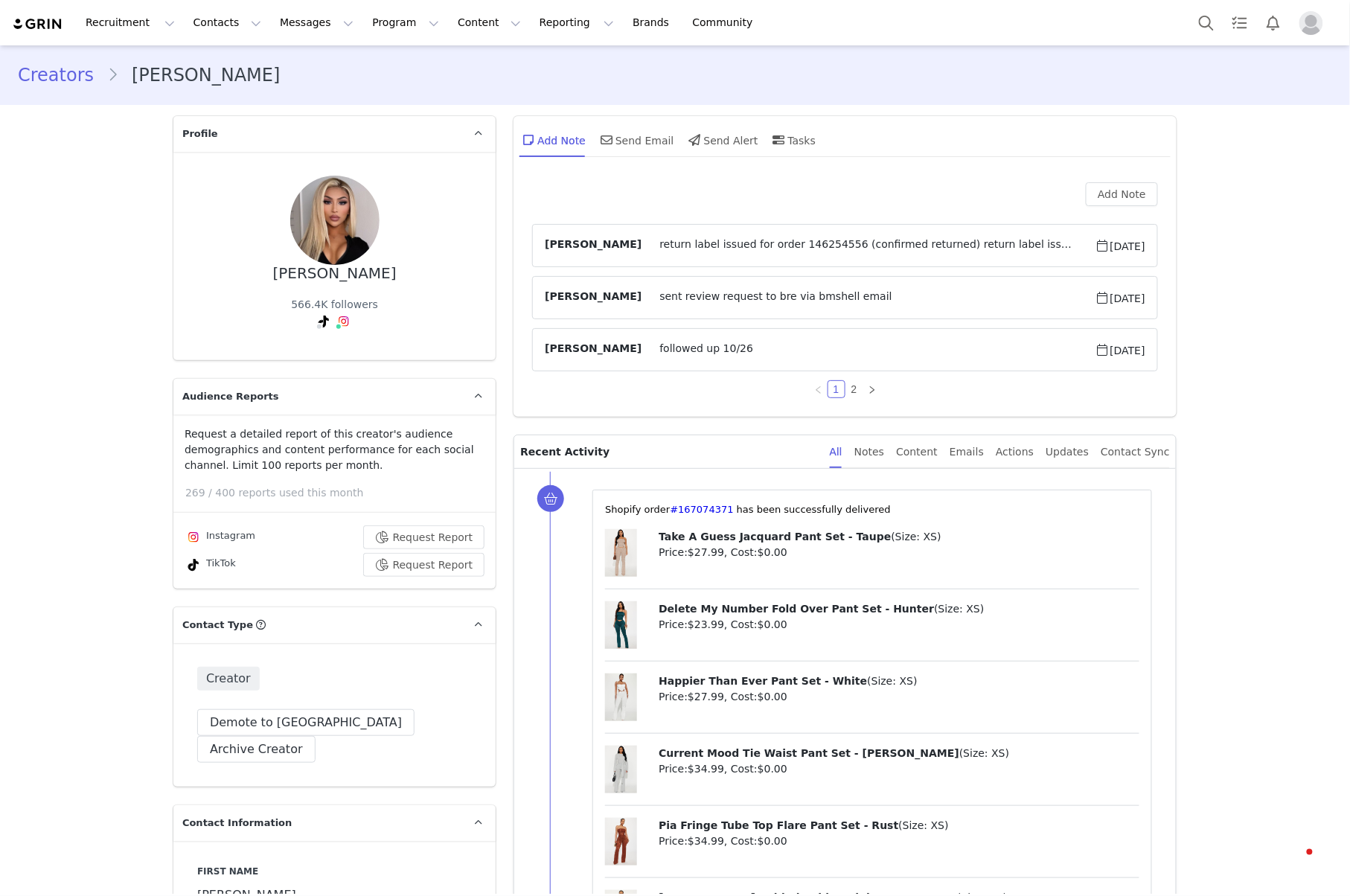
click at [826, 241] on span "return label issued for order 146254556⁩ (confirmed returned) return label issu…" at bounding box center [868, 245] width 453 height 18
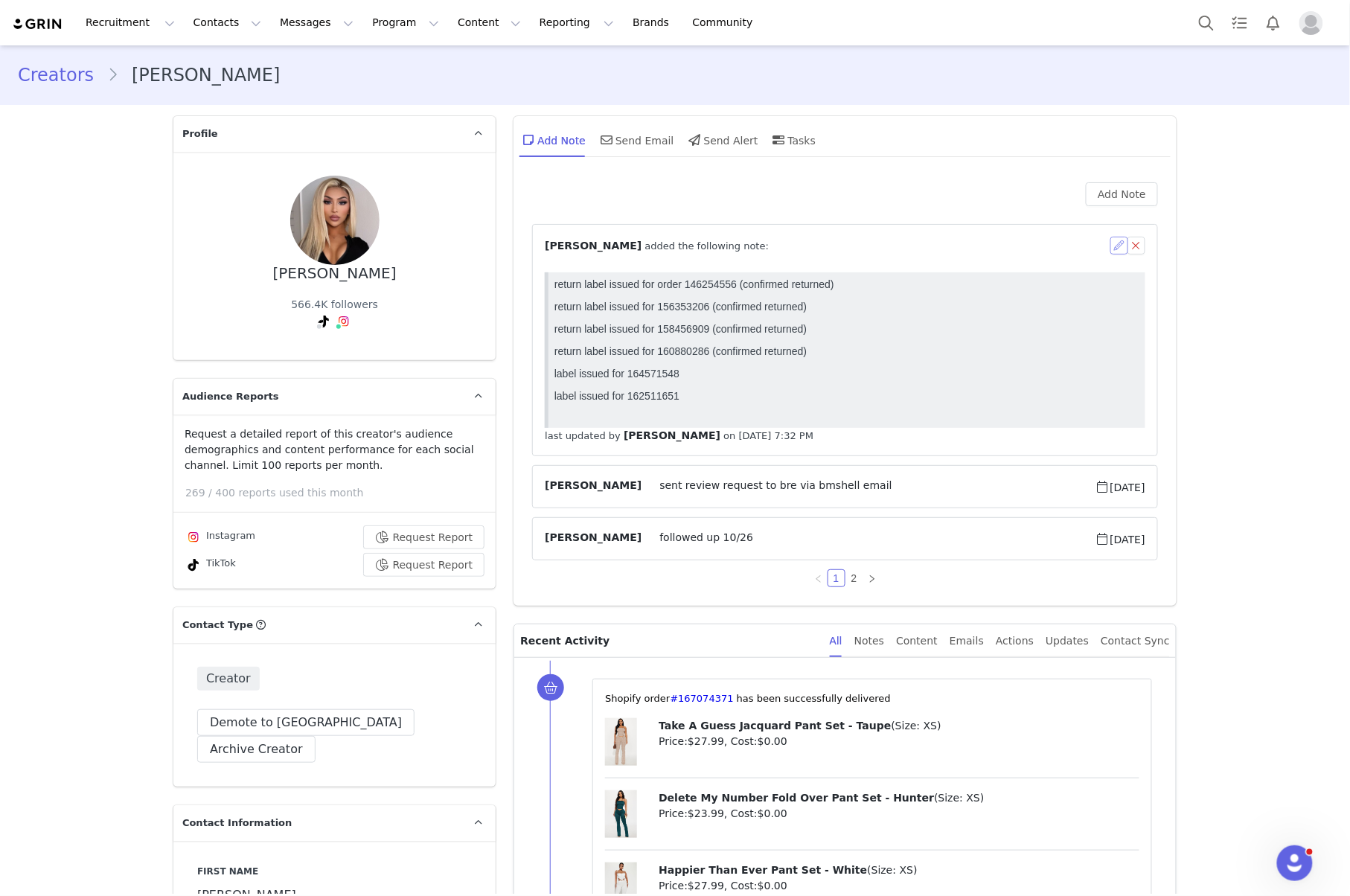
click at [1110, 248] on button "button" at bounding box center [1119, 245] width 18 height 18
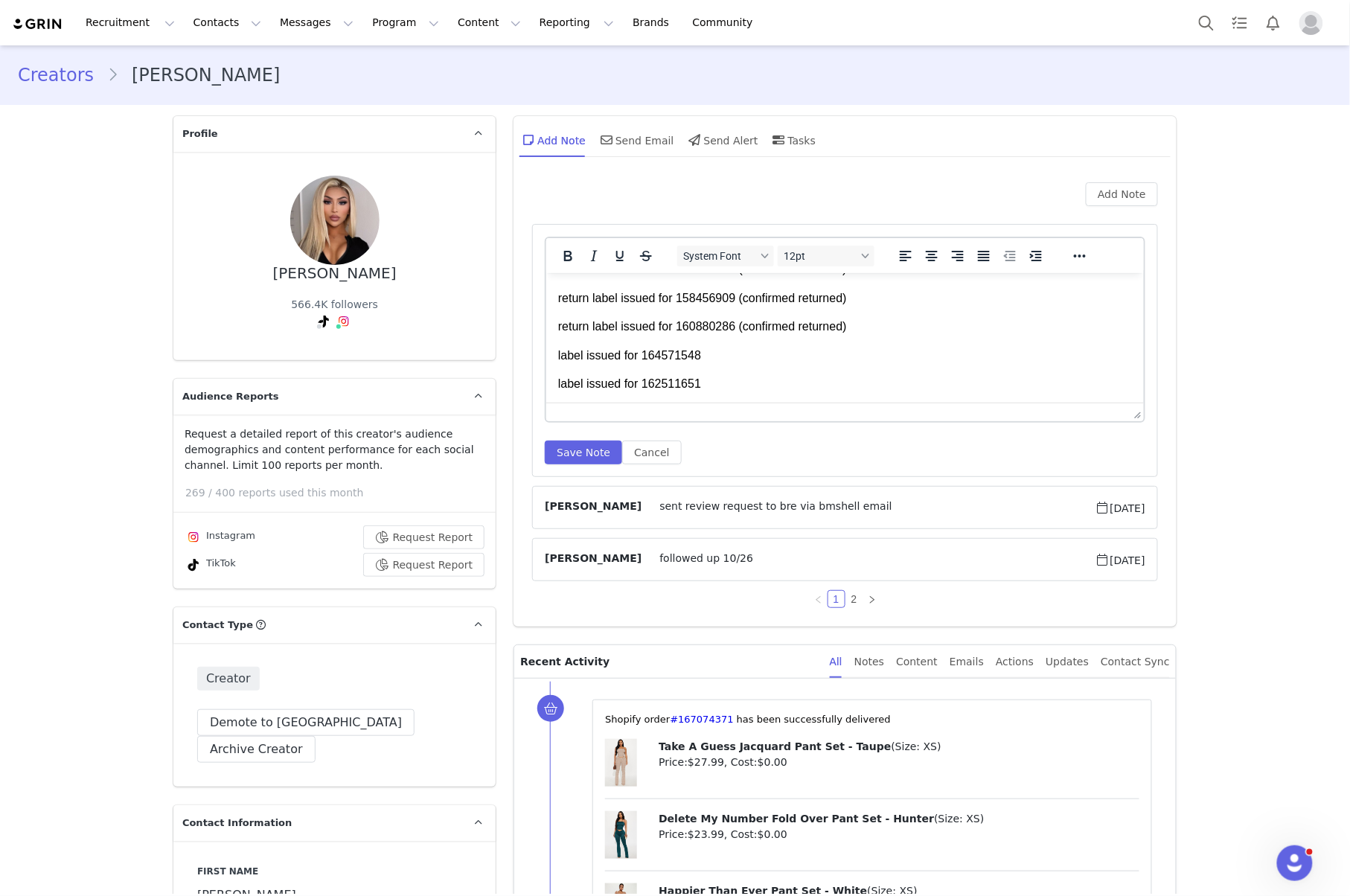
click at [708, 383] on p "label issued for 162511651⁩" at bounding box center [844, 383] width 574 height 16
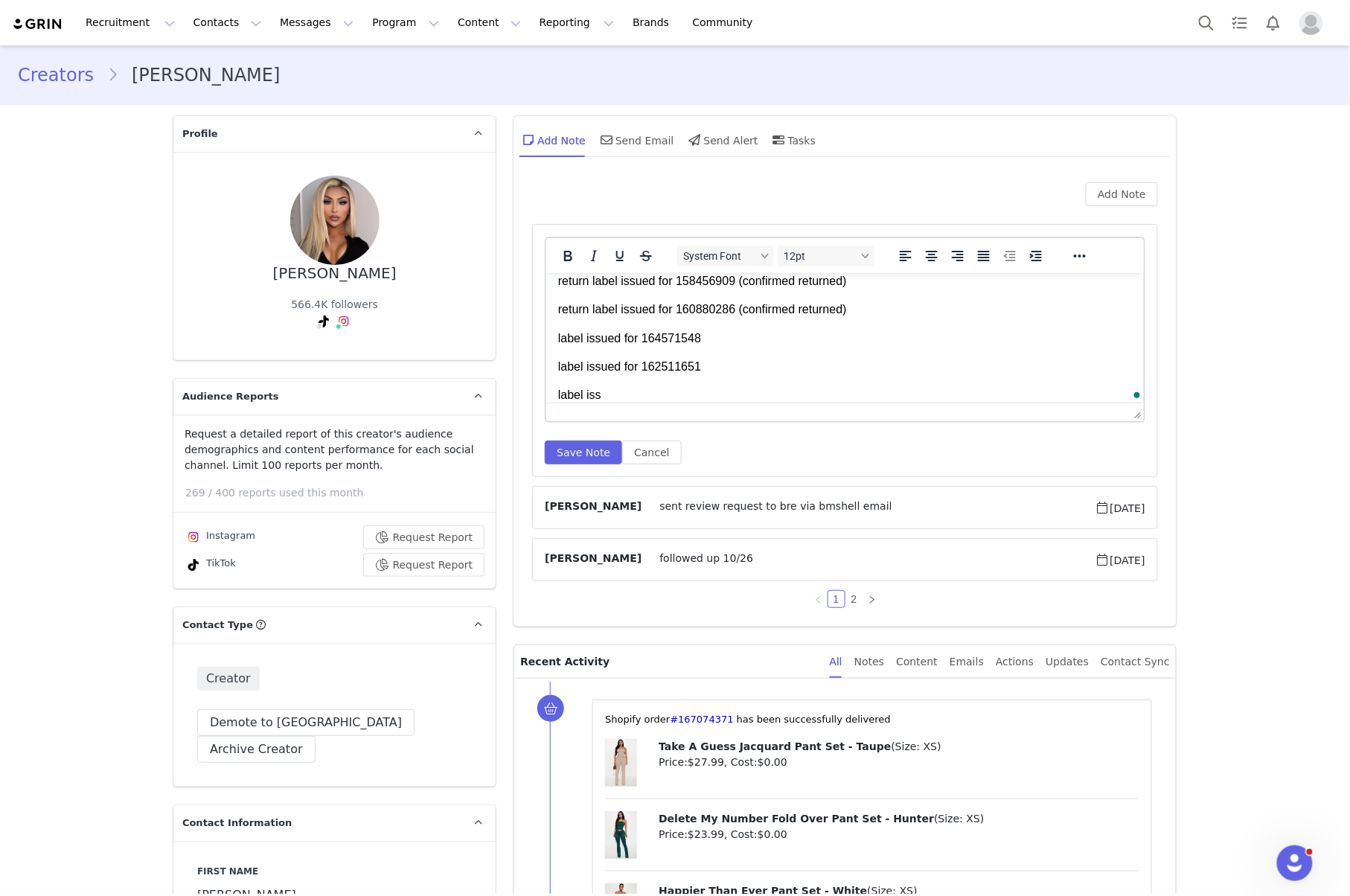
scroll to position [69, 0]
click at [737, 340] on p "label issued for 164571548⁩" at bounding box center [844, 338] width 574 height 16
click at [579, 454] on button "Save Note" at bounding box center [583, 452] width 77 height 24
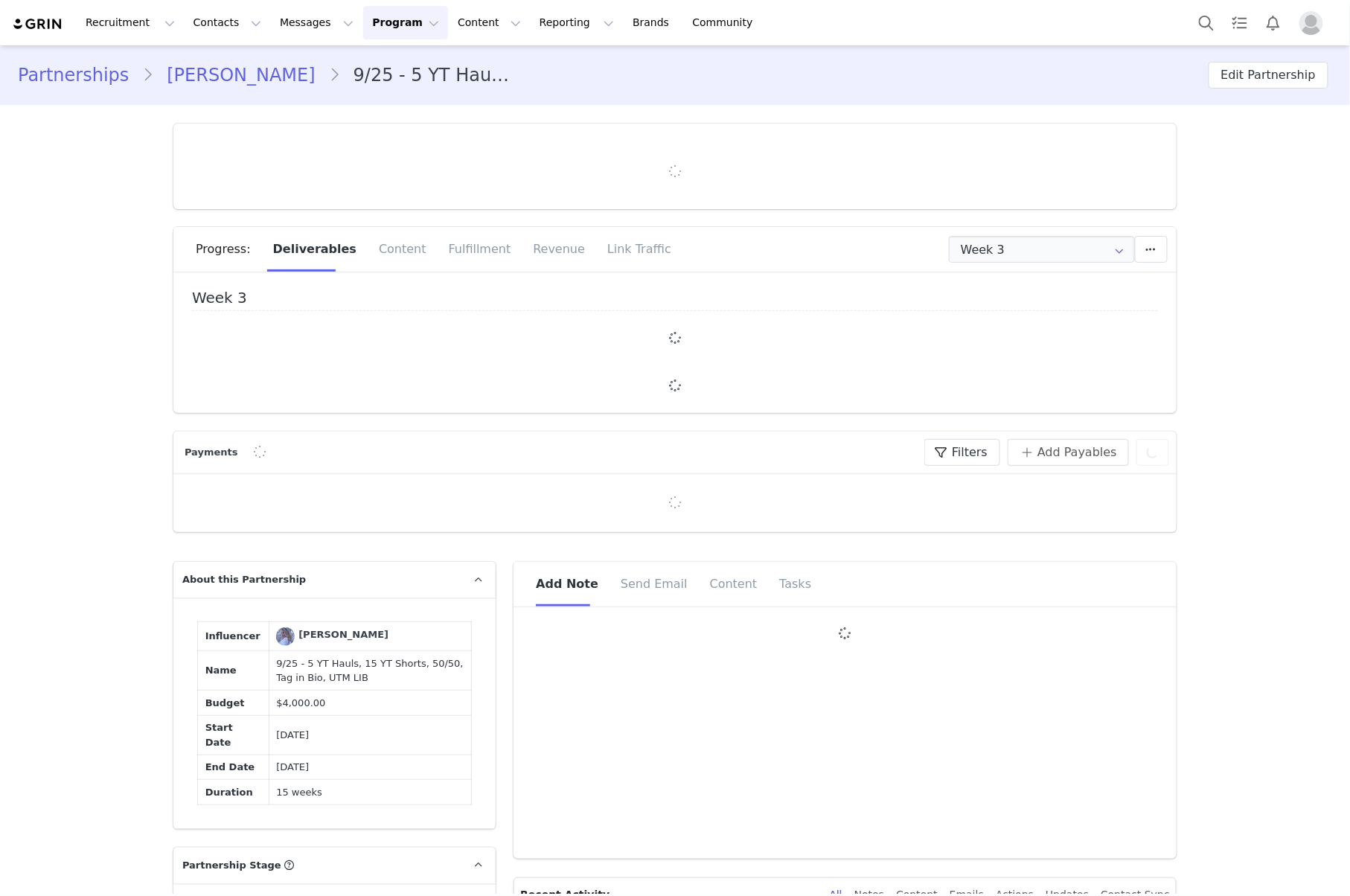
type input "+1 ([GEOGRAPHIC_DATA])"
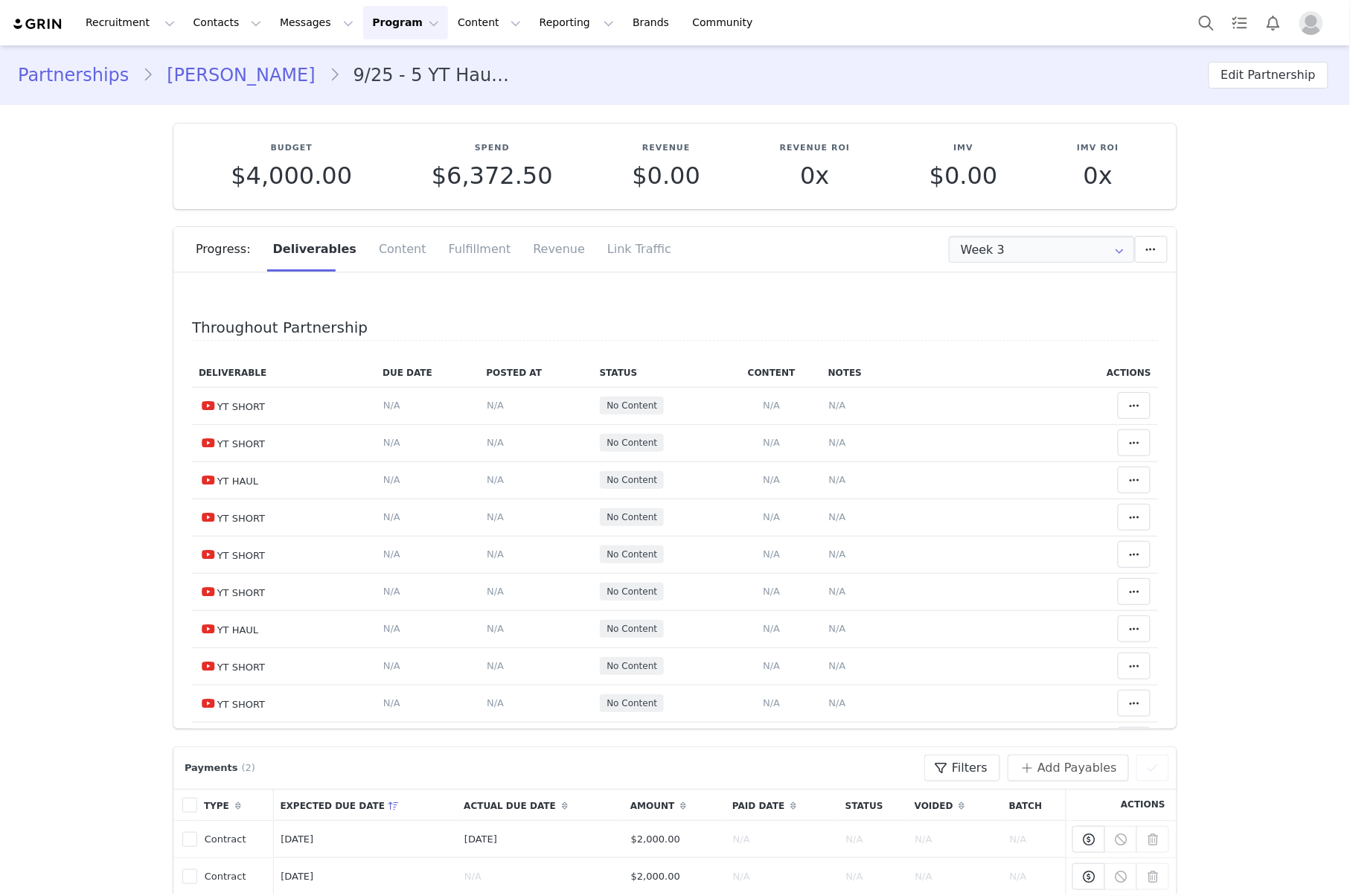
click at [216, 75] on link "[PERSON_NAME]" at bounding box center [240, 75] width 175 height 27
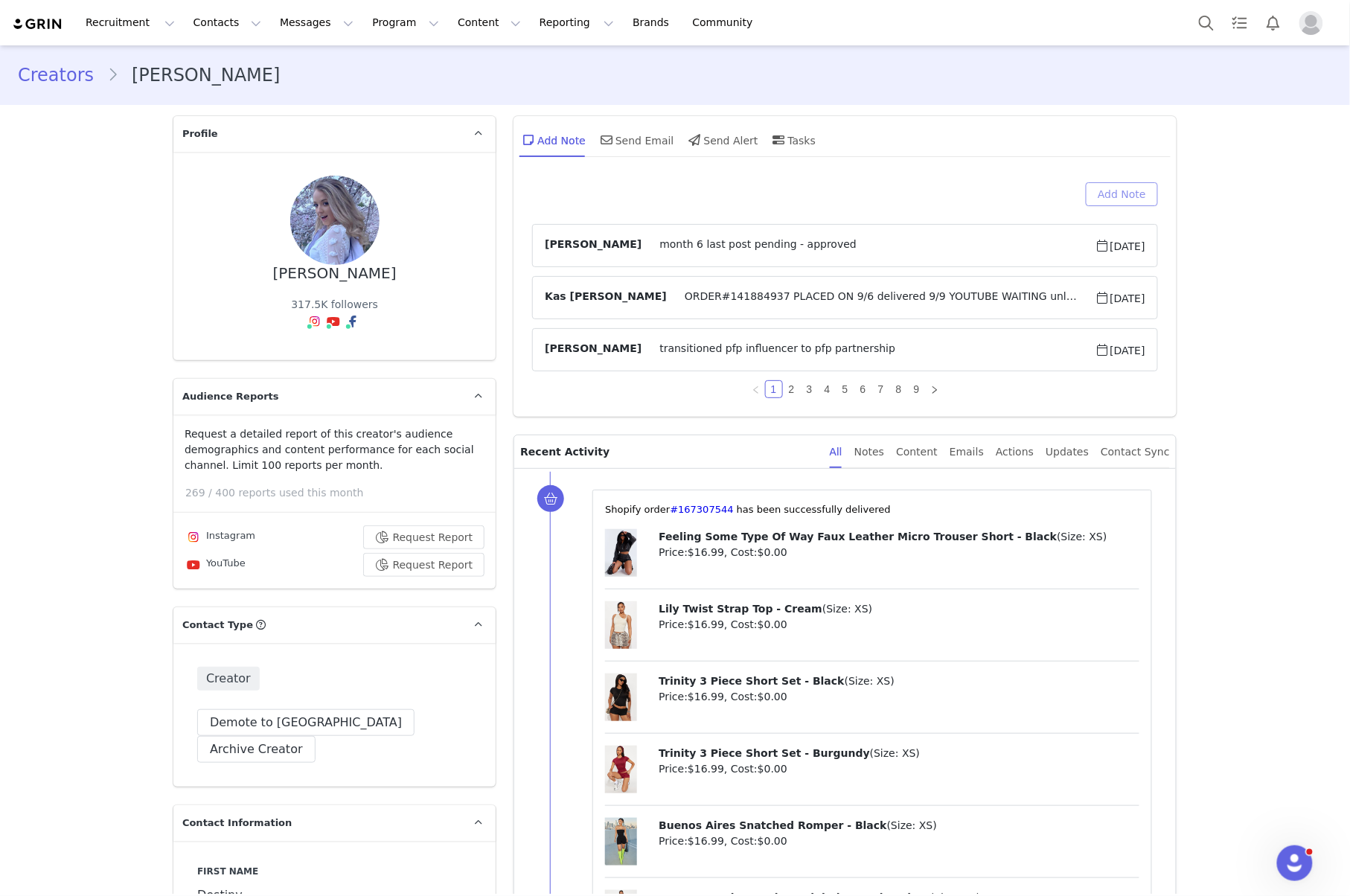
click at [1125, 198] on button "Add Note" at bounding box center [1121, 194] width 72 height 24
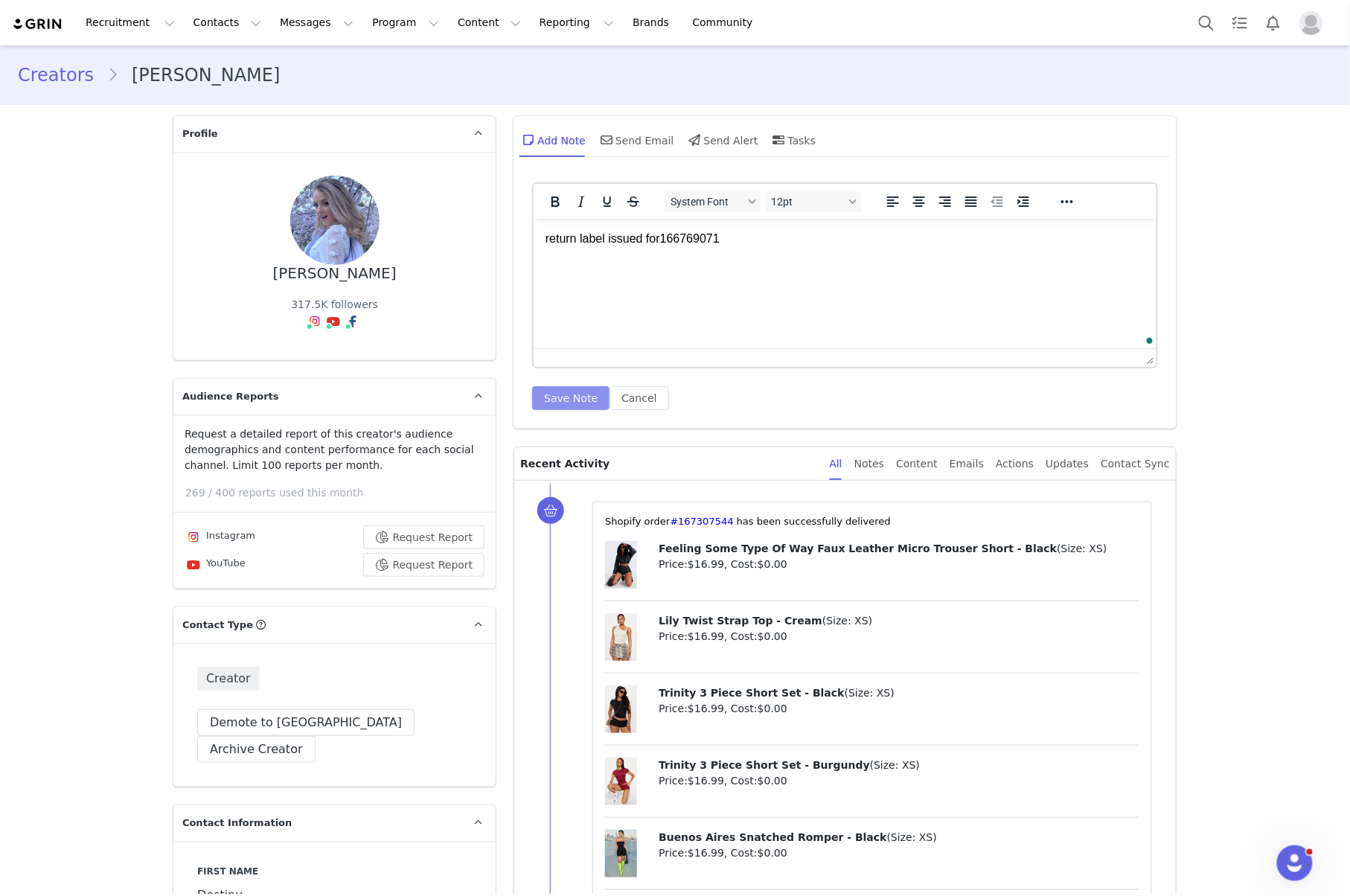
click at [584, 405] on button "Save Note" at bounding box center [570, 398] width 77 height 24
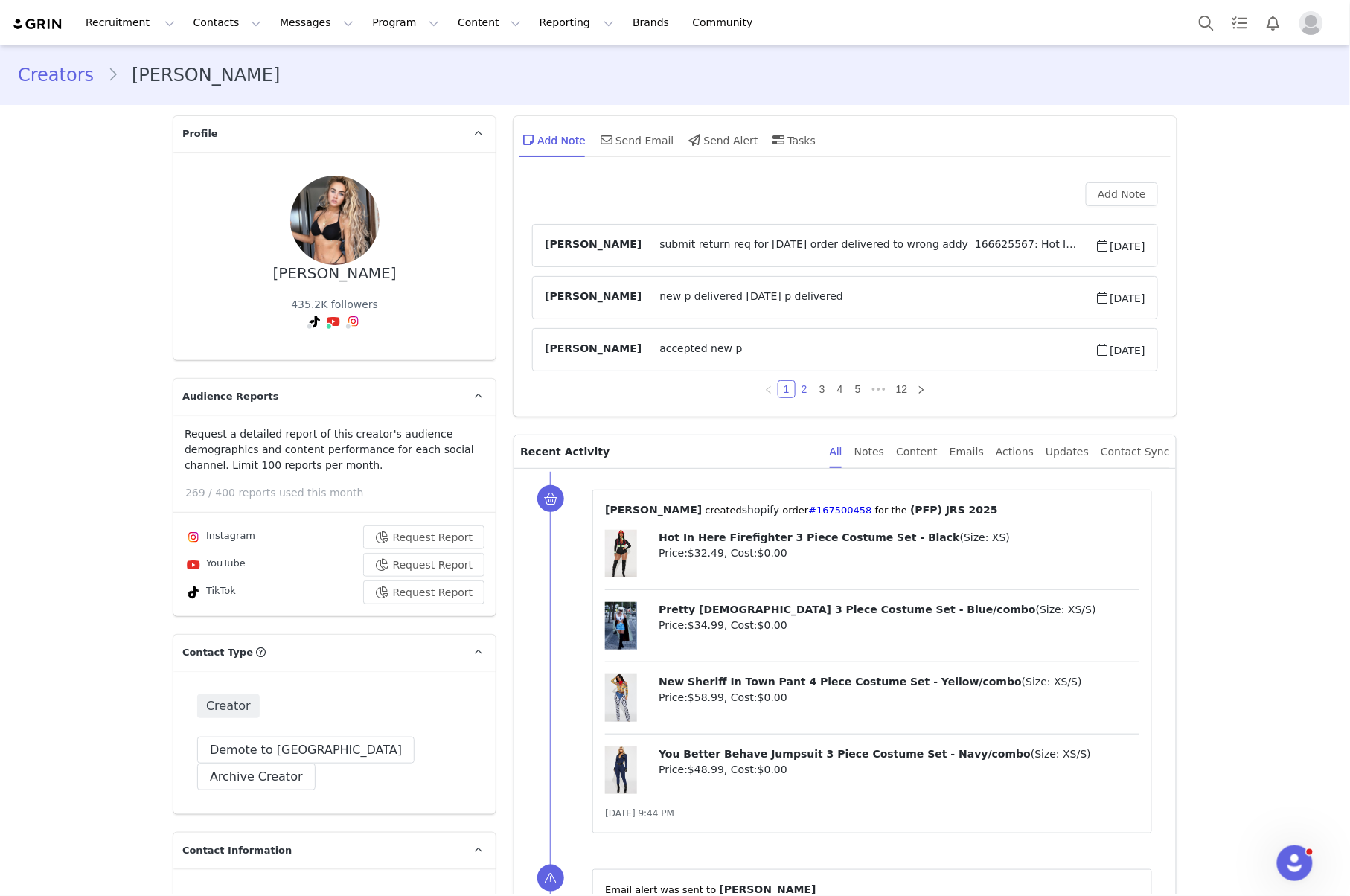
click at [798, 388] on link "2" at bounding box center [804, 389] width 16 height 16
click at [814, 390] on link "3" at bounding box center [822, 389] width 16 height 16
click at [832, 390] on link "4" at bounding box center [840, 389] width 16 height 16
click at [860, 386] on link "6" at bounding box center [867, 389] width 16 height 16
click at [818, 388] on link "5" at bounding box center [825, 389] width 16 height 16
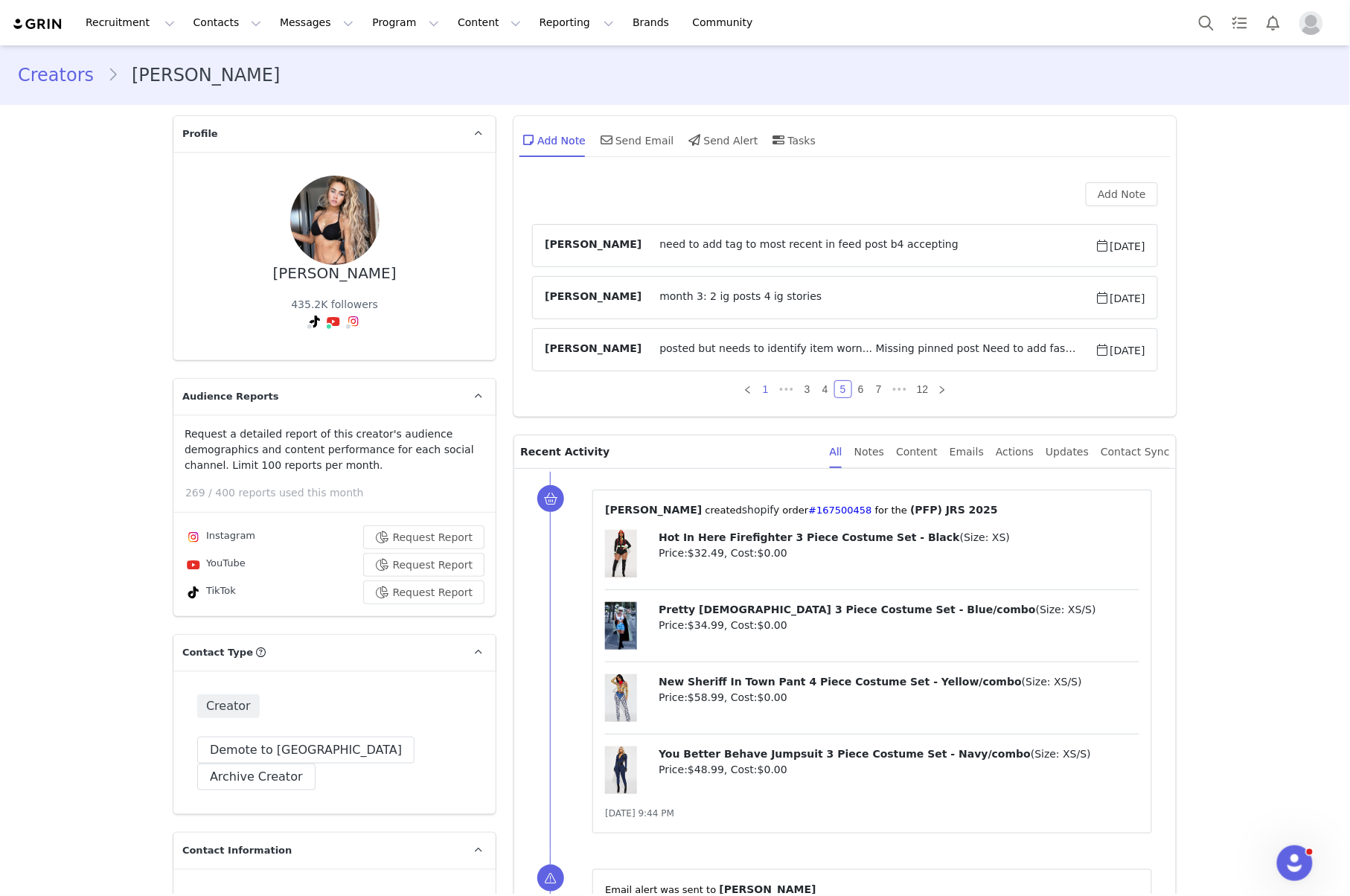
click at [757, 388] on link "1" at bounding box center [766, 389] width 16 height 16
click at [1109, 195] on button "Add Note" at bounding box center [1121, 194] width 72 height 24
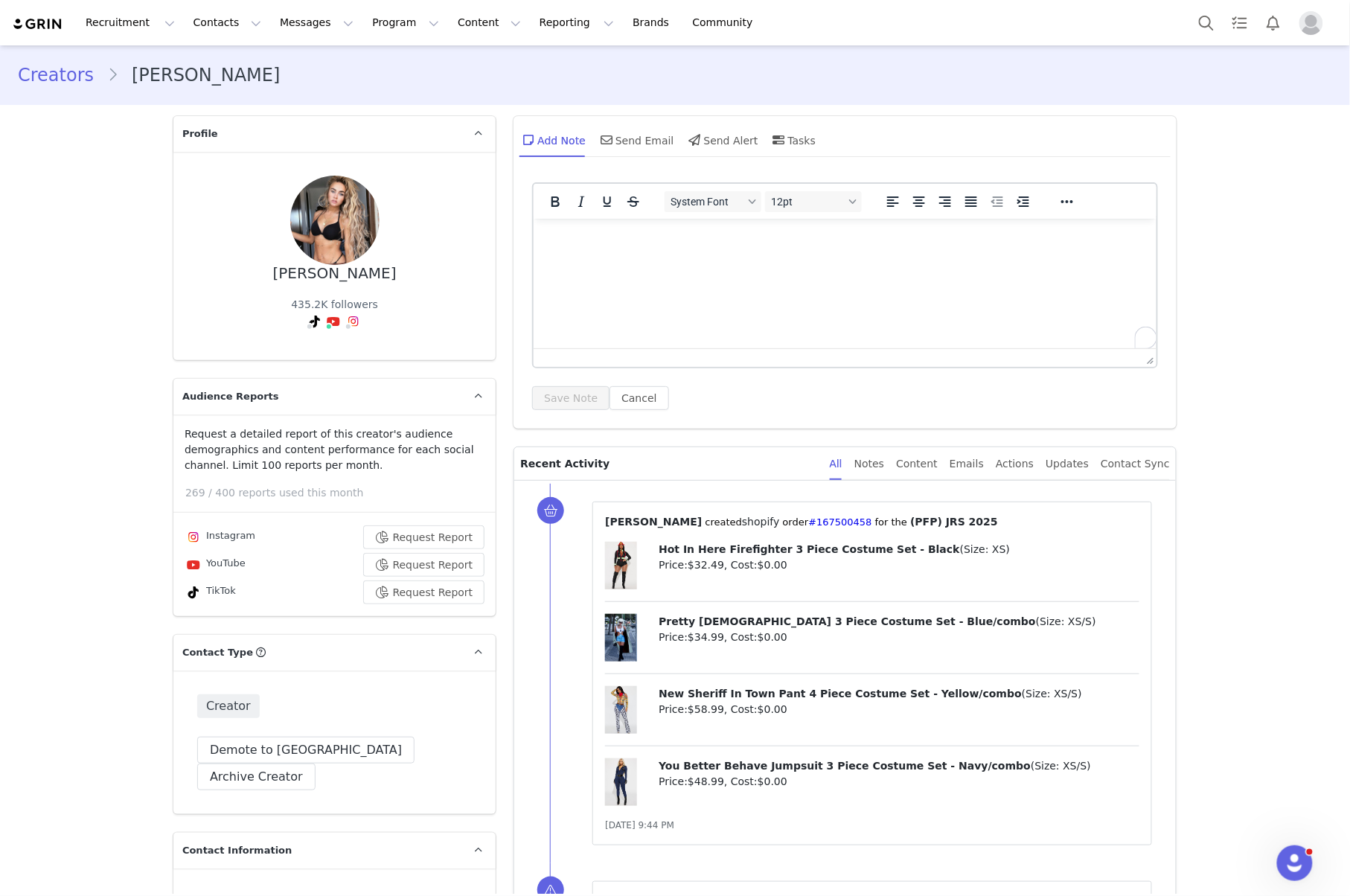
click at [804, 258] on html at bounding box center [844, 238] width 623 height 40
click at [578, 394] on button "Save Note" at bounding box center [570, 398] width 77 height 24
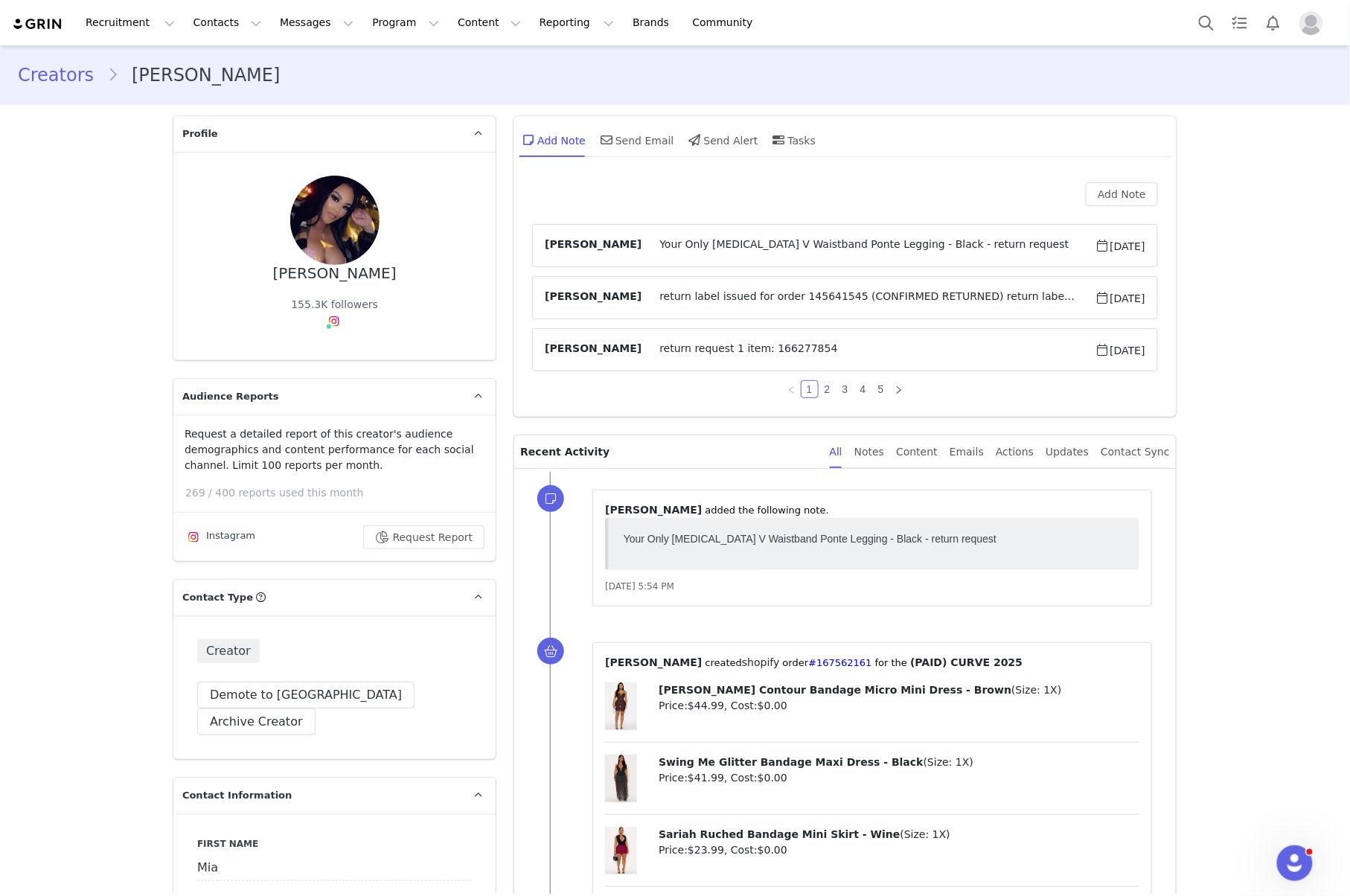
click at [705, 300] on span "return label issued for order 145641545⁩ (CONFIRMED RETURNED) return label issu…" at bounding box center [868, 298] width 453 height 18
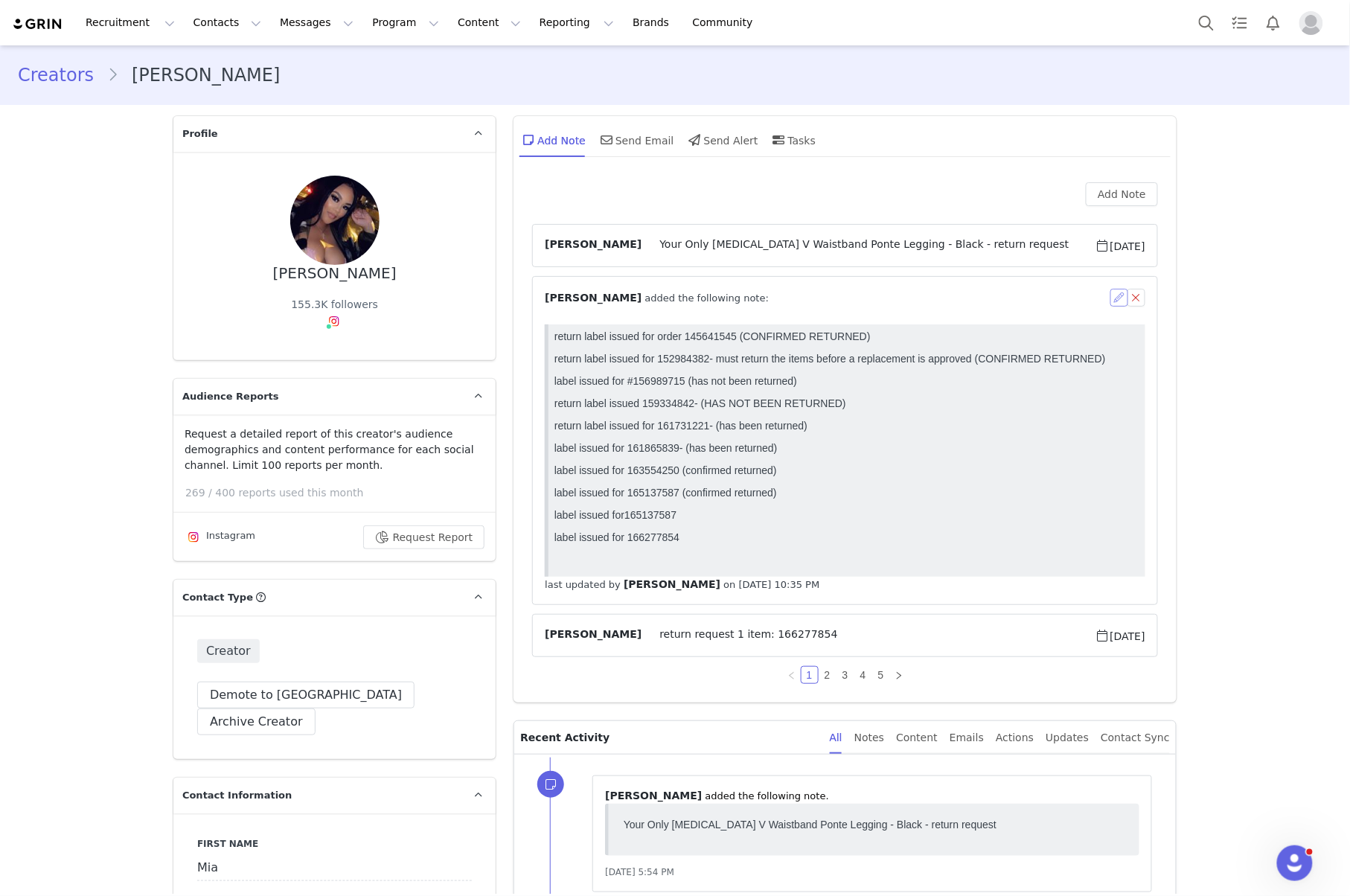
click at [1110, 290] on button "button" at bounding box center [1119, 298] width 18 height 18
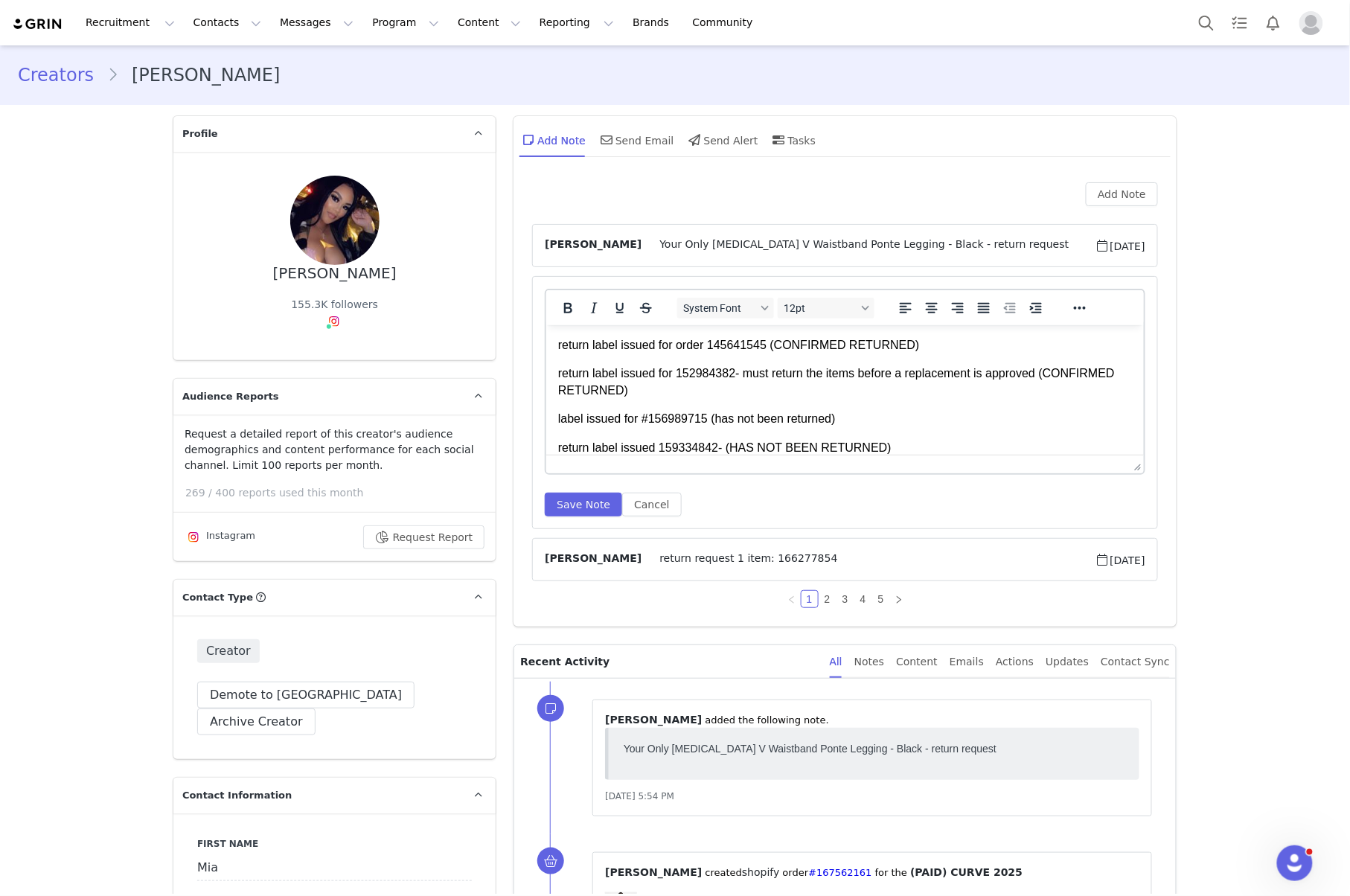
scroll to position [183, 0]
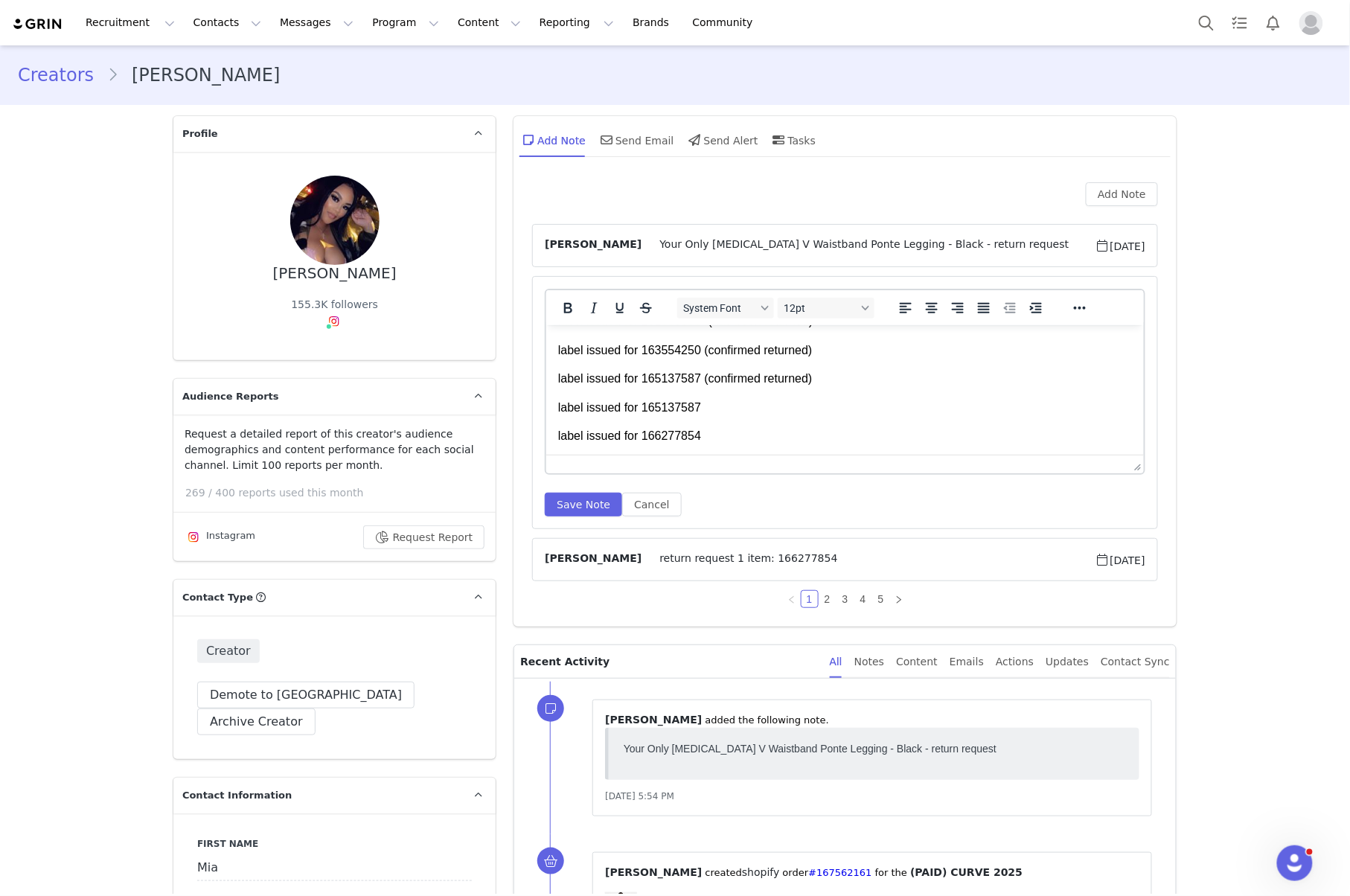
click at [768, 435] on p "label issued for 166277854" at bounding box center [844, 435] width 574 height 16
click at [728, 398] on body "return label issued for order 145641545⁩ (CONFIRMED RETURNED) return label issu…" at bounding box center [844, 295] width 574 height 319
click at [596, 510] on button "Save Note" at bounding box center [583, 504] width 77 height 24
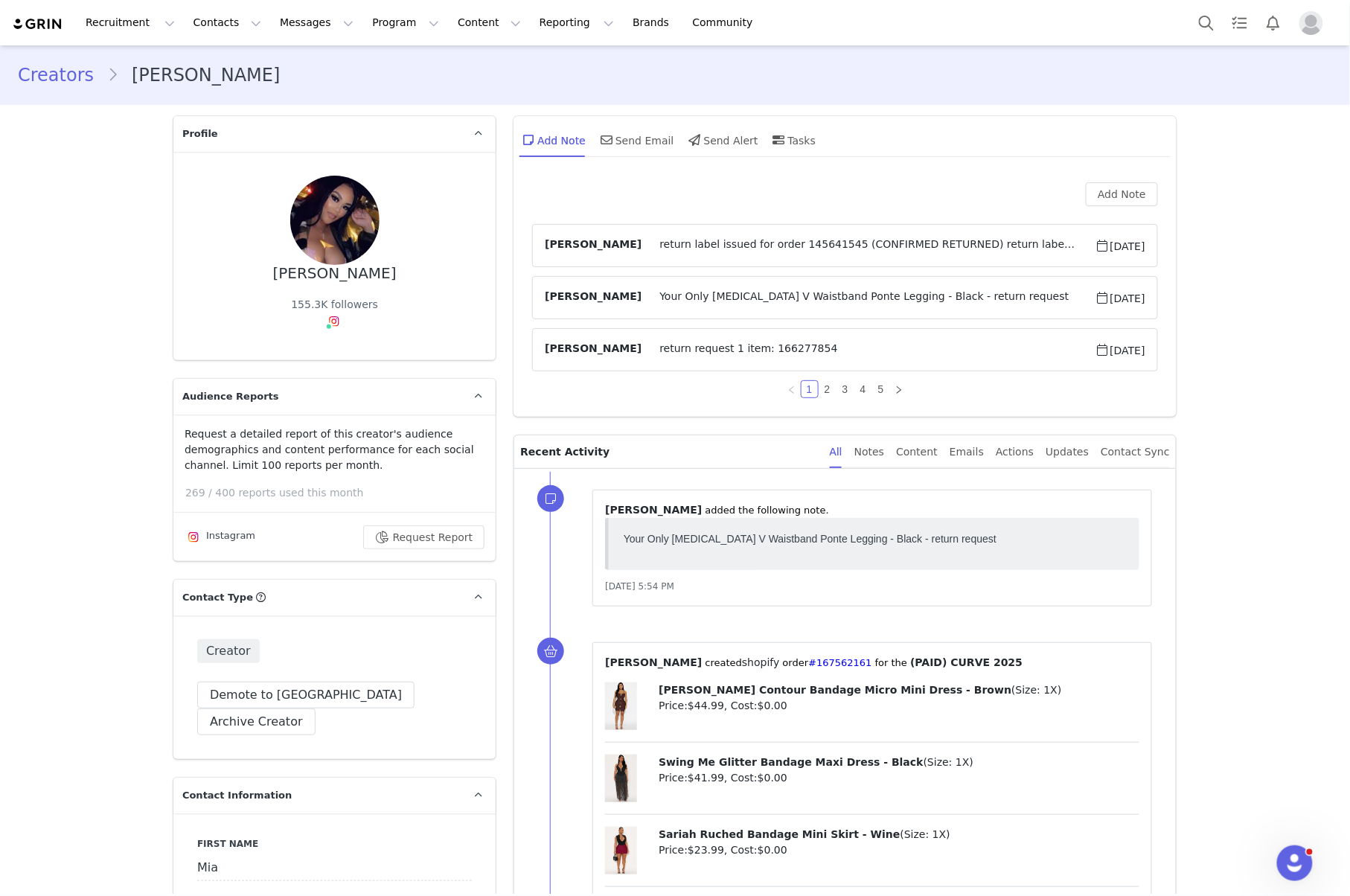
click at [938, 232] on article "Jennifer Rodriguez return label issued for order 145641545⁩ (CONFIRMED RETURNED…" at bounding box center [844, 245] width 626 height 43
click at [953, 241] on span "return label issued for order 145641545⁩ (CONFIRMED RETURNED) return label issu…" at bounding box center [868, 245] width 453 height 18
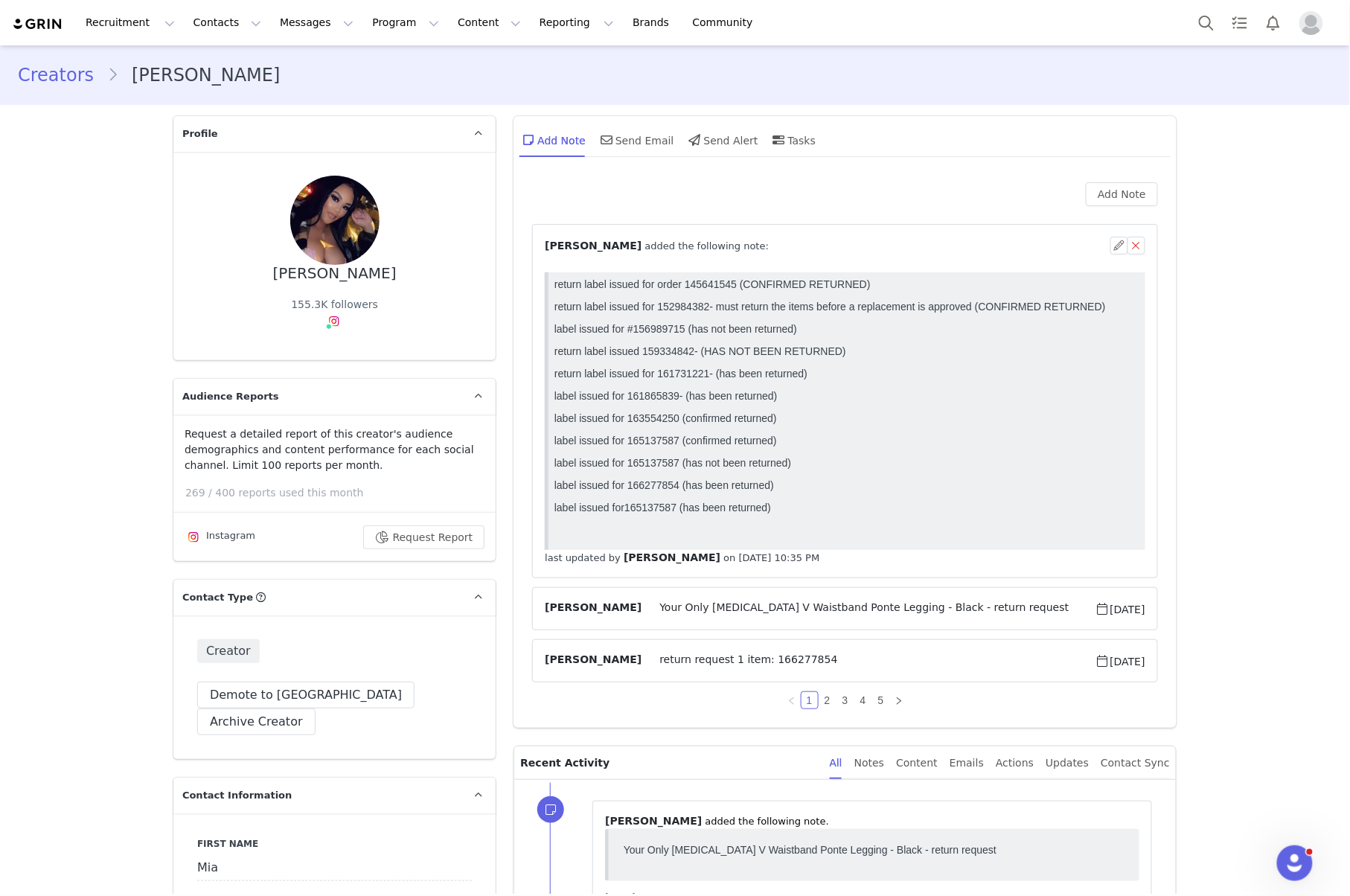
scroll to position [0, 0]
click at [1110, 244] on button "button" at bounding box center [1119, 245] width 18 height 18
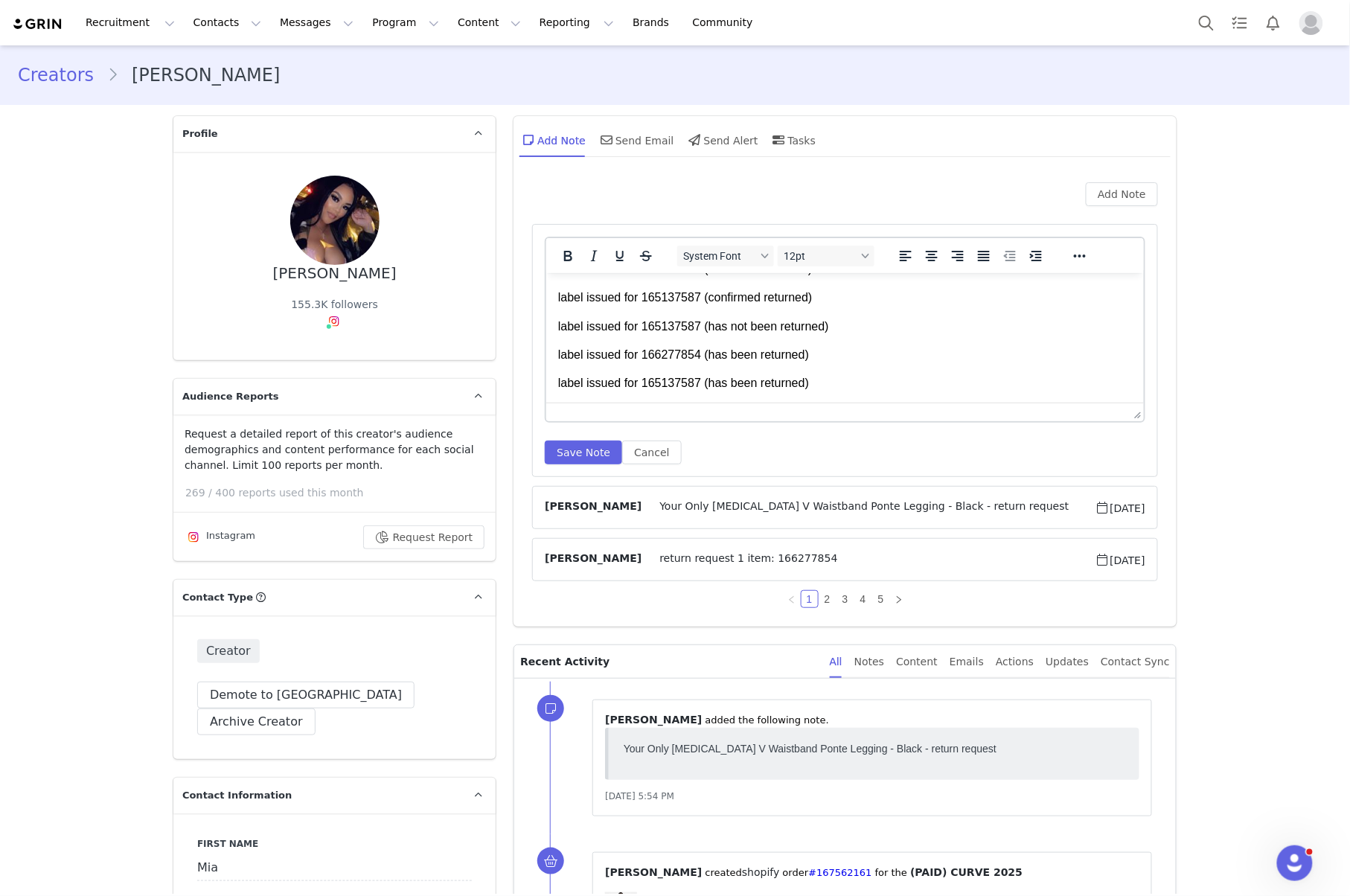
click at [821, 388] on p "label issued for 165137587 (has been returned)" at bounding box center [844, 382] width 574 height 16
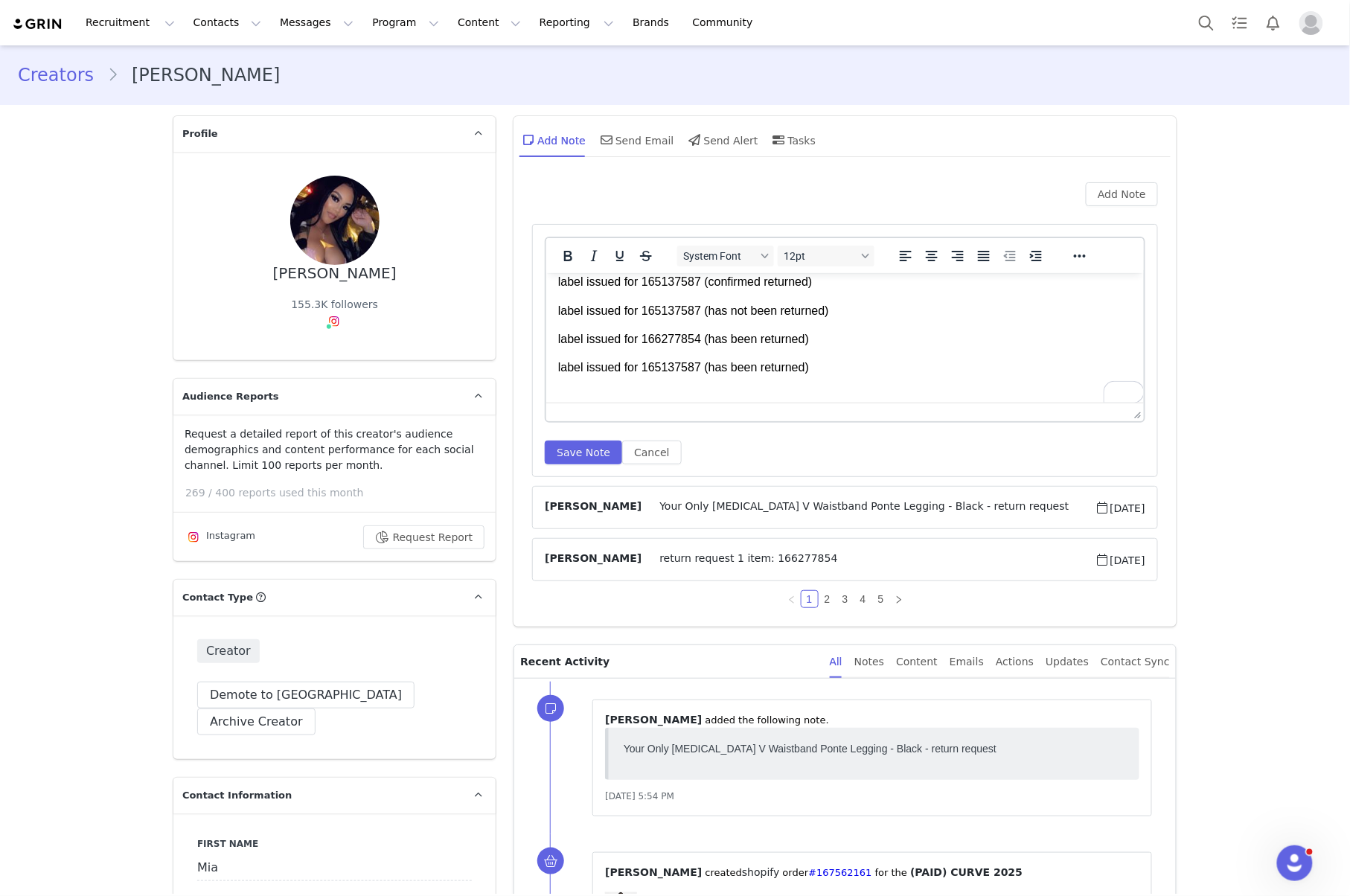
click at [643, 435] on div "System Font 12pt To open the popup, press Shift+Enter To open the popup, press …" at bounding box center [845, 350] width 601 height 227
click at [641, 450] on button "Cancel" at bounding box center [651, 452] width 58 height 24
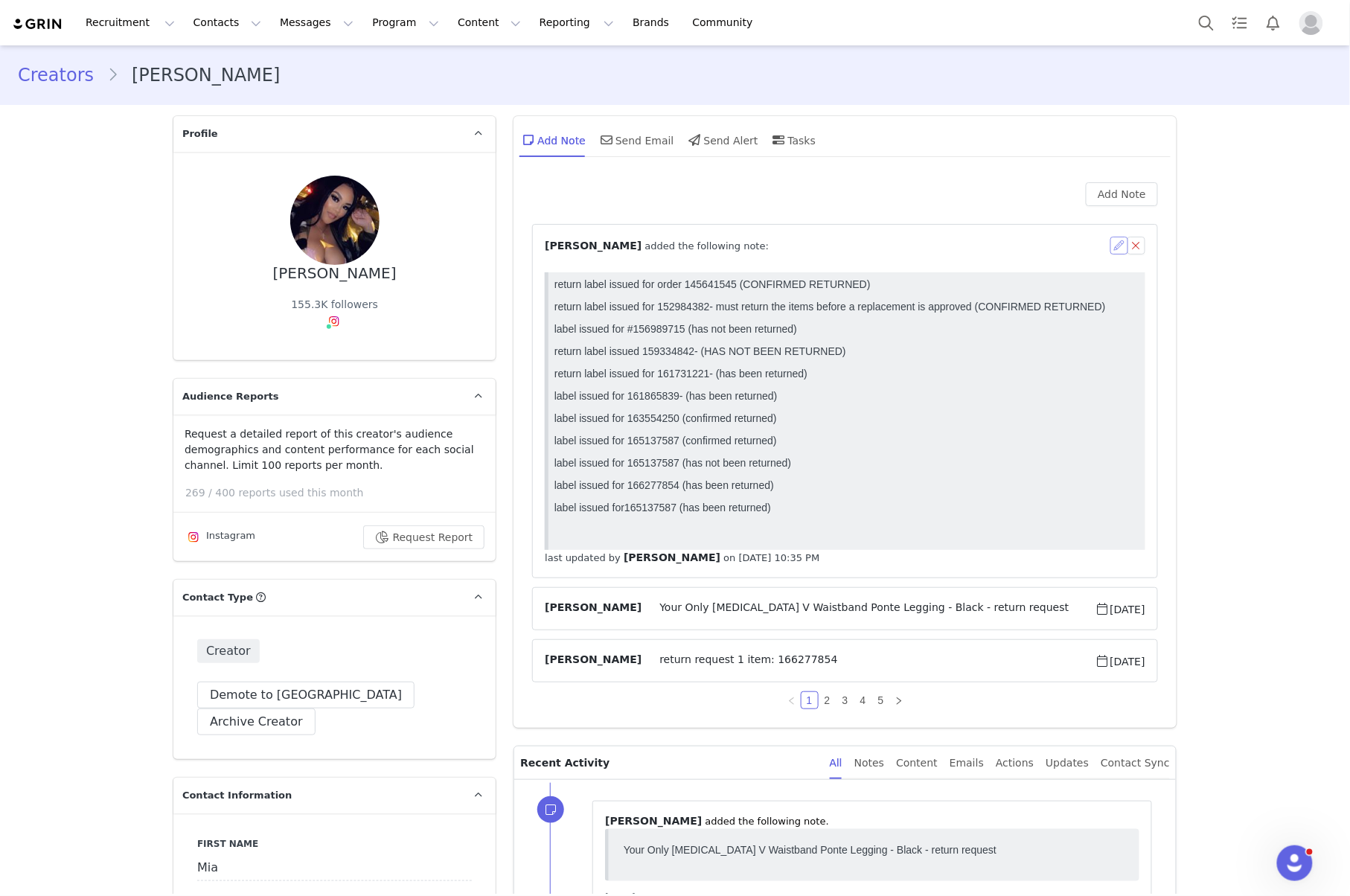
click at [1110, 241] on button "button" at bounding box center [1119, 245] width 18 height 18
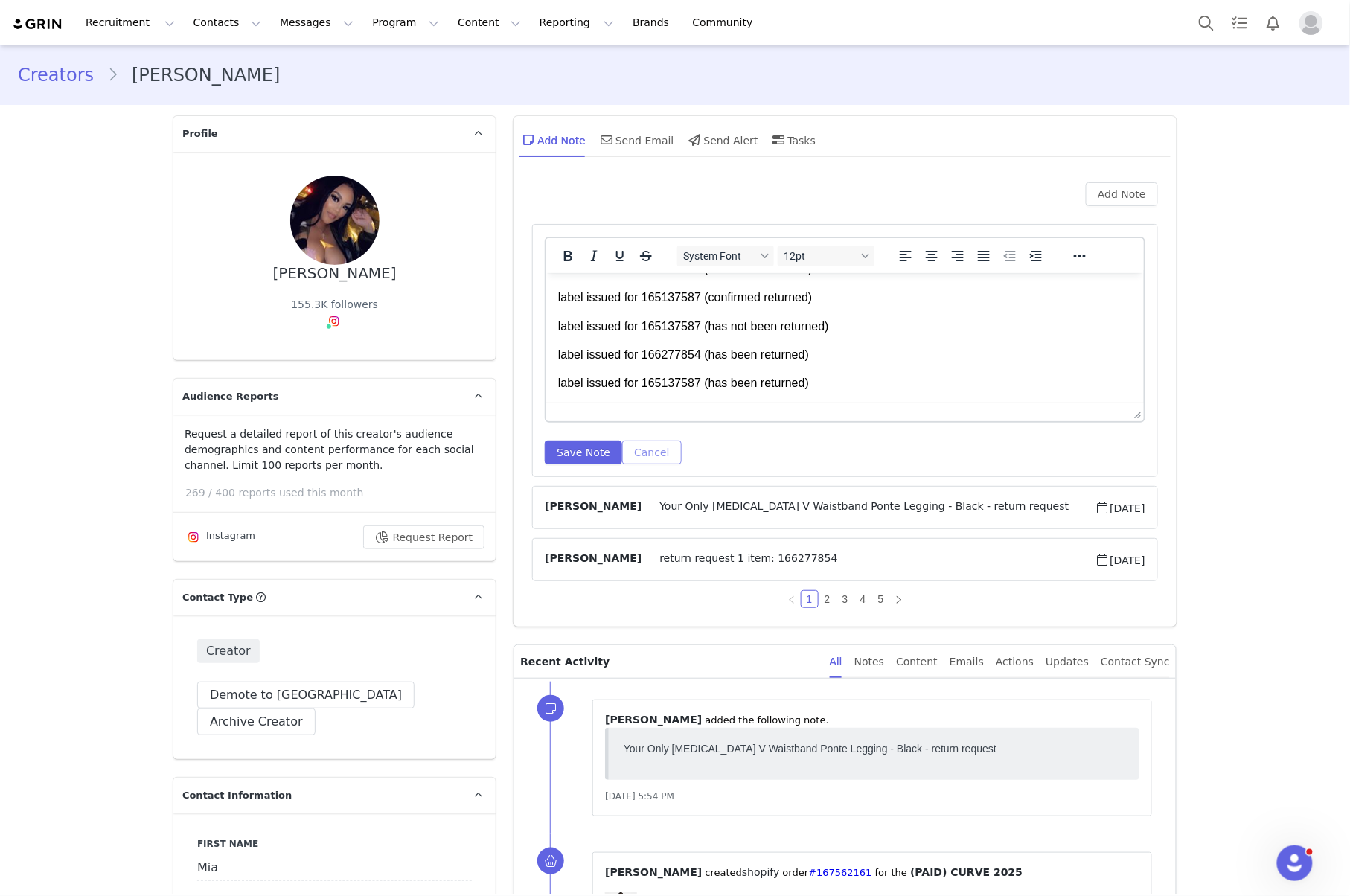
click at [649, 453] on button "Cancel" at bounding box center [651, 452] width 58 height 24
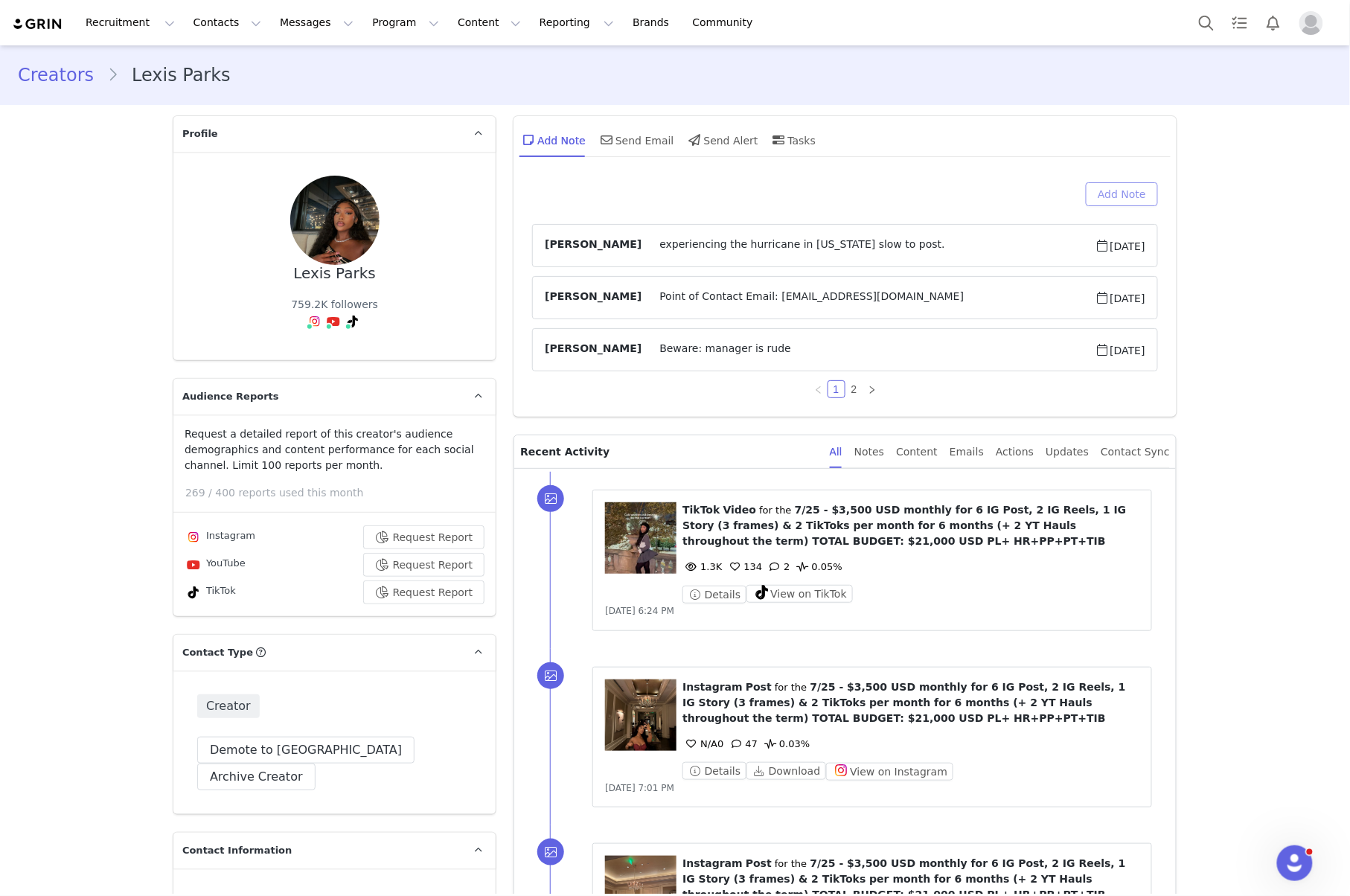
click at [1108, 200] on button "Add Note" at bounding box center [1121, 194] width 72 height 24
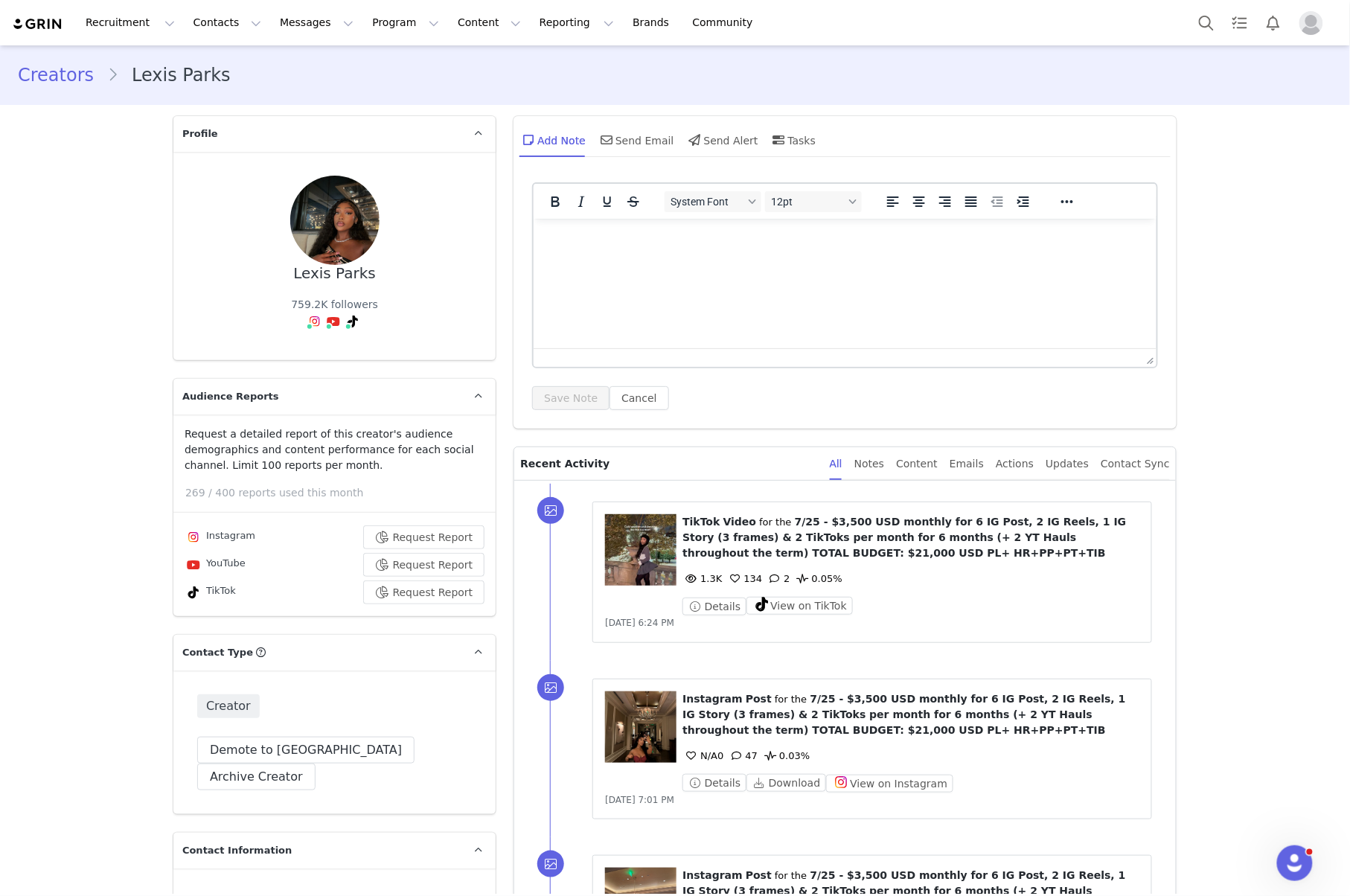
click at [787, 258] on html at bounding box center [844, 238] width 623 height 40
click at [566, 403] on button "Save Note" at bounding box center [570, 398] width 77 height 24
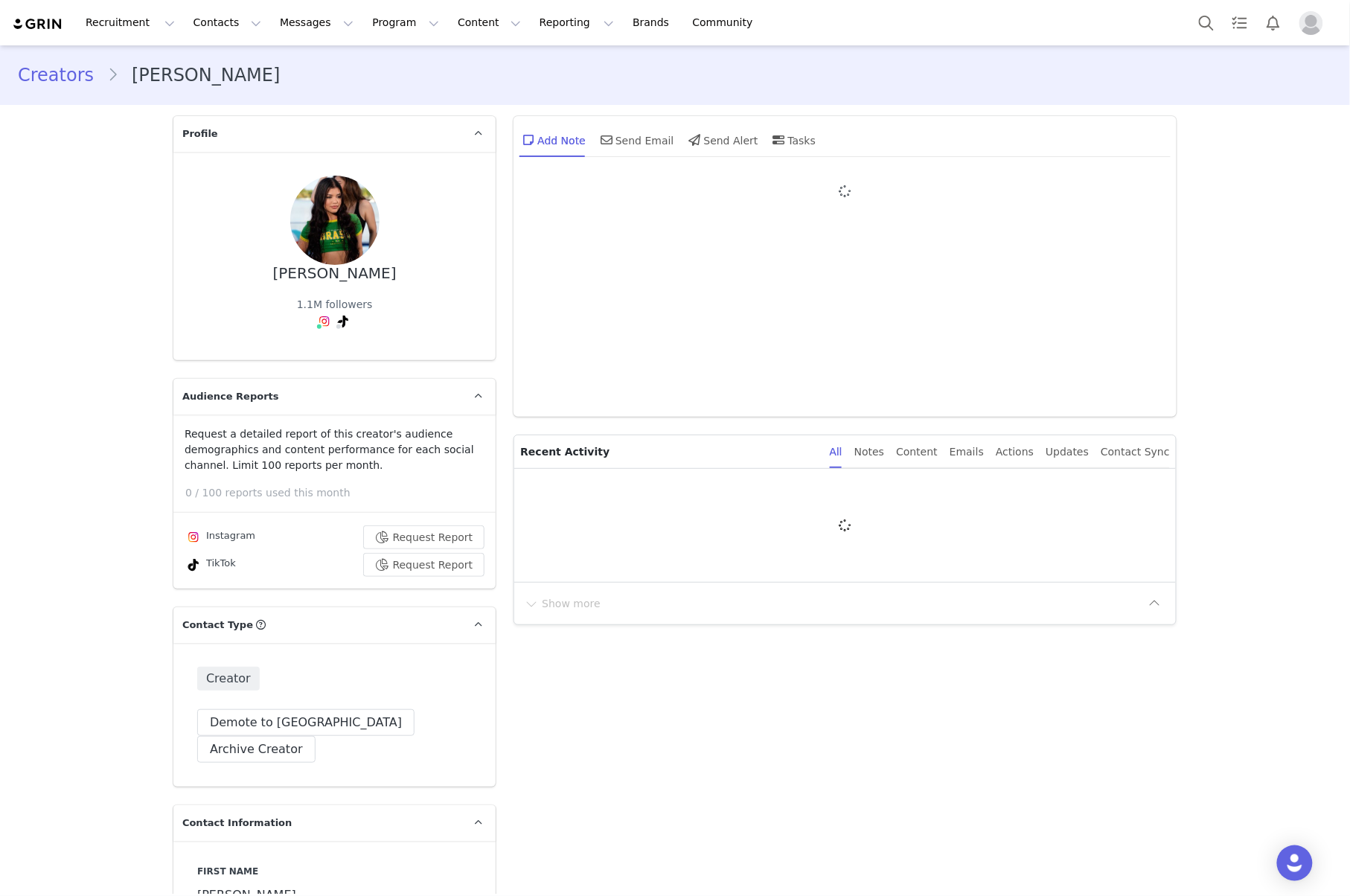
type input "+1 ([GEOGRAPHIC_DATA])"
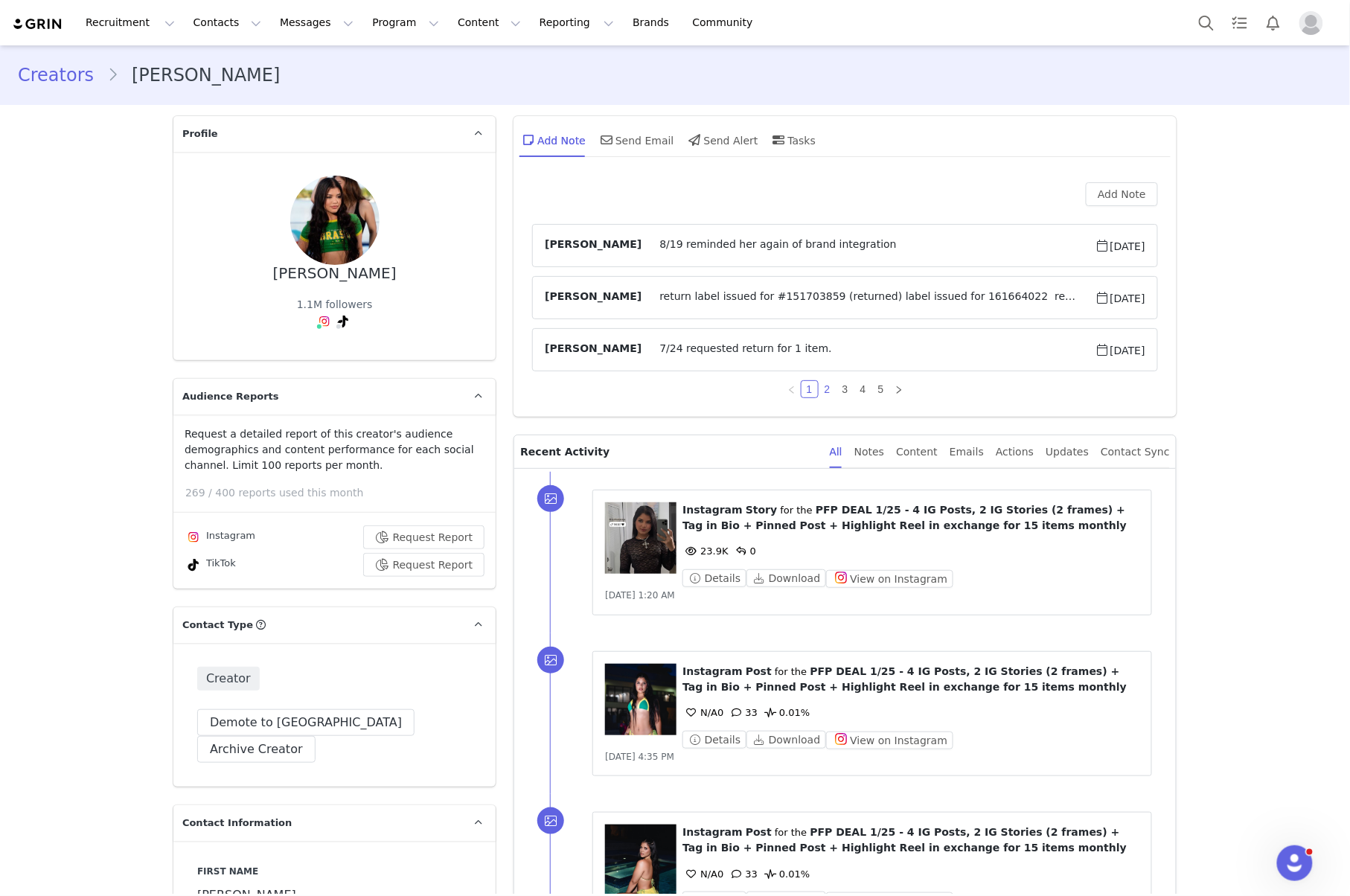
click at [819, 388] on link "2" at bounding box center [827, 389] width 16 height 16
click at [837, 388] on link "3" at bounding box center [845, 389] width 16 height 16
click at [855, 388] on link "4" at bounding box center [863, 389] width 16 height 16
click at [873, 394] on link "5" at bounding box center [881, 389] width 16 height 16
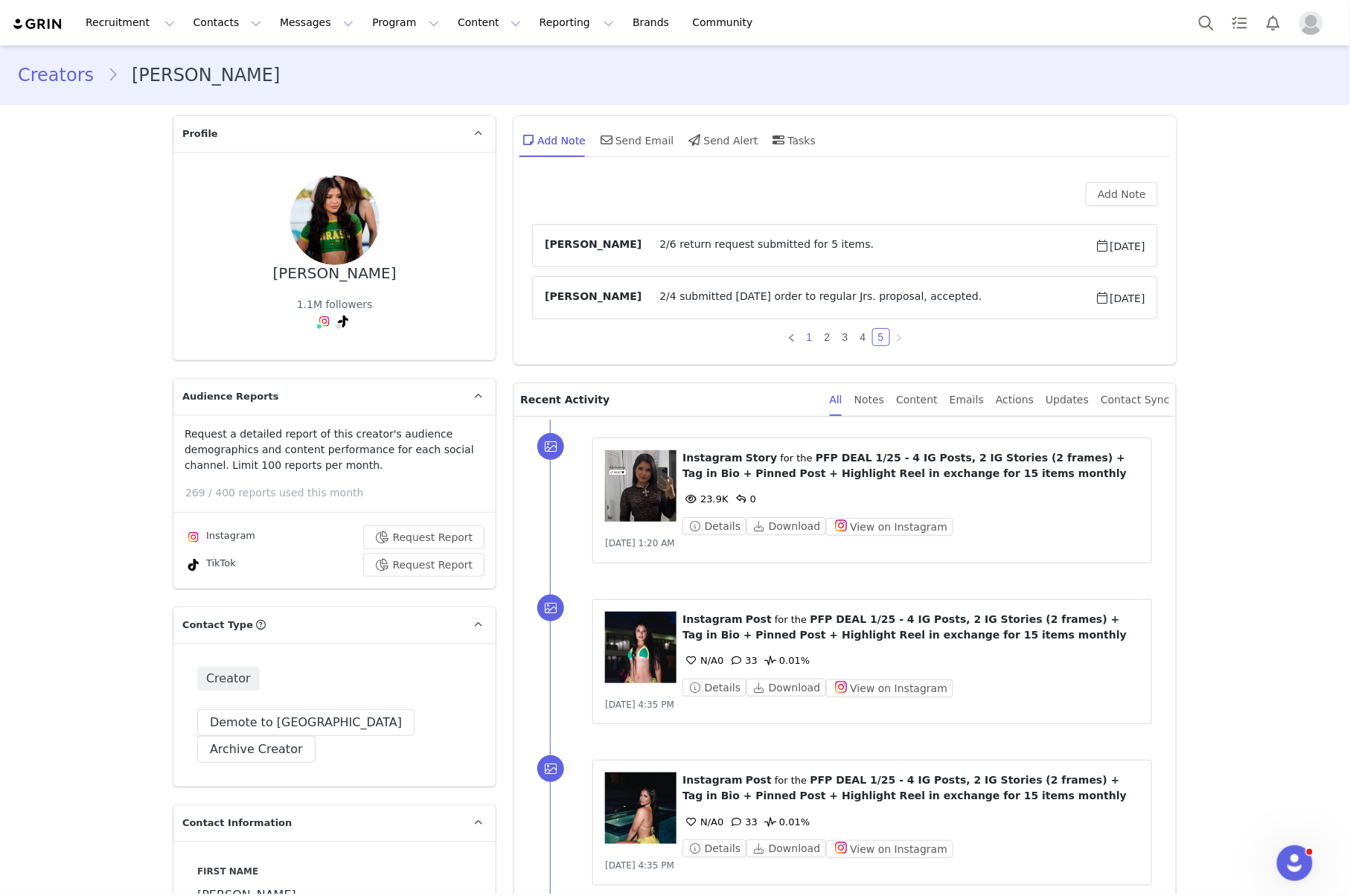
click at [801, 334] on link "1" at bounding box center [809, 337] width 16 height 16
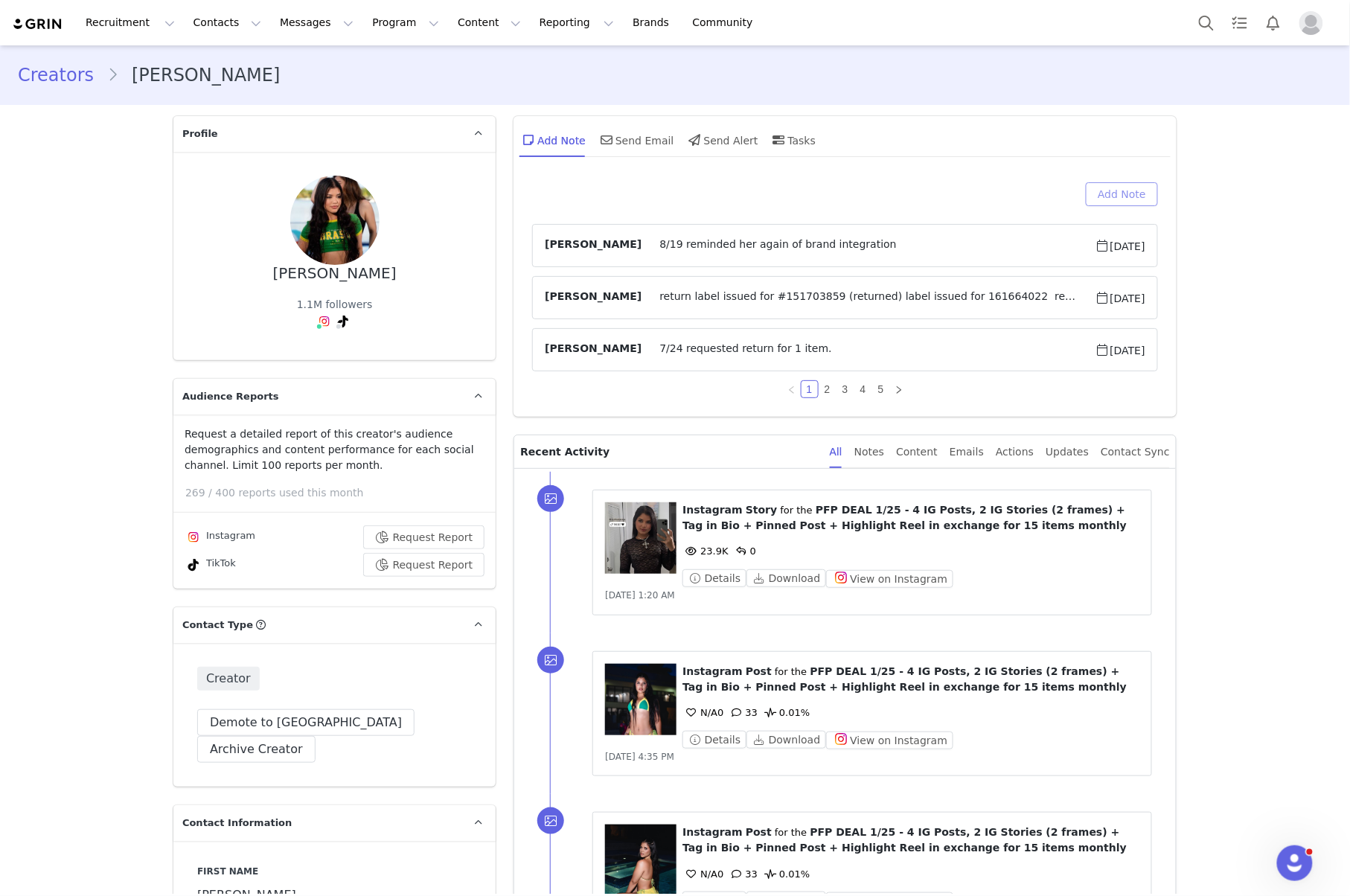
click at [1099, 192] on button "Add Note" at bounding box center [1121, 194] width 72 height 24
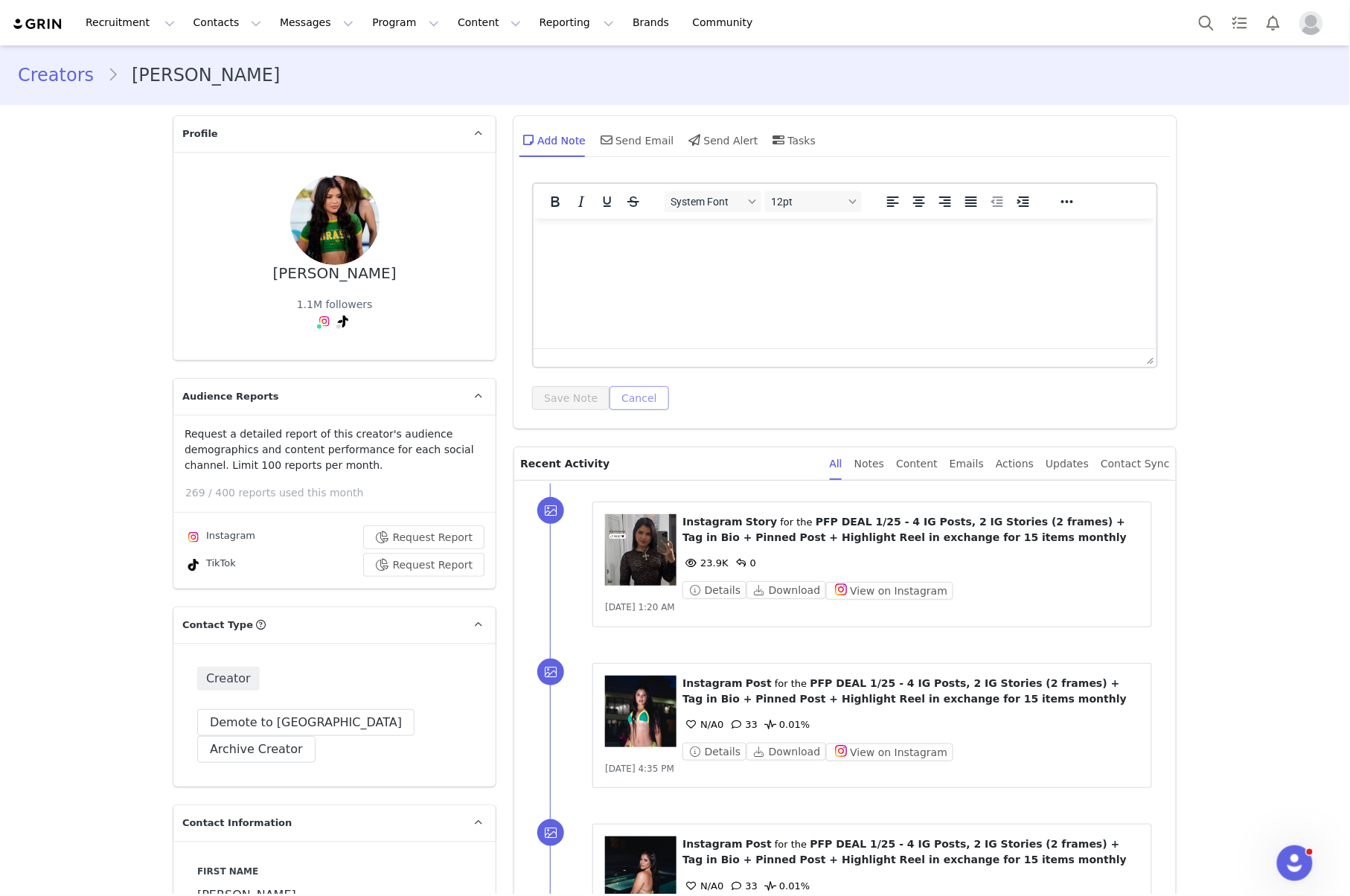
click at [623, 386] on button "Cancel" at bounding box center [639, 398] width 58 height 24
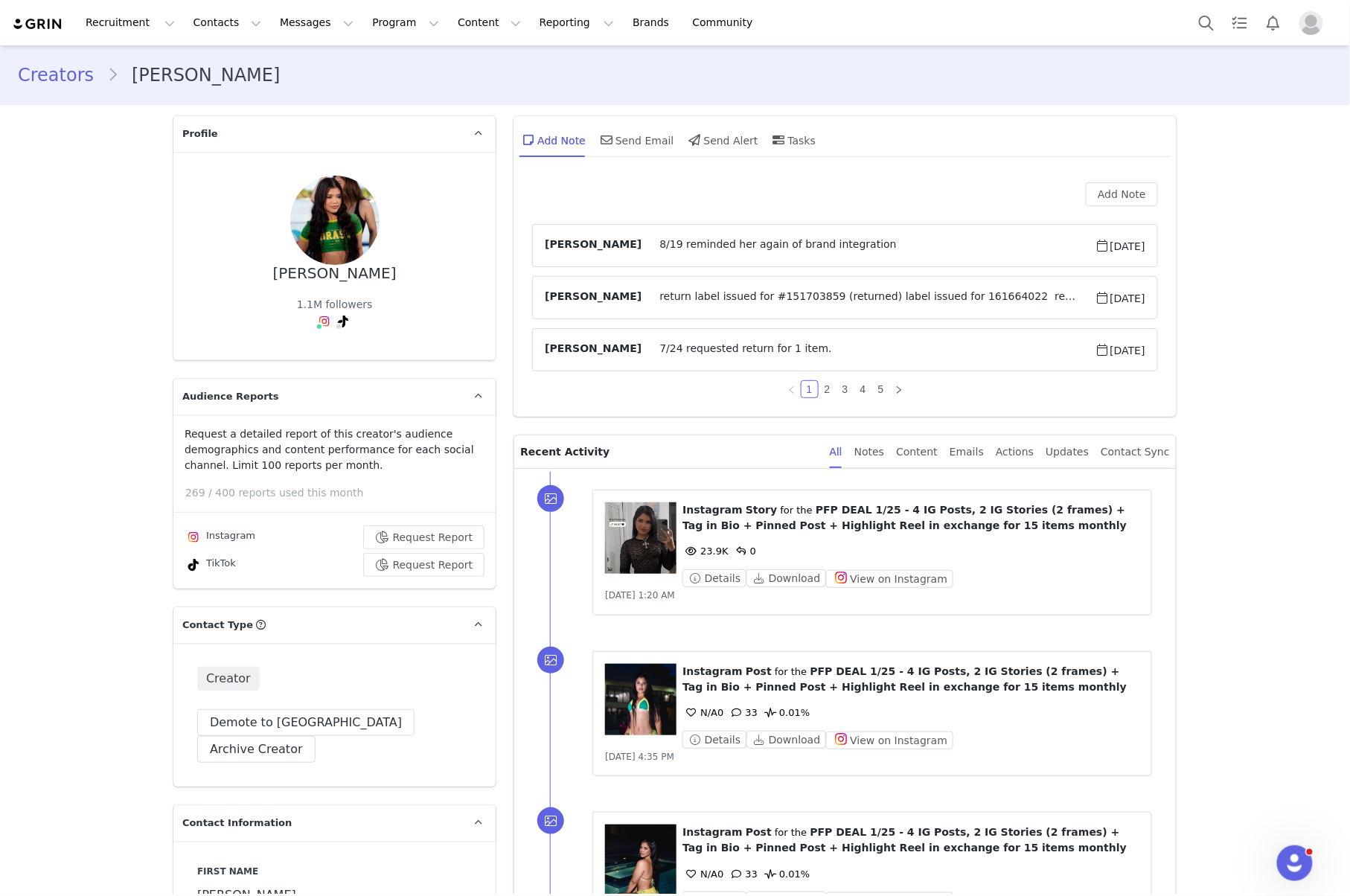
click at [682, 295] on span "return label issued for #151703859 (returned) label issued for 161664022 return…" at bounding box center [868, 298] width 453 height 18
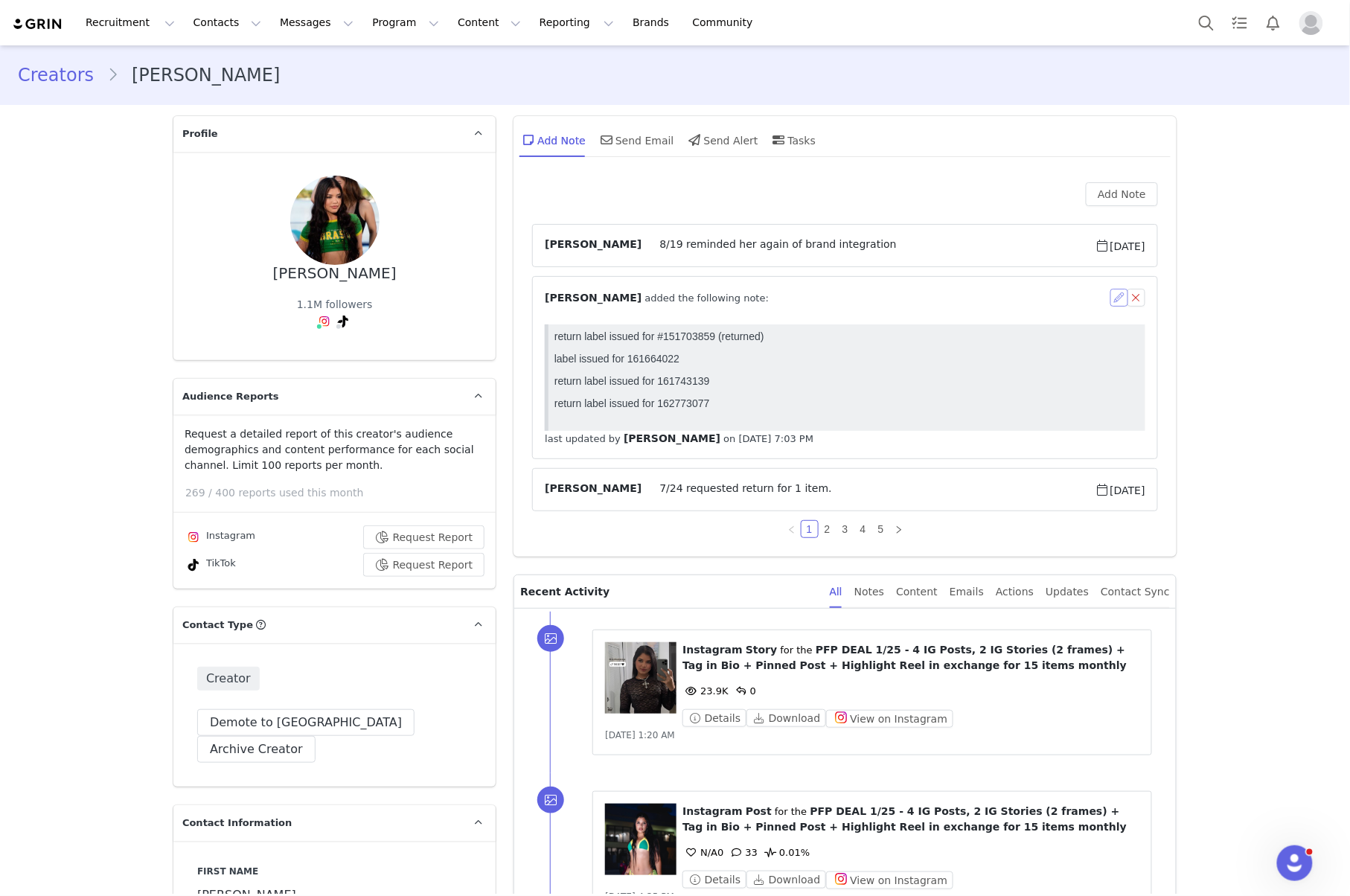
click at [1110, 293] on button "button" at bounding box center [1119, 298] width 18 height 18
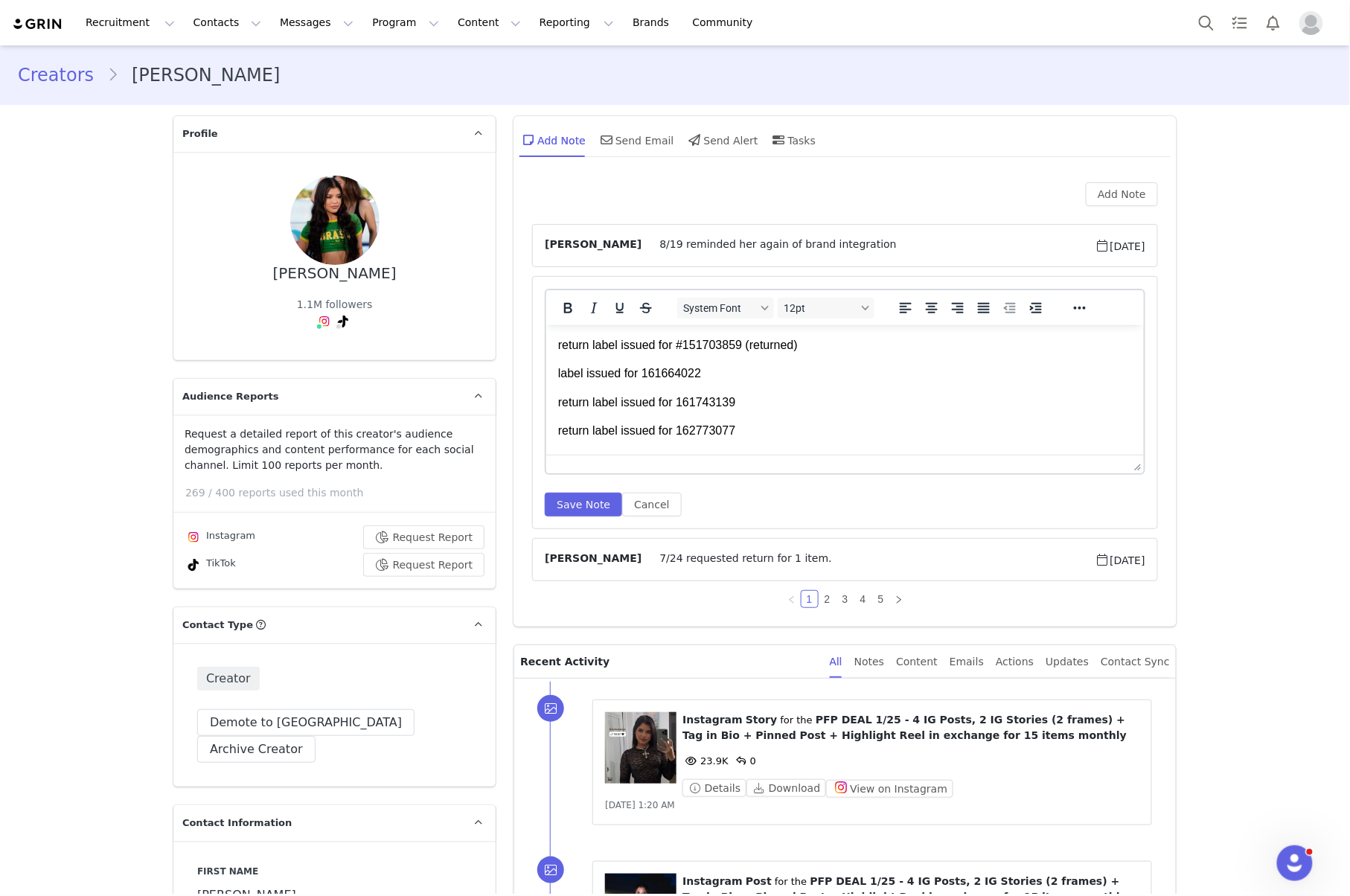
click at [758, 433] on p "return label issued for 162773077" at bounding box center [844, 430] width 574 height 16
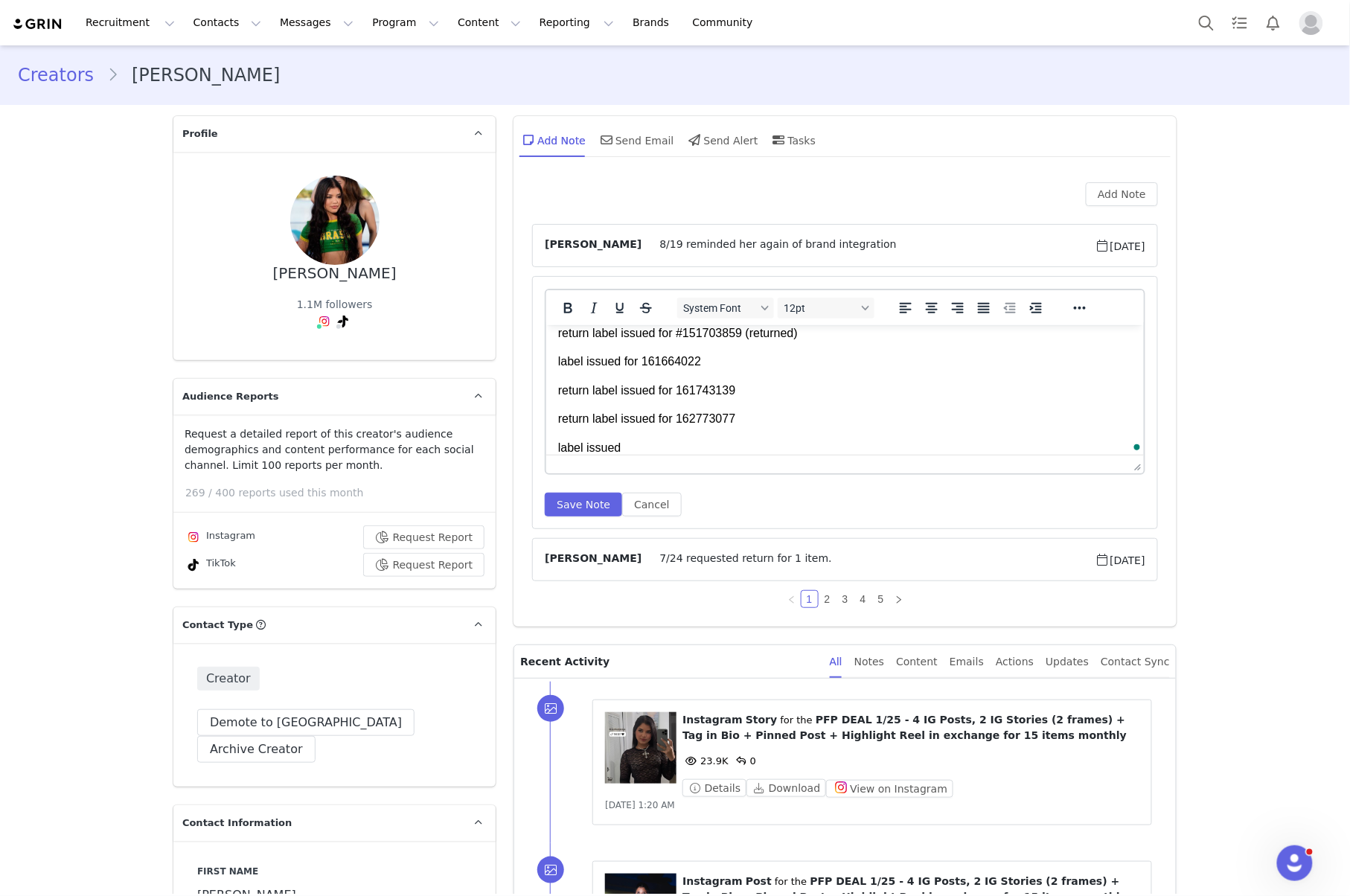
scroll to position [12, 0]
click at [828, 365] on p "label issued for 161664022" at bounding box center [844, 360] width 574 height 16
click at [602, 498] on button "Save Note" at bounding box center [583, 504] width 77 height 24
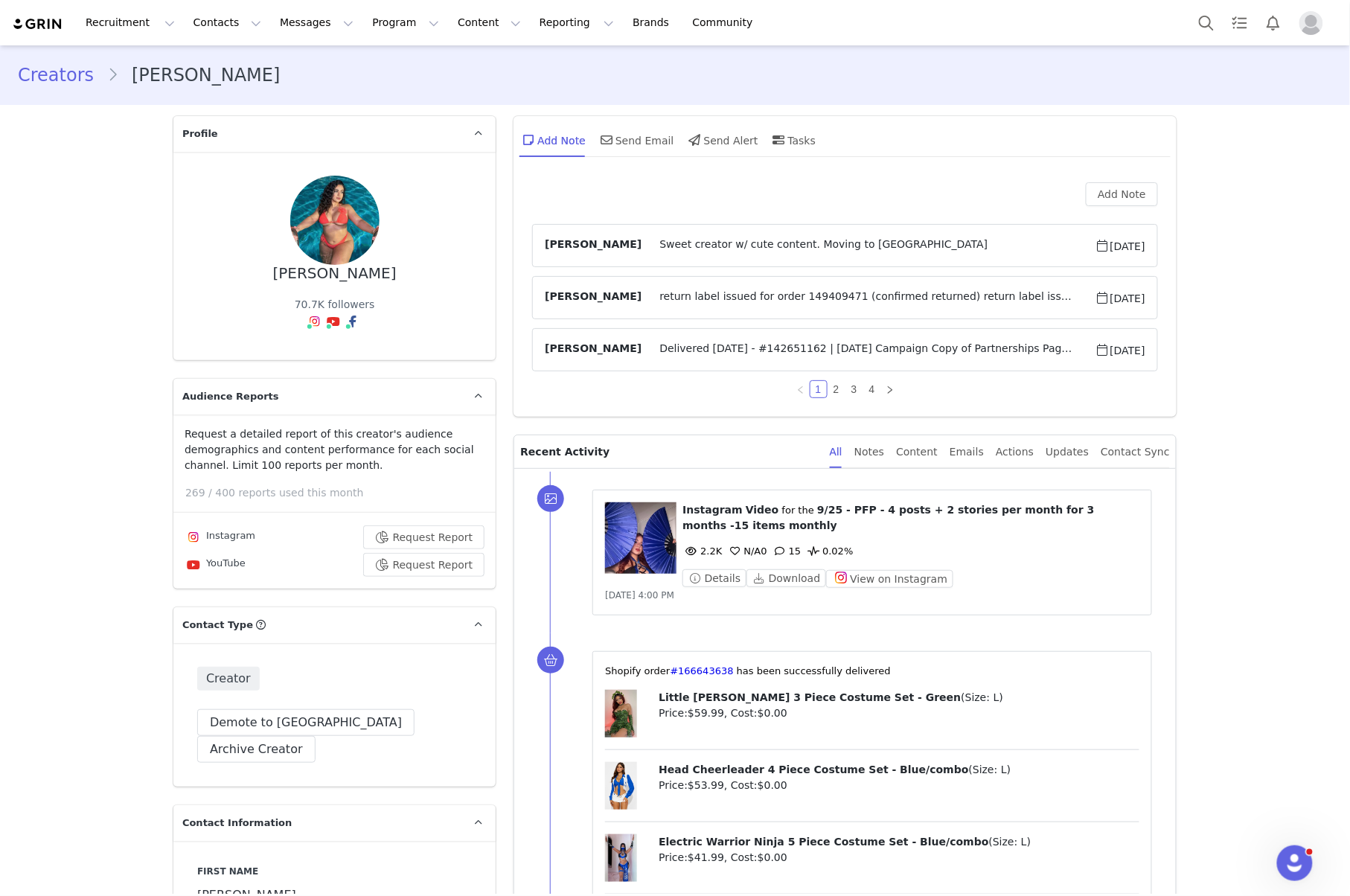
click at [873, 293] on span "return label issued for order 149409471 (confirmed returned) return label issue…" at bounding box center [868, 298] width 453 height 18
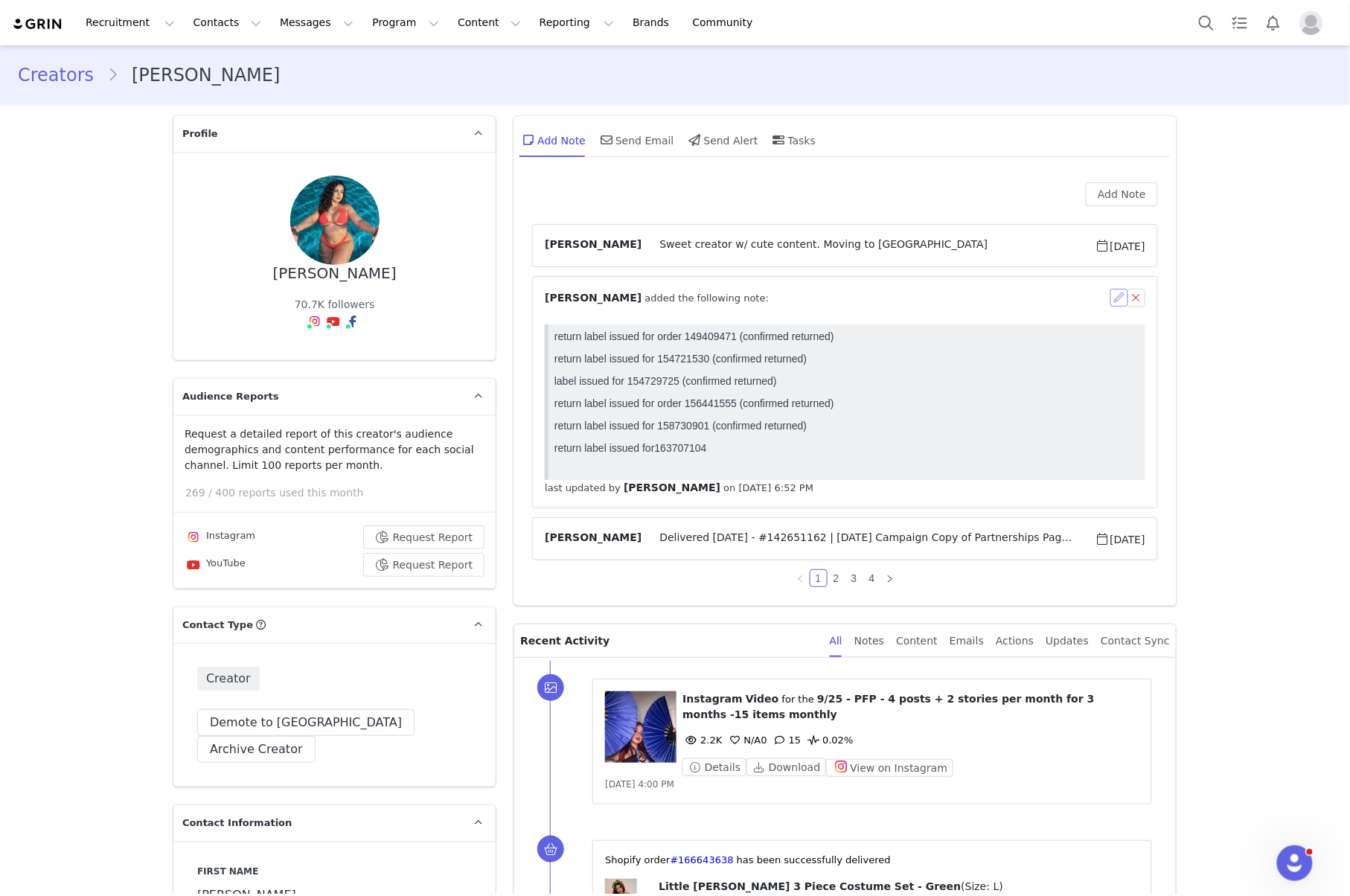
click at [1110, 298] on button "button" at bounding box center [1119, 298] width 18 height 18
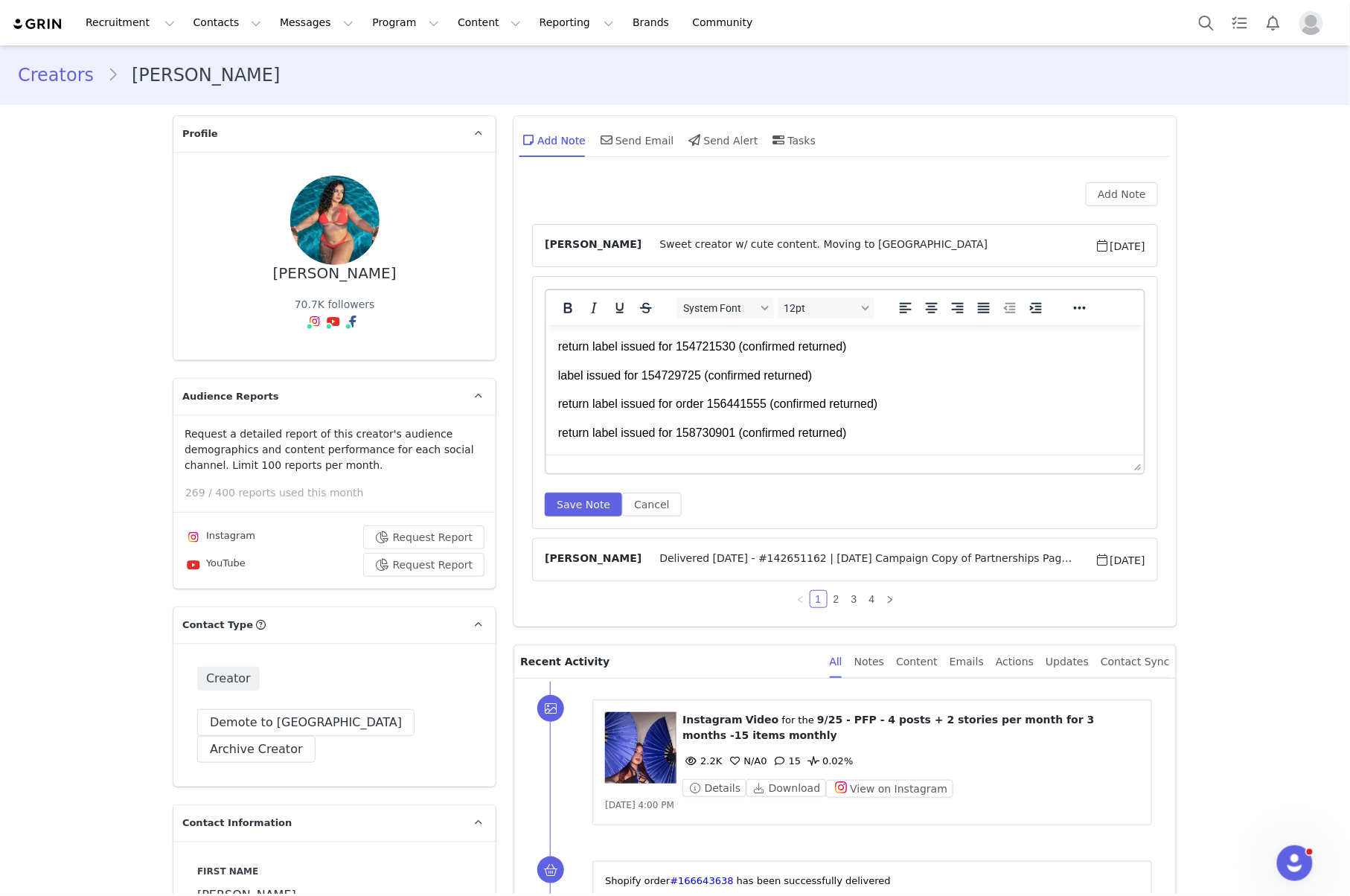
scroll to position [52, 0]
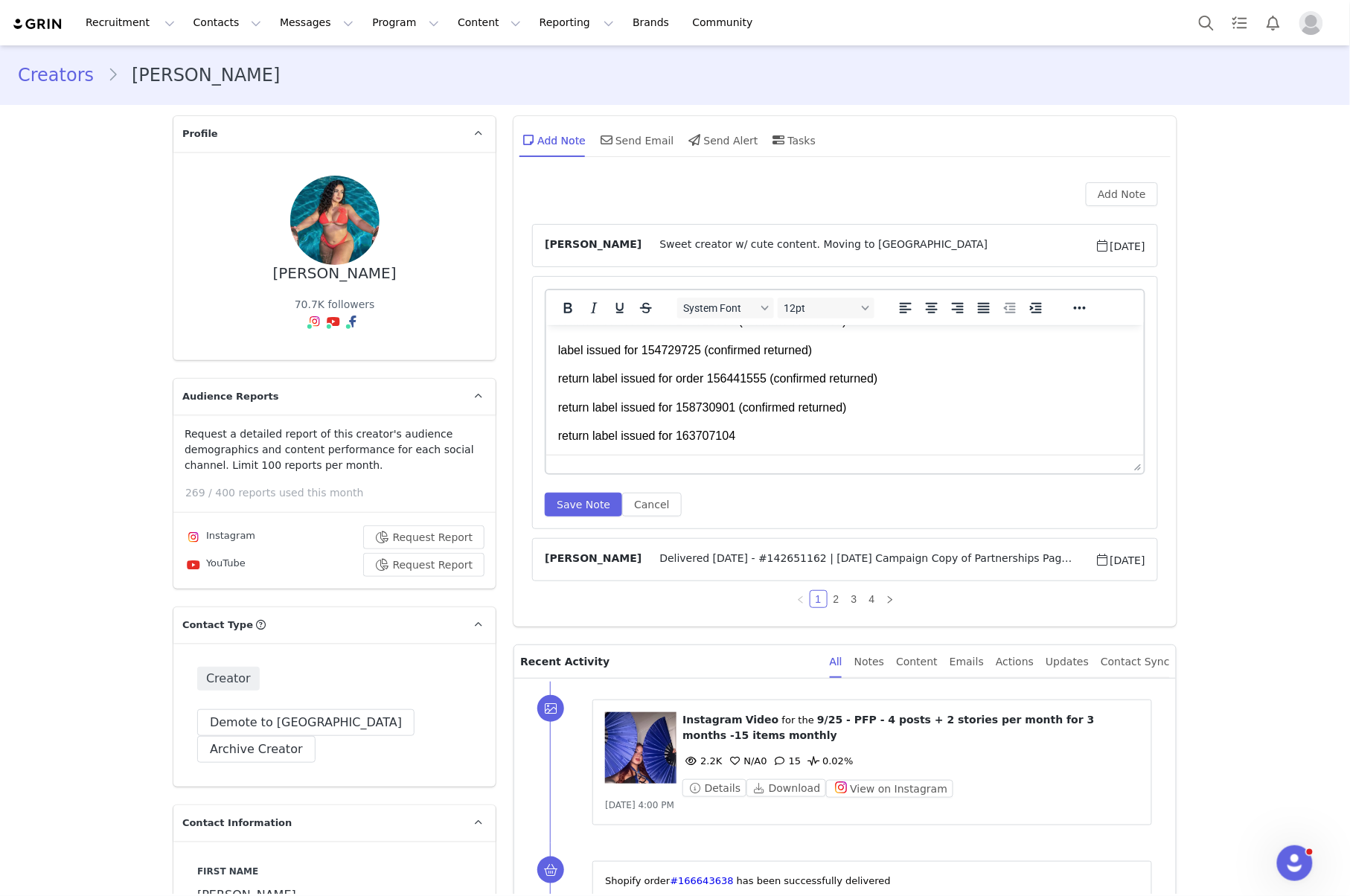
click at [751, 439] on p "return label issued for 163707104⁩" at bounding box center [844, 435] width 574 height 16
click at [761, 415] on p "return label issued for 163707104⁩" at bounding box center [844, 418] width 574 height 16
click at [568, 492] on div "System Font 12pt To open the popup, press Shift+Enter To open the popup, press …" at bounding box center [845, 403] width 601 height 227
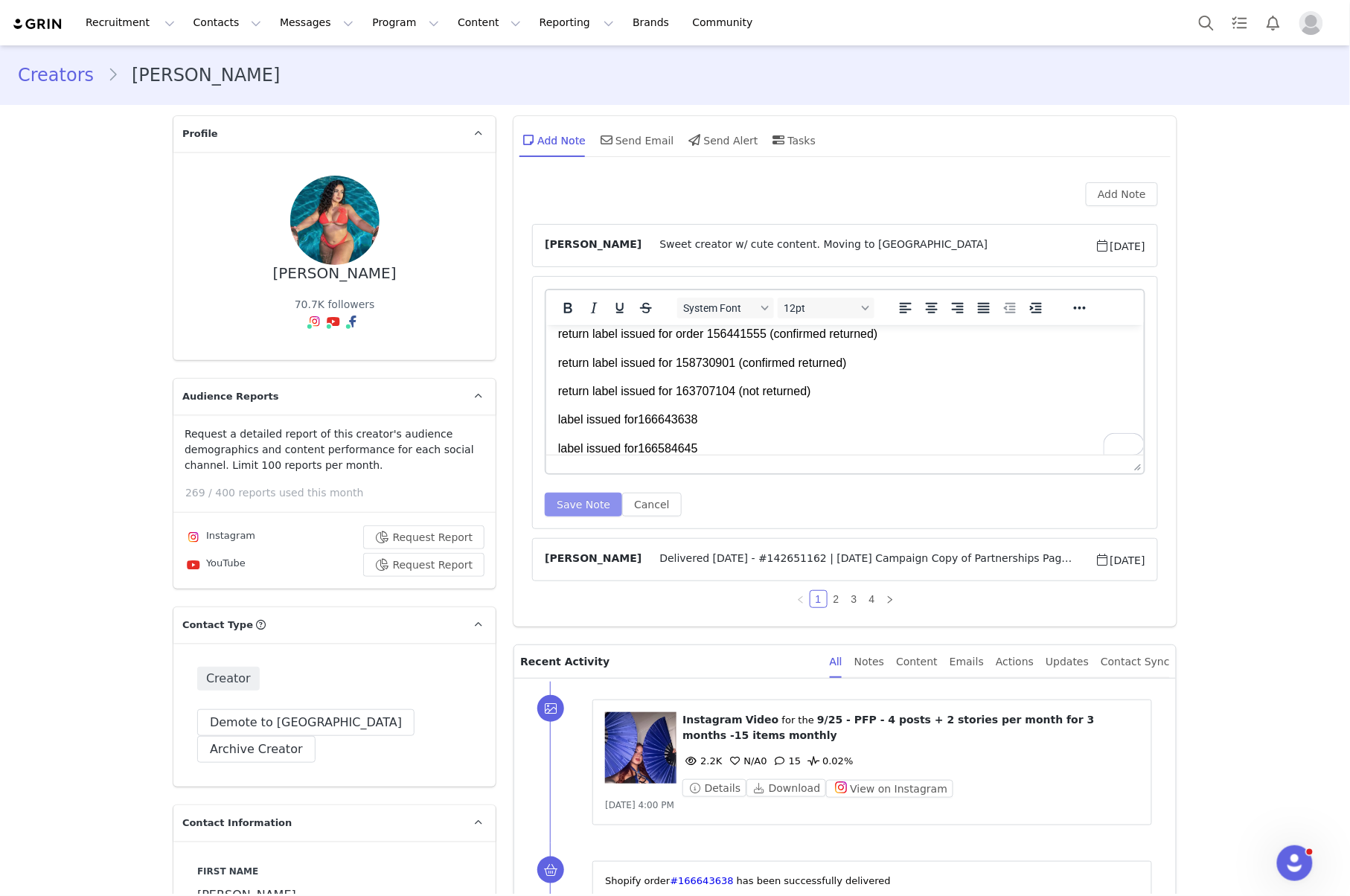
click at [569, 497] on button "Save Note" at bounding box center [583, 504] width 77 height 24
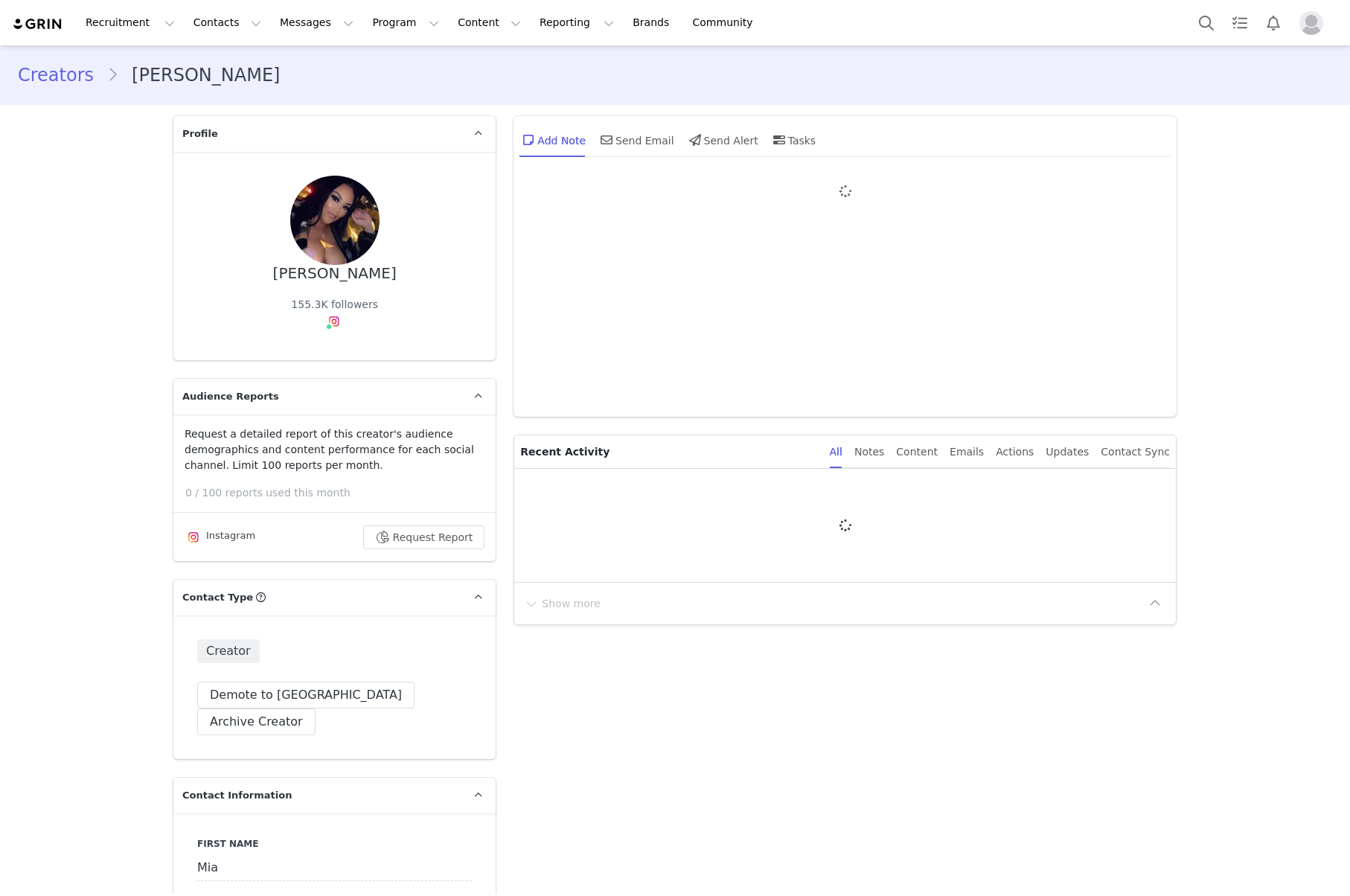
type input "+1 ([GEOGRAPHIC_DATA])"
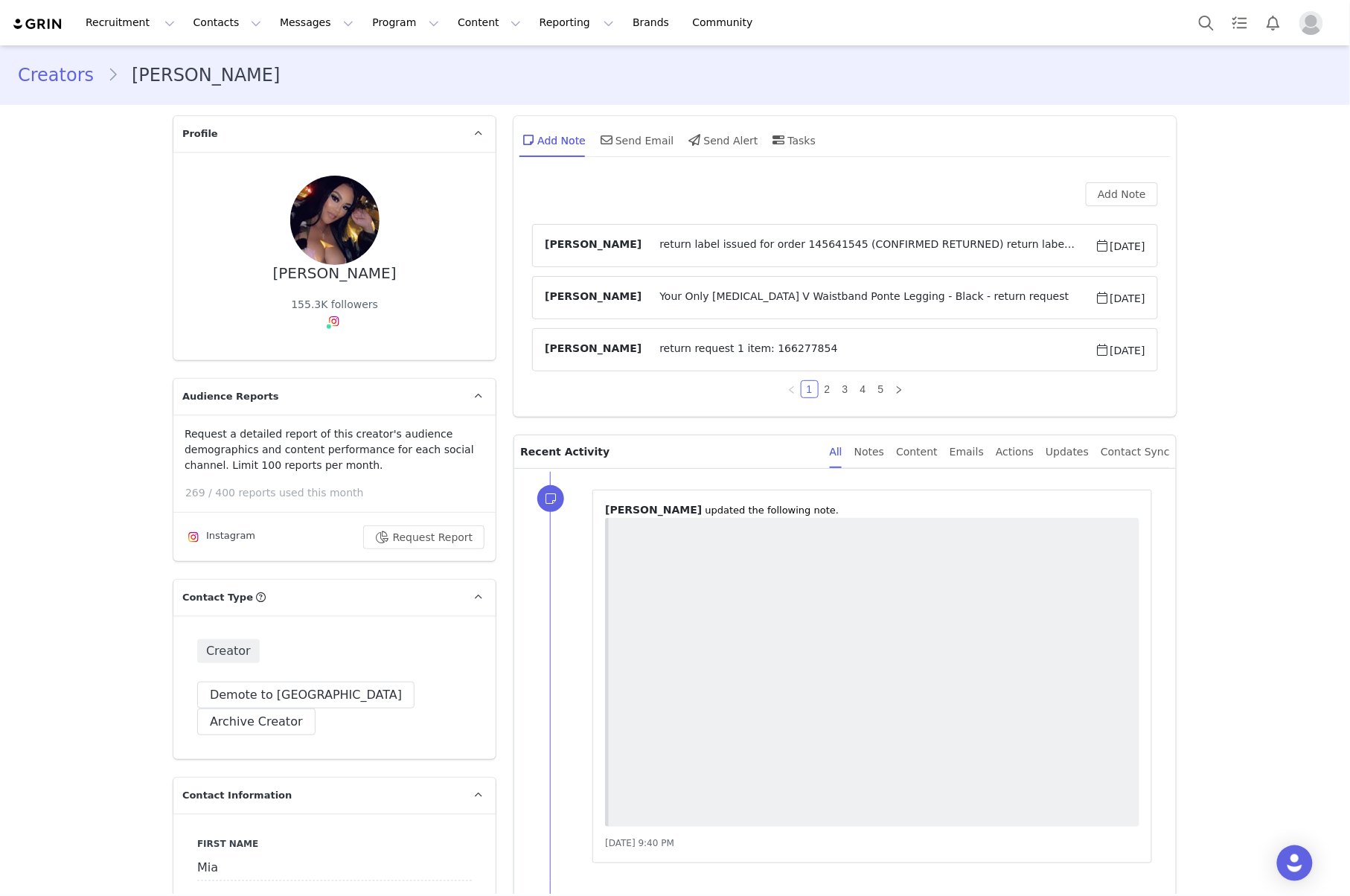
click at [799, 244] on span "return label issued for order 145641545⁩ (CONFIRMED RETURNED) return label issu…" at bounding box center [868, 245] width 453 height 18
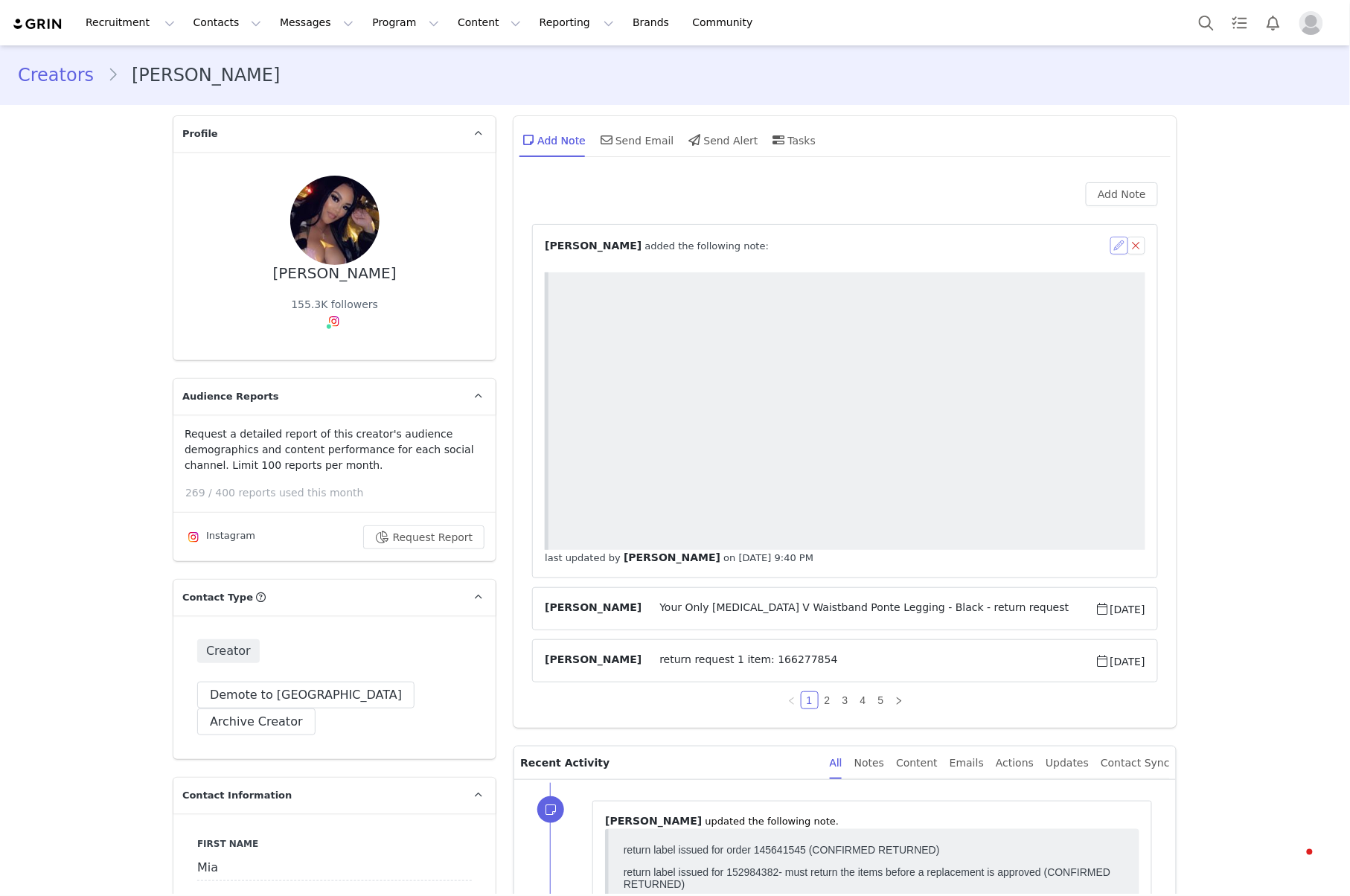
click at [1110, 241] on button "button" at bounding box center [1119, 245] width 18 height 18
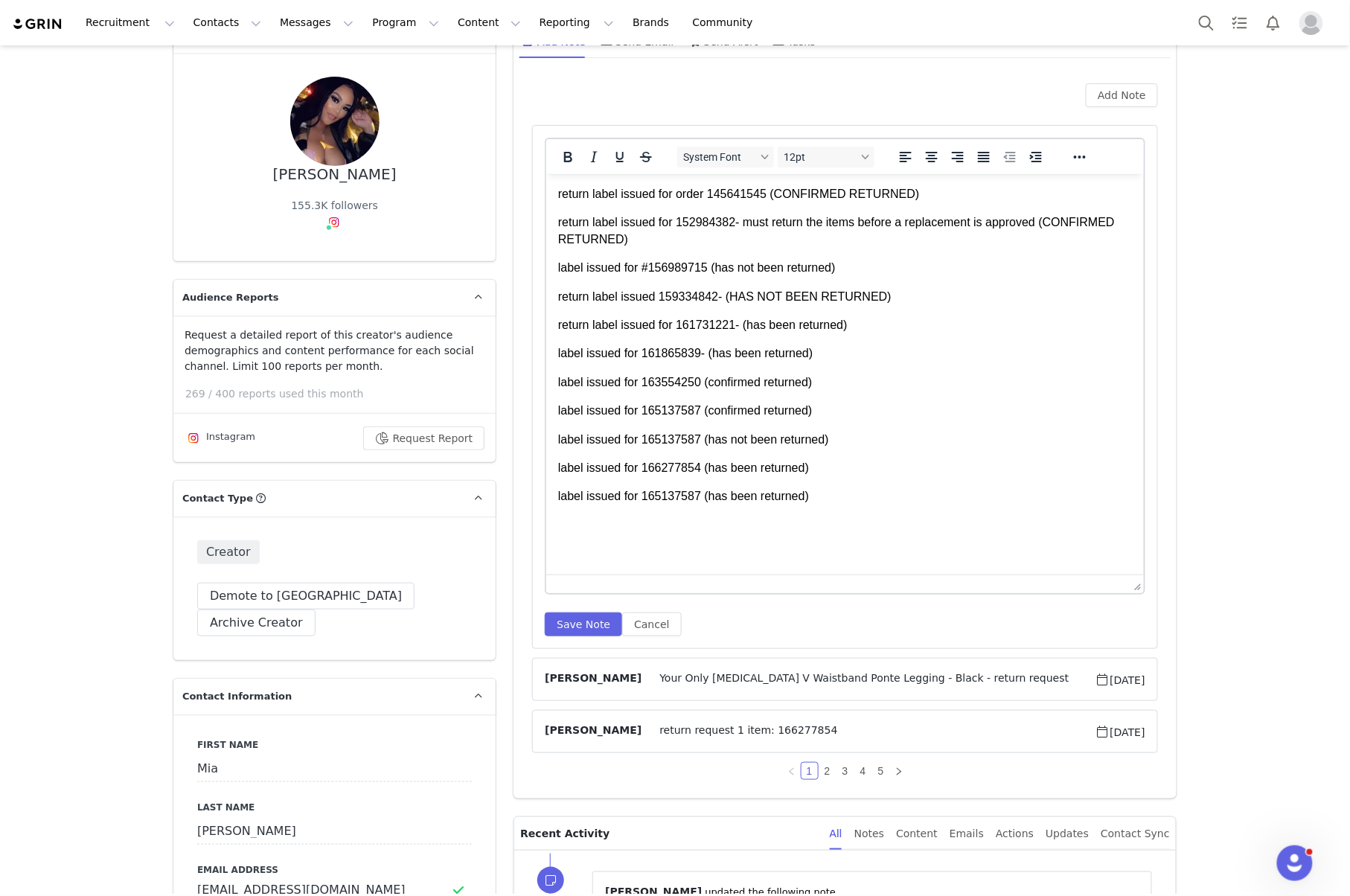
drag, startPoint x: 1128, startPoint y: 318, endPoint x: 1163, endPoint y: 631, distance: 315.0
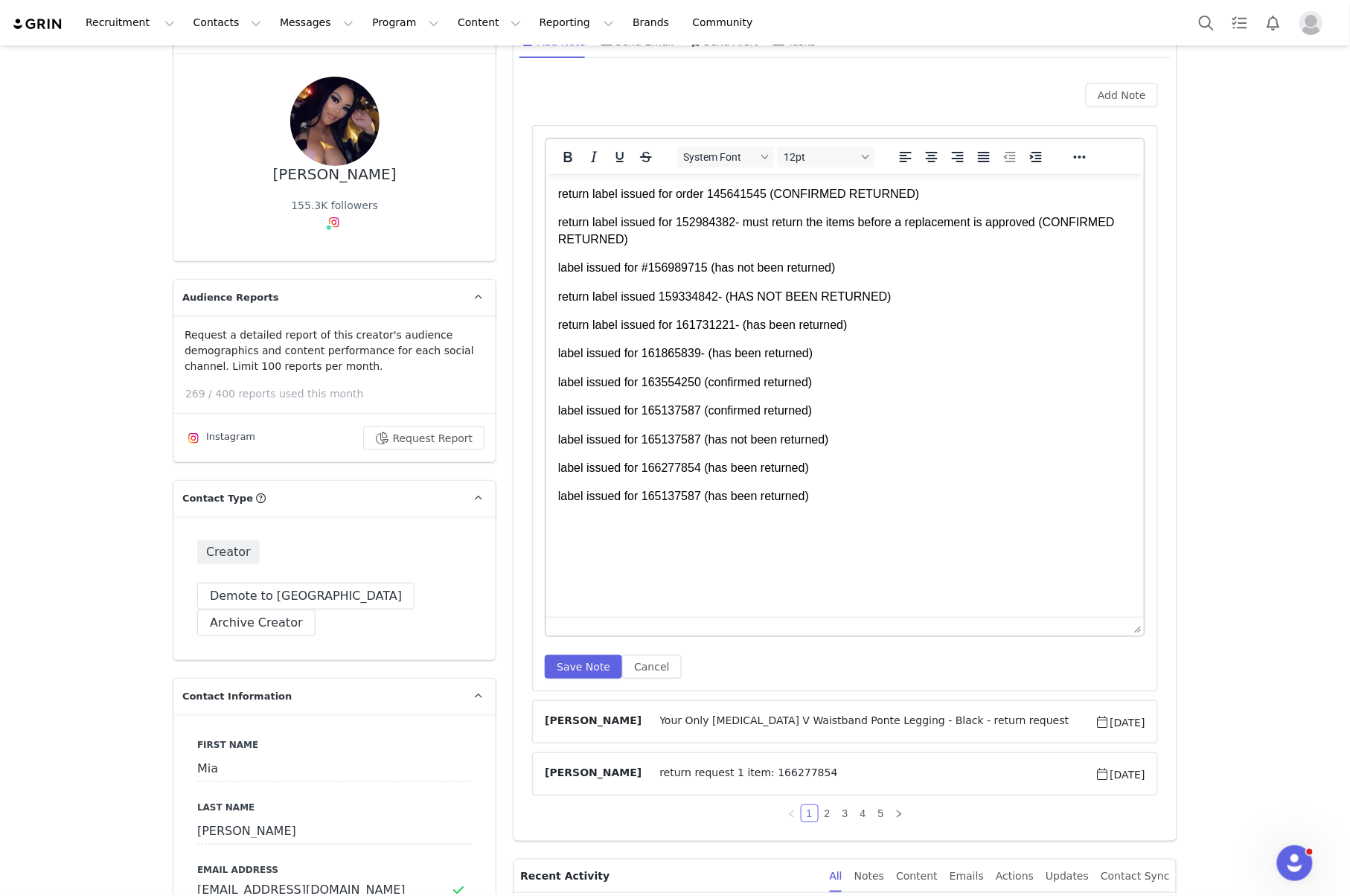
click at [866, 403] on p "label issued for 165137587 (confirmed returned)" at bounding box center [844, 410] width 574 height 16
drag, startPoint x: 849, startPoint y: 437, endPoint x: 836, endPoint y: 442, distance: 13.9
click at [844, 441] on p "label issued for 165137587 (has not been returned)" at bounding box center [844, 439] width 574 height 16
drag, startPoint x: 708, startPoint y: 442, endPoint x: 825, endPoint y: 446, distance: 117.1
click at [825, 446] on p "label issued for 165137587 (has not been returned)" at bounding box center [844, 439] width 574 height 16
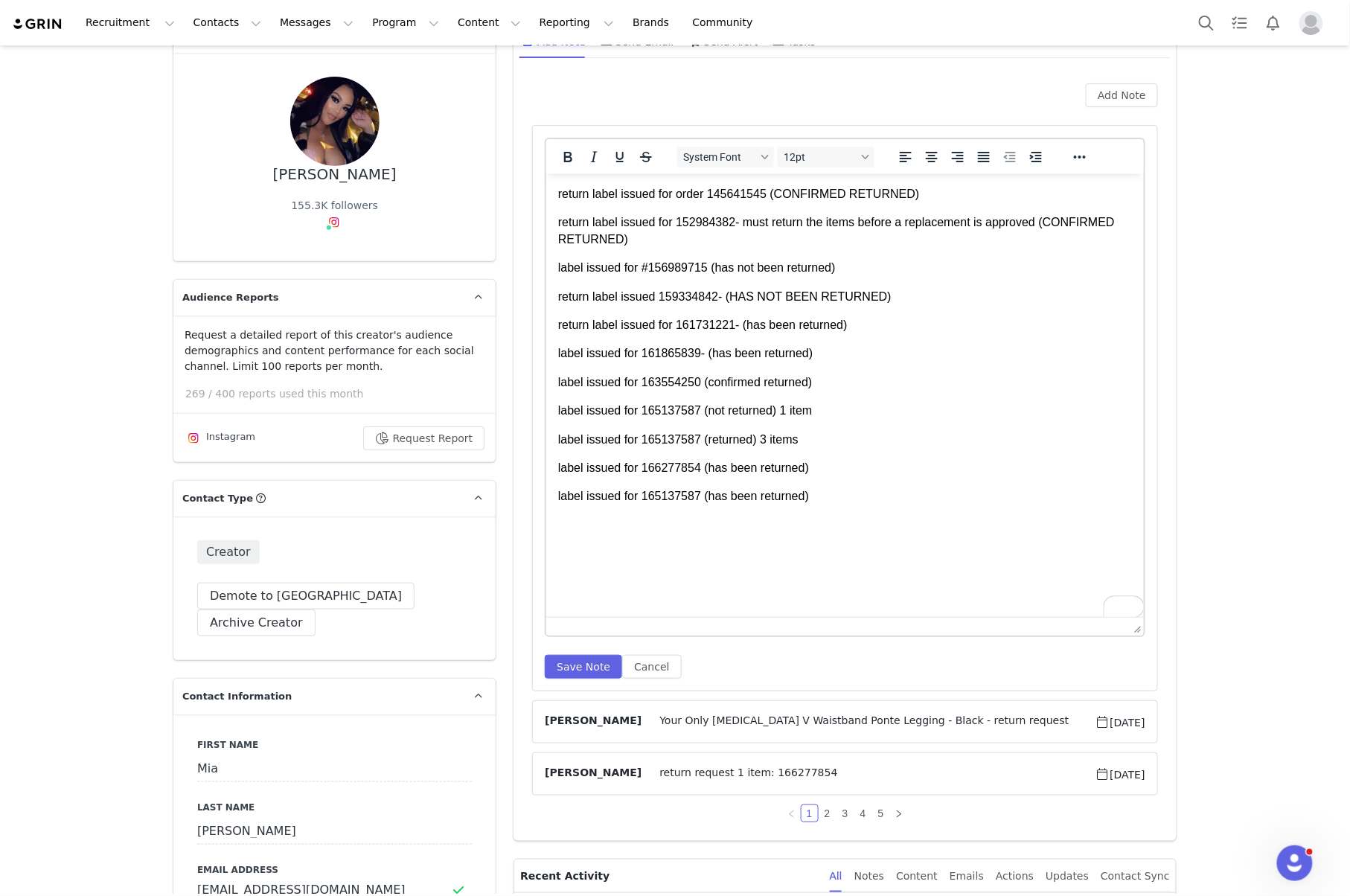
click at [825, 495] on p "label issued for 165137587 (has been returned)" at bounding box center [844, 495] width 574 height 16
click at [580, 522] on p "another label issued for 165137587" at bounding box center [844, 524] width 574 height 16
click at [778, 545] on html "return label issued for order 145641545⁩ (CONFIRMED RETURNED) return label issu…" at bounding box center [845, 359] width 597 height 371
click at [564, 676] on button "Save Note" at bounding box center [583, 666] width 77 height 24
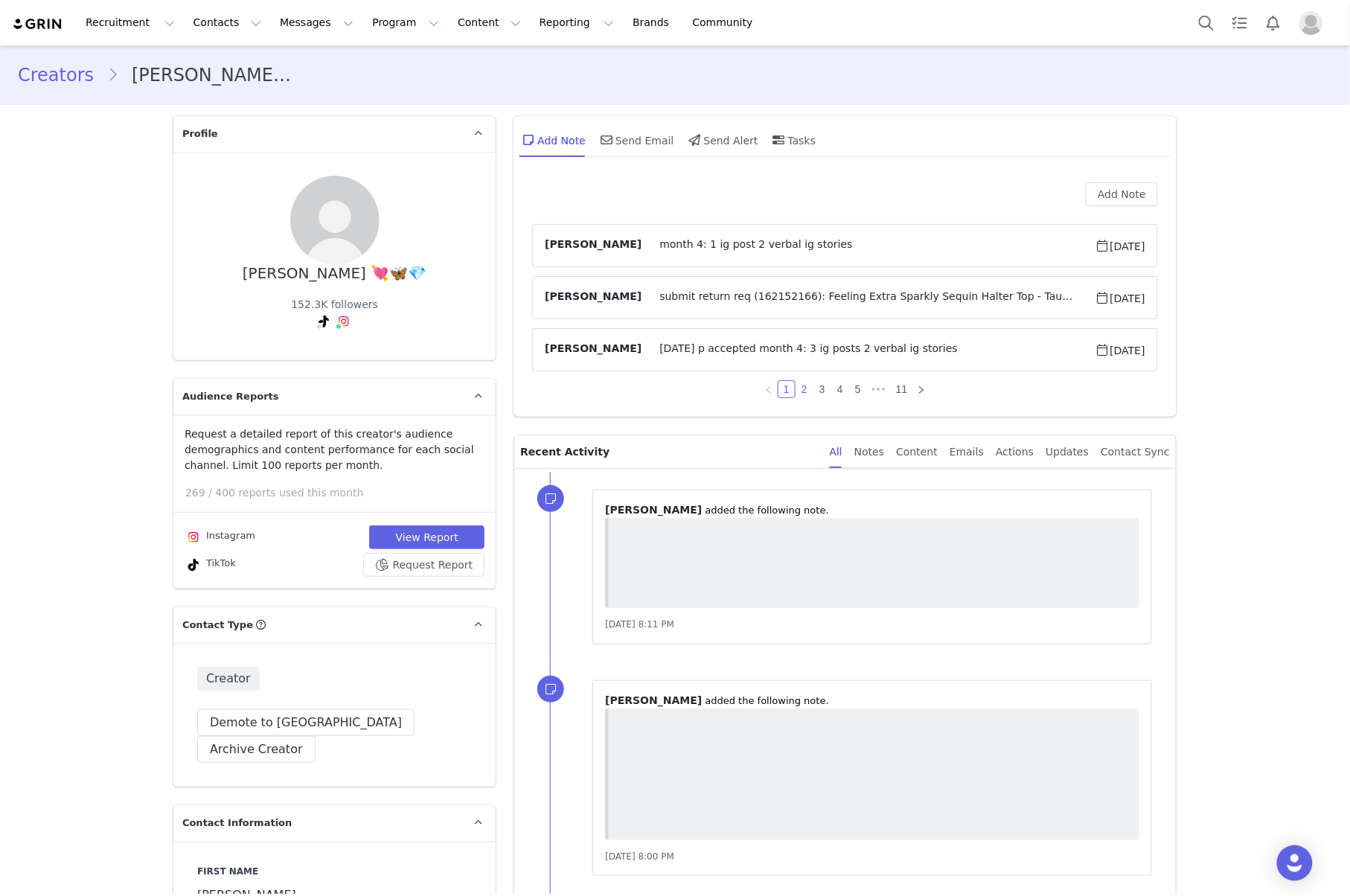
click at [798, 391] on link "2" at bounding box center [804, 389] width 16 height 16
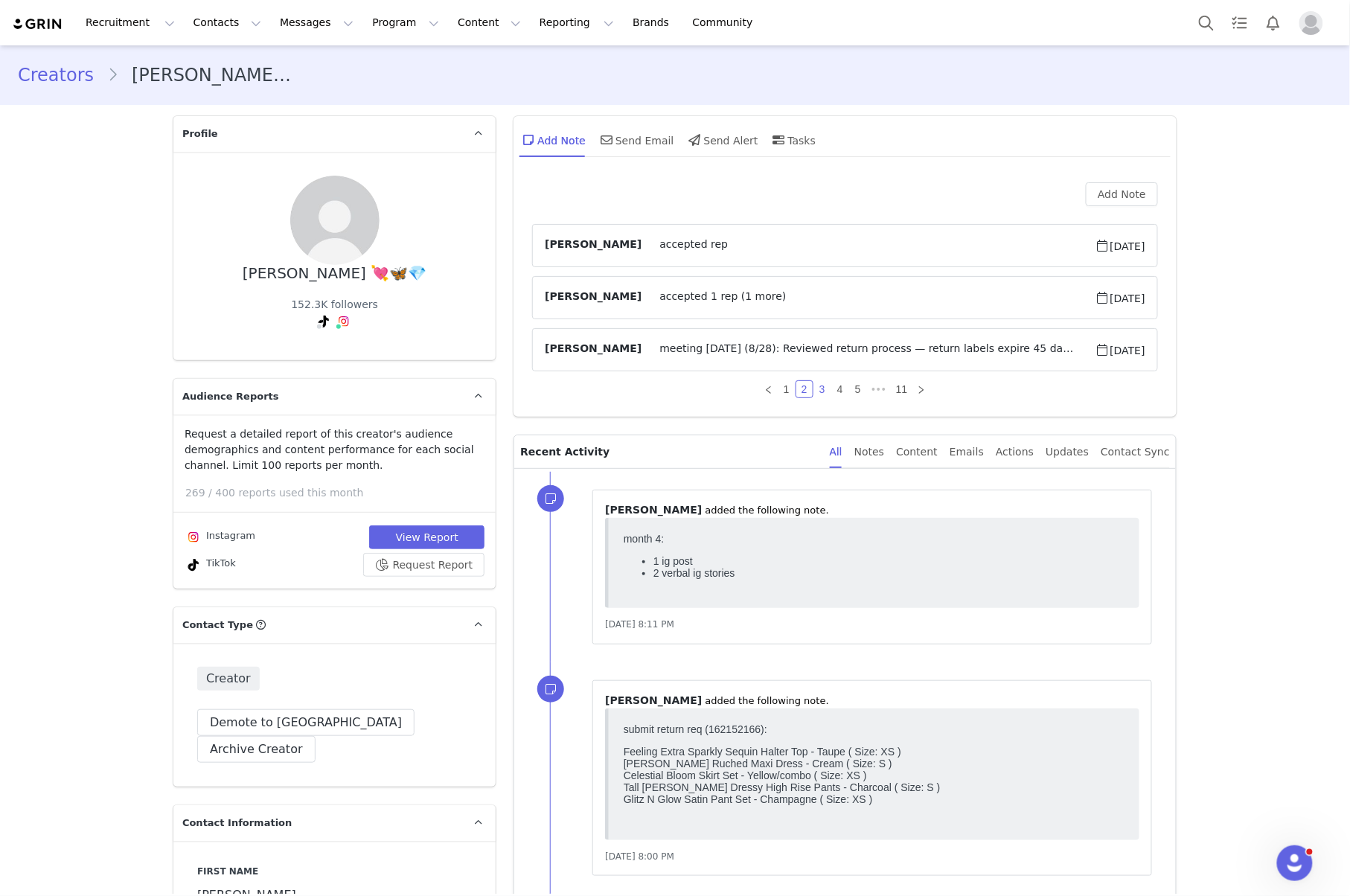
click at [814, 388] on link "3" at bounding box center [822, 389] width 16 height 16
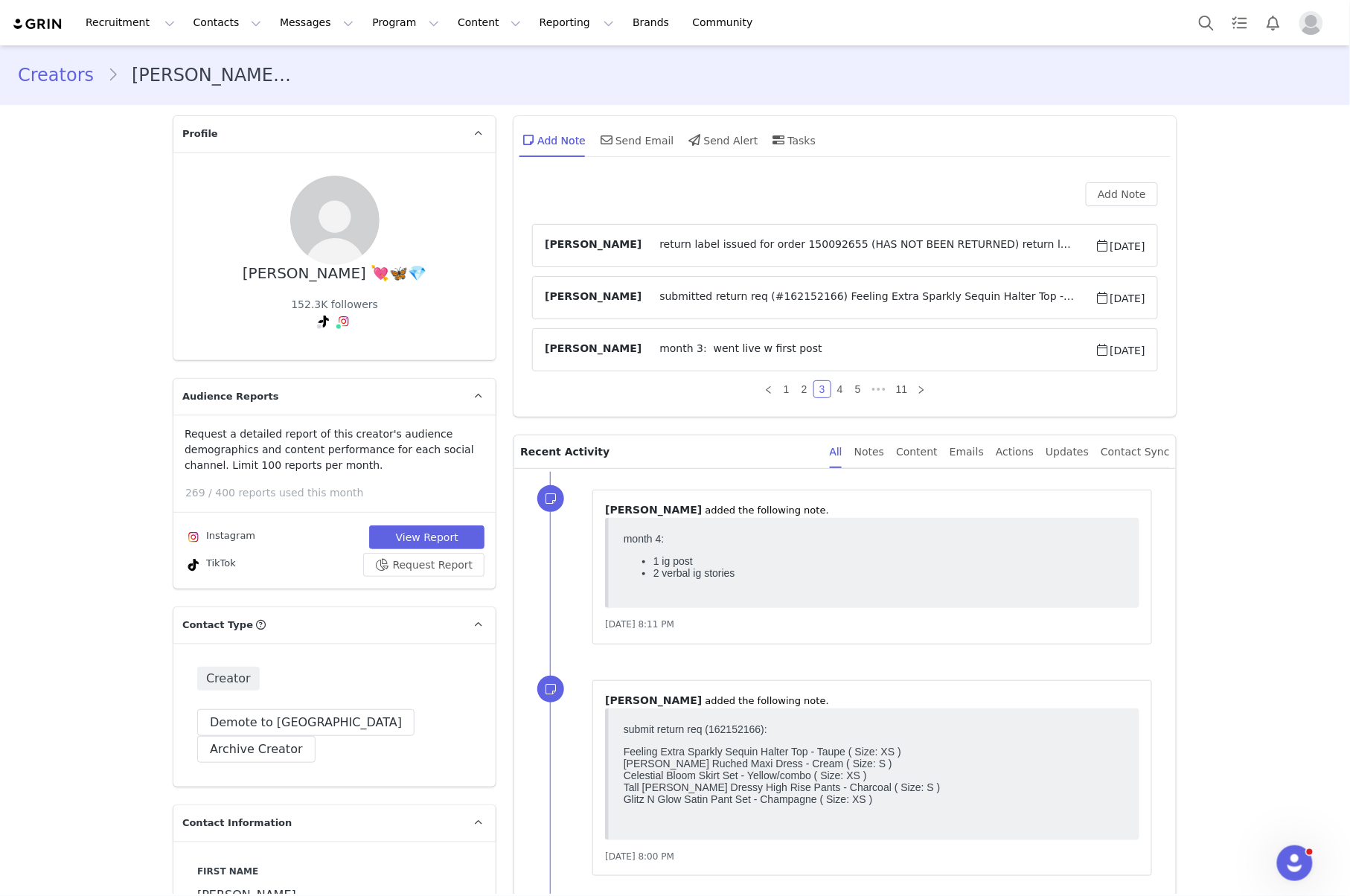
click at [831, 253] on span "return label issued for order 150092655 (HAS NOT BEEN RETURNED) return label is…" at bounding box center [868, 245] width 453 height 18
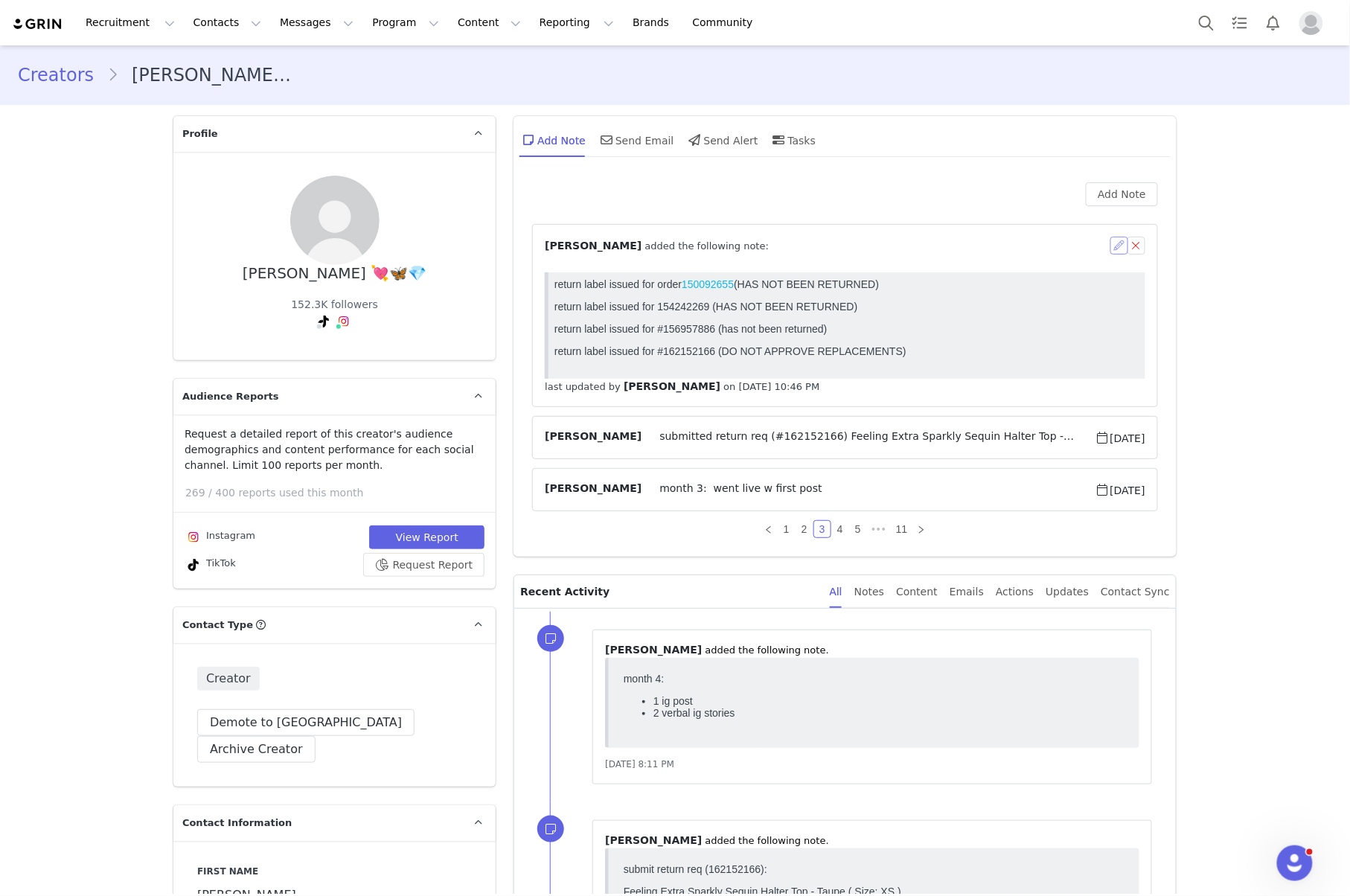
click at [1110, 245] on button "button" at bounding box center [1119, 245] width 18 height 18
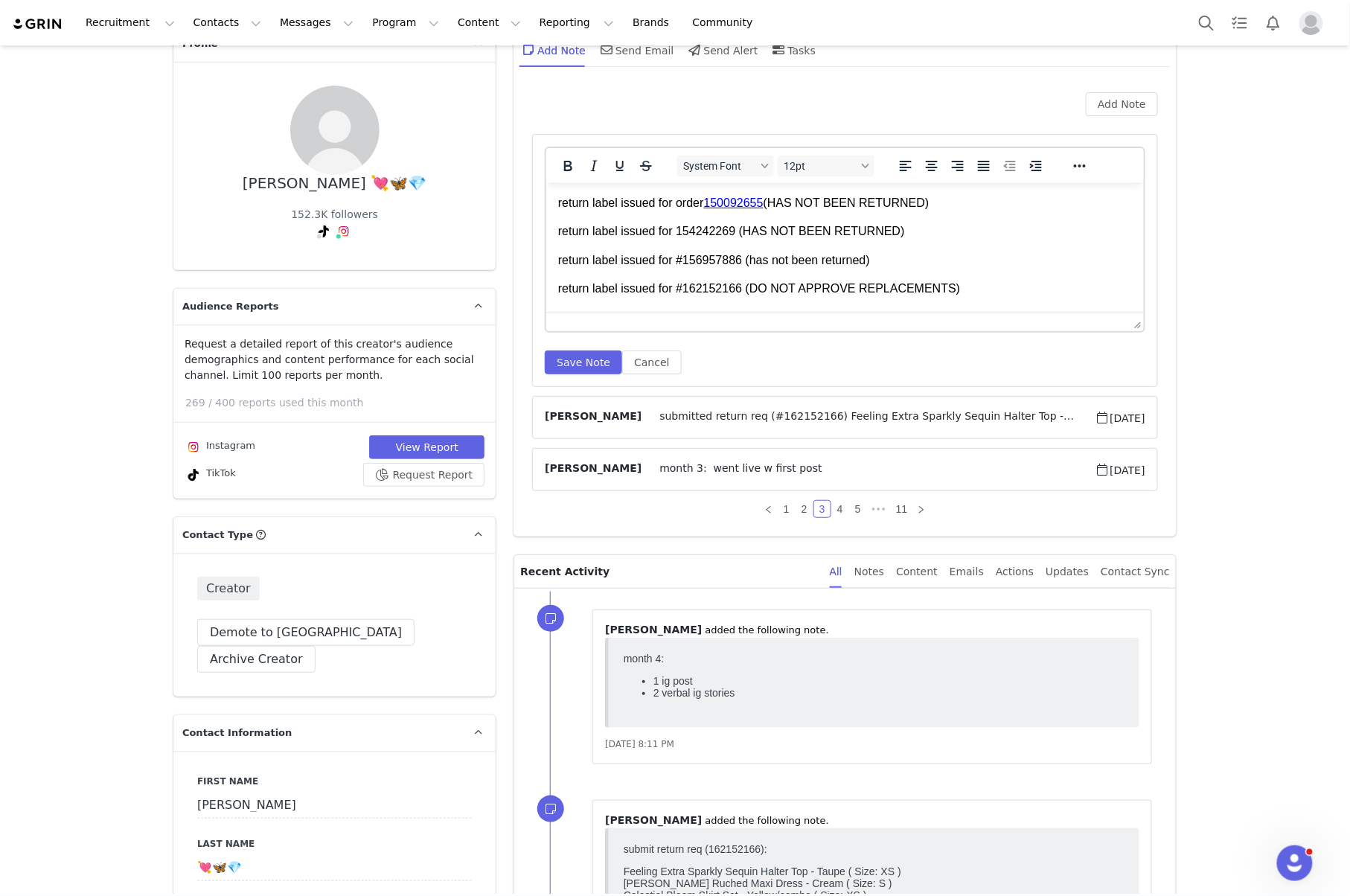
scroll to position [99, 0]
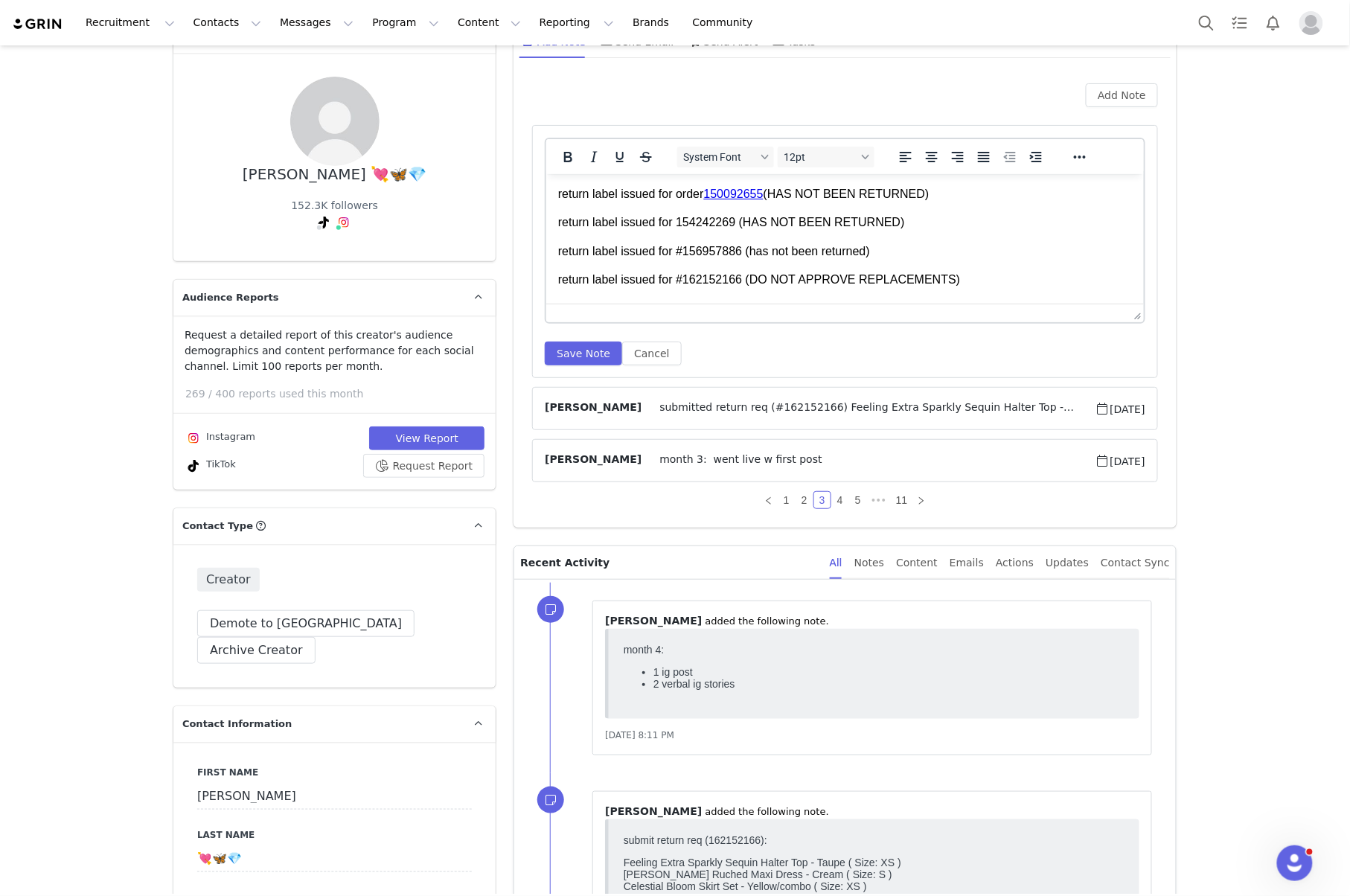
click at [991, 282] on p "return label issued for #162152166⁩ (DO NOT APPROVE REPLACEMENTS)" at bounding box center [844, 279] width 574 height 16
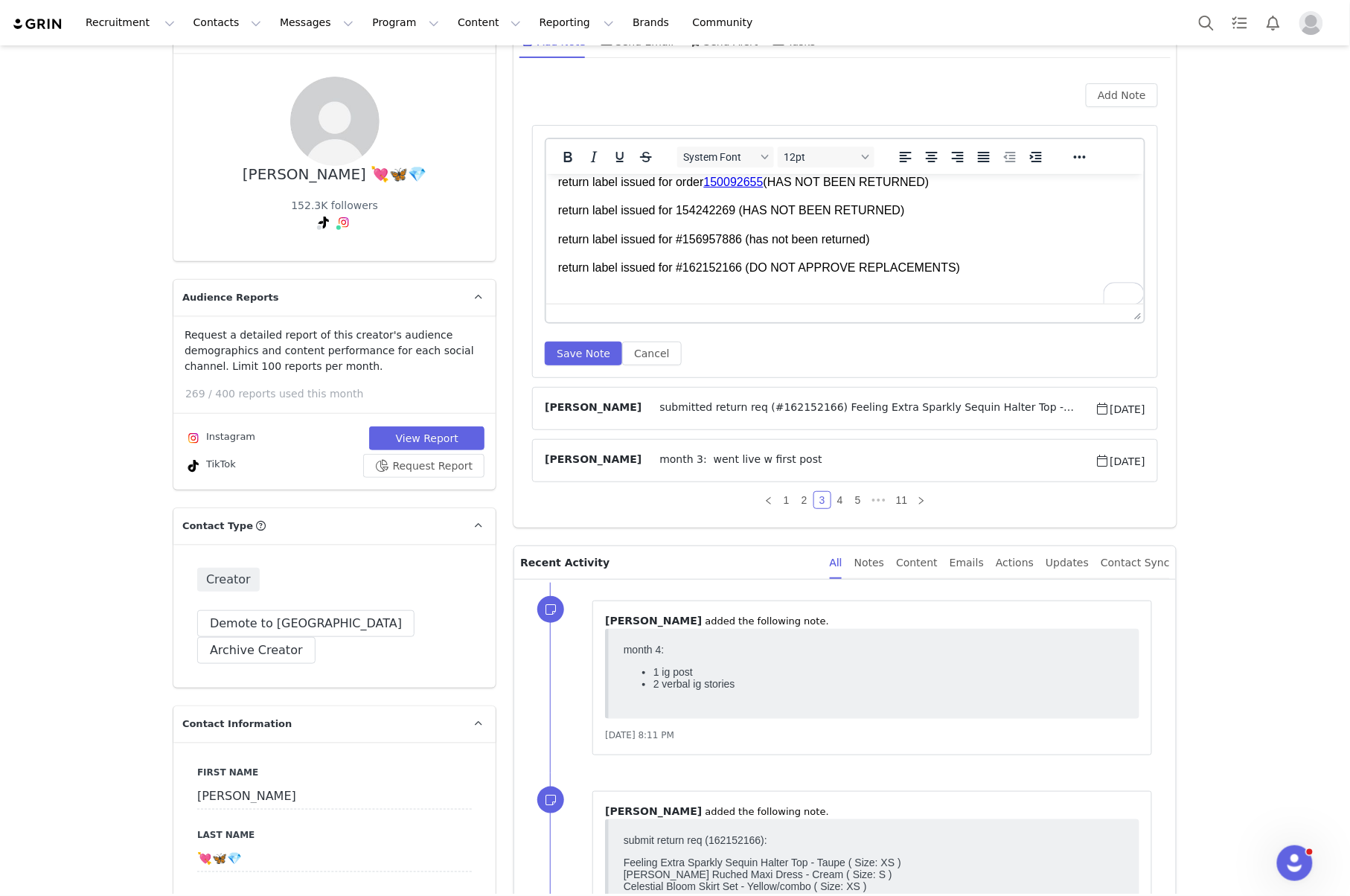
scroll to position [12, 0]
click at [959, 267] on p "return label issued for #162152166⁩ (DO NOT APPROVE REPLACEMENTS)" at bounding box center [844, 267] width 574 height 16
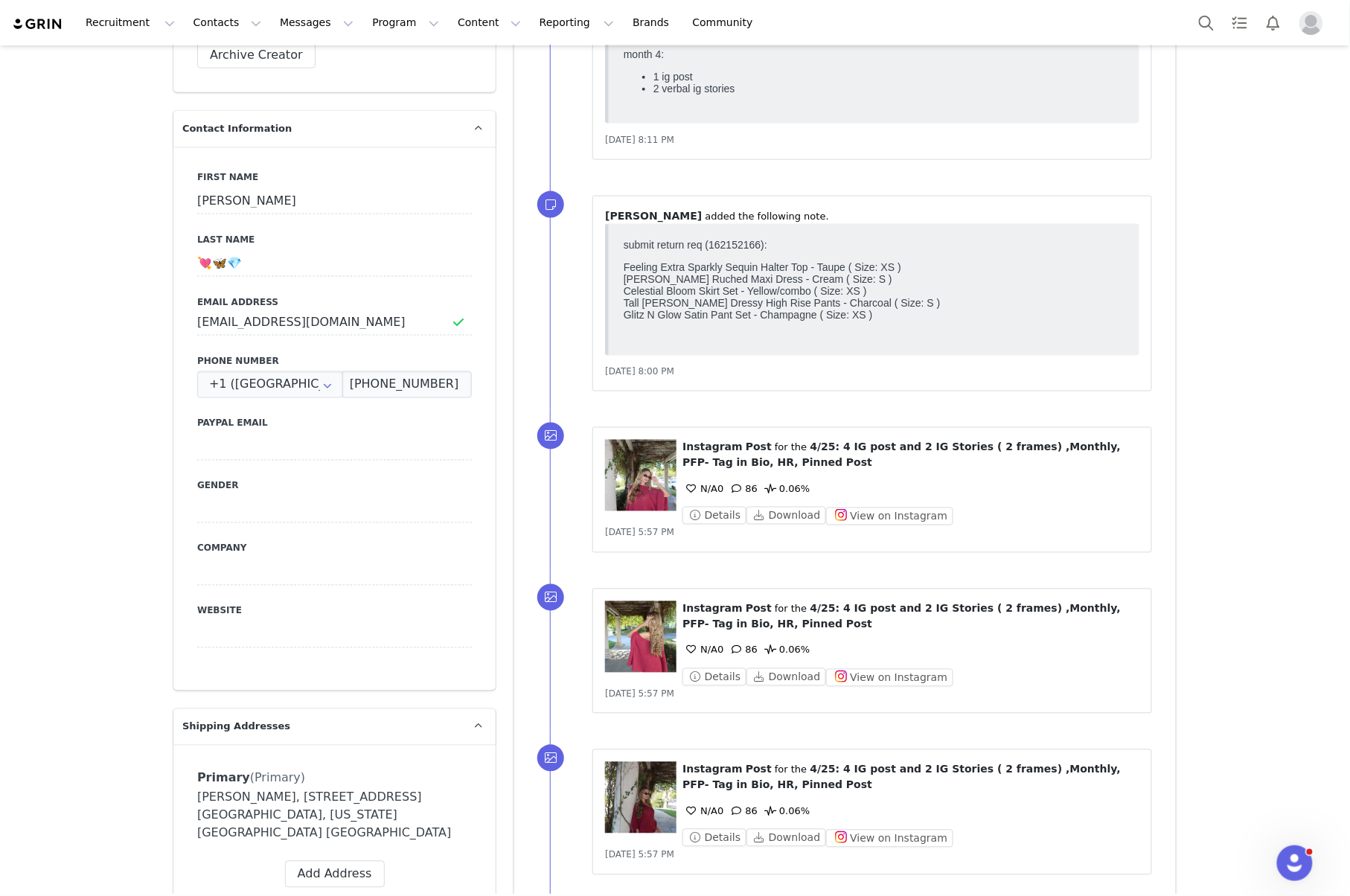
scroll to position [0, 0]
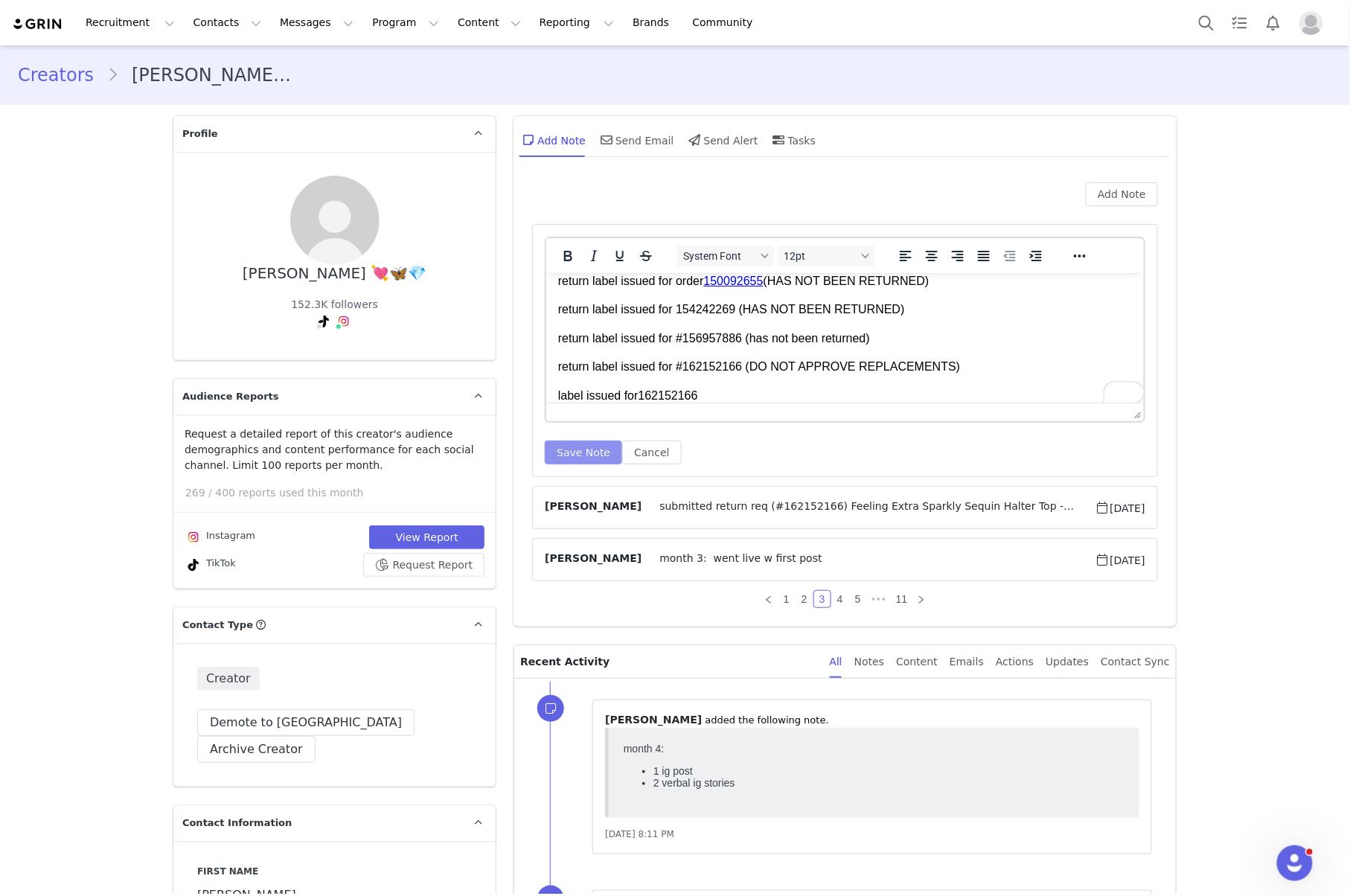
click at [593, 448] on button "Save Note" at bounding box center [583, 452] width 77 height 24
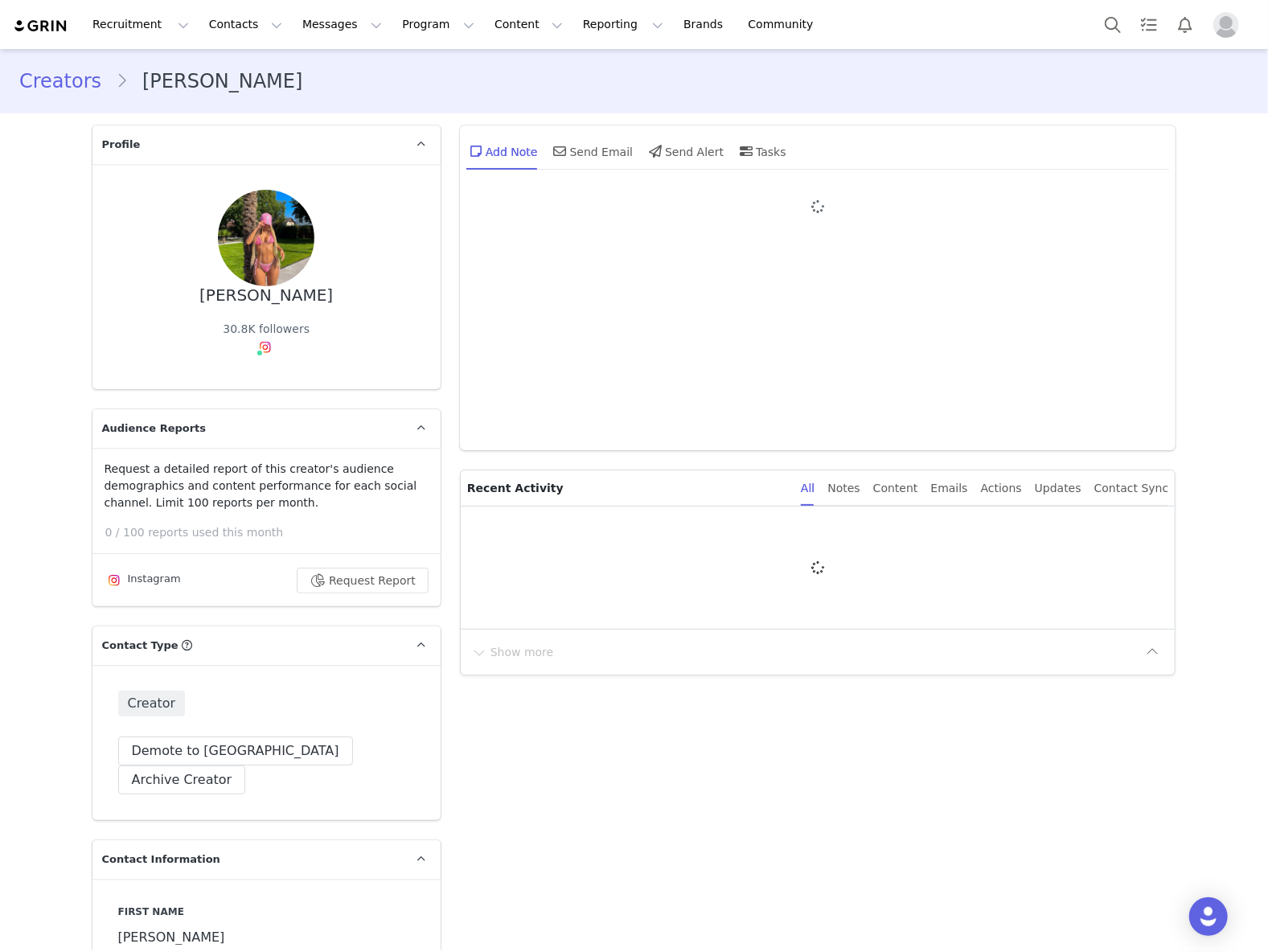
type input "+49 ([GEOGRAPHIC_DATA])"
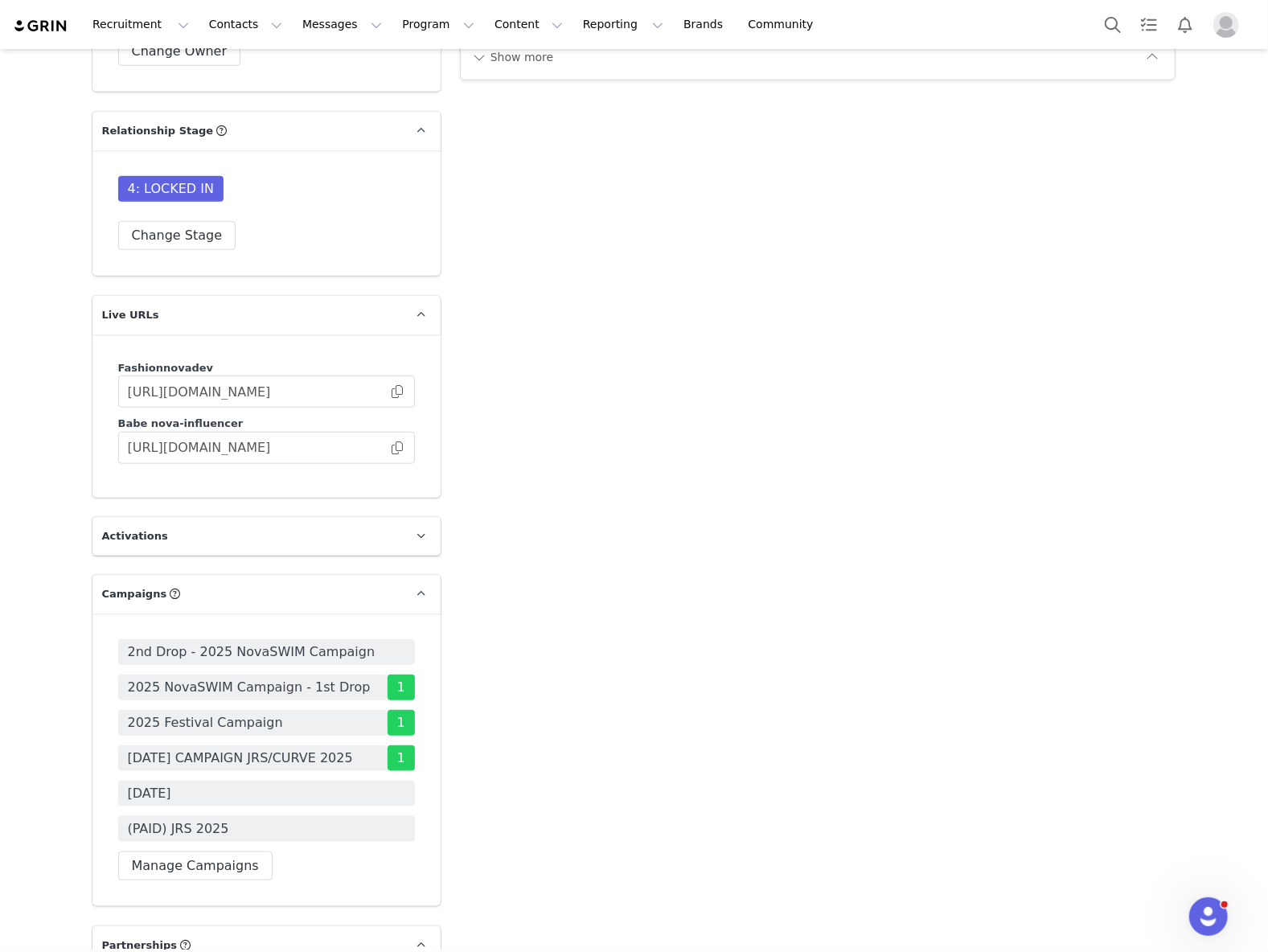
scroll to position [4825, 0]
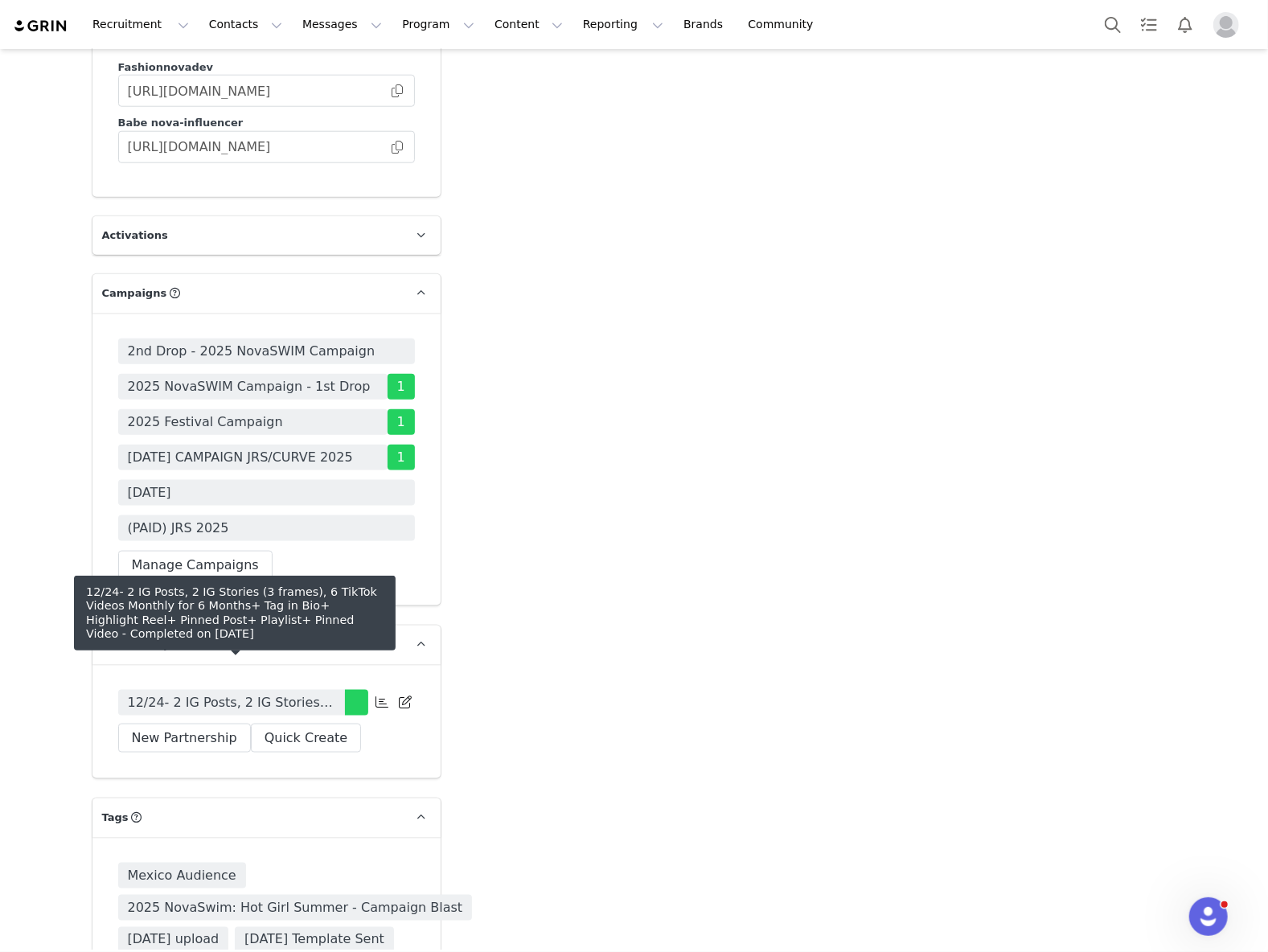
drag, startPoint x: 218, startPoint y: 680, endPoint x: 180, endPoint y: 663, distance: 41.6
click at [218, 693] on span "12/24- 2 IG Posts, 2 IG Stories (3 frames), 6 TikTok Videos Monthly for 6 Month…" at bounding box center [232, 703] width 207 height 19
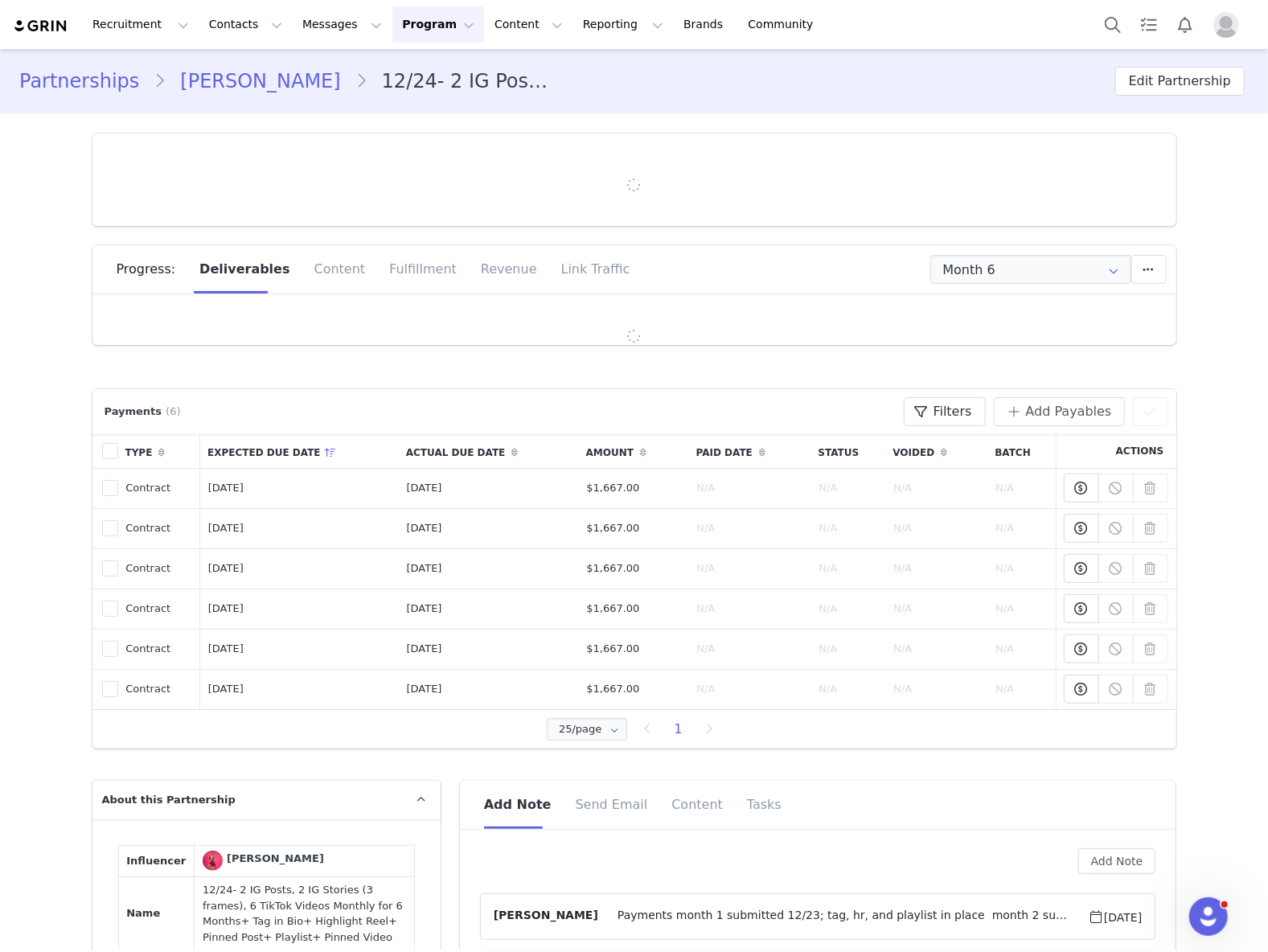
type input "+1 ([GEOGRAPHIC_DATA])"
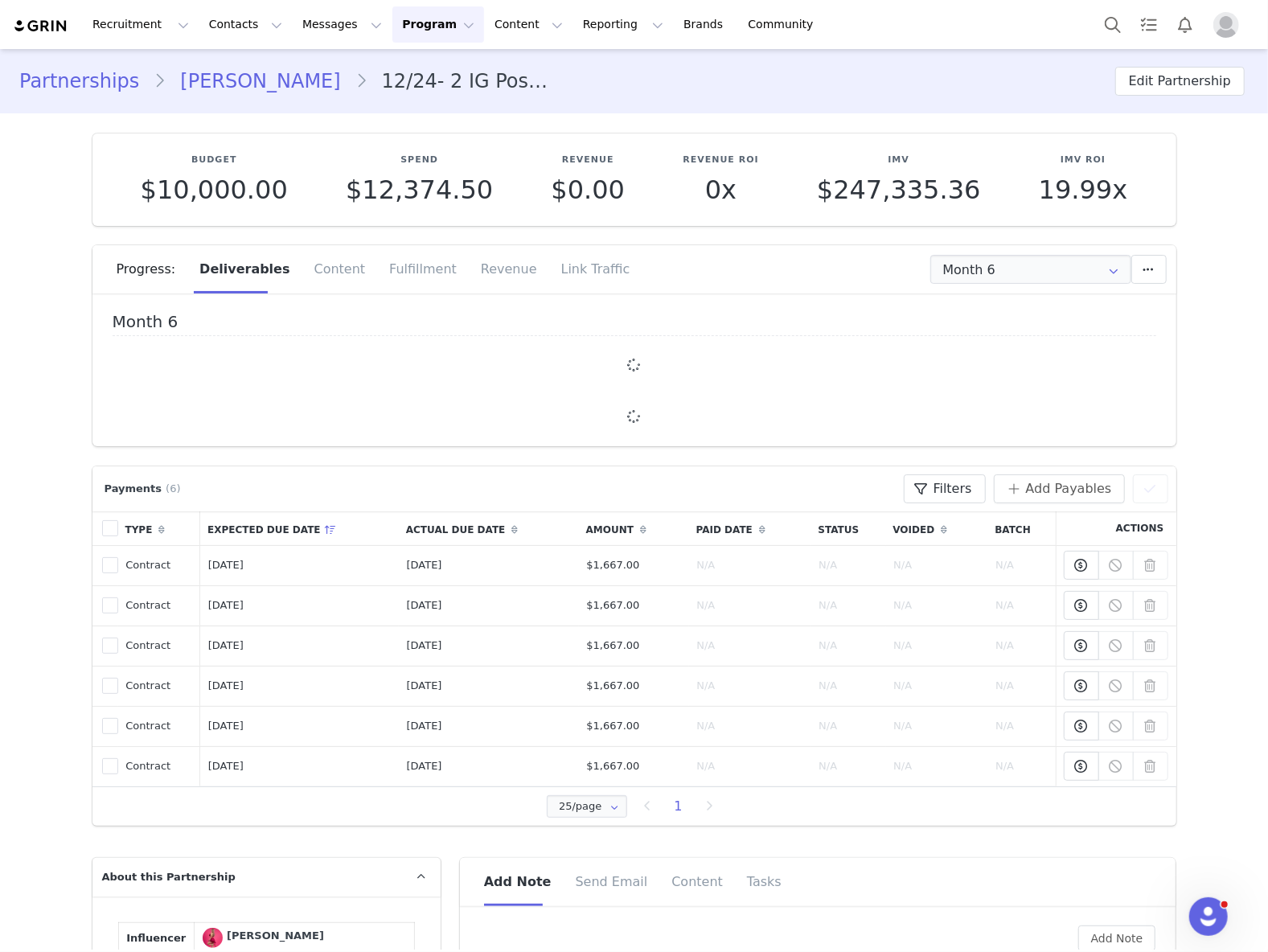
scroll to position [877, 0]
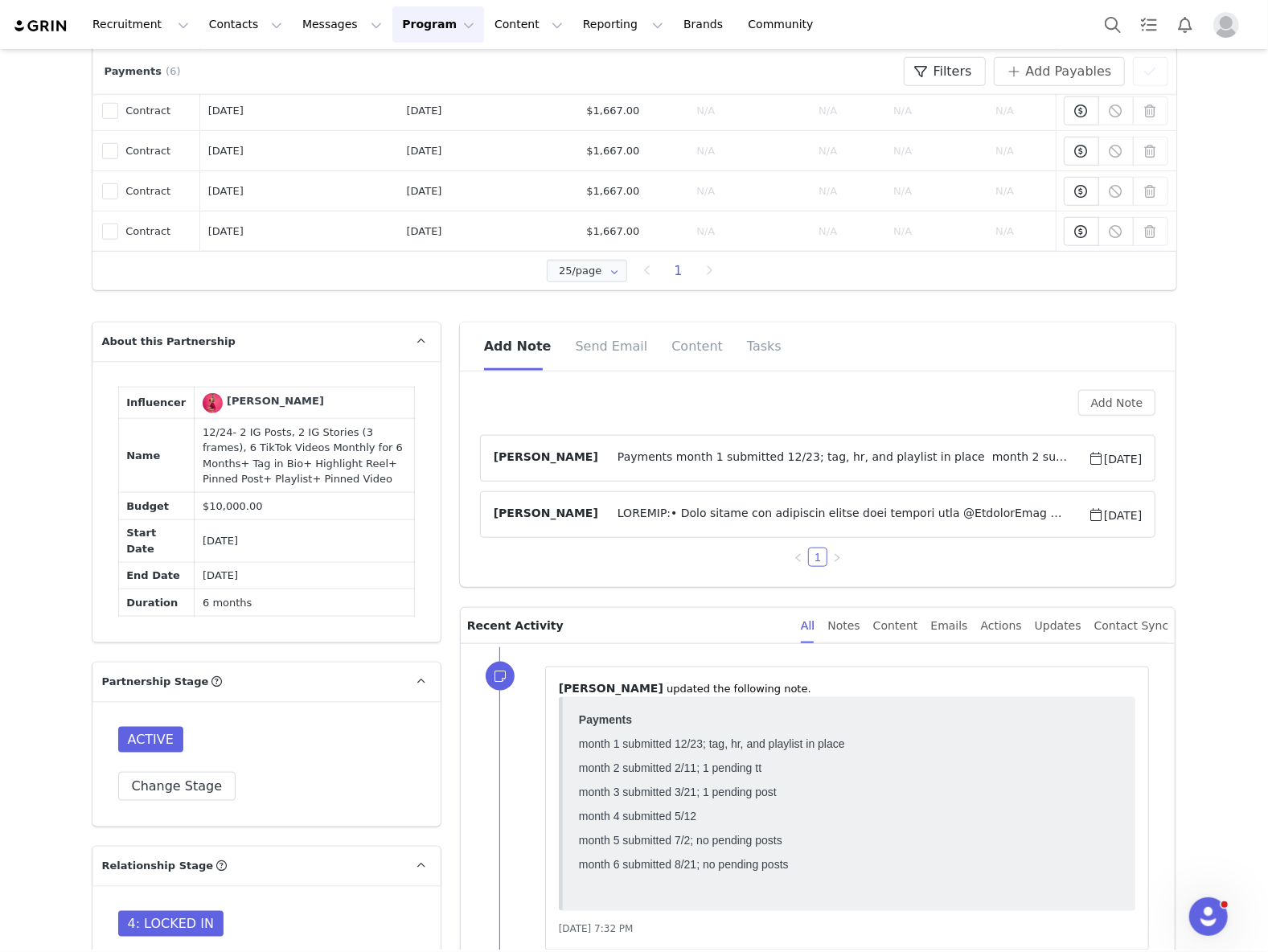
click at [741, 512] on span at bounding box center [843, 515] width 490 height 19
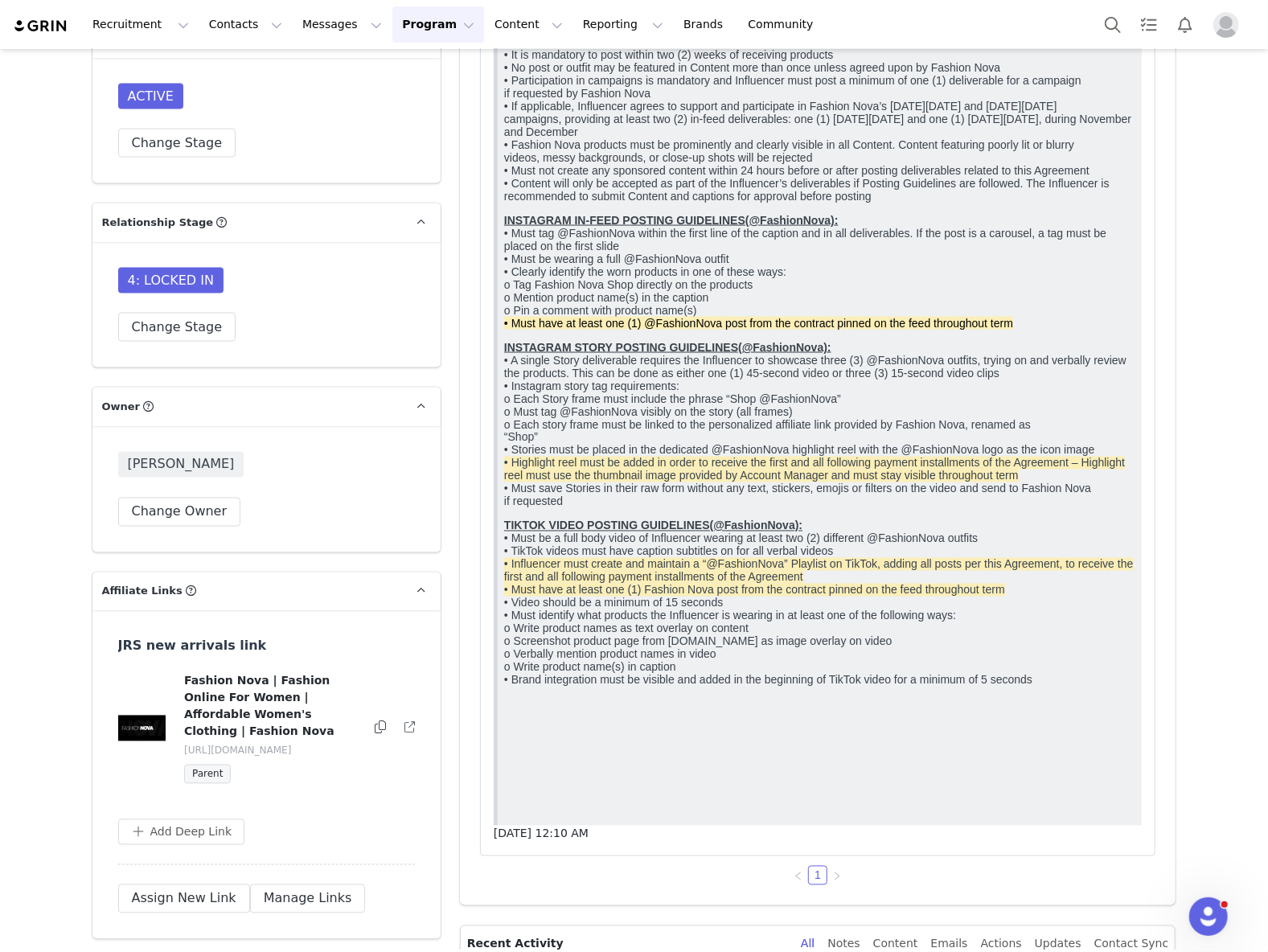
scroll to position [1199, 0]
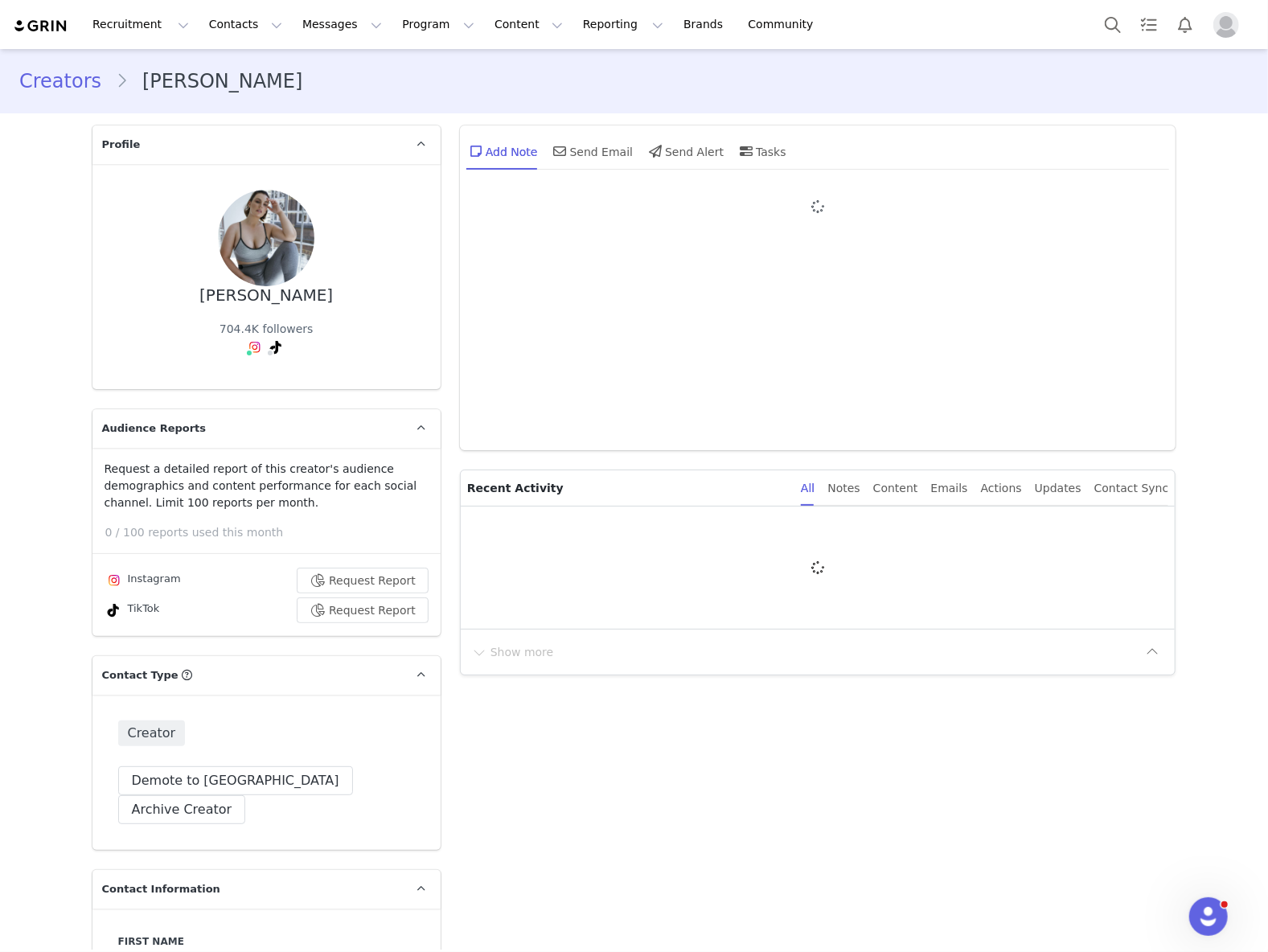
type input "+32 ([GEOGRAPHIC_DATA])"
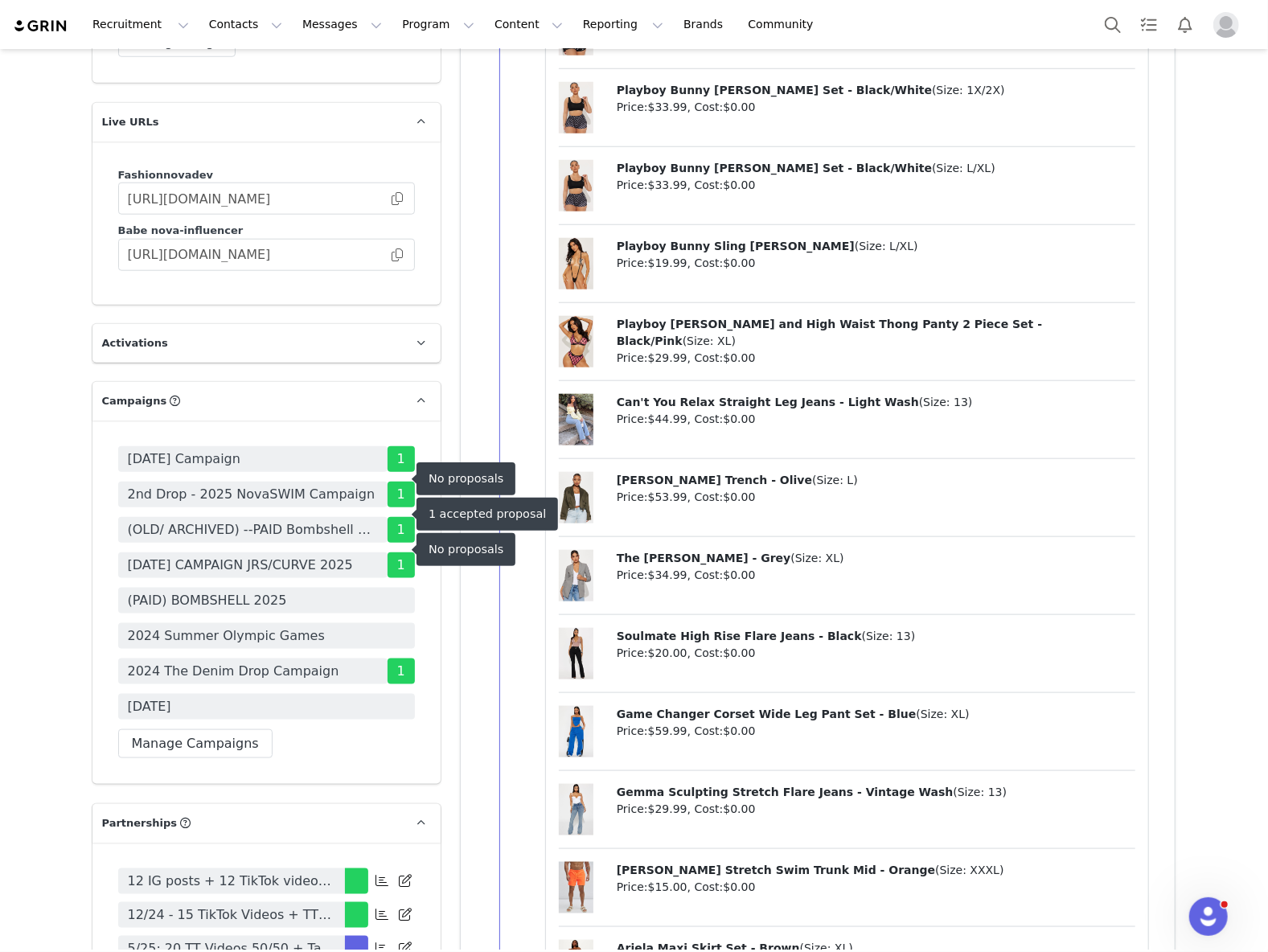
scroll to position [5147, 0]
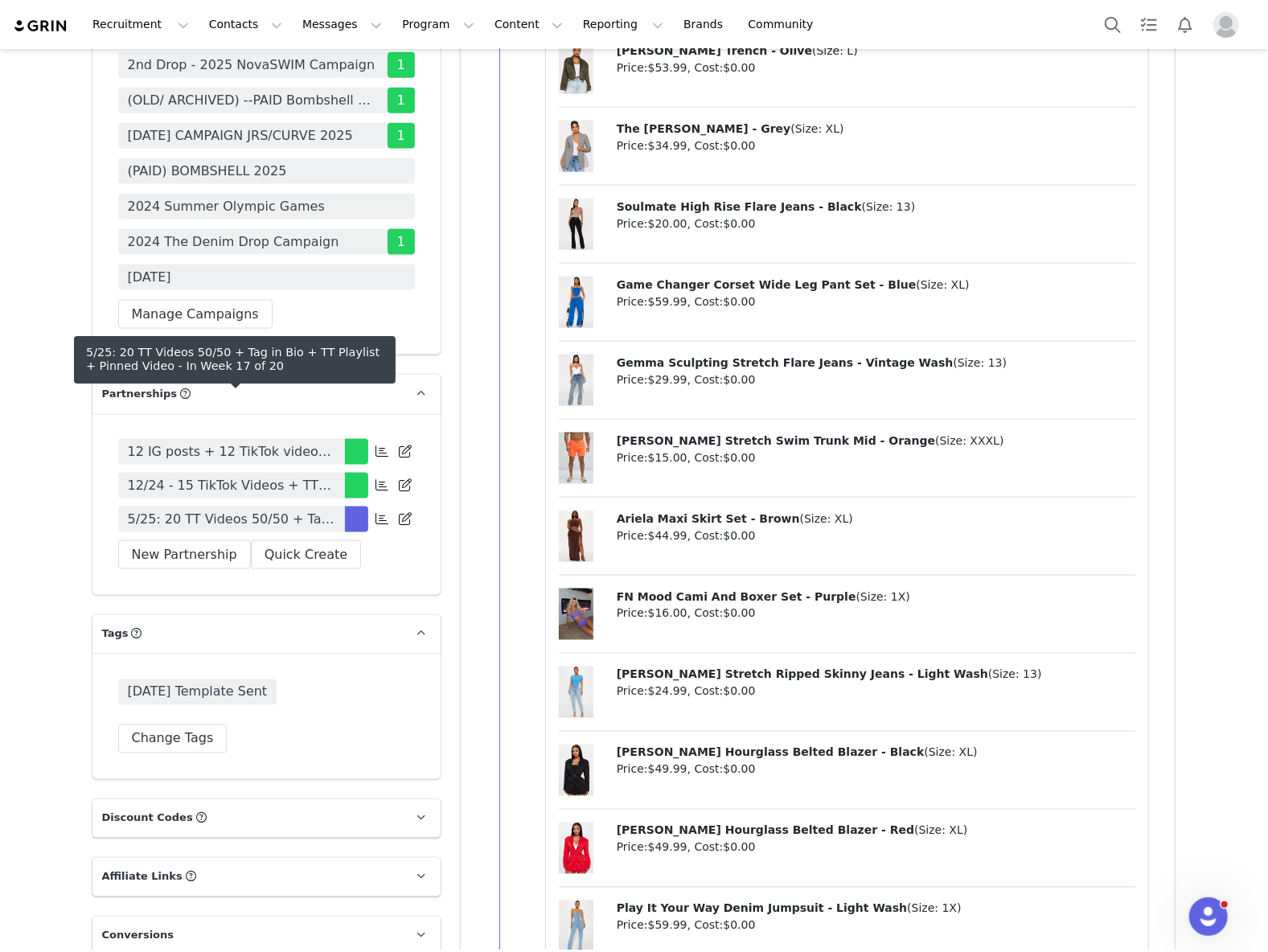
drag, startPoint x: 257, startPoint y: 413, endPoint x: 75, endPoint y: 390, distance: 183.4
click at [257, 510] on span "5/25: 20 TT Videos 50/50 + Tag in Bio + TT Playlist + Pinned Video" at bounding box center [232, 519] width 207 height 19
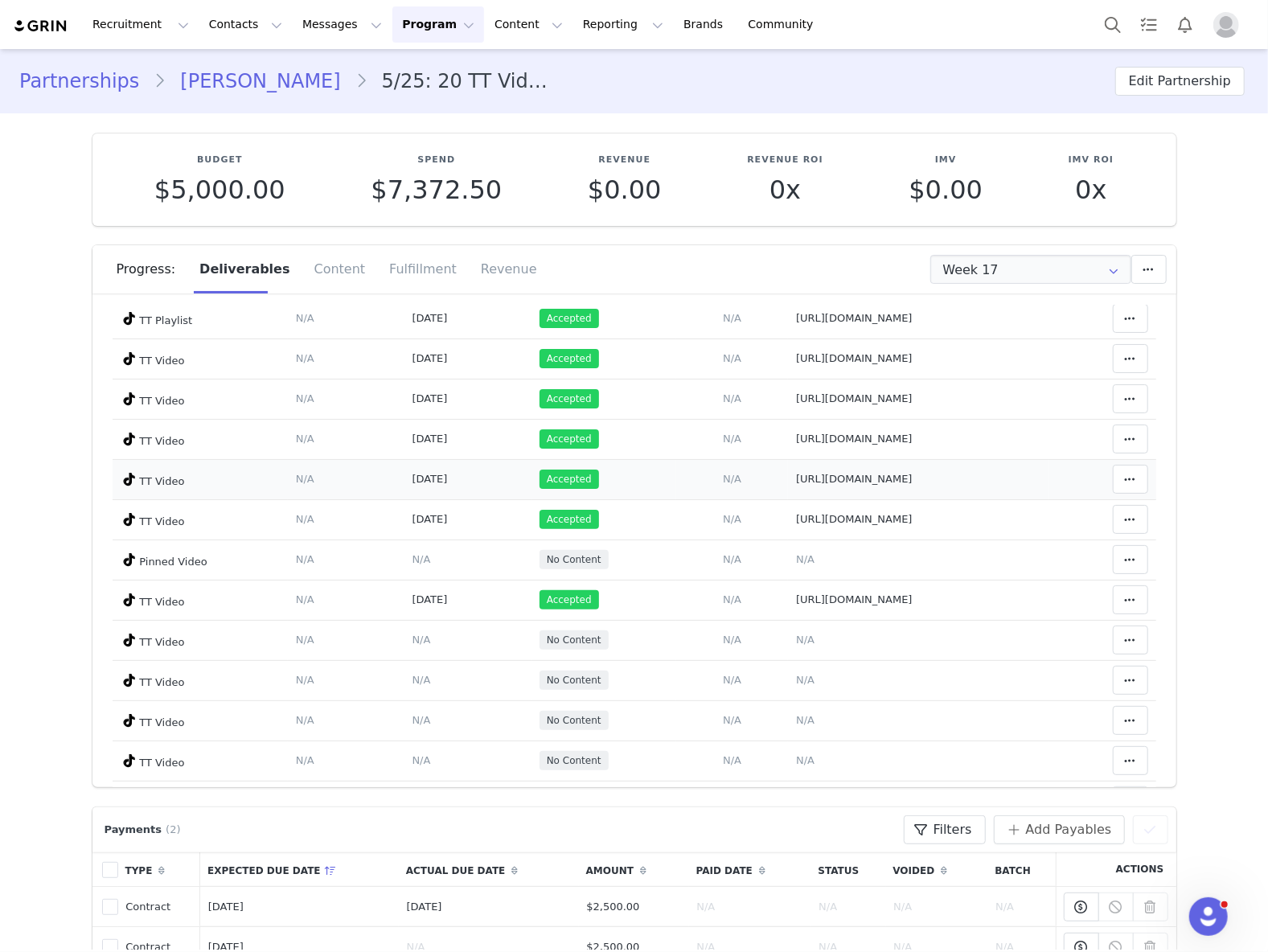
scroll to position [280, 0]
click at [754, 127] on section "Budget $5,000.00 Spend $7,372.50 Revenue $0.00 Revenue ROI 0x IMV $0.00 IMV ROI…" at bounding box center [634, 450] width 1108 height 674
click at [796, 643] on span "N/A" at bounding box center [805, 641] width 18 height 12
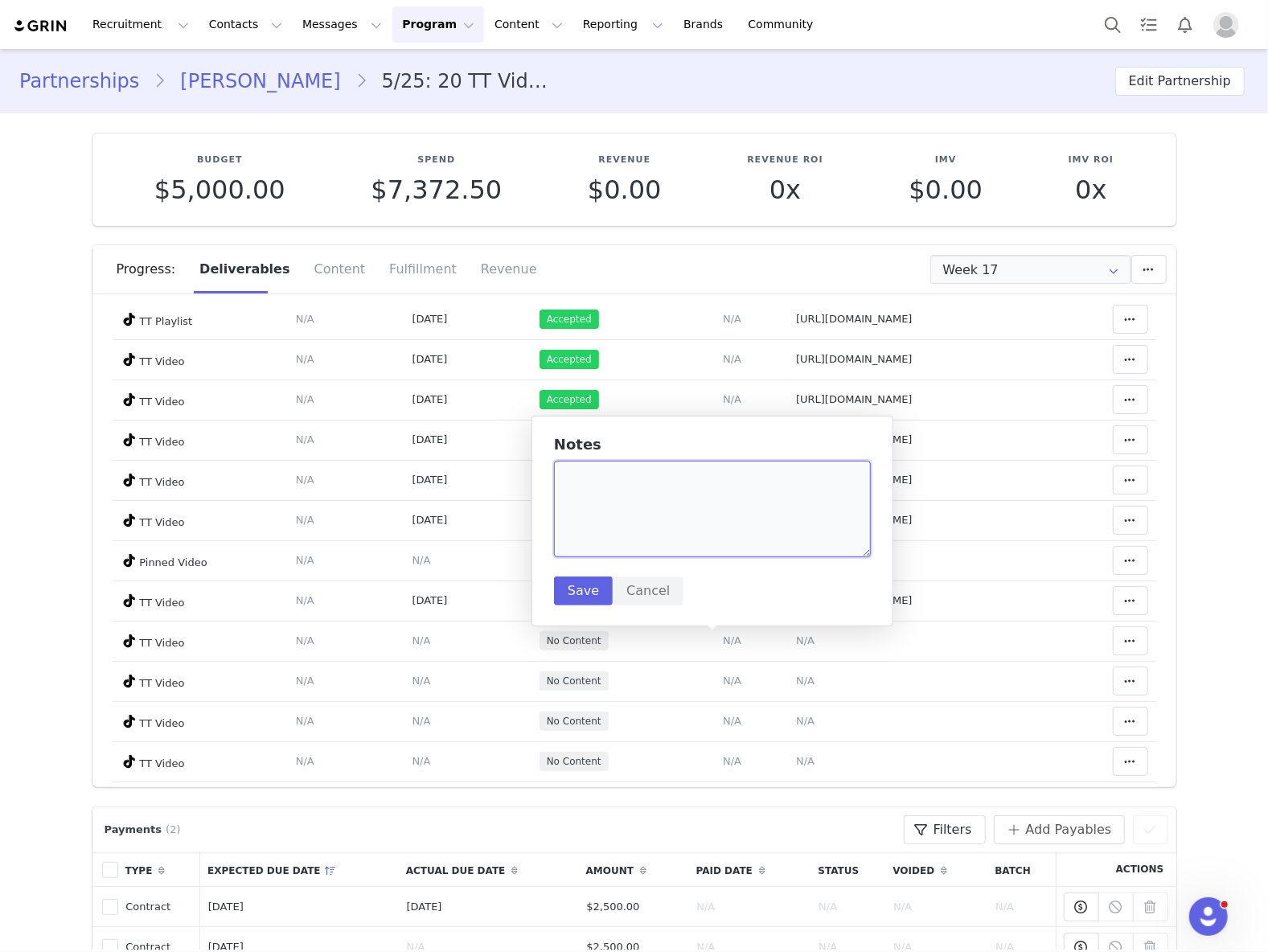
drag, startPoint x: 670, startPoint y: 515, endPoint x: 638, endPoint y: 535, distance: 37.7
click at [670, 513] on textarea at bounding box center [713, 509] width 317 height 97
paste textarea "https://www.tiktok.com/@sharongrobben/video/7545551325782674720"
type textarea "https://www.tiktok.com/@sharongrobben/video/7545551325782674720"
click at [561, 585] on button "Save" at bounding box center [584, 591] width 59 height 29
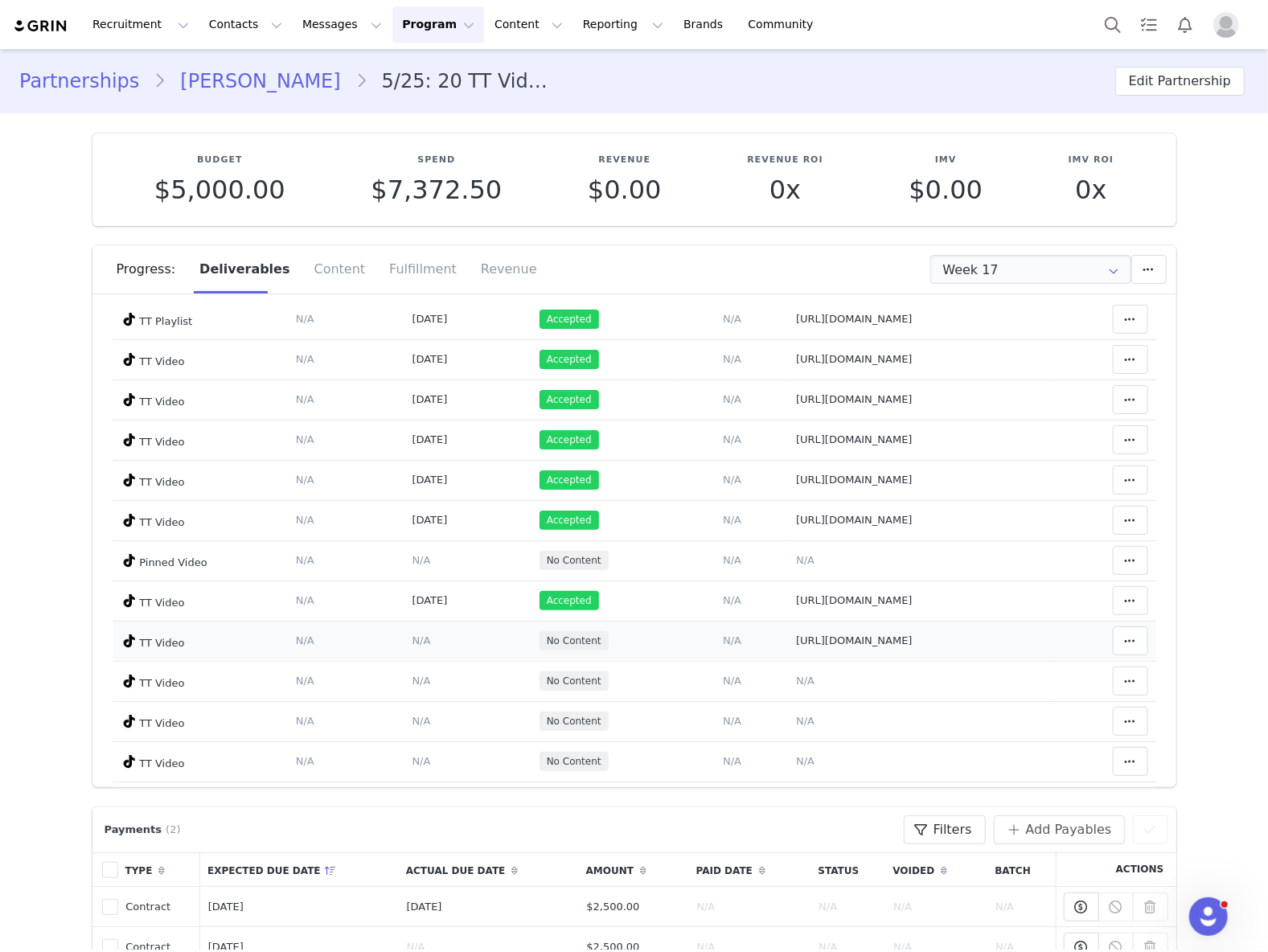
click at [412, 643] on span "N/A" at bounding box center [421, 641] width 18 height 12
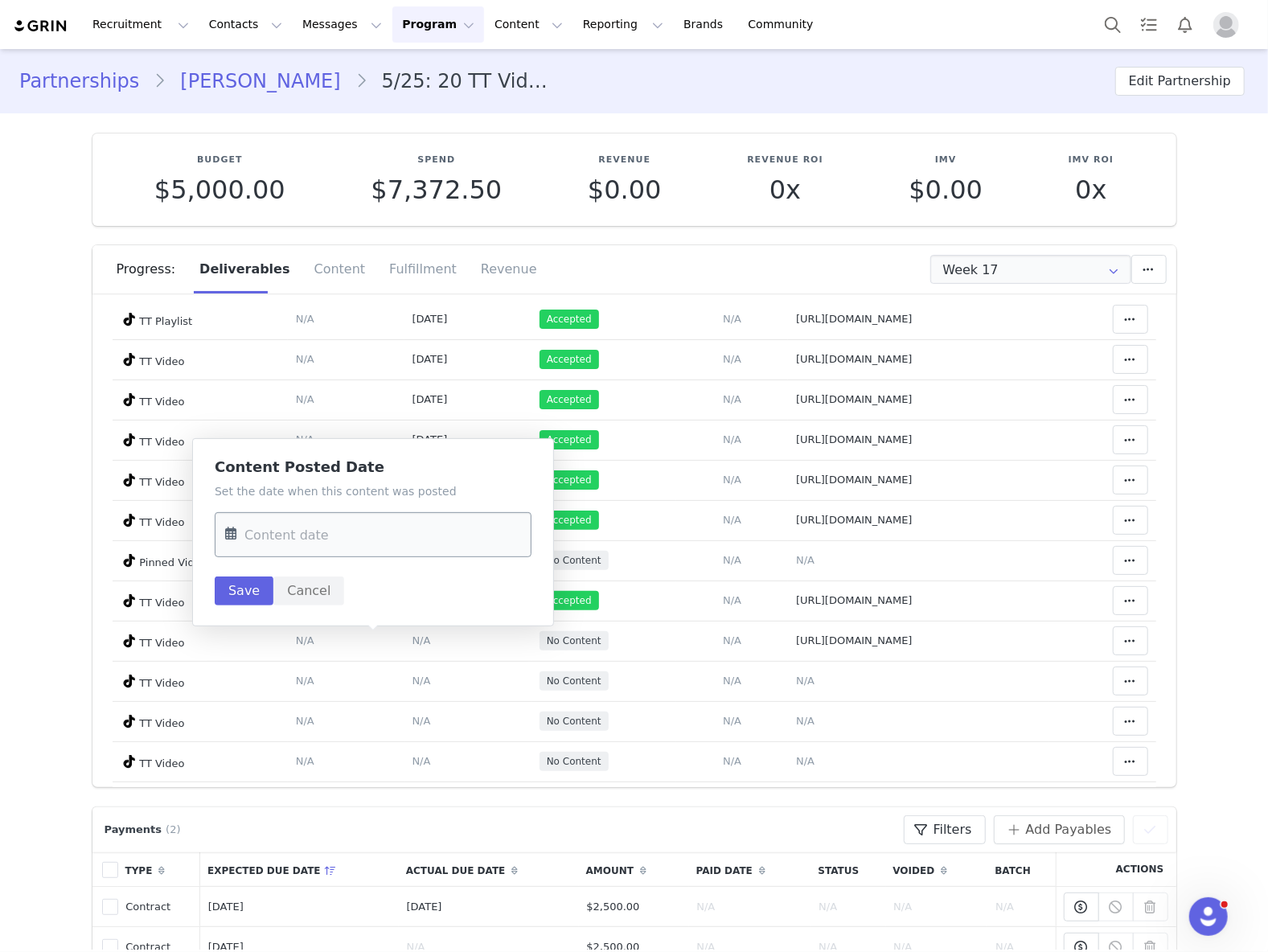
click at [333, 535] on input "text" at bounding box center [373, 534] width 317 height 45
drag, startPoint x: 305, startPoint y: 663, endPoint x: 282, endPoint y: 634, distance: 37.0
click at [306, 661] on span "2" at bounding box center [312, 662] width 19 height 19
type input "Sep 02 2025"
click at [251, 591] on button "Save" at bounding box center [244, 591] width 59 height 29
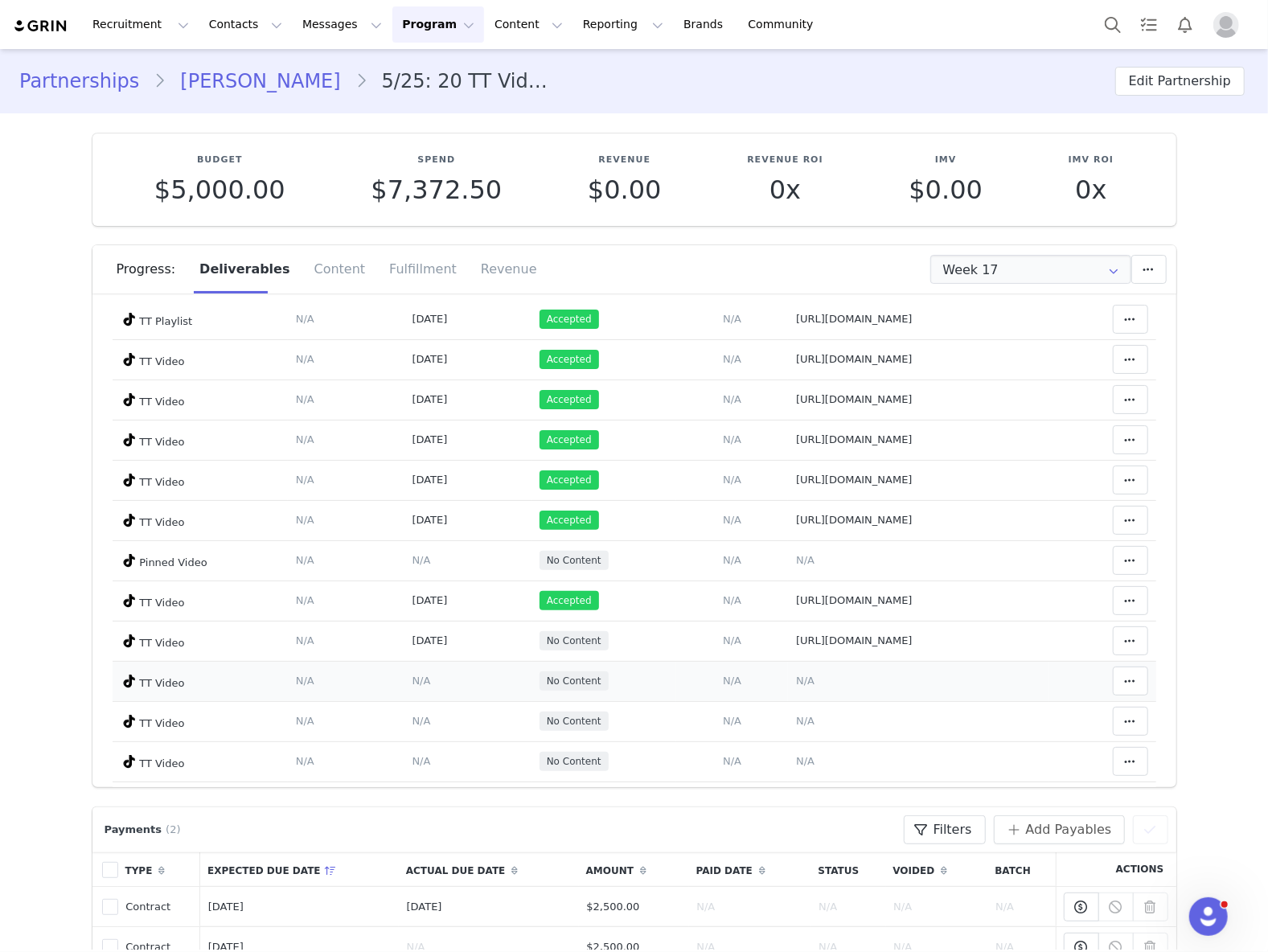
click at [796, 683] on span "N/A" at bounding box center [805, 681] width 18 height 12
click at [0, 0] on textarea at bounding box center [0, 0] width 0 height 0
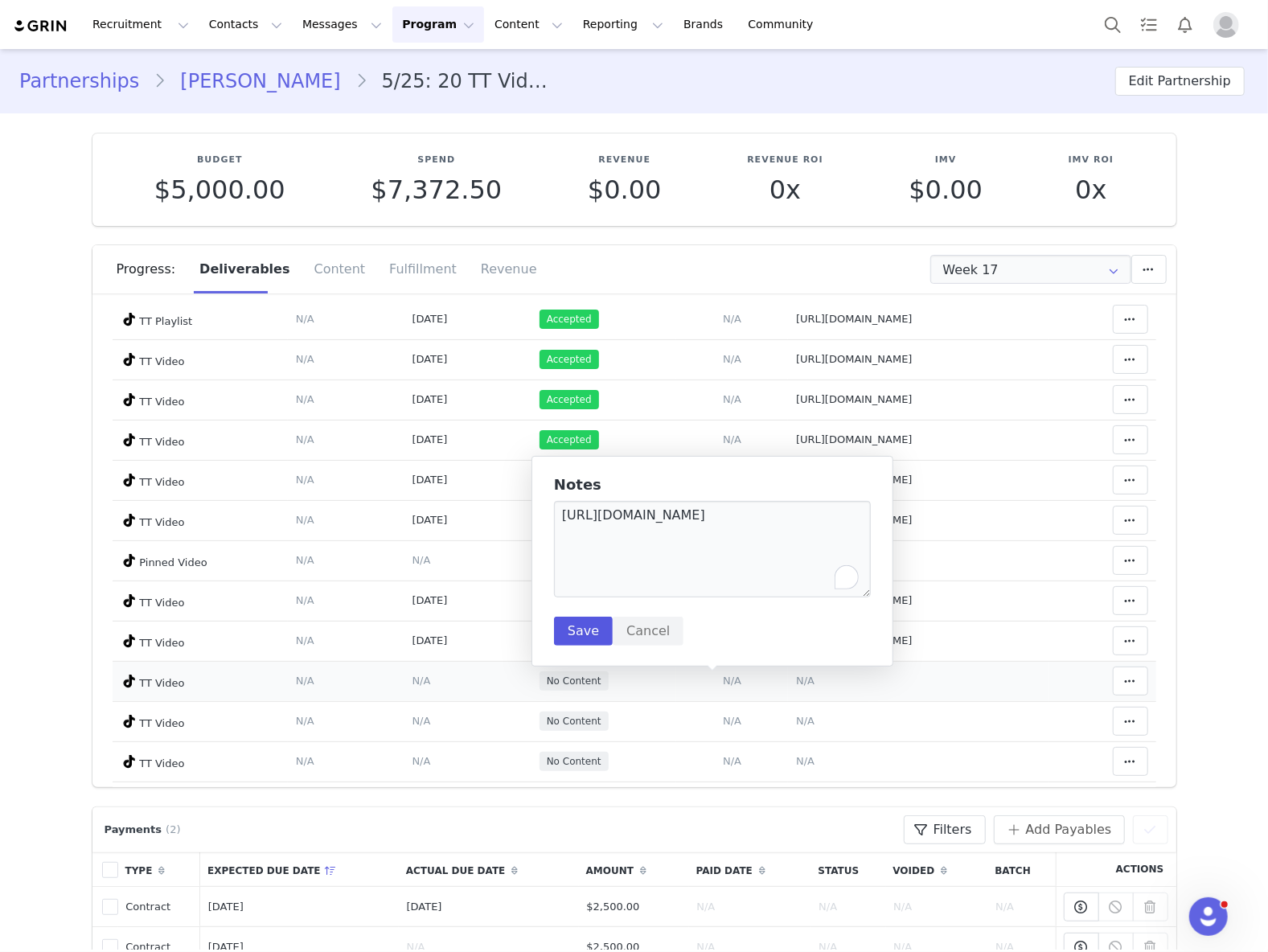
type textarea "https://www.tiktok.com/@sharongrobben/video/7547070731679698199"
click at [591, 632] on button "Save" at bounding box center [584, 631] width 59 height 29
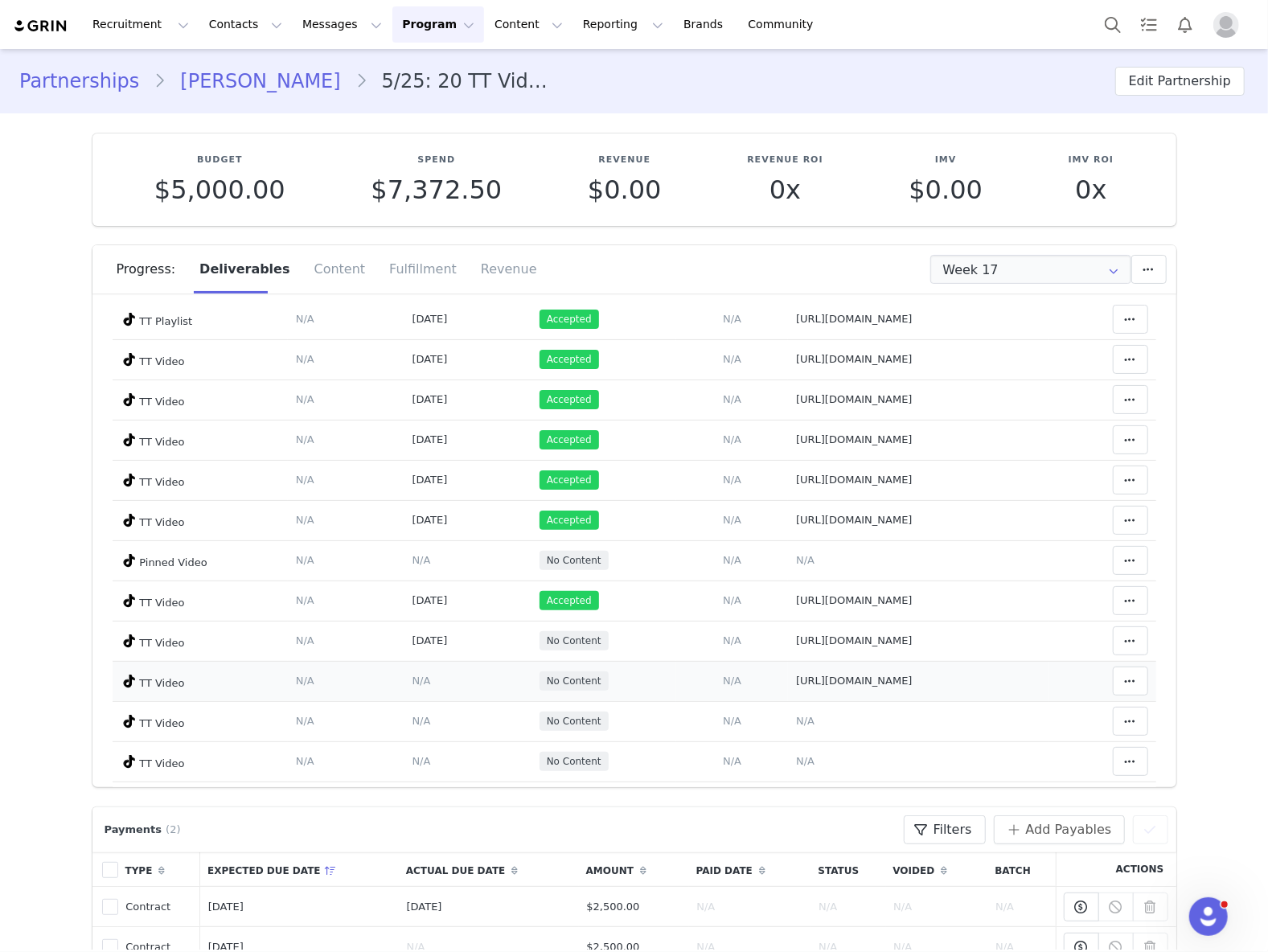
click at [412, 685] on span "N/A" at bounding box center [421, 681] width 18 height 12
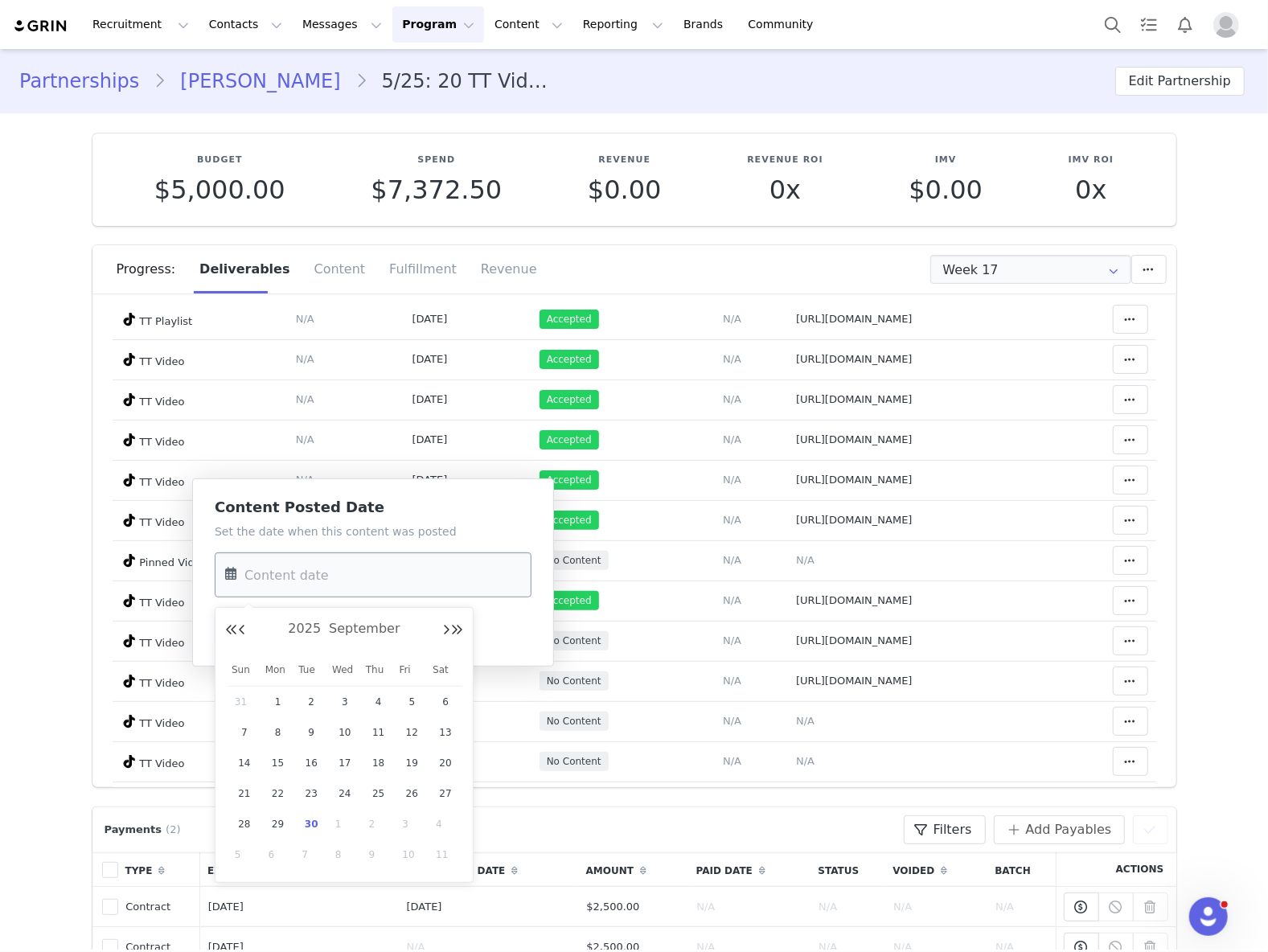
click at [368, 591] on input "text" at bounding box center [373, 575] width 317 height 45
click at [441, 703] on span "6" at bounding box center [446, 702] width 19 height 19
type input "Sep 06 2025"
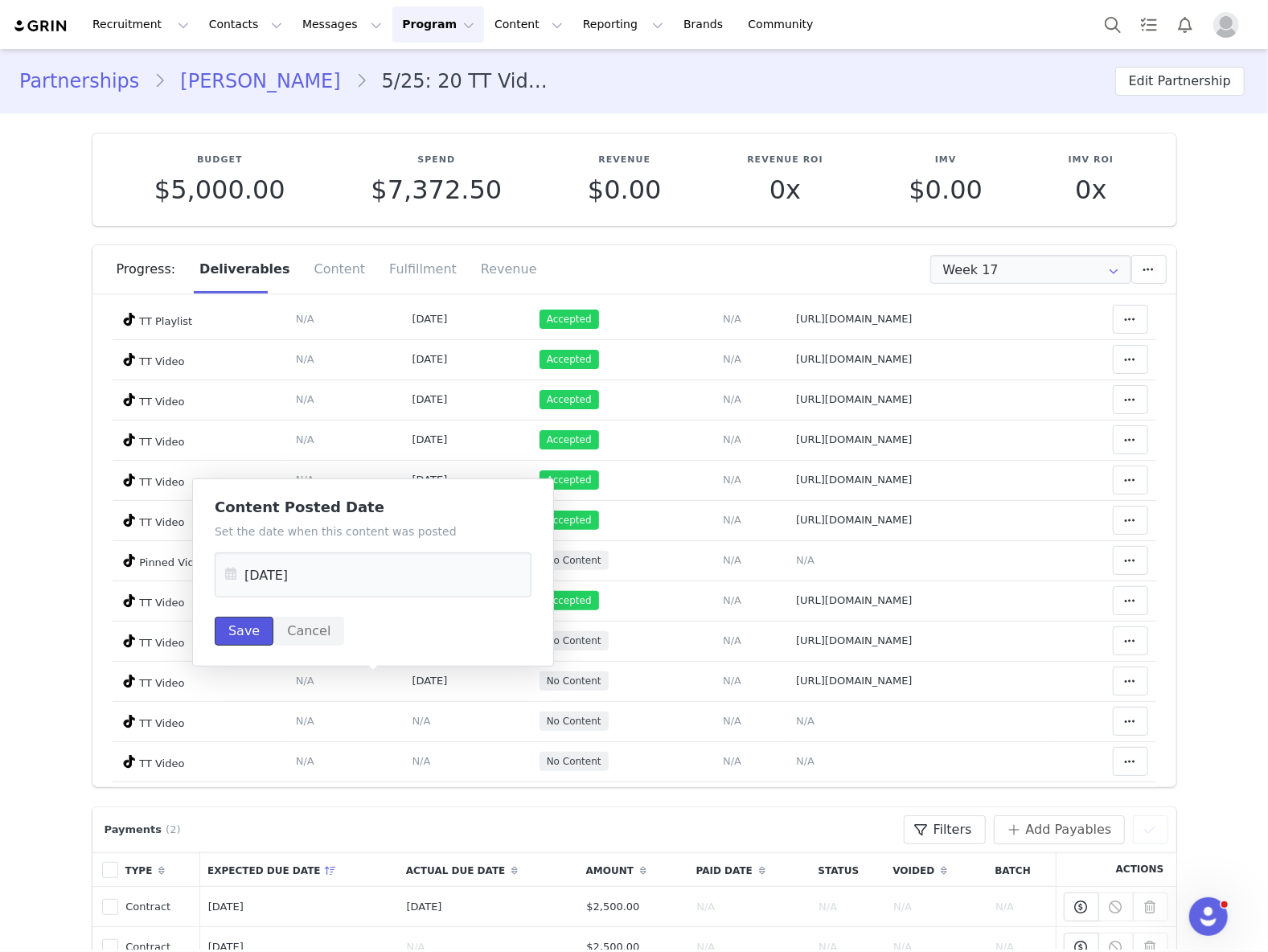
click at [248, 631] on button "Save" at bounding box center [244, 631] width 59 height 29
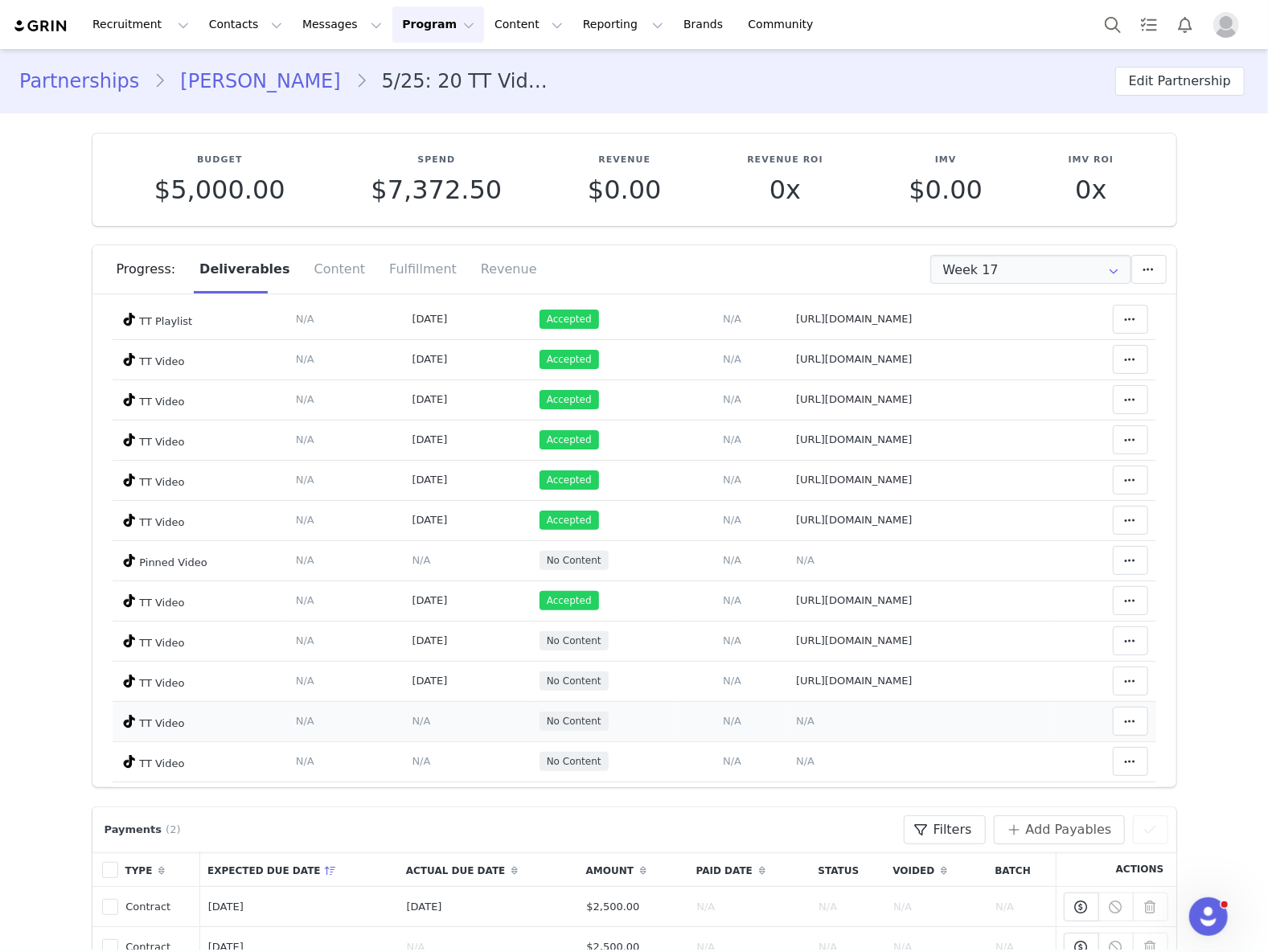
click at [796, 724] on span "N/A" at bounding box center [805, 721] width 18 height 12
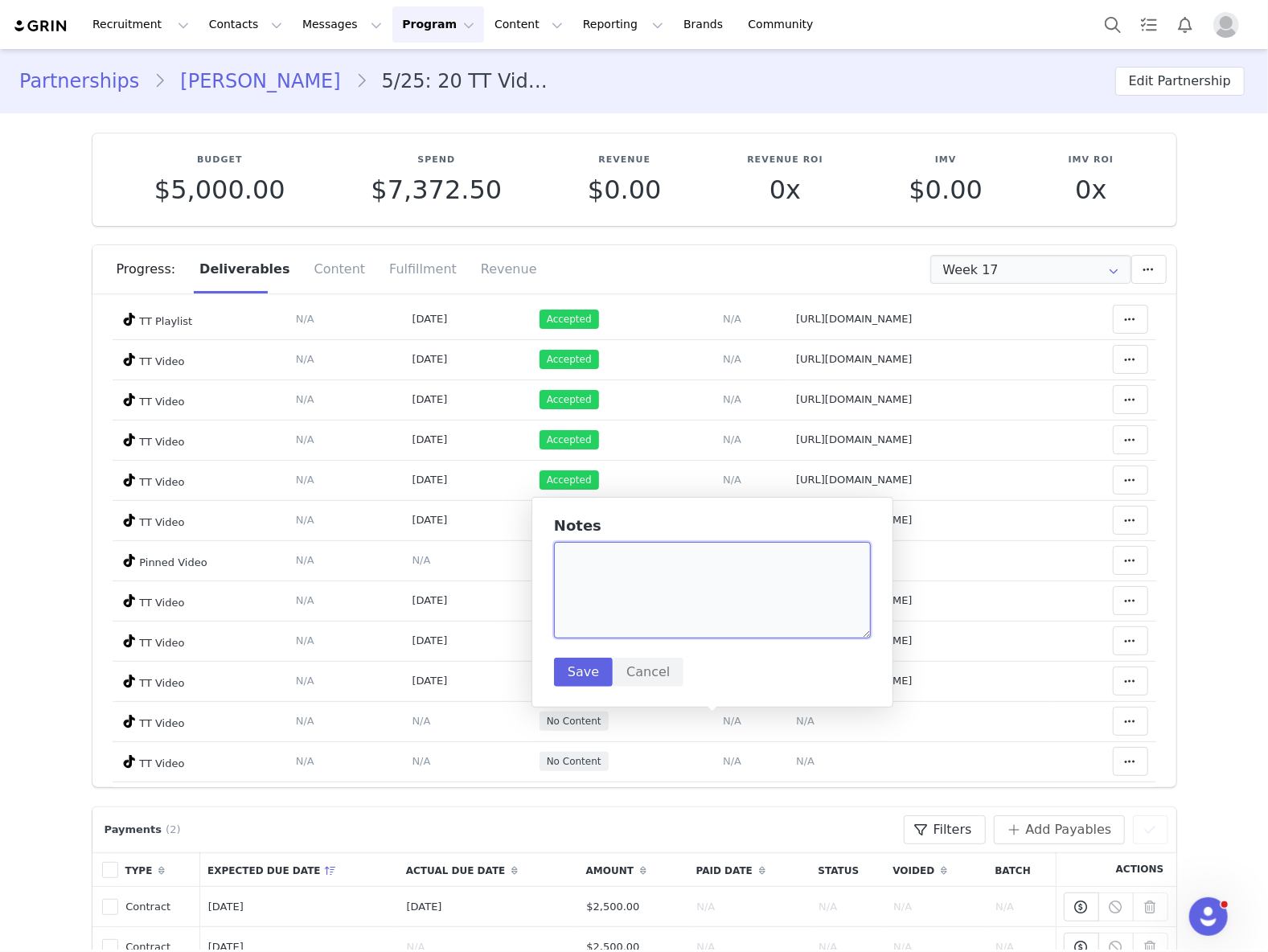
click at [690, 596] on textarea at bounding box center [713, 591] width 317 height 97
paste textarea "https://www.tiktok.com/@sharongrobben/video/7548441096754449697"
type textarea "https://www.tiktok.com/@sharongrobben/video/7548441096754449697"
click at [592, 674] on button "Save" at bounding box center [584, 672] width 59 height 29
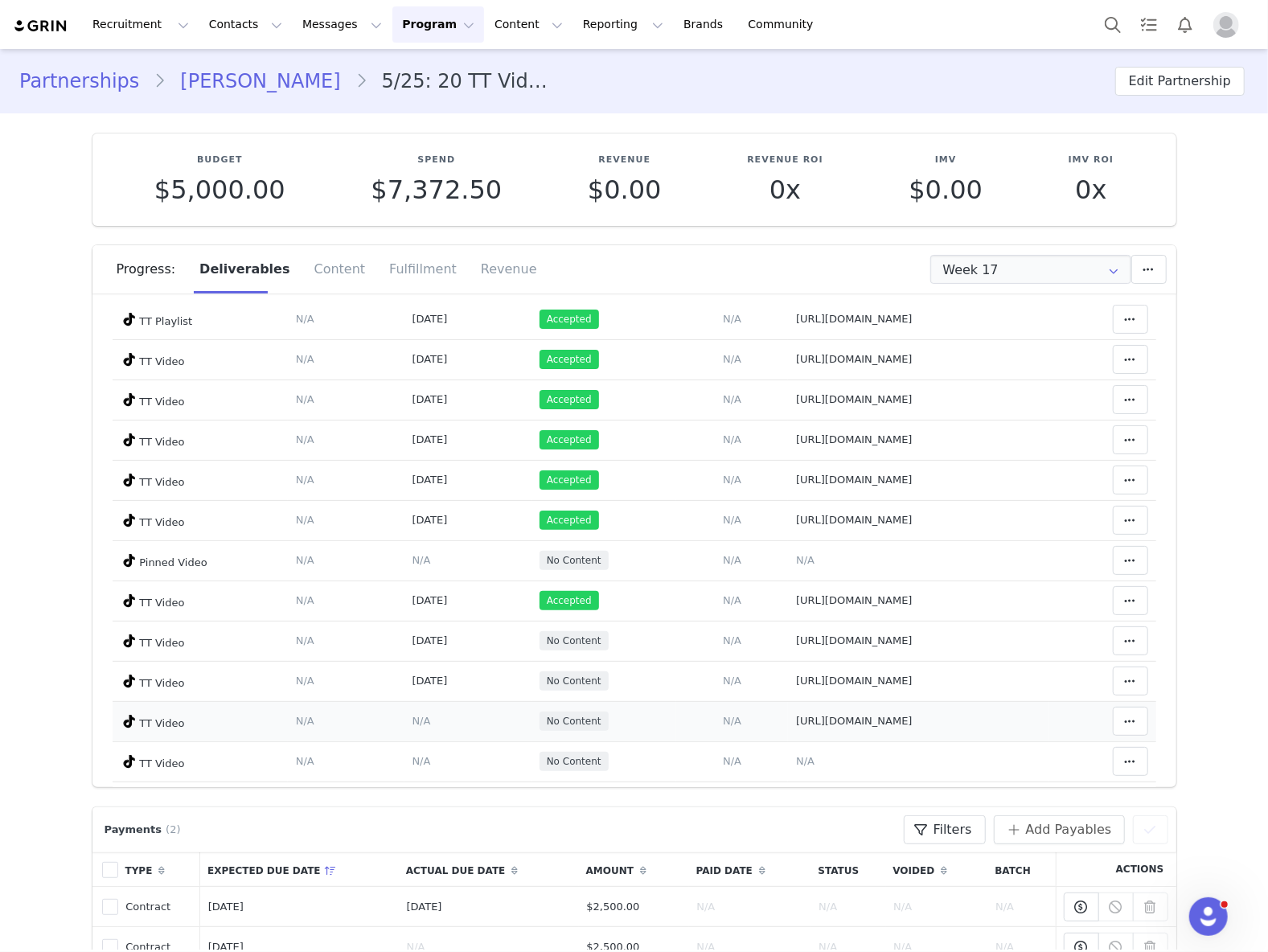
click at [412, 719] on span "N/A" at bounding box center [421, 721] width 18 height 12
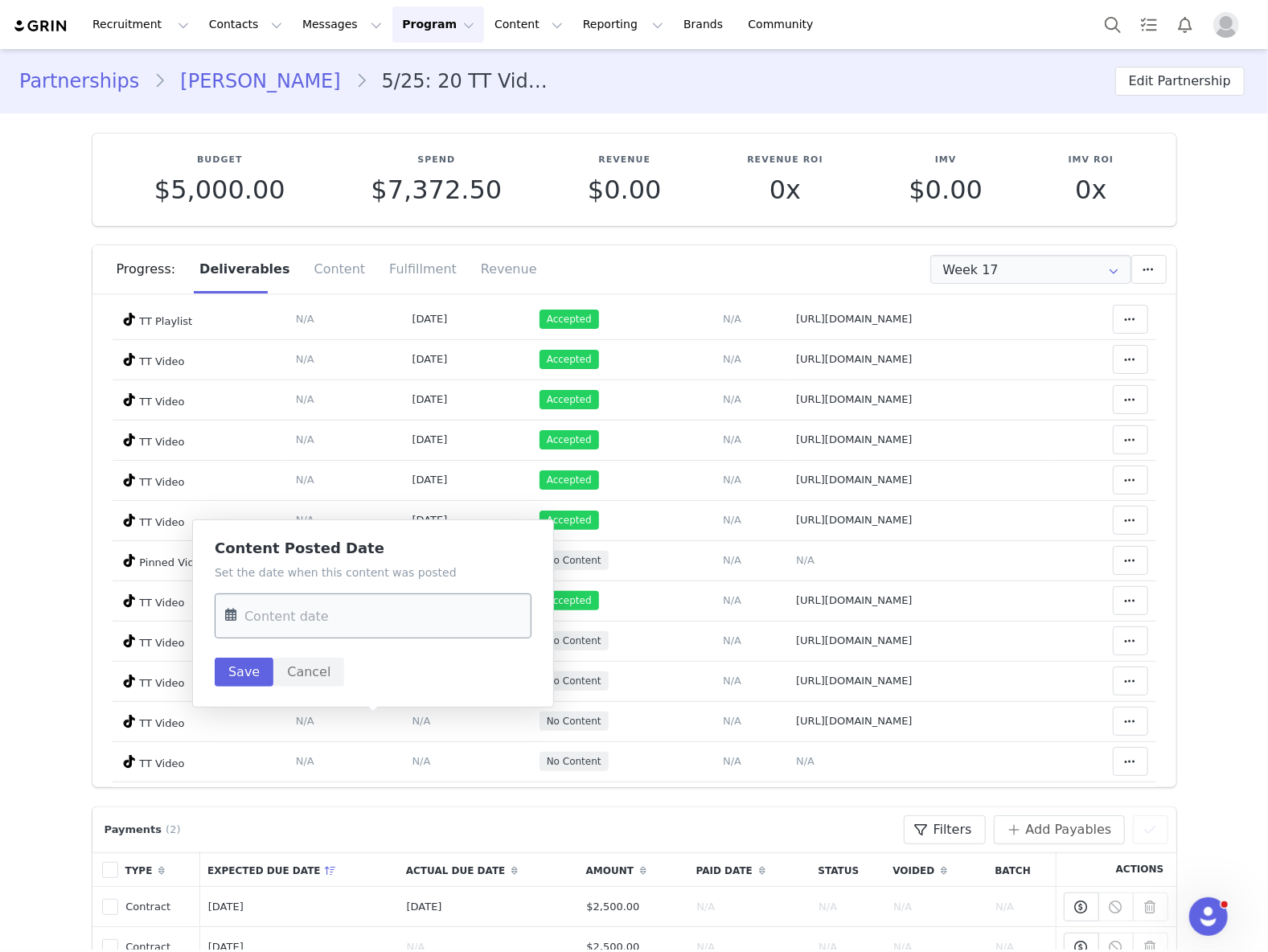
click at [368, 634] on input "text" at bounding box center [373, 615] width 317 height 45
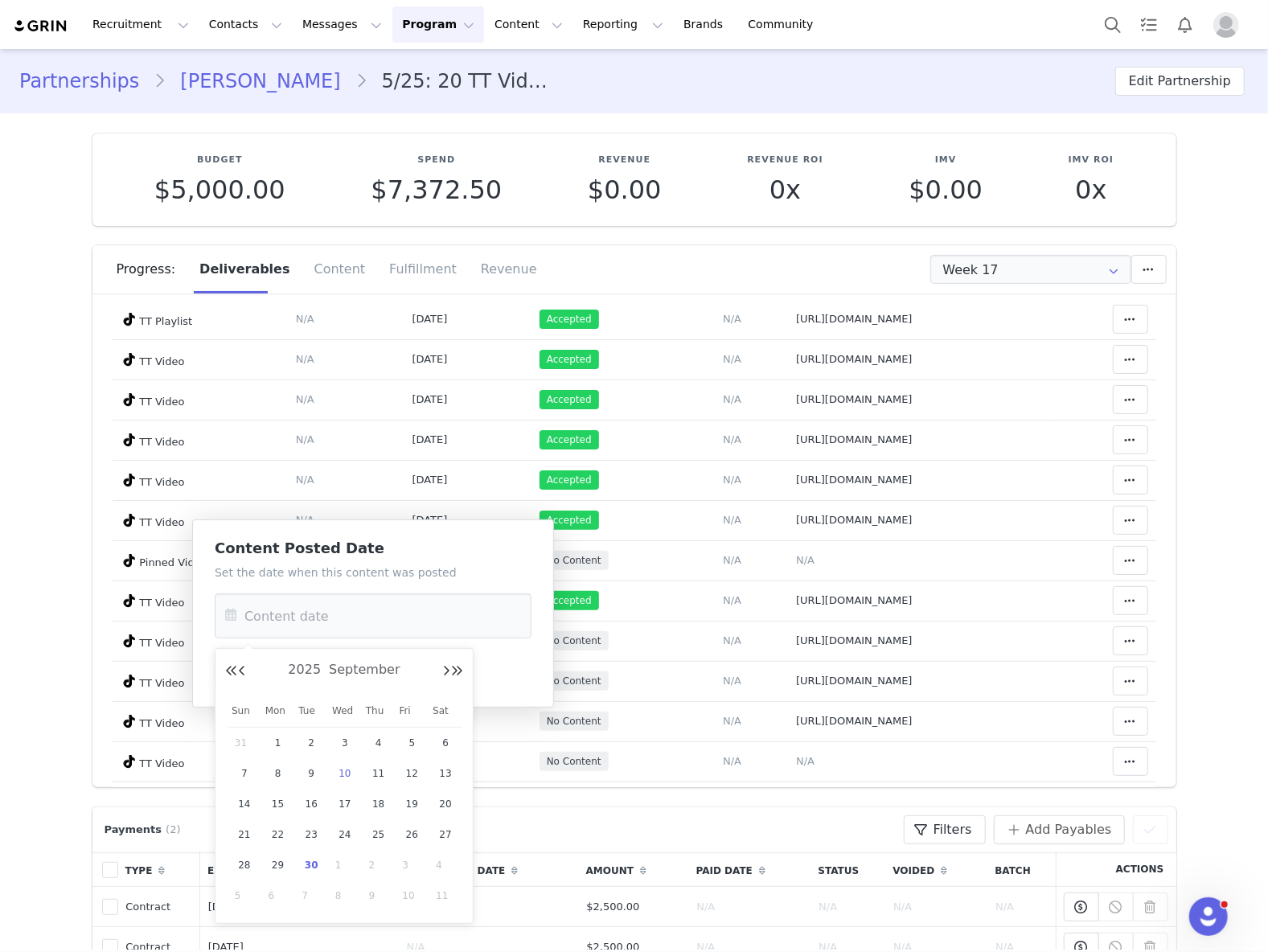
click at [347, 777] on span "10" at bounding box center [345, 774] width 19 height 19
type input "Sep 10 2025"
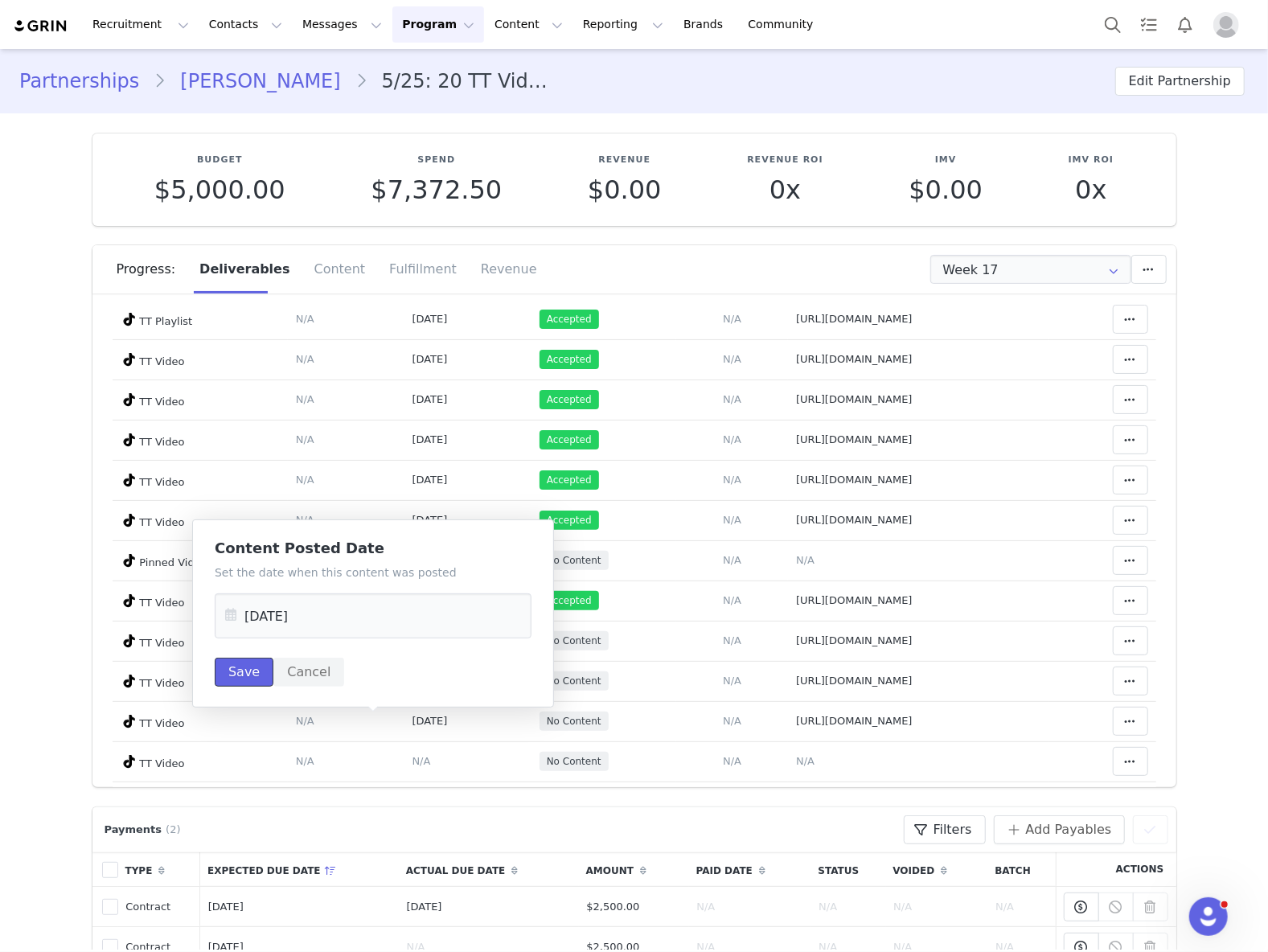
click at [226, 674] on button "Save" at bounding box center [244, 672] width 59 height 29
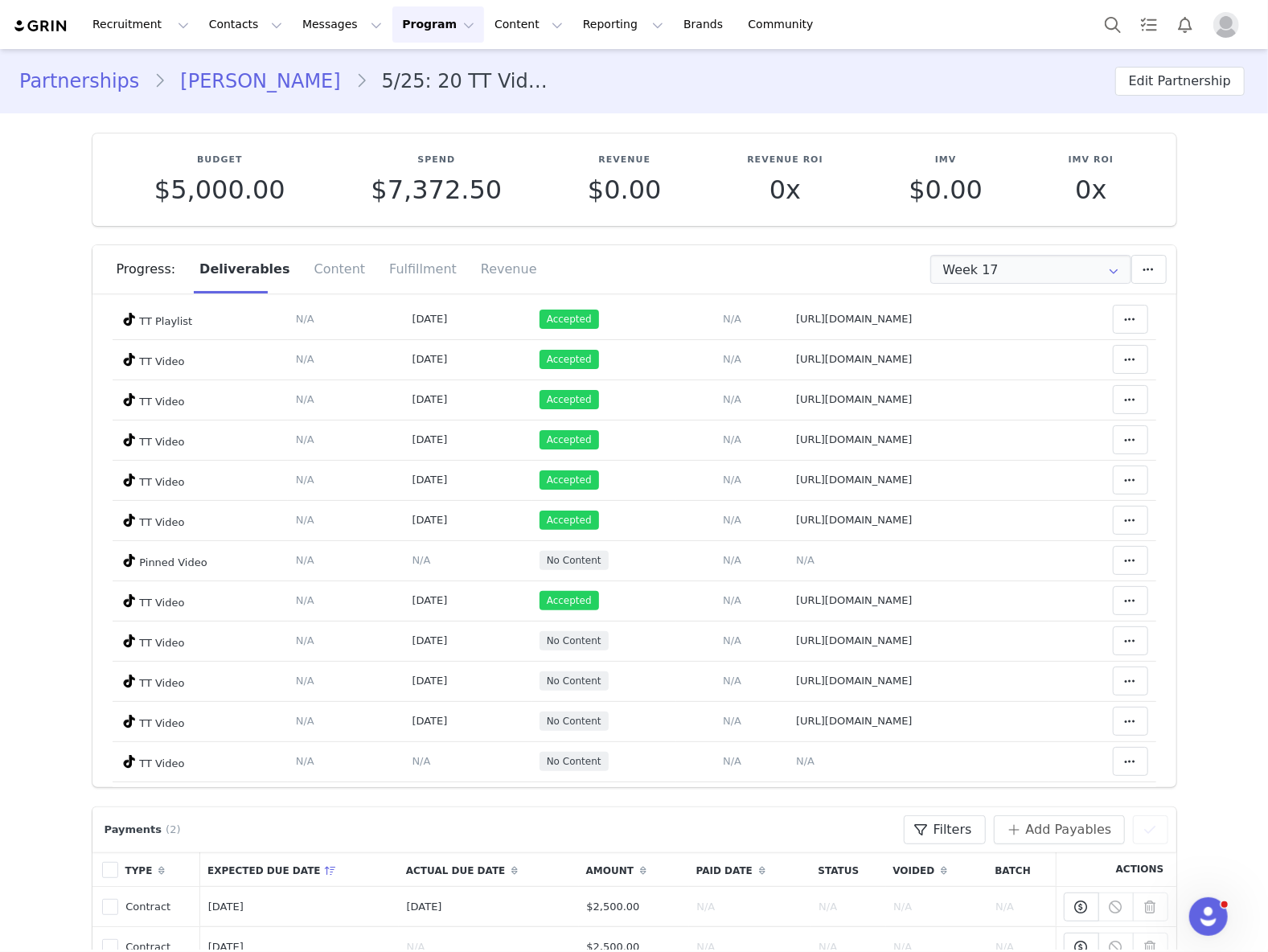
scroll to position [643, 0]
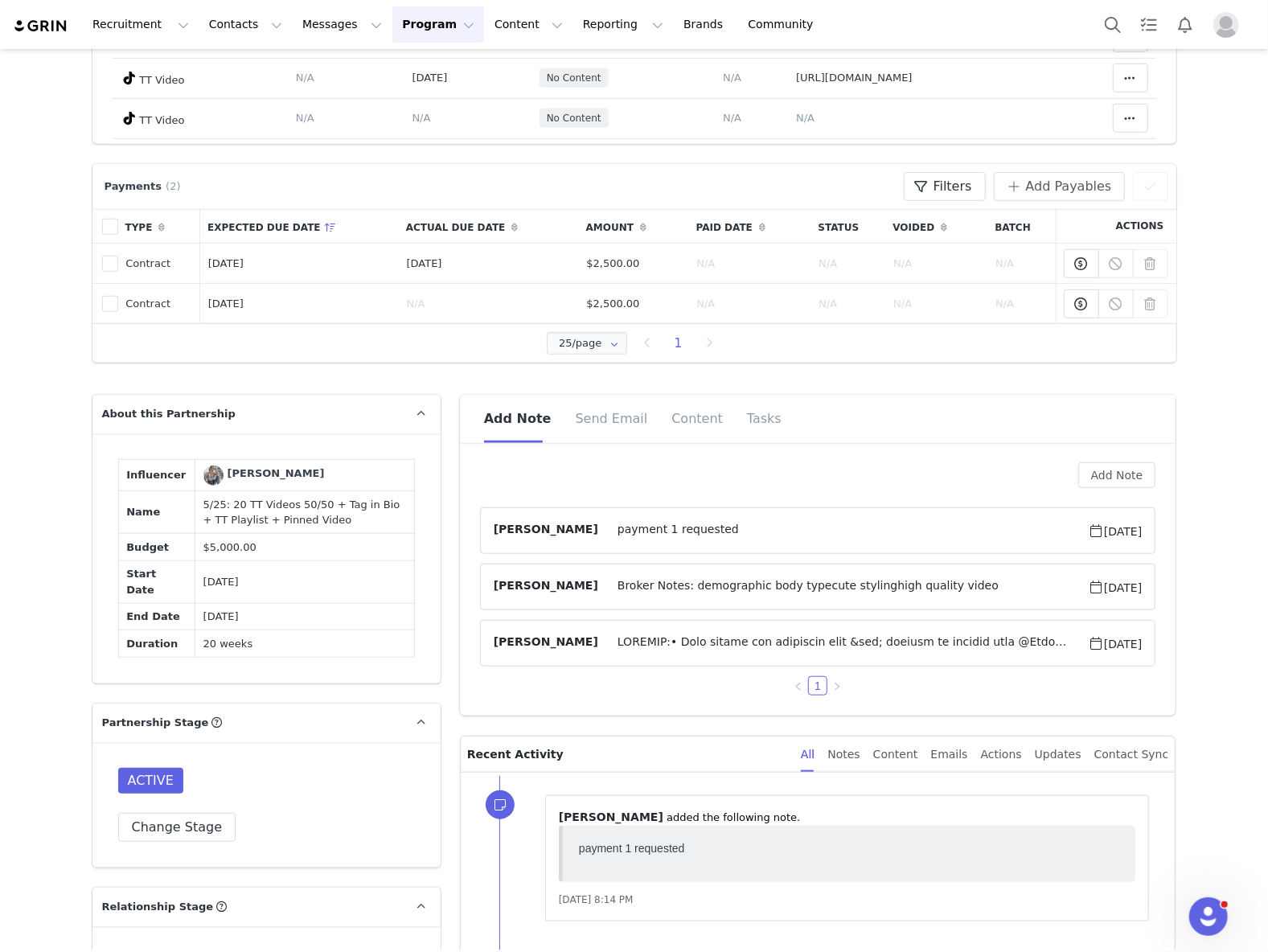
click at [798, 641] on span at bounding box center [843, 643] width 490 height 19
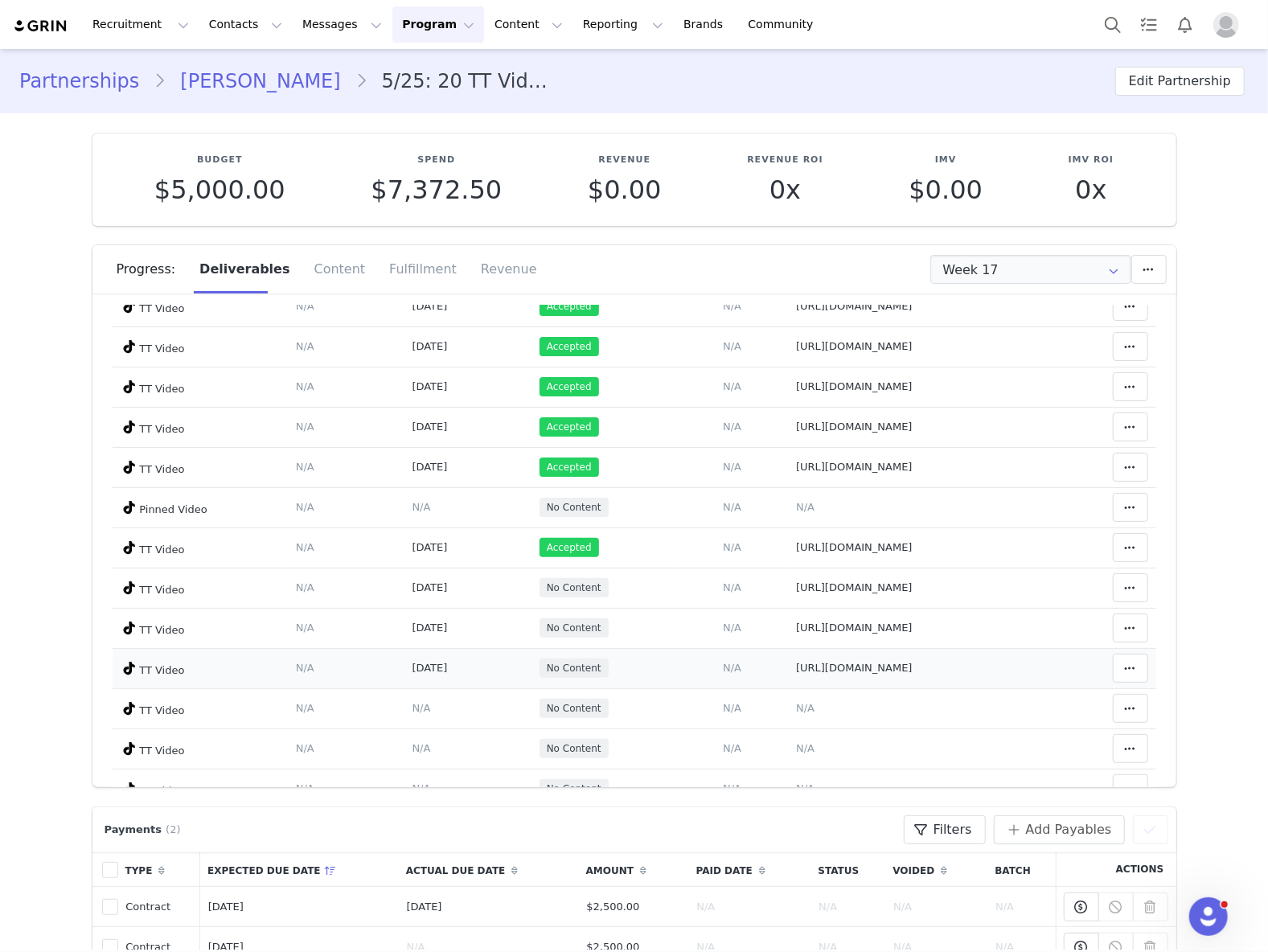
scroll to position [387, 0]
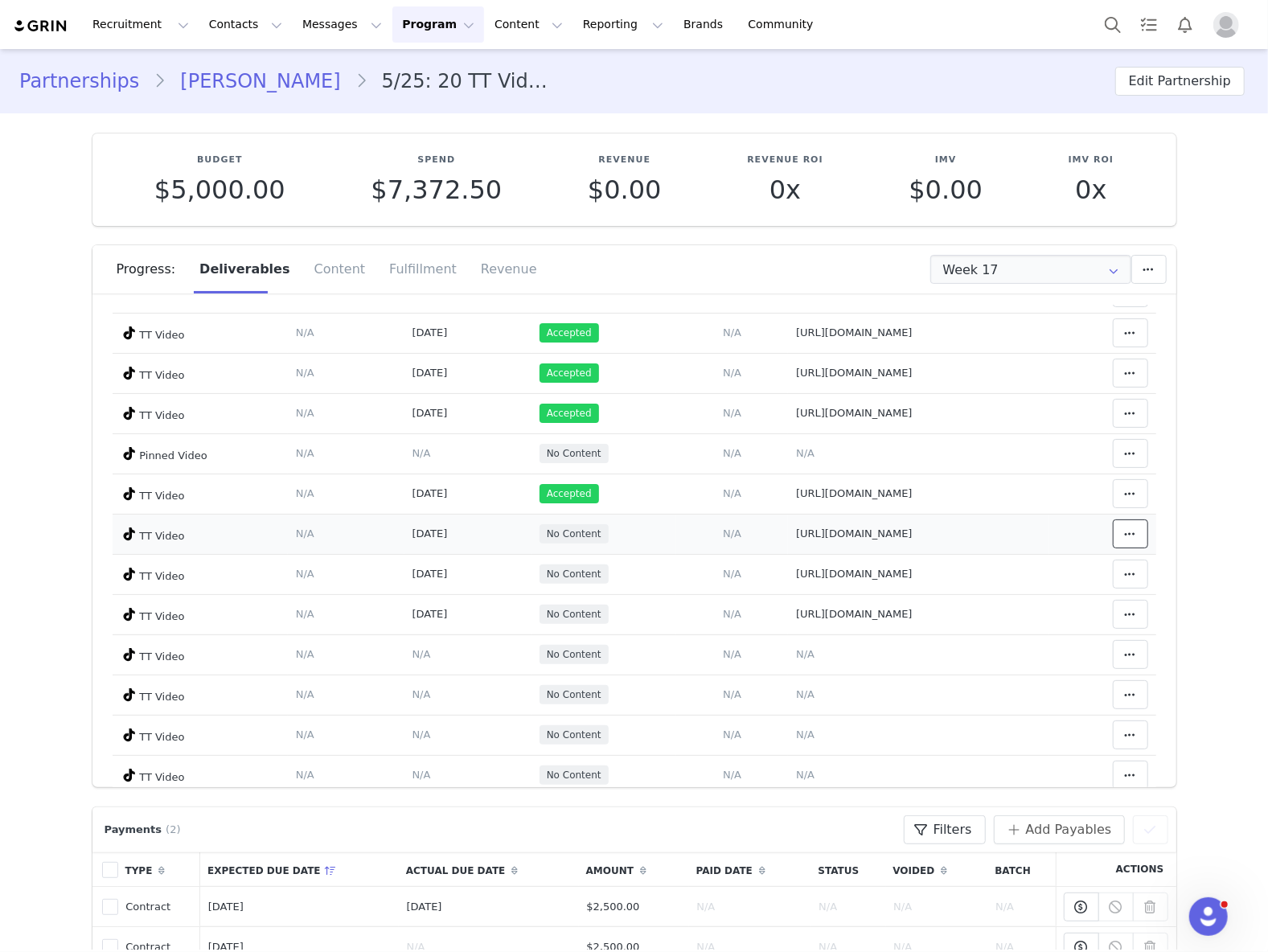
click at [1125, 538] on icon at bounding box center [1130, 533] width 11 height 13
click at [1046, 545] on div "Mark as Accepted" at bounding box center [978, 538] width 199 height 37
click at [1121, 583] on span at bounding box center [1131, 574] width 19 height 19
click at [976, 583] on div "Mark as Accepted" at bounding box center [978, 578] width 199 height 37
click at [1125, 612] on icon at bounding box center [1130, 614] width 11 height 13
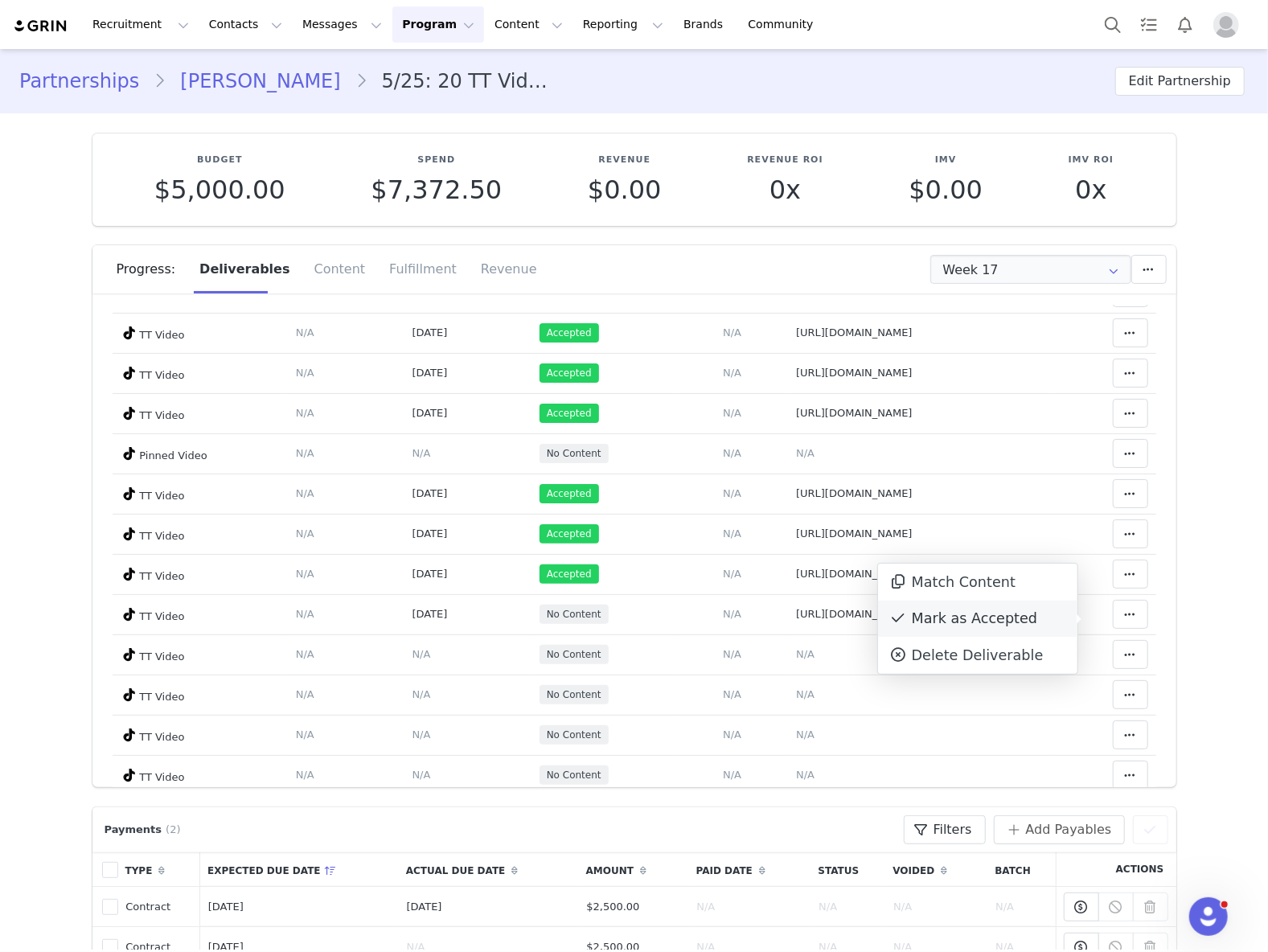
click at [1025, 615] on div "Mark as Accepted" at bounding box center [978, 619] width 199 height 37
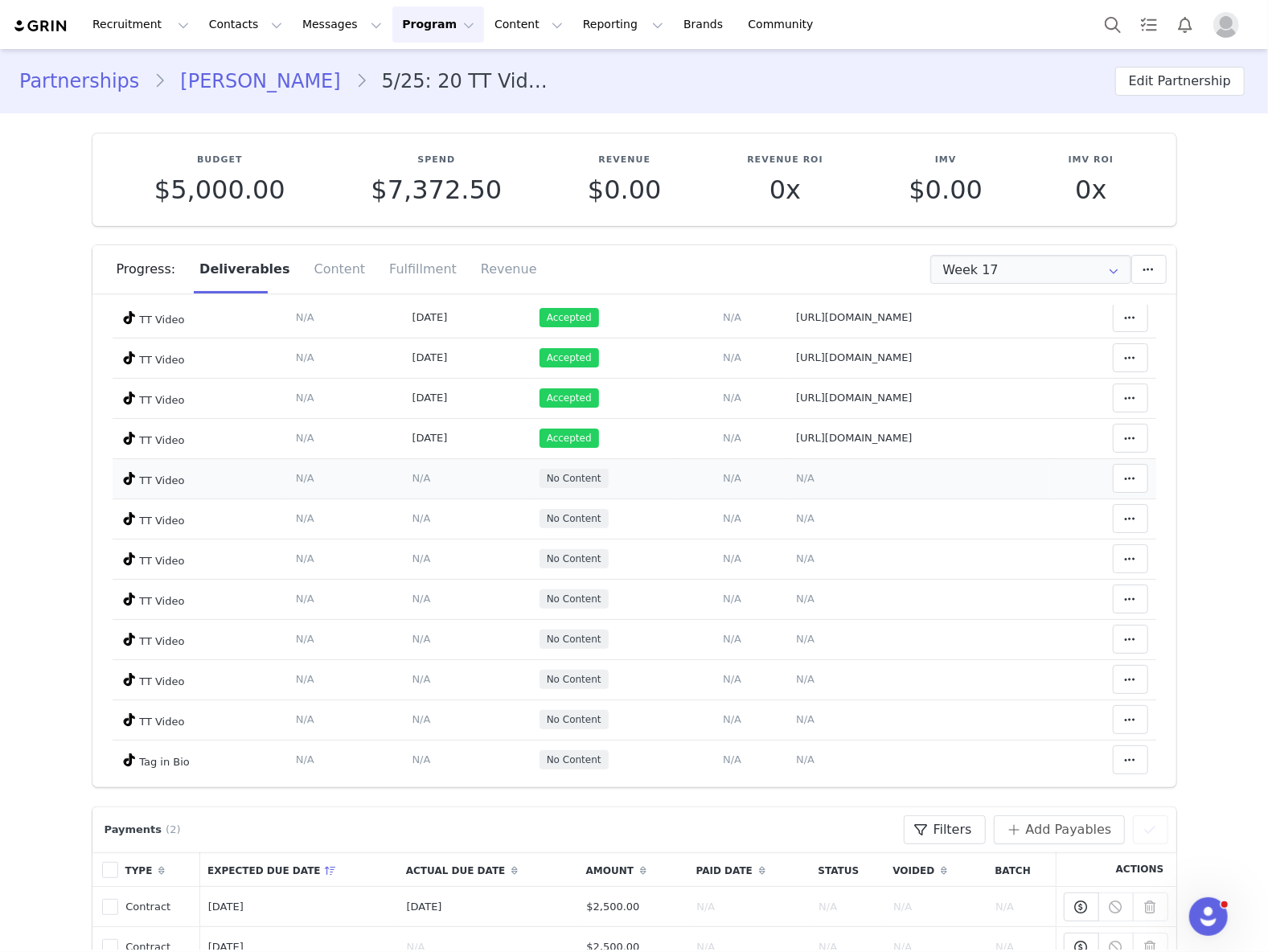
scroll to position [602, 0]
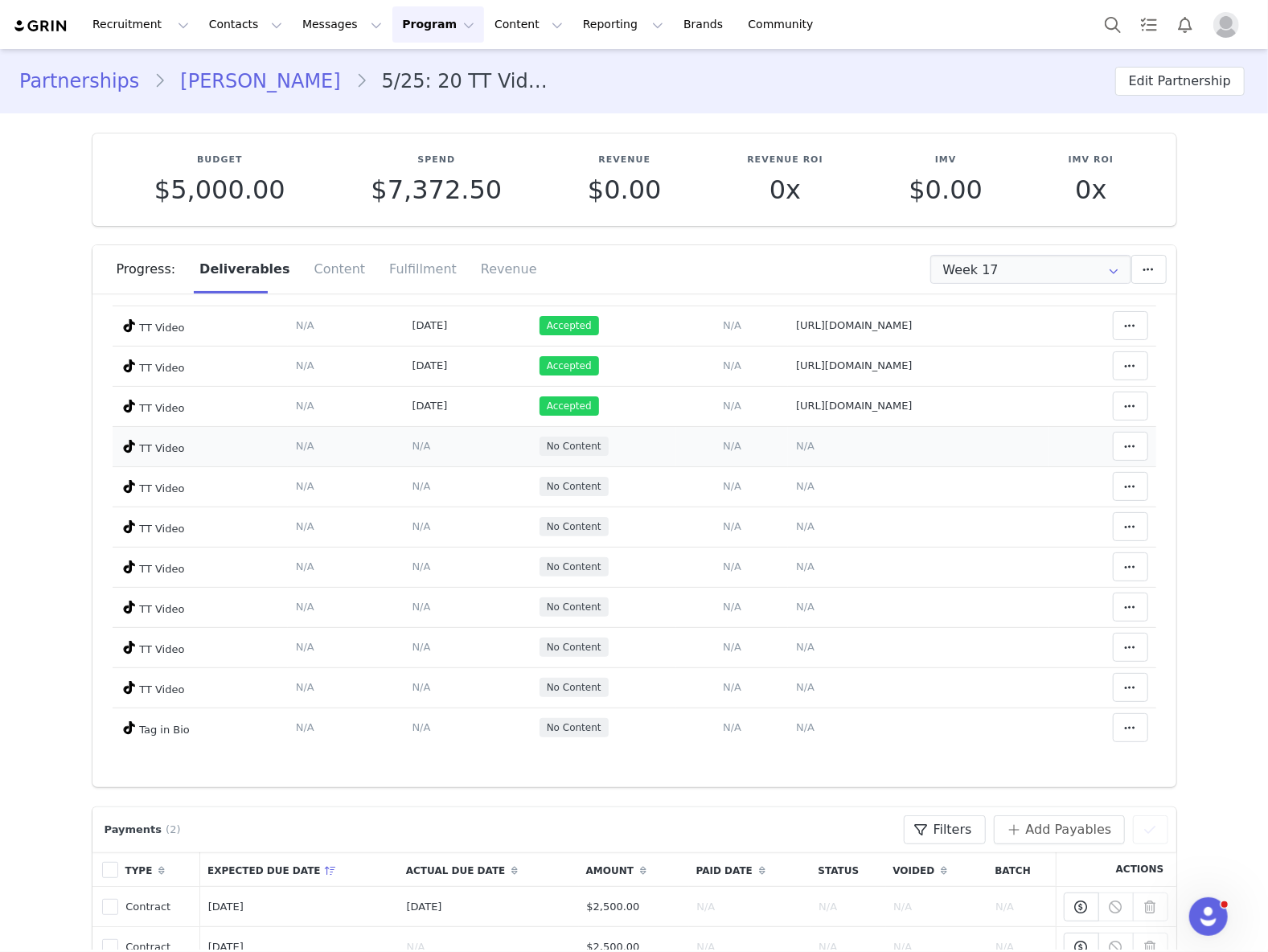
click at [796, 440] on span "N/A" at bounding box center [805, 446] width 18 height 12
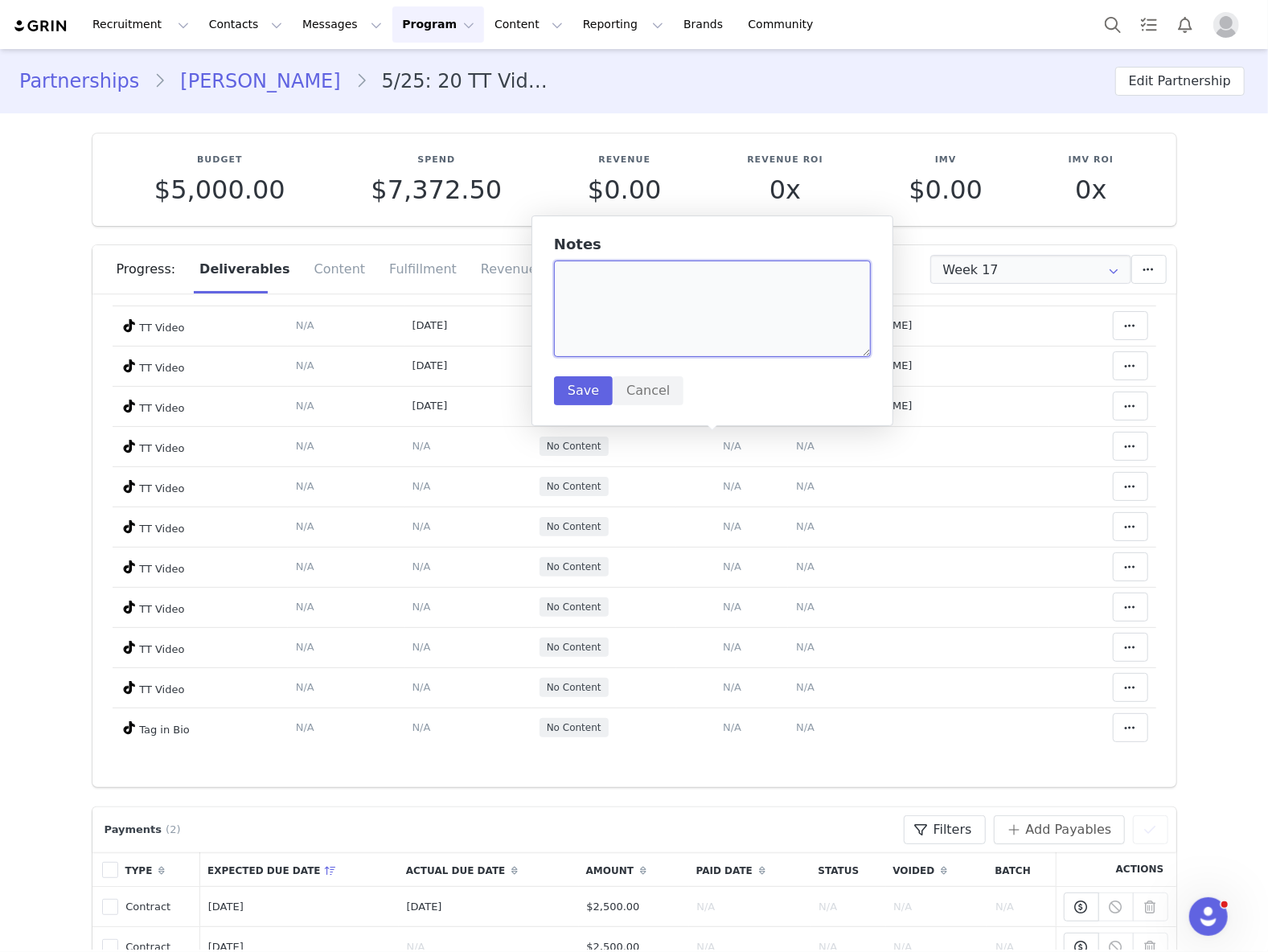
click at [687, 275] on textarea at bounding box center [713, 309] width 317 height 97
paste textarea "https://www.tiktok.com/@sharongrobben/video/7550785472029543713"
type textarea "https://www.tiktok.com/@sharongrobben/video/7550785472029543713"
click at [593, 387] on button "Save" at bounding box center [584, 390] width 59 height 29
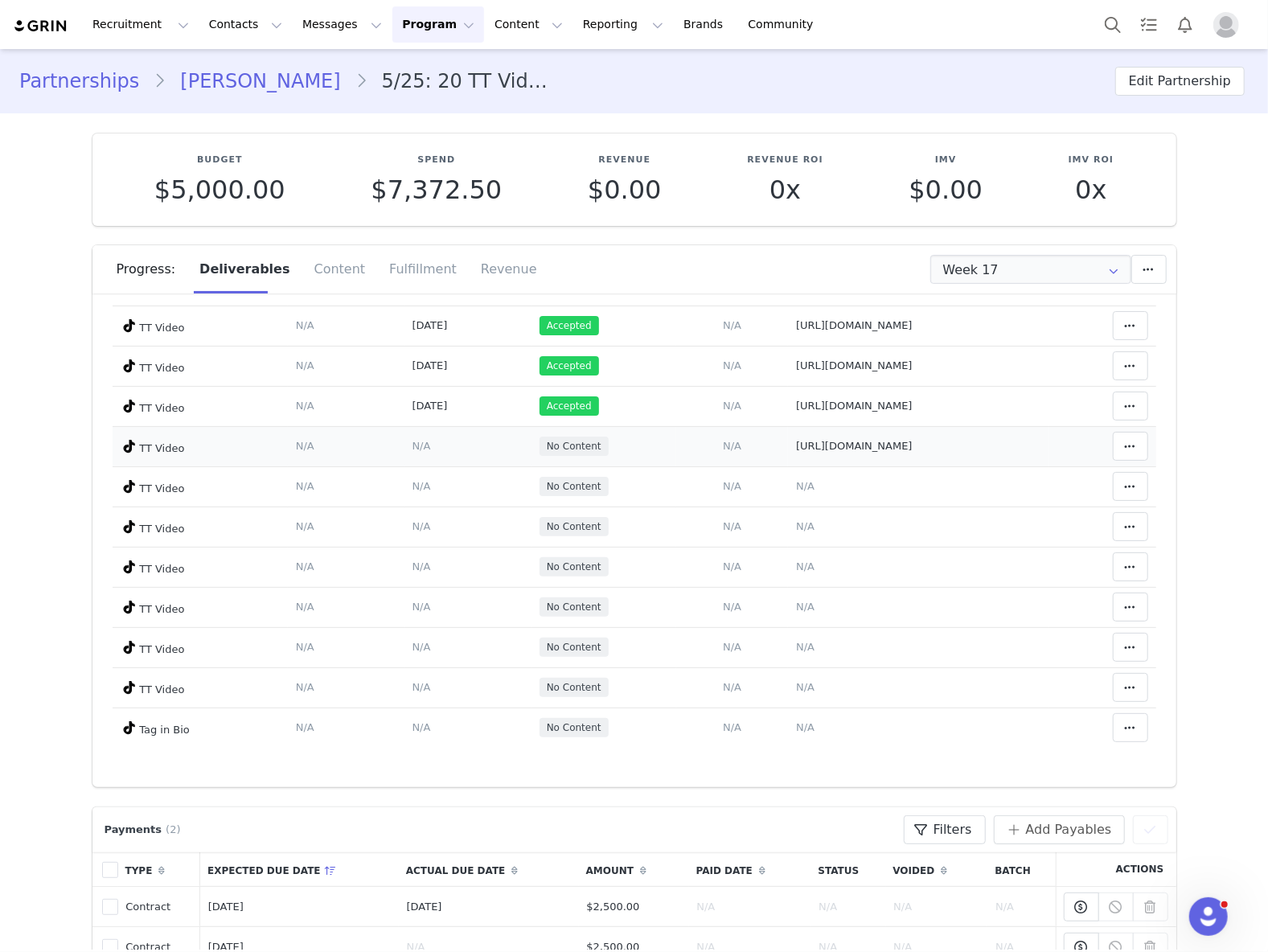
click at [412, 445] on span "N/A" at bounding box center [421, 446] width 18 height 12
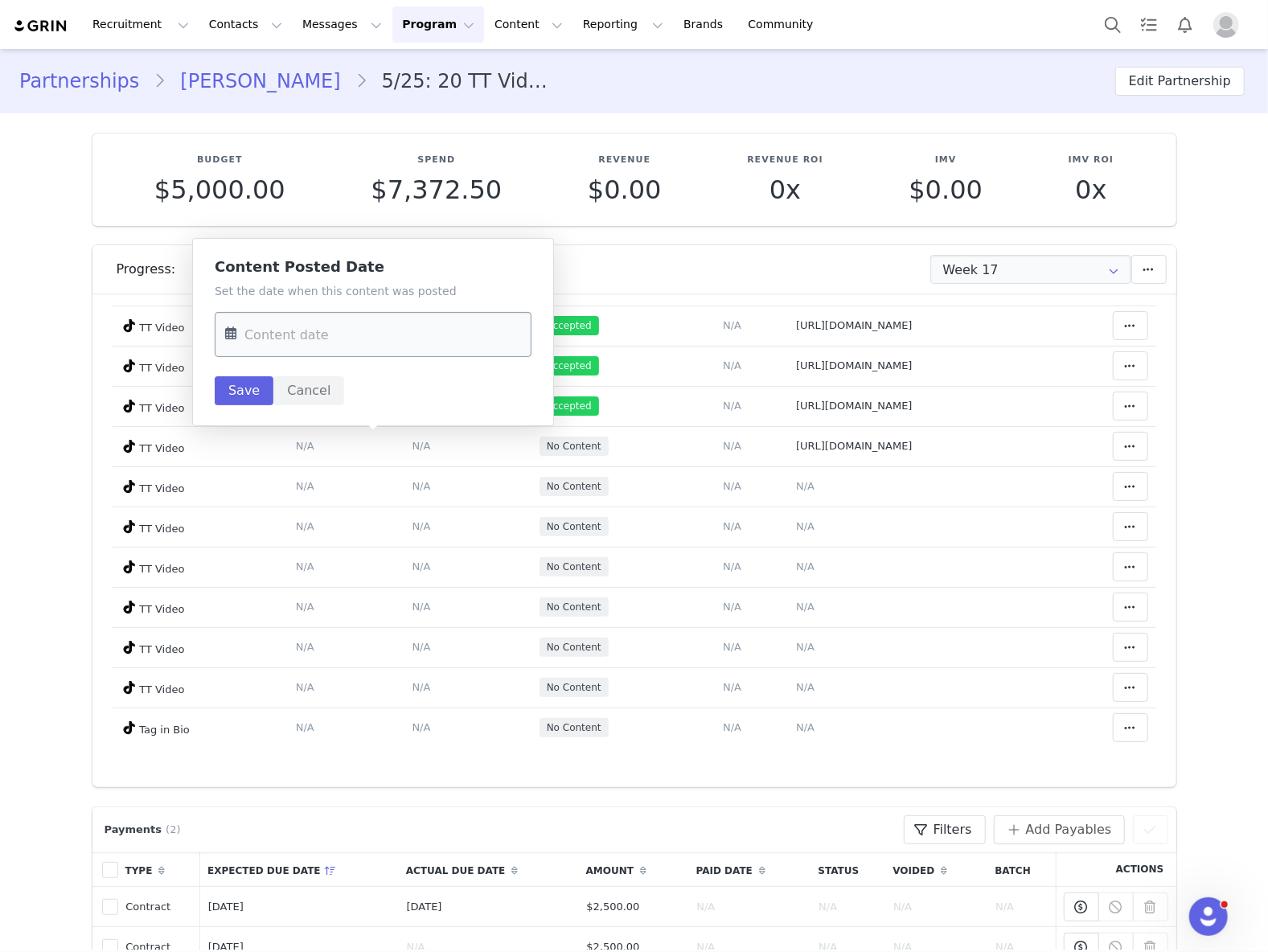
click at [358, 345] on input "text" at bounding box center [373, 334] width 317 height 45
click at [304, 516] on span "16" at bounding box center [312, 523] width 19 height 19
type input "Sep 16 2025"
click at [246, 386] on button "Save" at bounding box center [244, 390] width 59 height 29
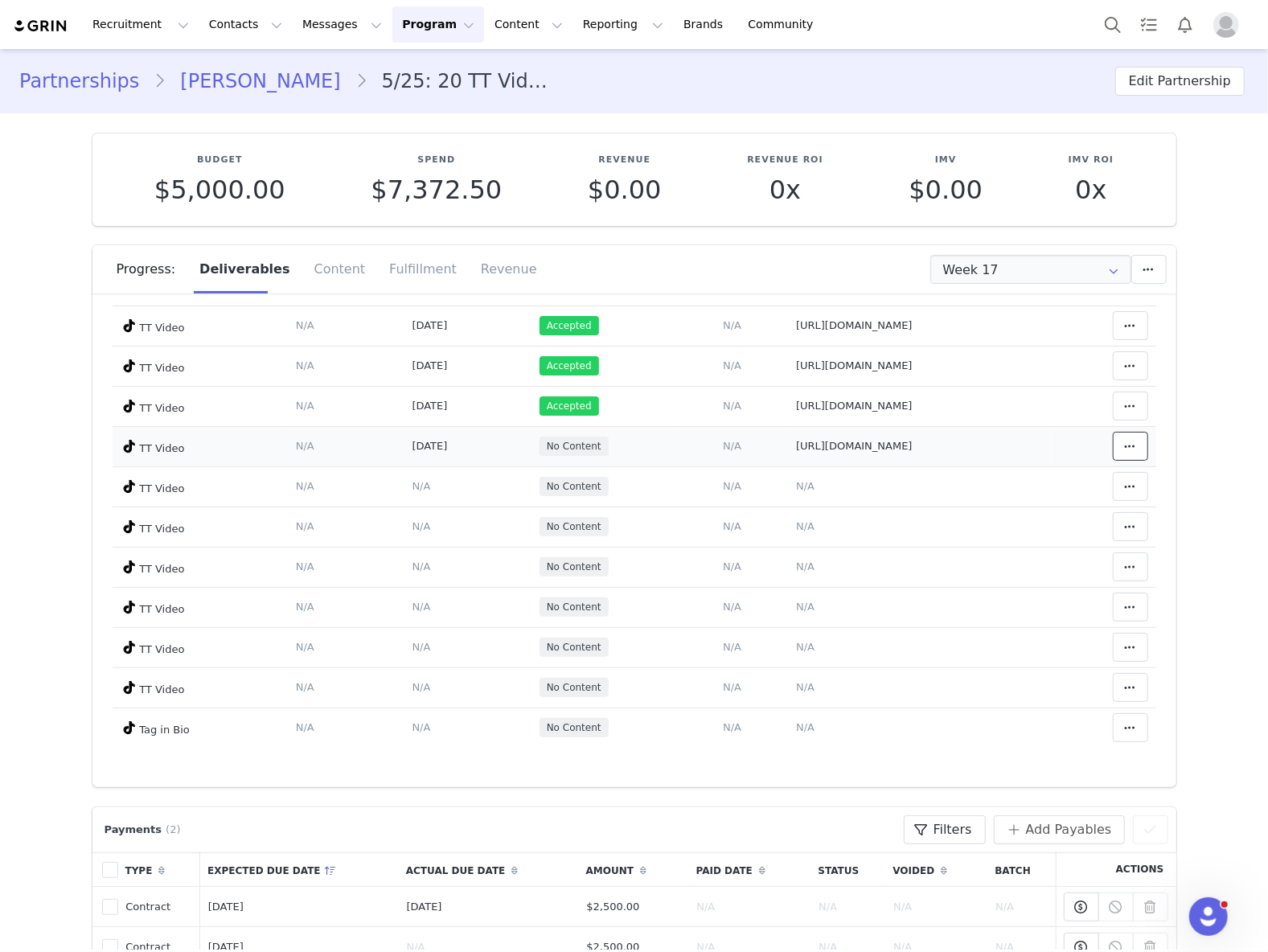
click at [1121, 437] on span at bounding box center [1131, 447] width 19 height 19
click at [1014, 447] on div "Mark as Accepted" at bounding box center [978, 445] width 199 height 37
click at [796, 481] on span "N/A" at bounding box center [805, 486] width 18 height 12
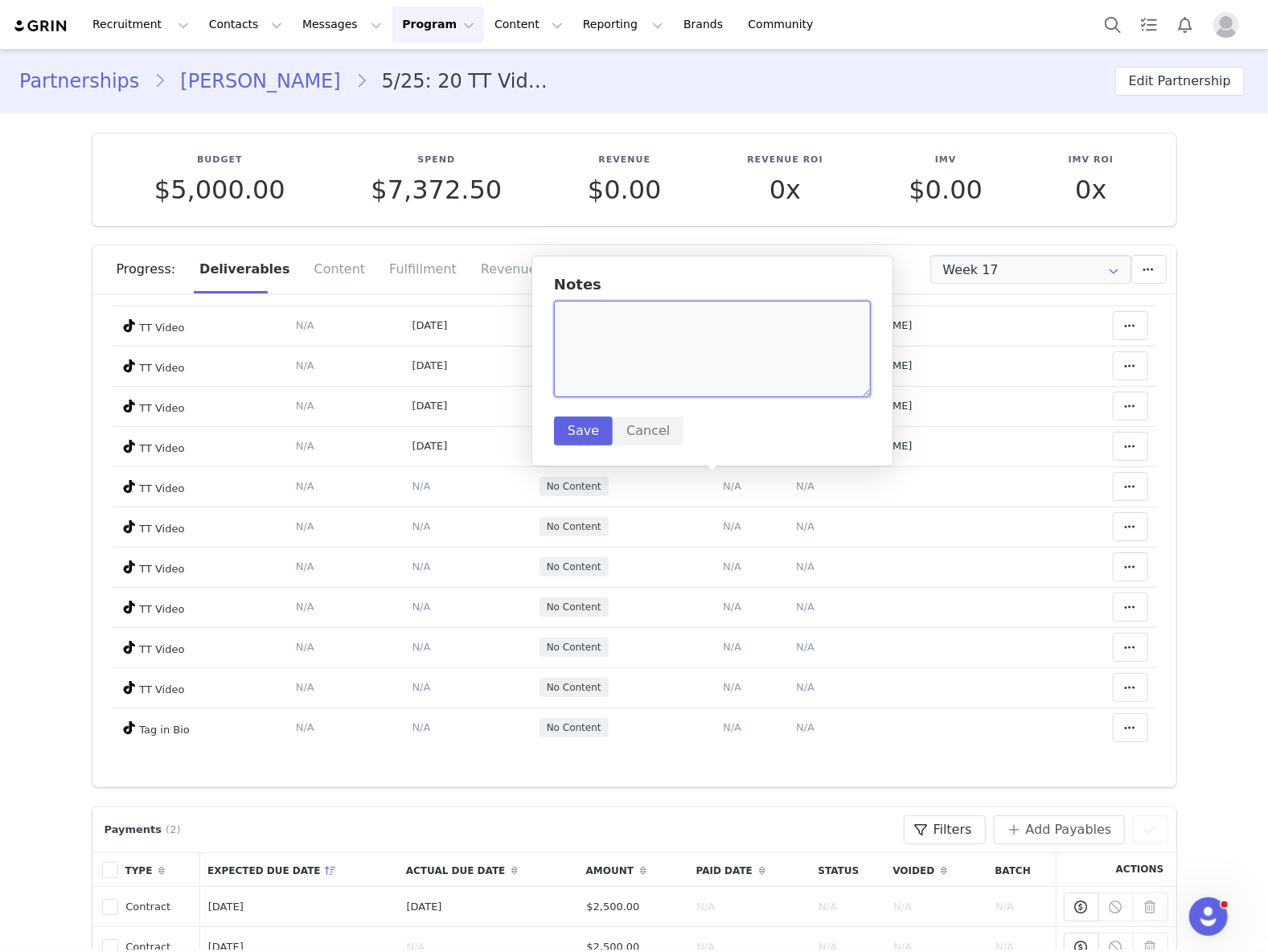
click at [653, 317] on textarea at bounding box center [713, 349] width 317 height 97
paste textarea "https://www.tiktok.com/@sharongrobben/video/7552167005244132640"
type textarea "https://www.tiktok.com/@sharongrobben/video/7552167005244132640"
click at [586, 431] on button "Save" at bounding box center [584, 431] width 59 height 29
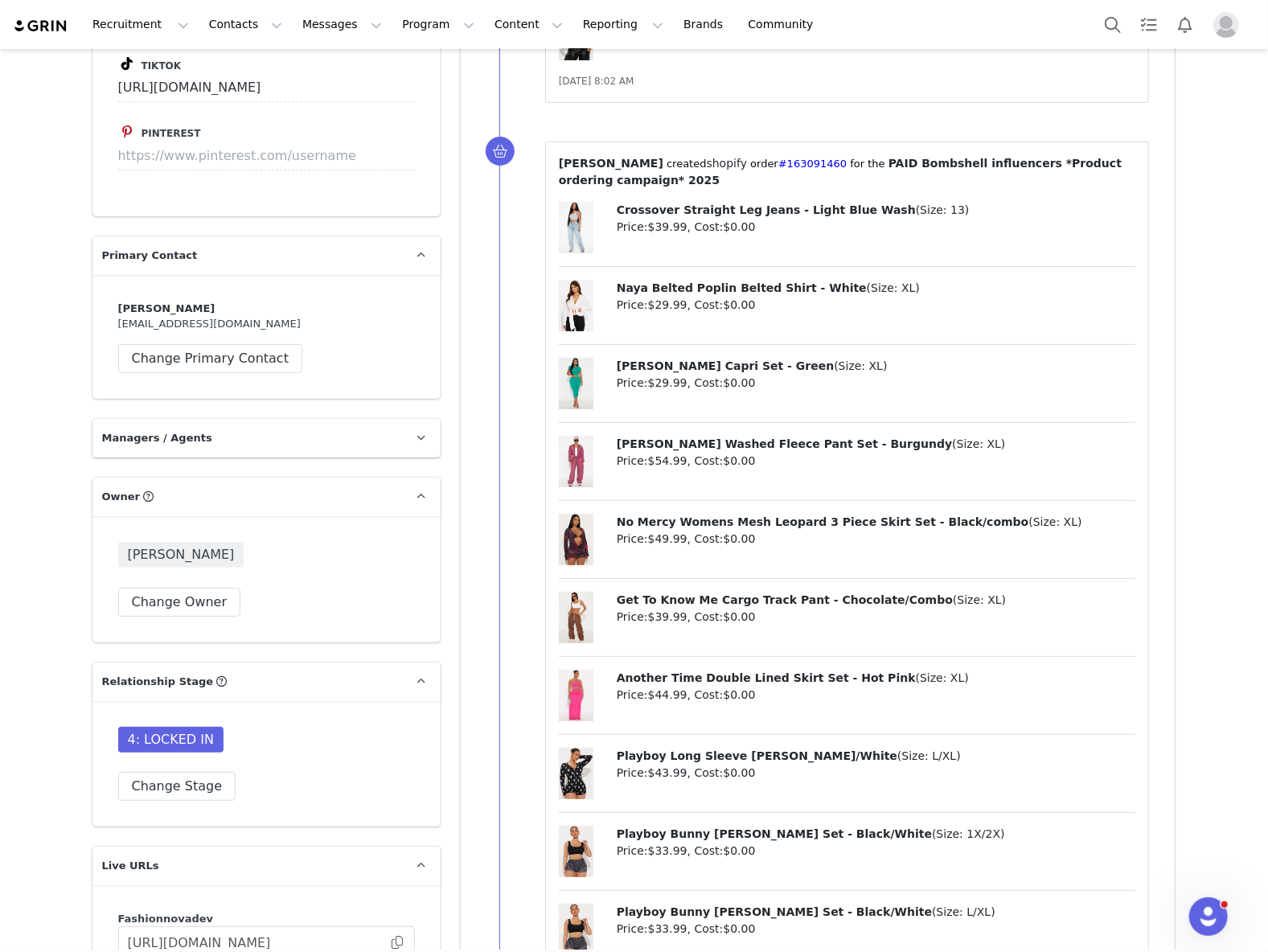
scroll to position [4396, 0]
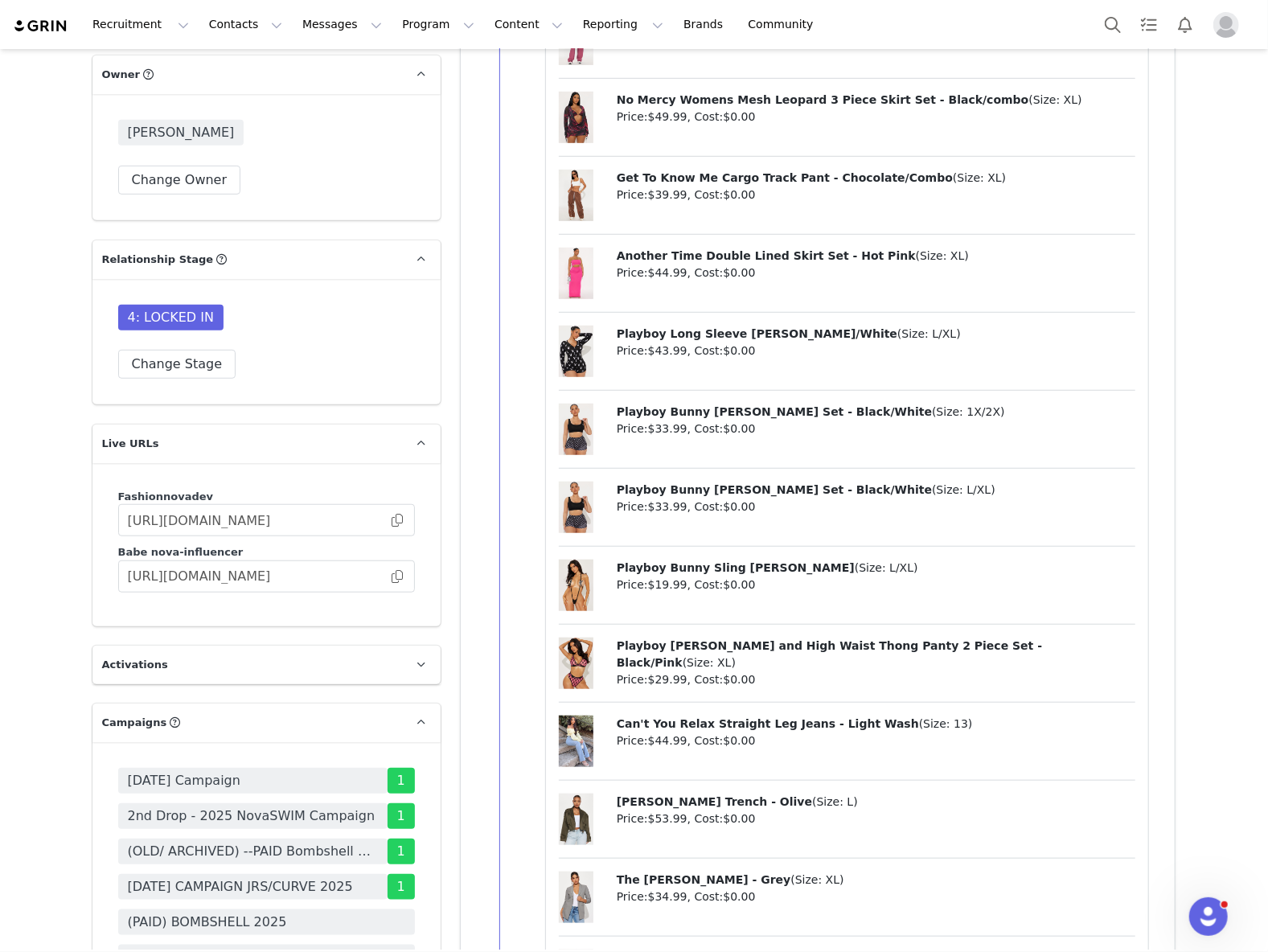
drag, startPoint x: 390, startPoint y: 457, endPoint x: 24, endPoint y: 653, distance: 415.2
click at [390, 576] on span at bounding box center [398, 576] width 16 height 0
click at [535, 619] on div "⁨ [PERSON_NAME] ⁩ created⁨ shopify ⁩⁨⁩ order⁨ #163091460 ⁩ for the ⁨ PAID Bombs…" at bounding box center [837, 927] width 677 height 2455
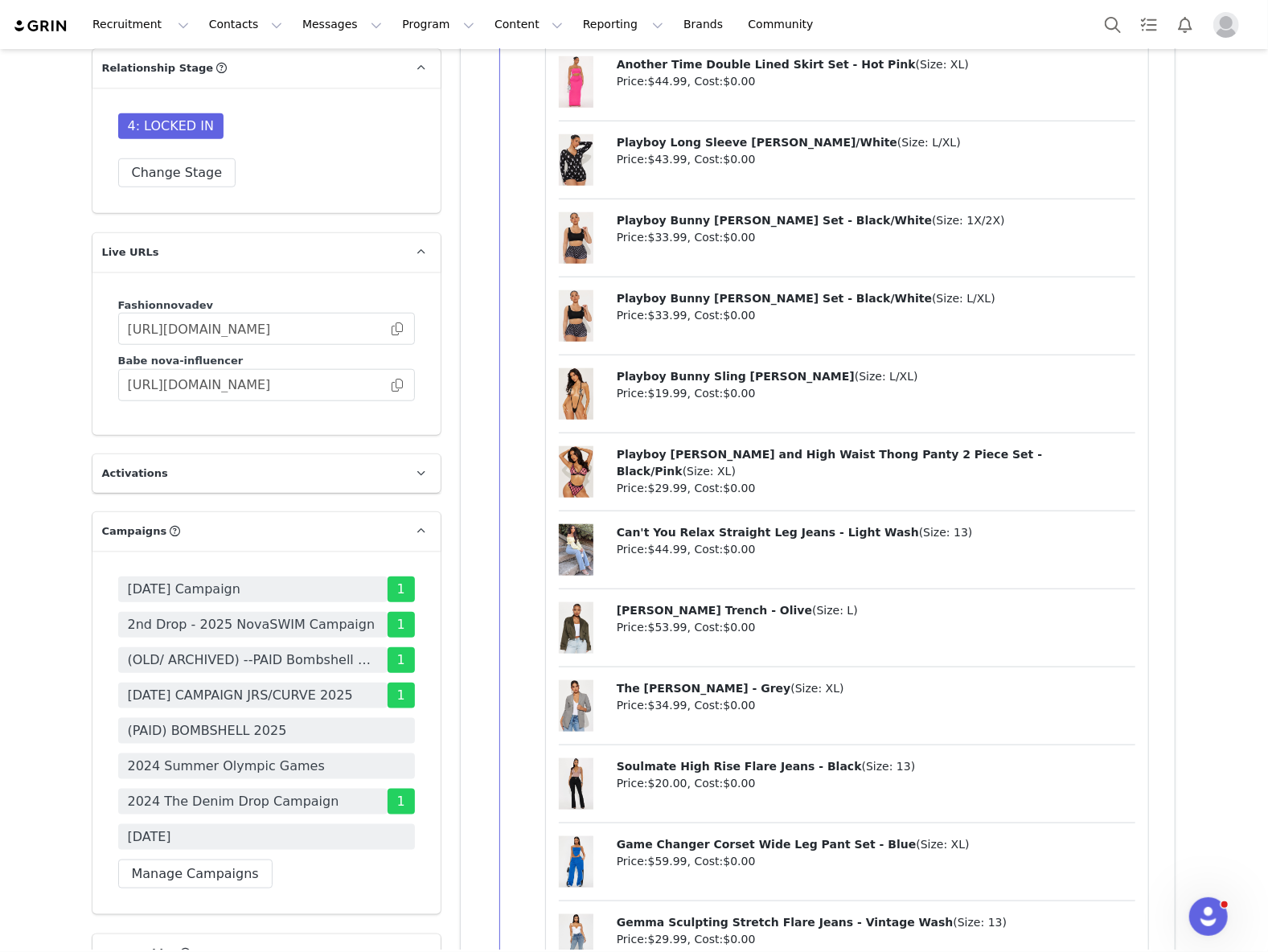
scroll to position [4932, 0]
